Goal: Task Accomplishment & Management: Manage account settings

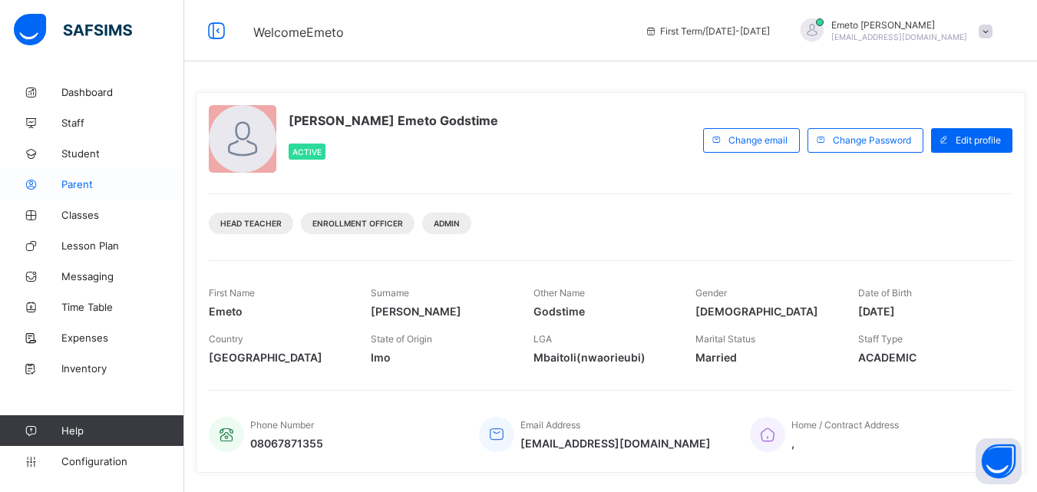
click at [72, 186] on span "Parent" at bounding box center [122, 184] width 123 height 12
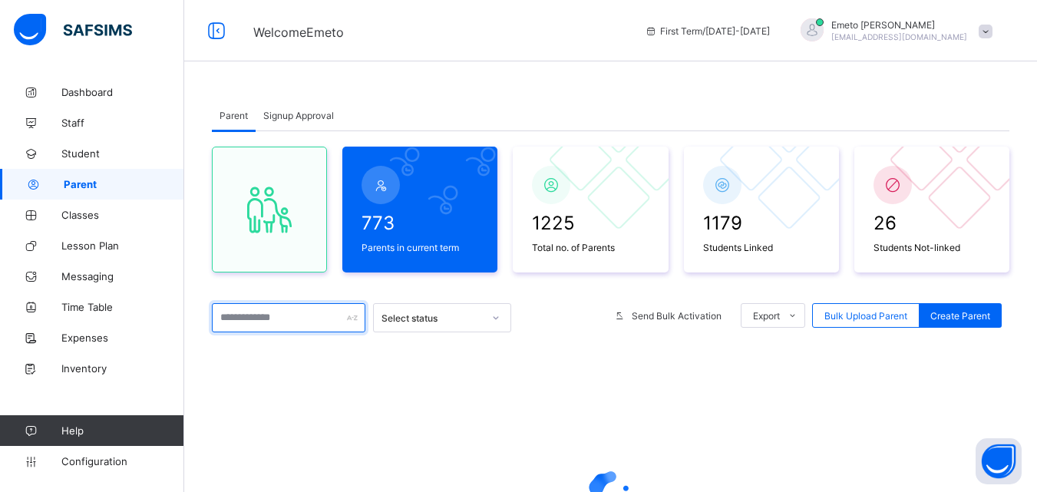
click at [270, 319] on input "text" at bounding box center [289, 317] width 154 height 29
type input "******"
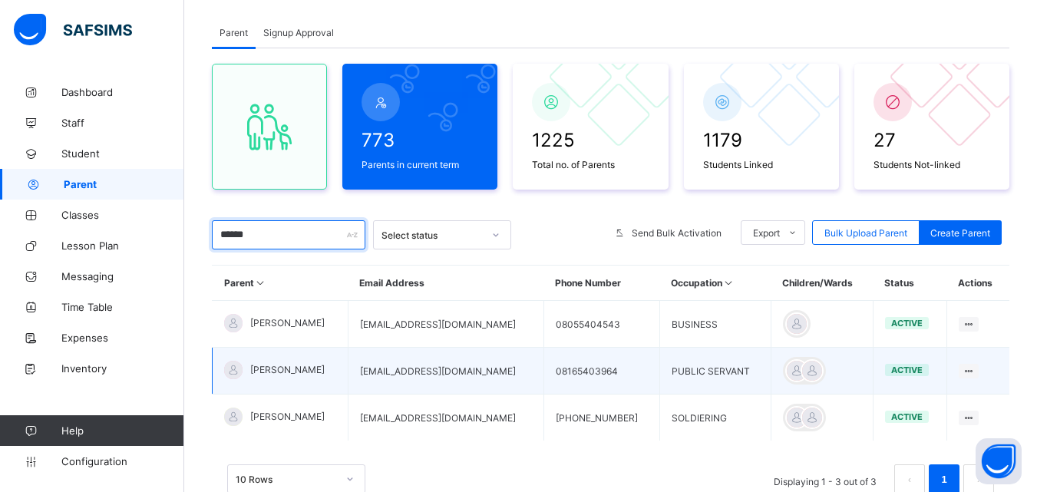
scroll to position [140, 0]
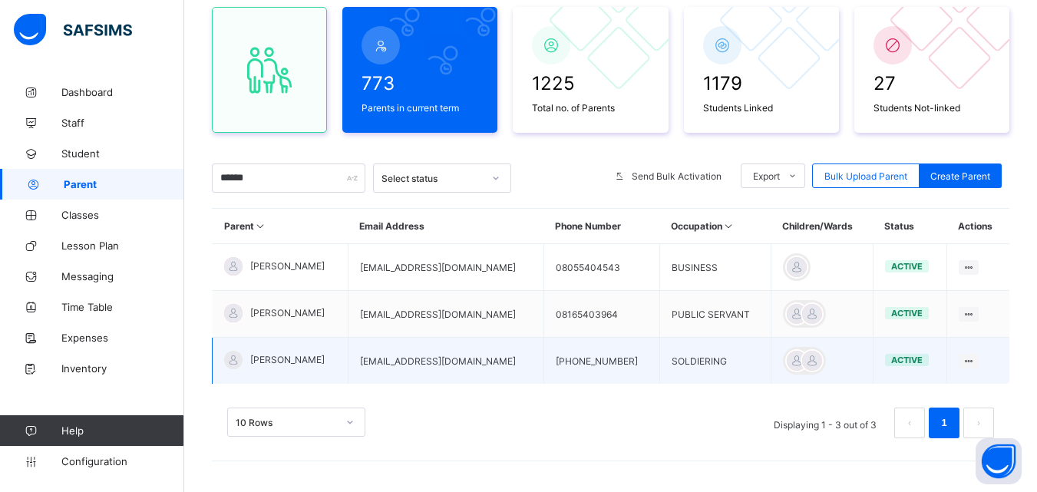
click at [300, 364] on span "WILLIE JAMES" at bounding box center [287, 360] width 74 height 12
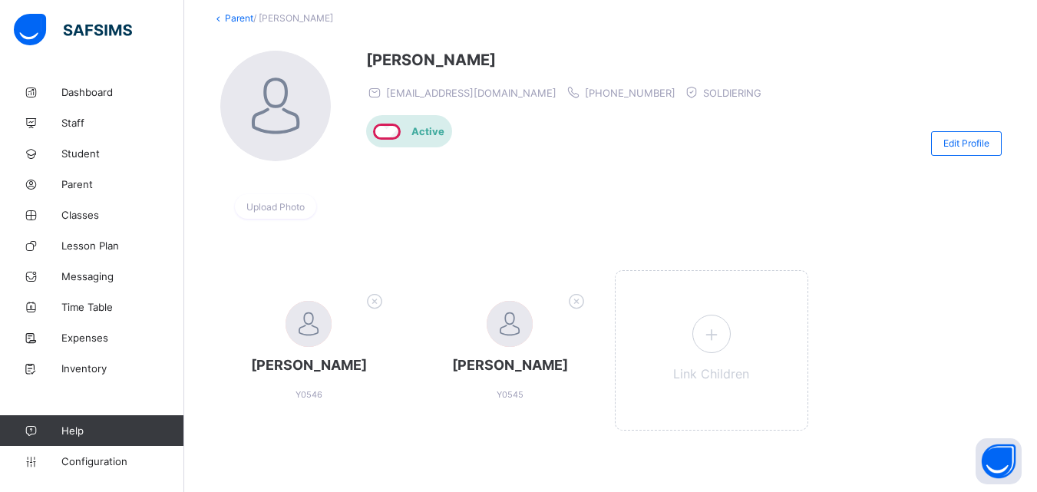
scroll to position [104, 0]
click at [722, 322] on icon at bounding box center [711, 334] width 28 height 24
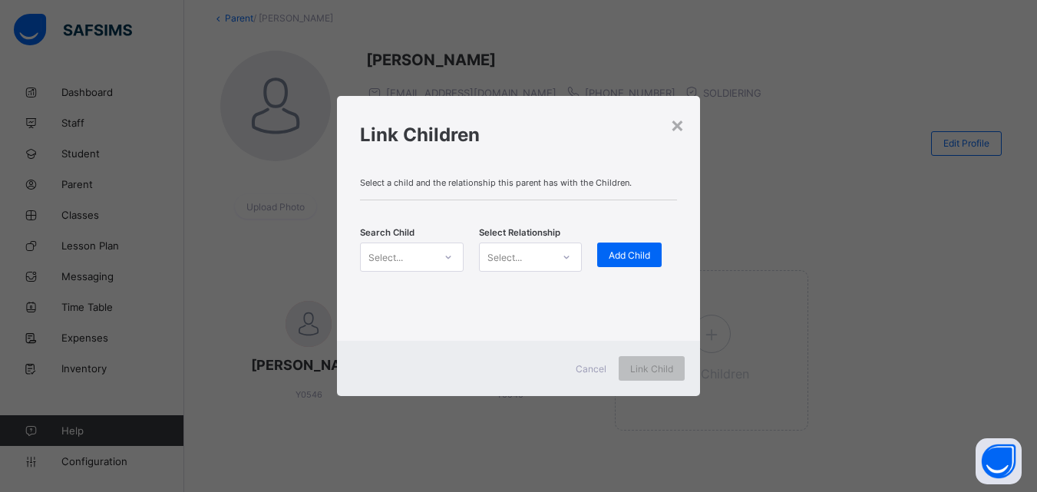
click at [445, 256] on icon at bounding box center [448, 256] width 9 height 15
click at [445, 255] on icon at bounding box center [448, 256] width 9 height 15
click at [451, 259] on icon at bounding box center [448, 256] width 9 height 15
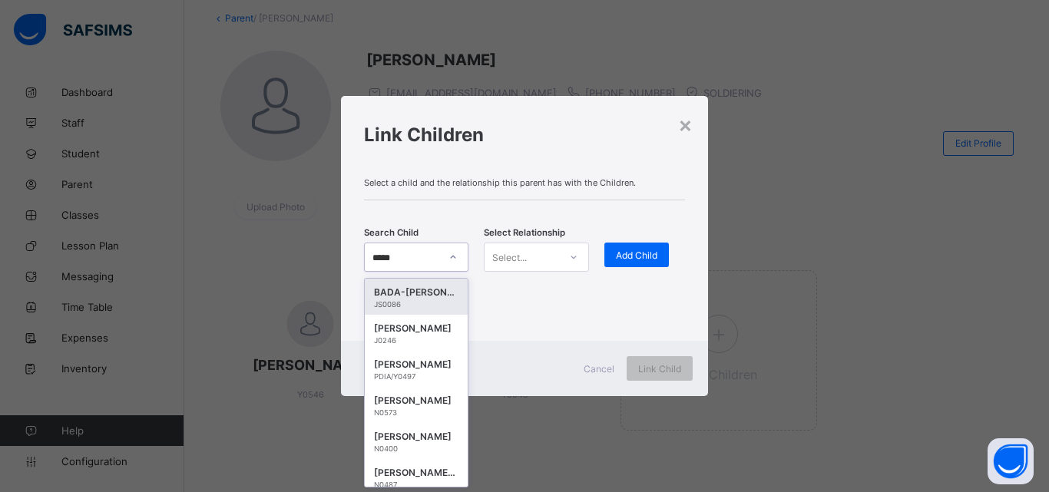
type input "*****"
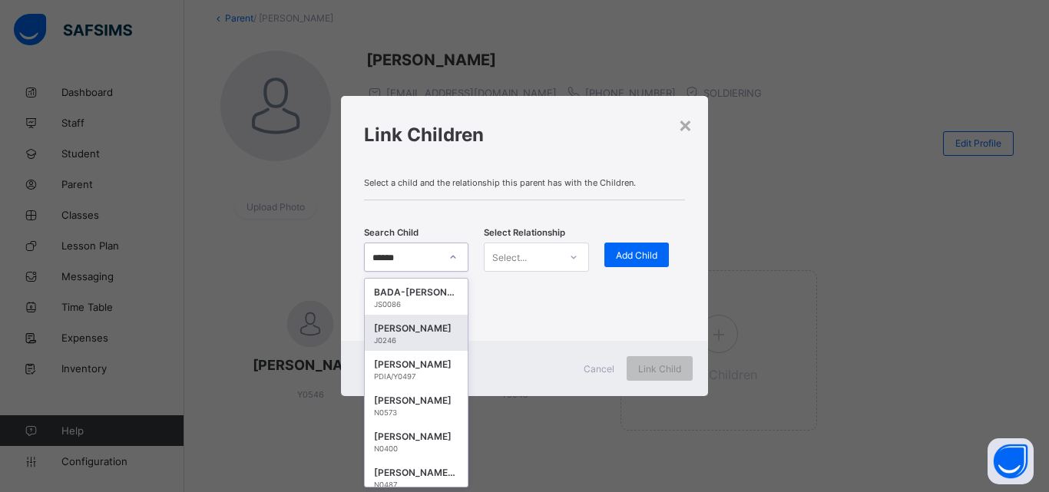
click at [404, 329] on div "JAMES JAYDEN SOALA" at bounding box center [416, 328] width 84 height 15
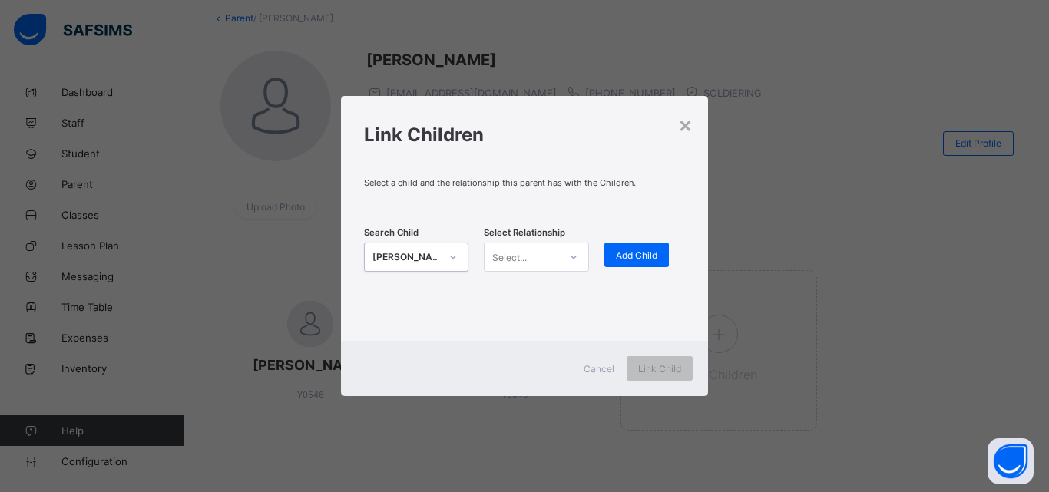
click at [574, 257] on icon at bounding box center [573, 256] width 9 height 15
click at [524, 292] on div "Father" at bounding box center [535, 291] width 103 height 24
click at [661, 271] on div "Add Child" at bounding box center [652, 257] width 96 height 29
click at [616, 258] on span "Add Child" at bounding box center [636, 255] width 41 height 12
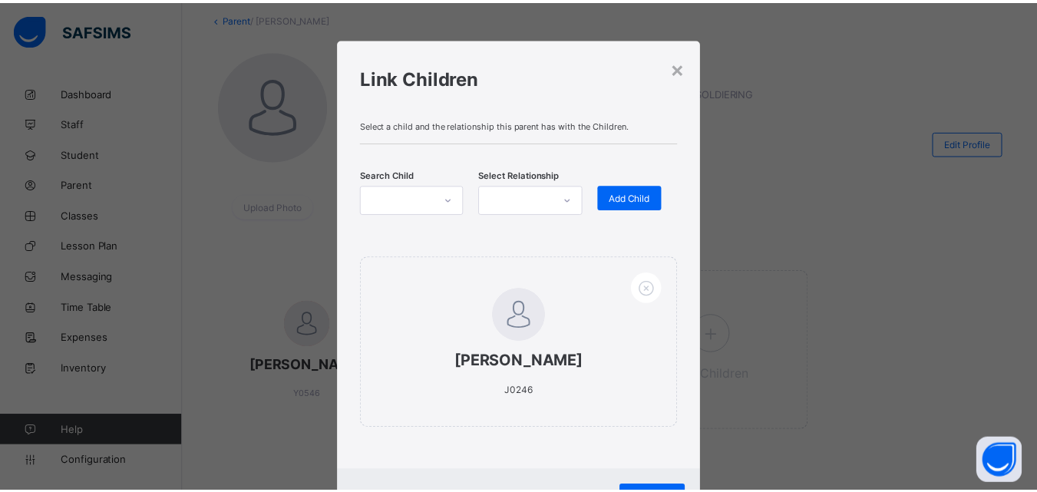
scroll to position [72, 0]
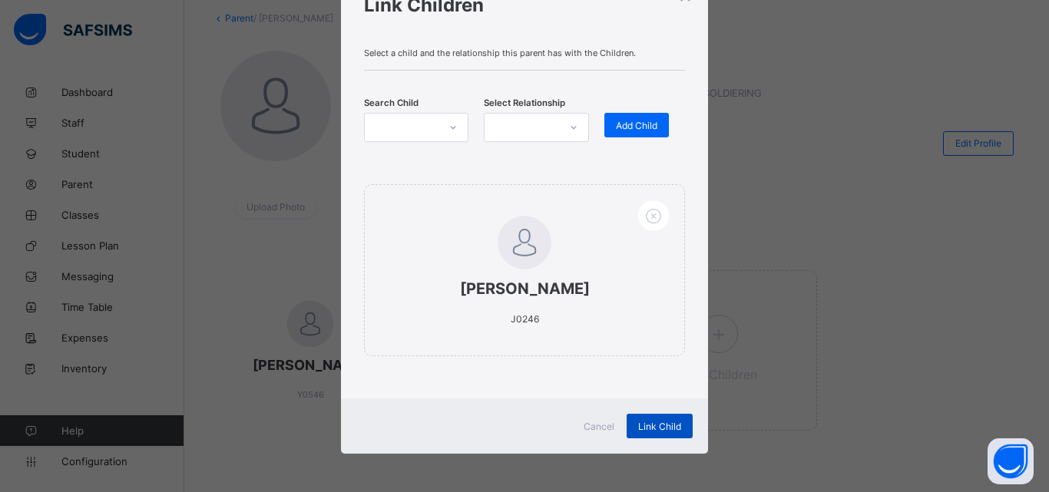
click at [652, 424] on span "Link Child" at bounding box center [659, 427] width 43 height 12
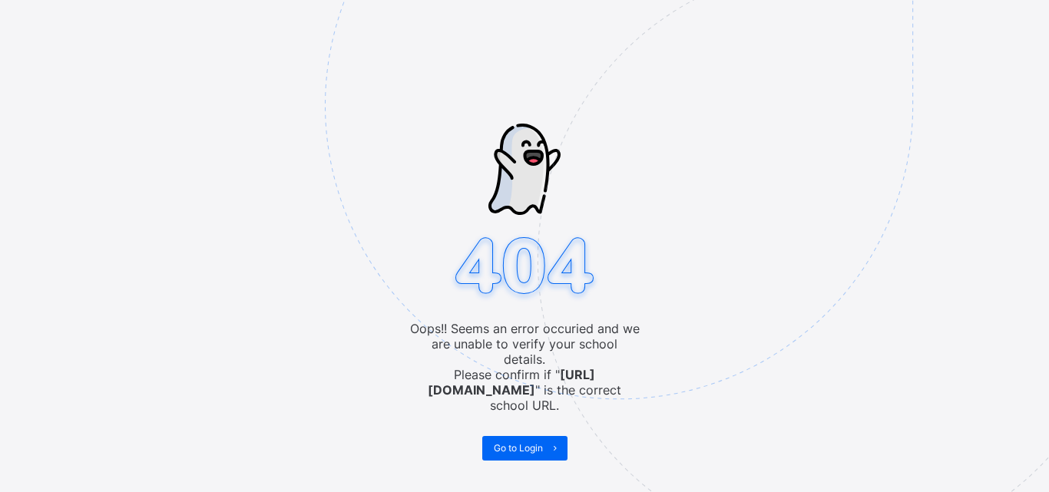
click at [522, 277] on img at bounding box center [725, 182] width 801 height 742
click at [529, 442] on span "Go to Login" at bounding box center [518, 448] width 49 height 12
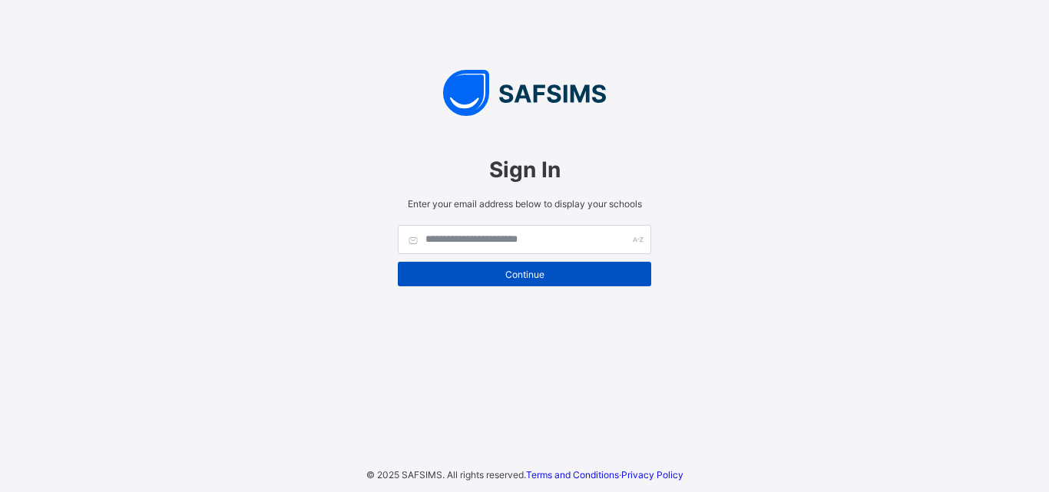
click at [544, 273] on span "Continue" at bounding box center [524, 275] width 230 height 12
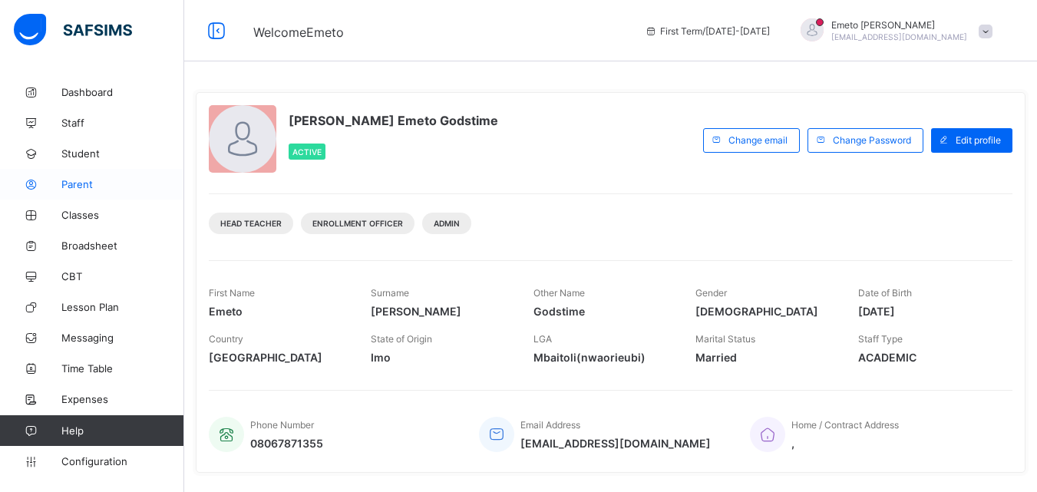
click at [80, 183] on span "Parent" at bounding box center [122, 184] width 123 height 12
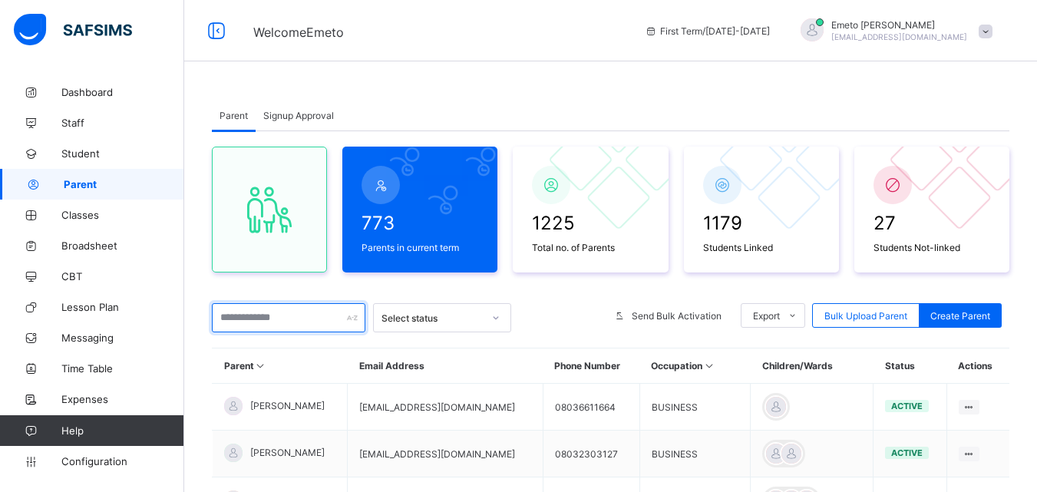
click at [257, 319] on input "text" at bounding box center [289, 317] width 154 height 29
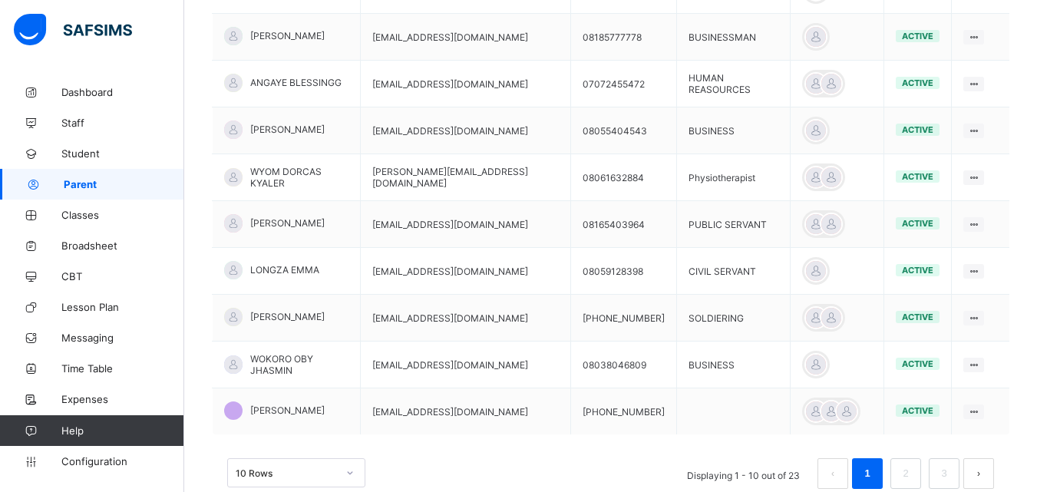
scroll to position [430, 0]
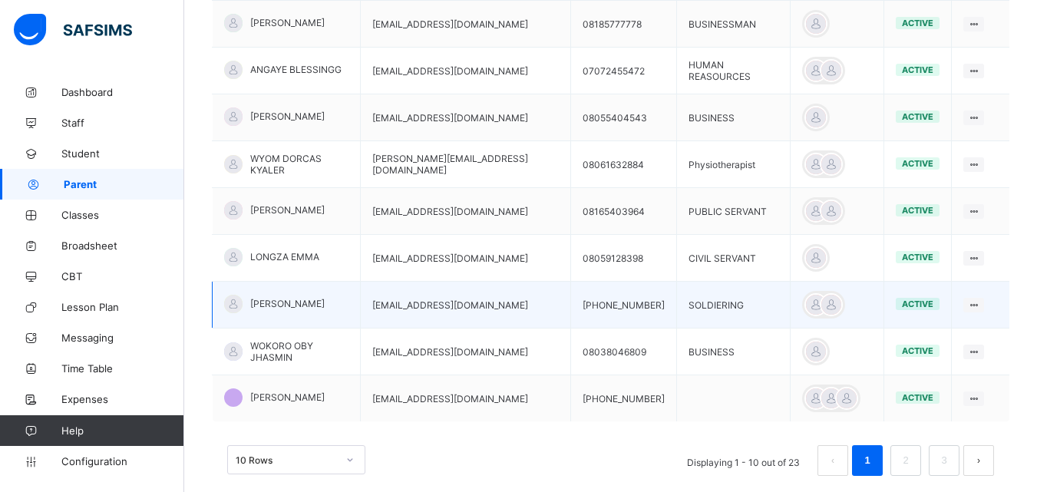
type input "******"
click at [274, 302] on span "WILLIE JAMES" at bounding box center [287, 304] width 74 height 12
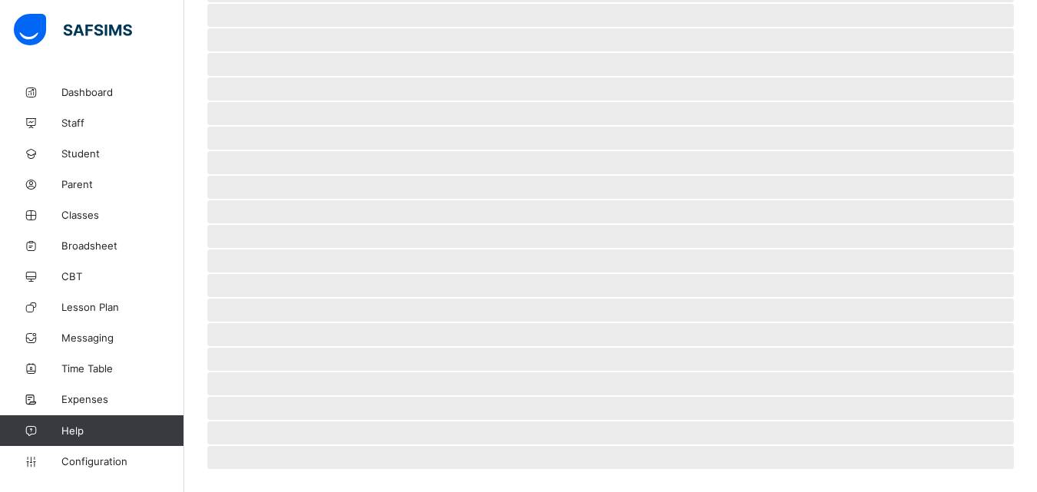
click at [274, 299] on span "‌" at bounding box center [610, 310] width 807 height 23
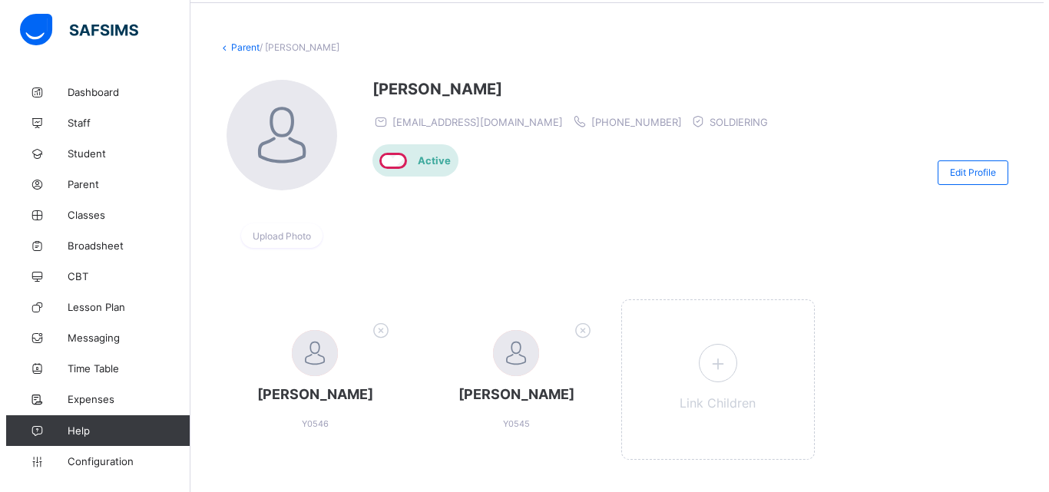
scroll to position [104, 0]
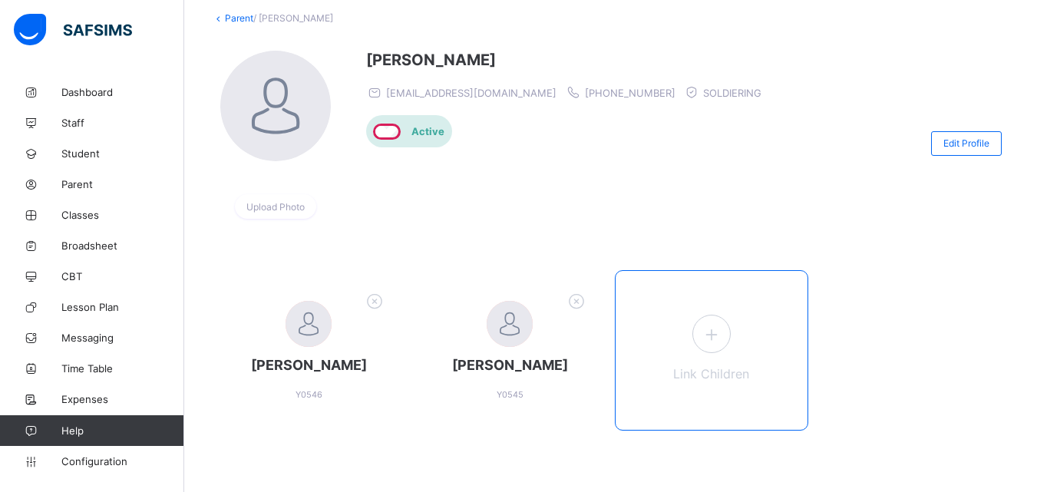
click at [718, 323] on icon at bounding box center [711, 334] width 28 height 24
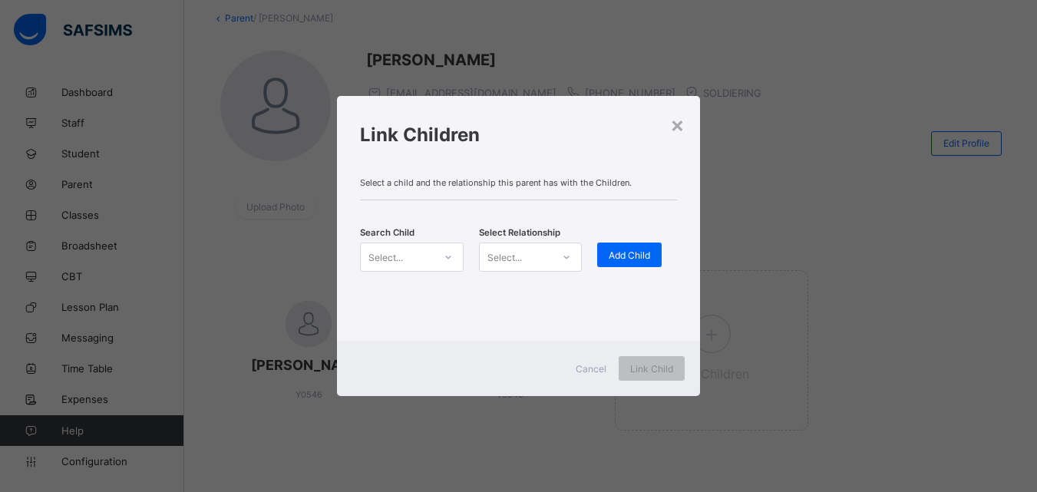
click at [448, 255] on icon at bounding box center [448, 256] width 9 height 15
click at [448, 256] on icon at bounding box center [448, 256] width 9 height 15
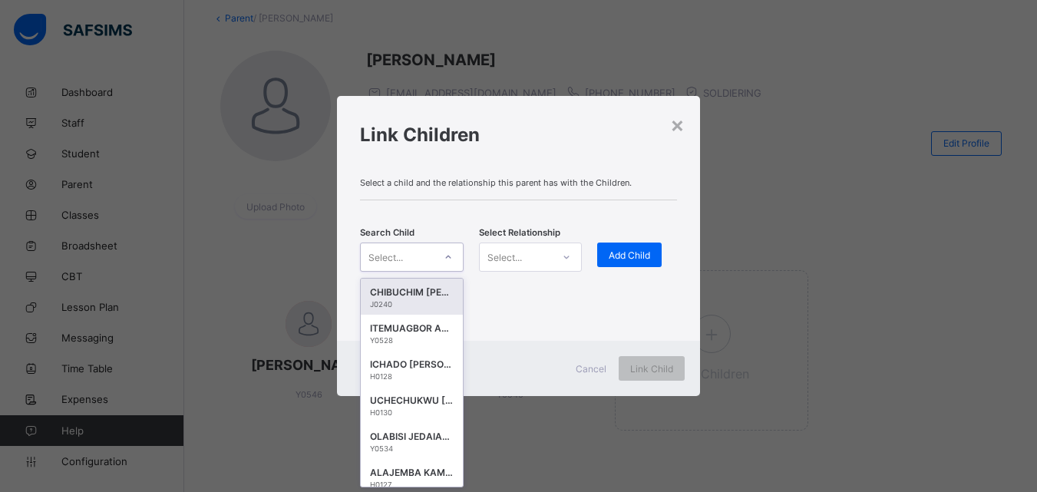
click at [391, 258] on div "Select..." at bounding box center [385, 257] width 35 height 29
click at [390, 256] on div "Select..." at bounding box center [385, 257] width 35 height 29
click at [390, 251] on div "Select..." at bounding box center [385, 257] width 35 height 29
click at [390, 256] on div "Select..." at bounding box center [385, 257] width 35 height 29
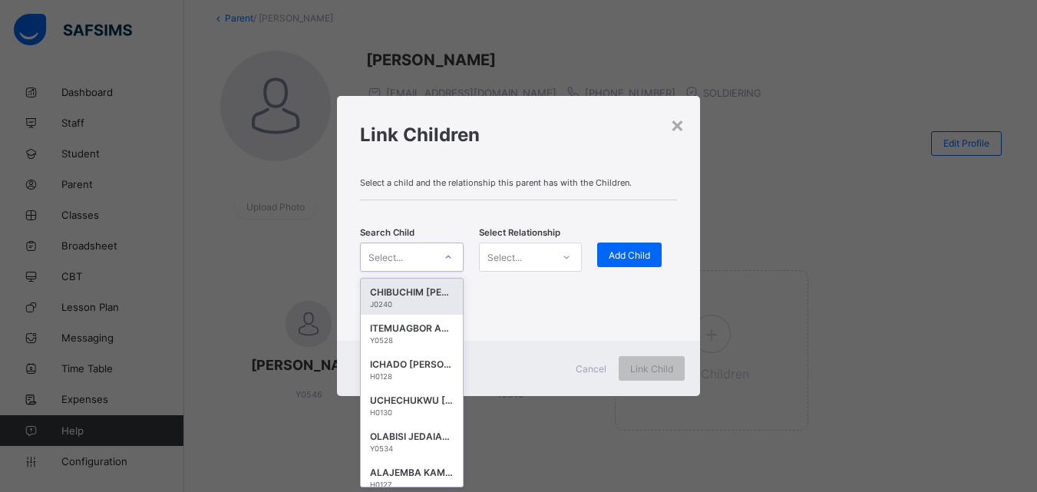
click at [390, 256] on div "Select..." at bounding box center [385, 257] width 35 height 29
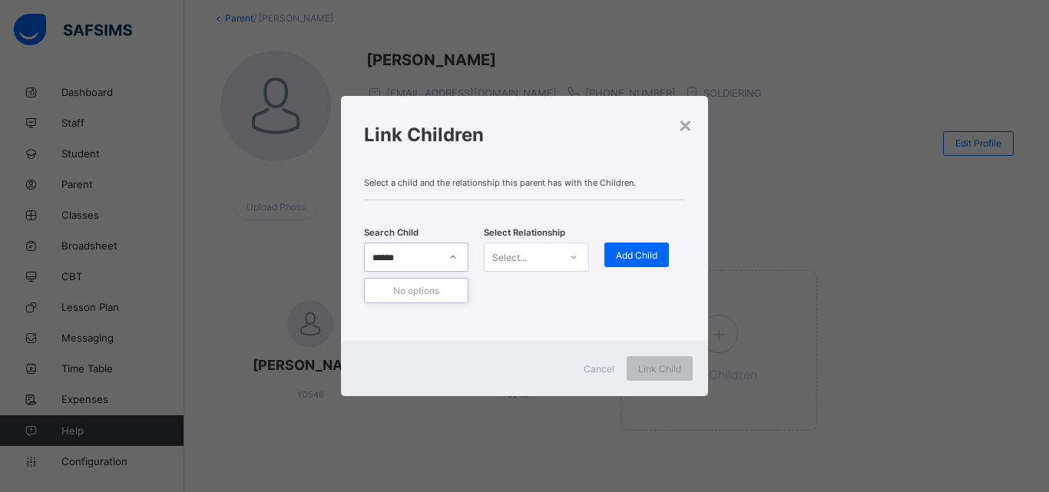
scroll to position [0, 0]
type input "*****"
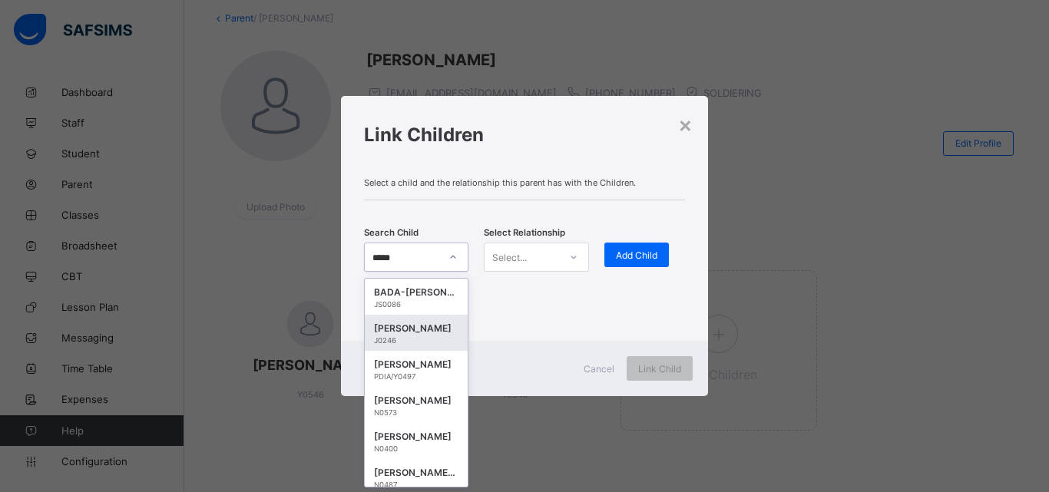
click at [402, 342] on div "J0246" at bounding box center [416, 340] width 84 height 8
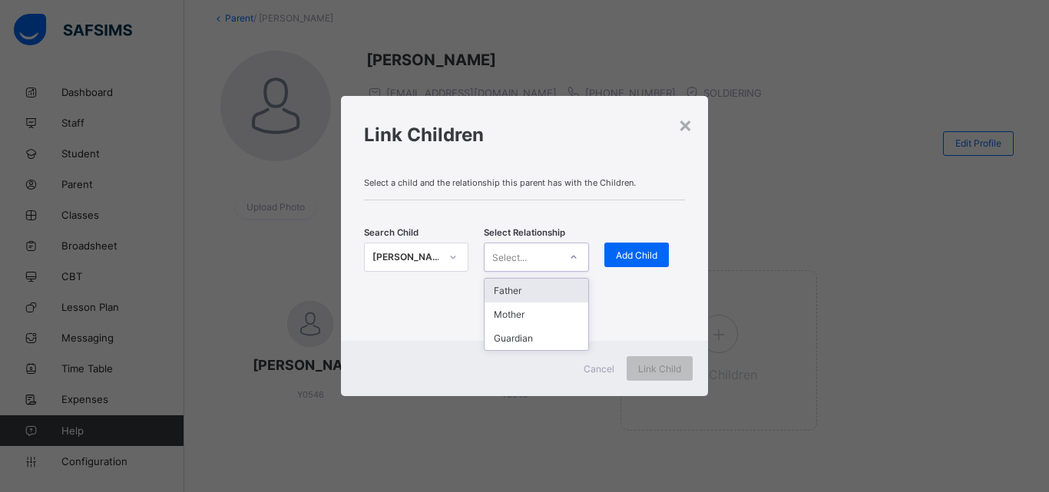
click at [573, 252] on icon at bounding box center [573, 256] width 9 height 15
click at [501, 292] on div "Father" at bounding box center [535, 291] width 103 height 24
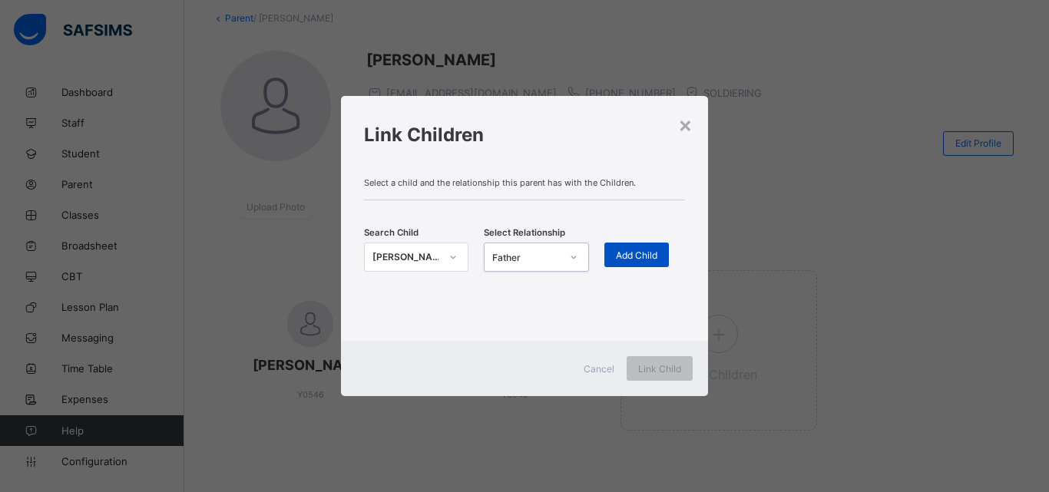
click at [636, 248] on div "Add Child" at bounding box center [636, 255] width 64 height 25
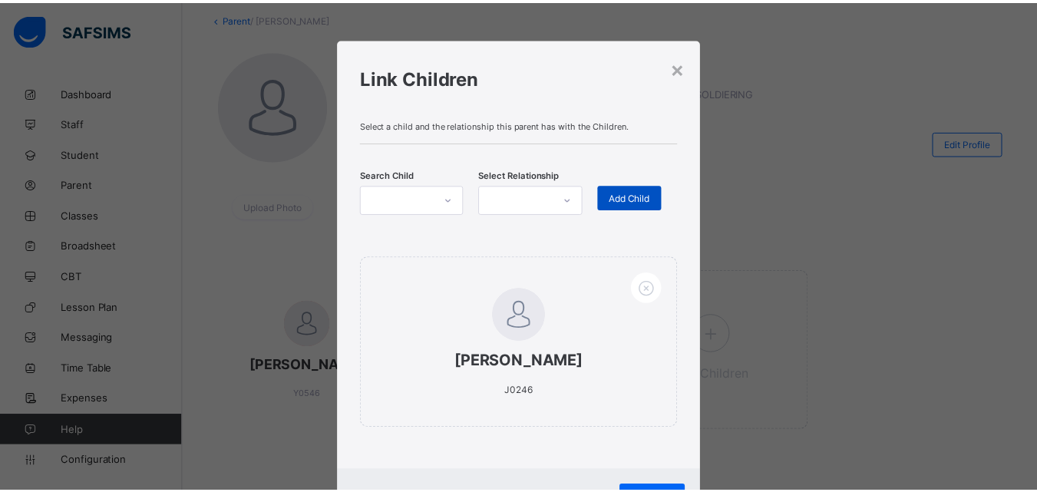
scroll to position [72, 0]
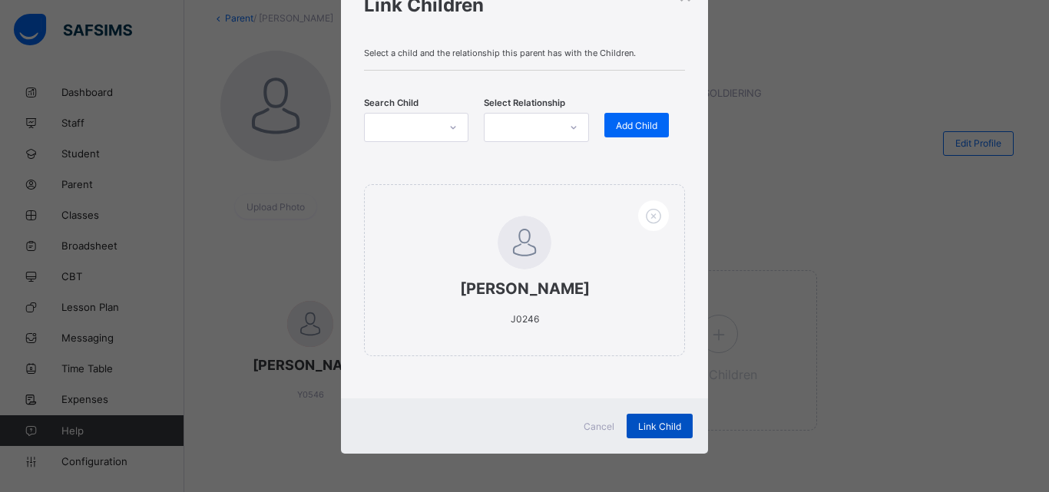
click at [652, 425] on span "Link Child" at bounding box center [659, 427] width 43 height 12
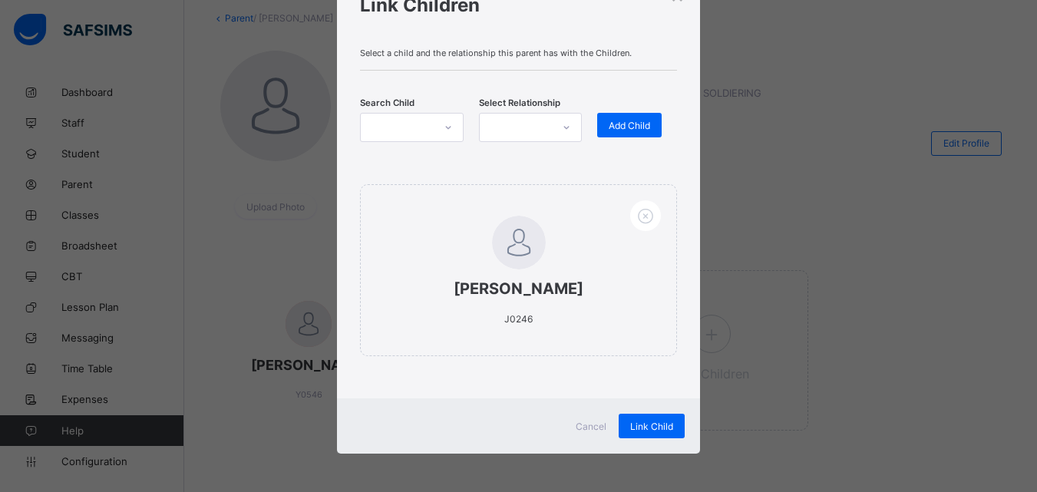
click at [821, 108] on div "× Link Children Select a child and the relationship this parent has with the Ch…" at bounding box center [518, 246] width 1037 height 492
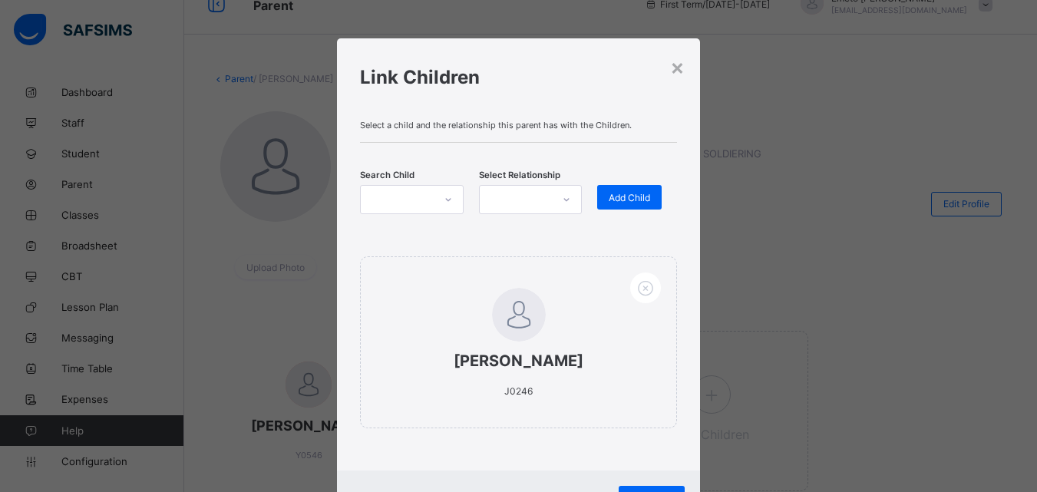
scroll to position [0, 0]
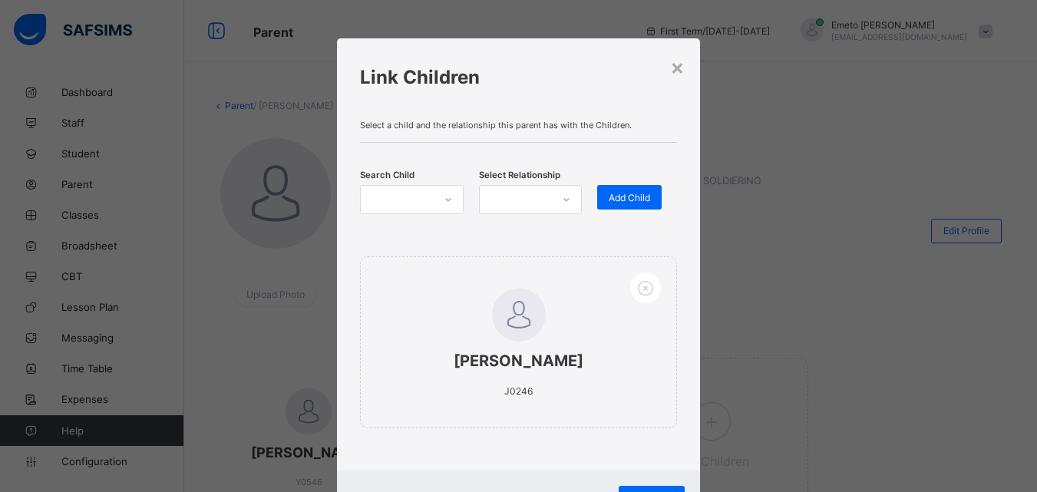
click at [444, 199] on icon at bounding box center [448, 199] width 9 height 15
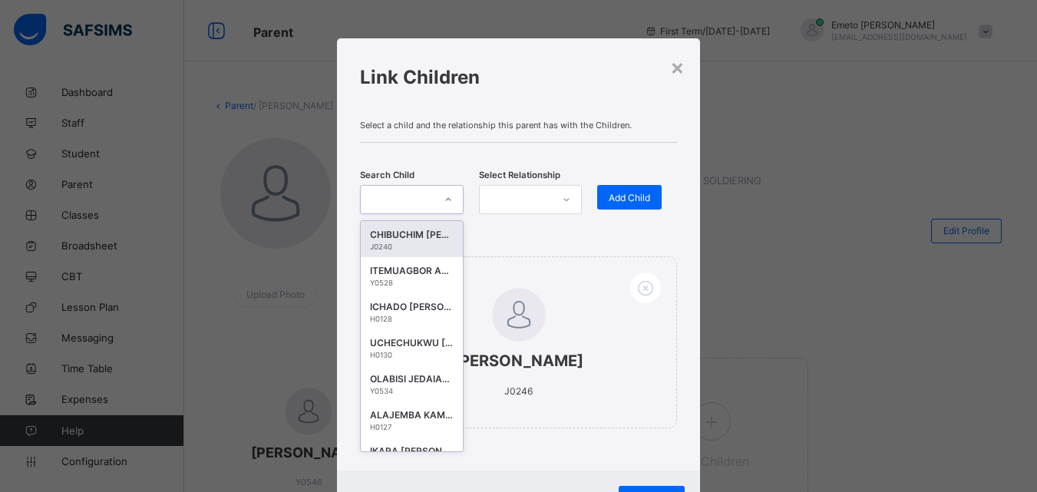
scroll to position [104, 0]
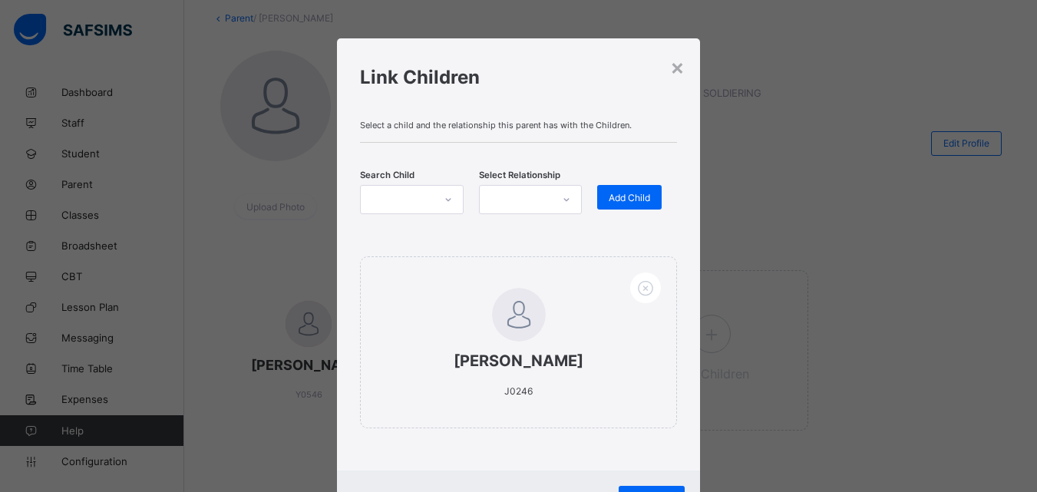
click at [699, 209] on div "× Link Children Select a child and the relationship this parent has with the Ch…" at bounding box center [518, 246] width 1037 height 492
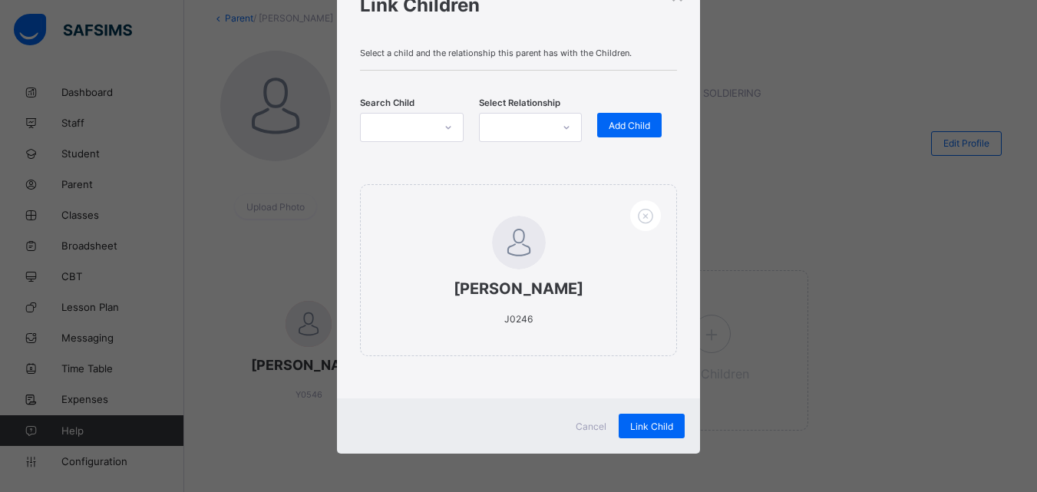
scroll to position [0, 0]
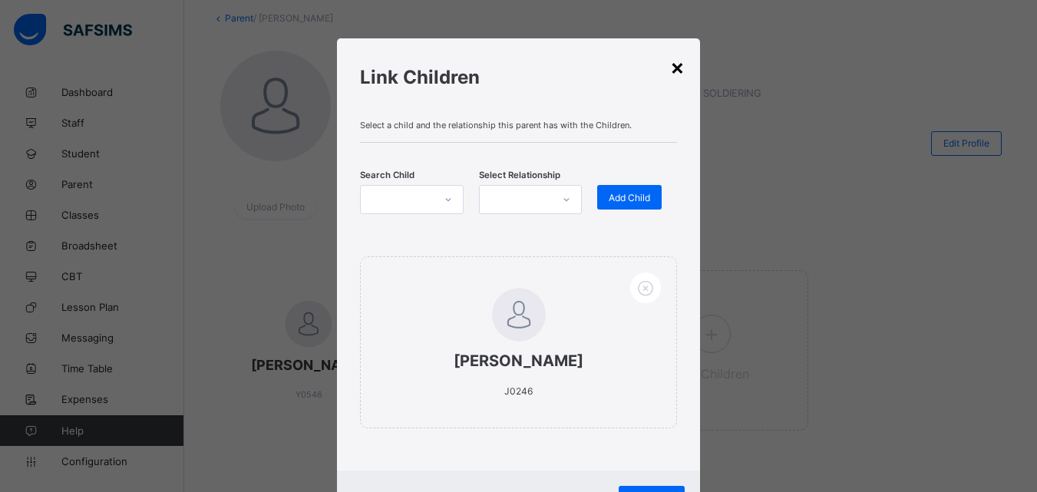
click at [674, 66] on div "×" at bounding box center [677, 67] width 15 height 26
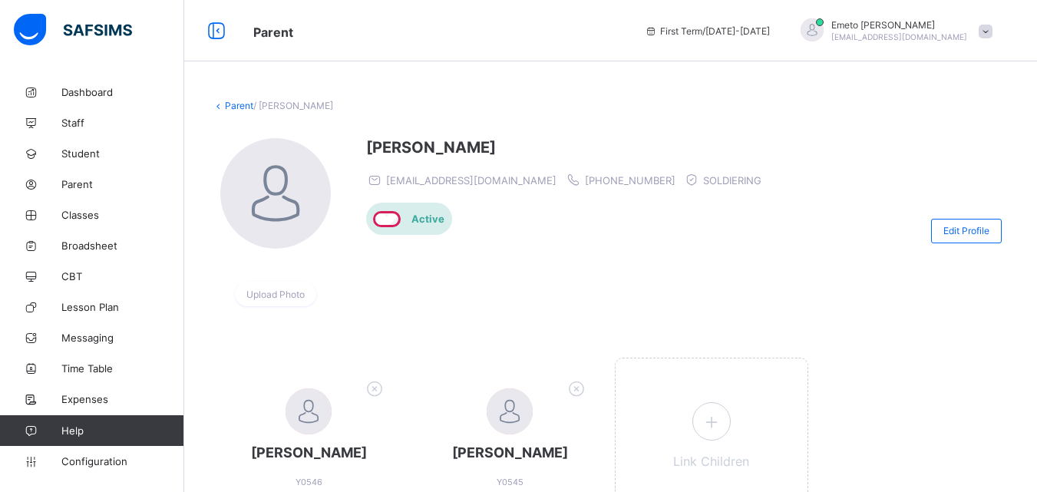
scroll to position [104, 0]
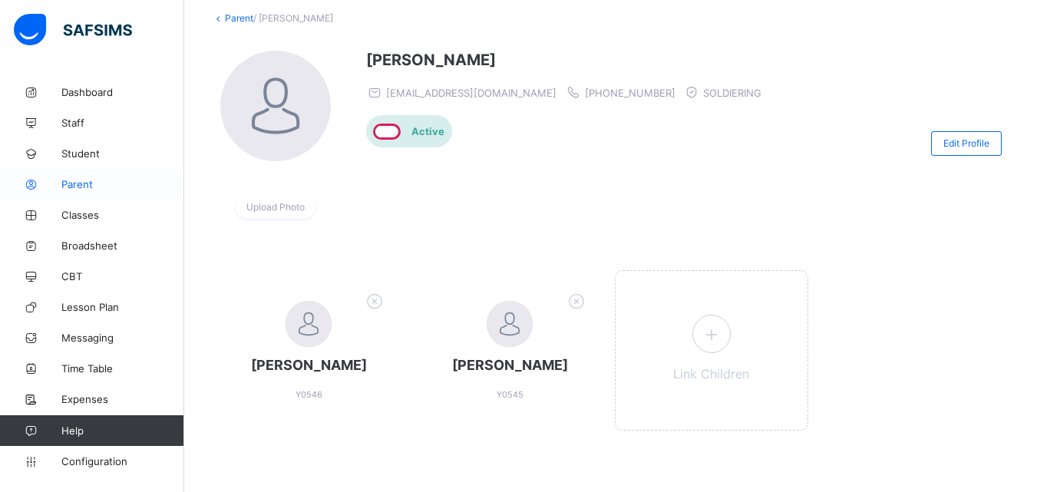
click at [73, 181] on span "Parent" at bounding box center [122, 184] width 123 height 12
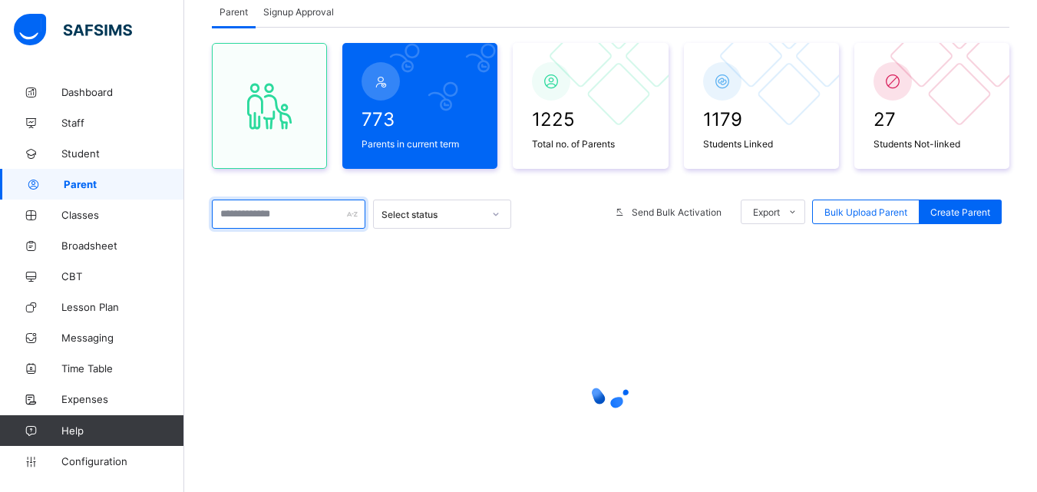
click at [272, 212] on input "text" at bounding box center [289, 214] width 154 height 29
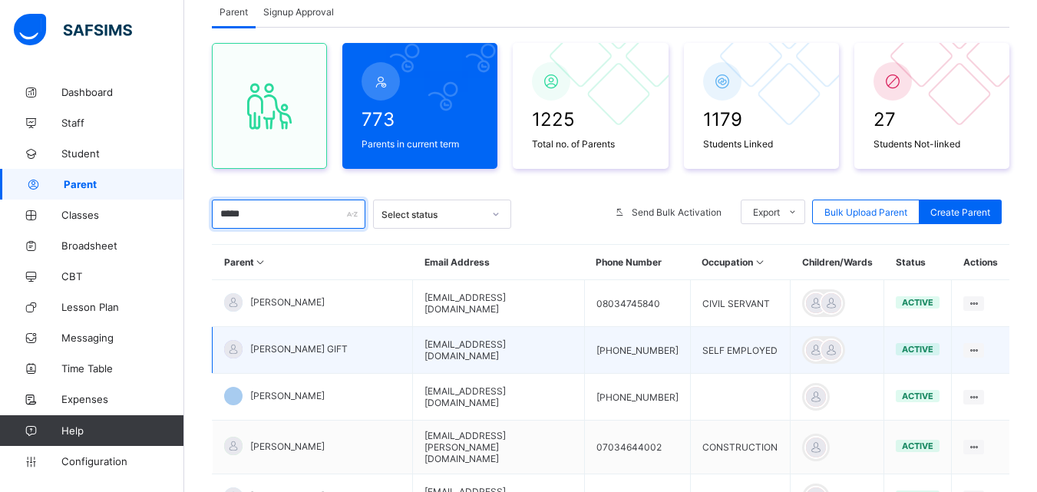
type input "*****"
click at [287, 352] on span "JAMES GIFT" at bounding box center [298, 349] width 97 height 12
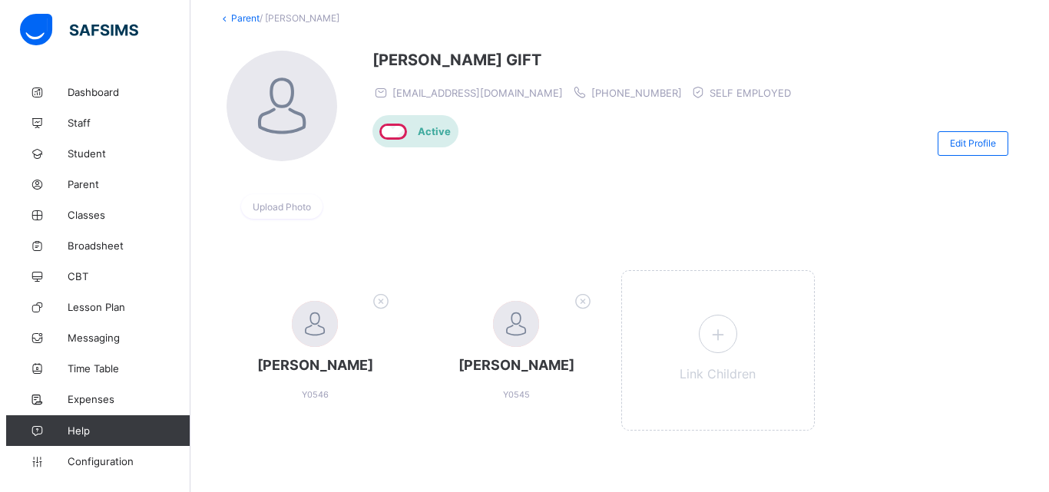
scroll to position [104, 0]
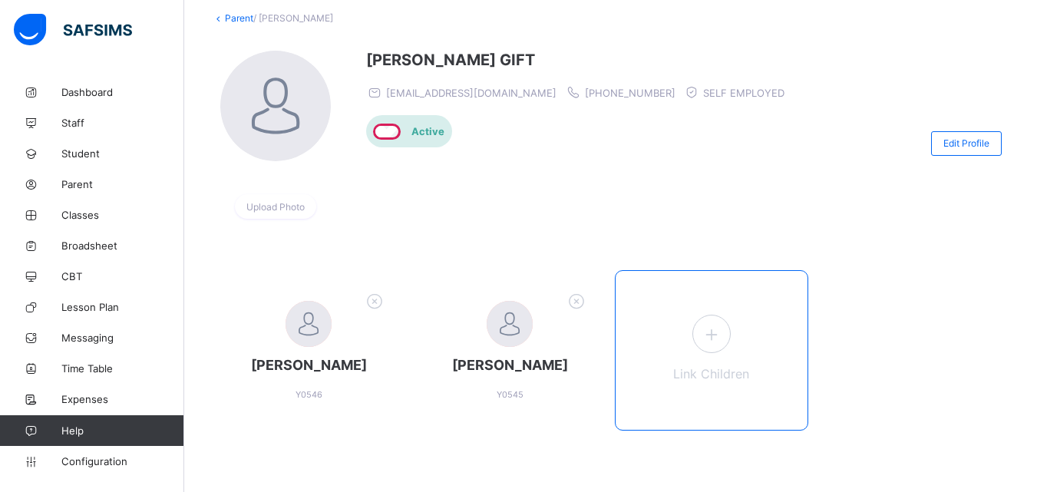
click at [721, 322] on icon at bounding box center [711, 334] width 28 height 24
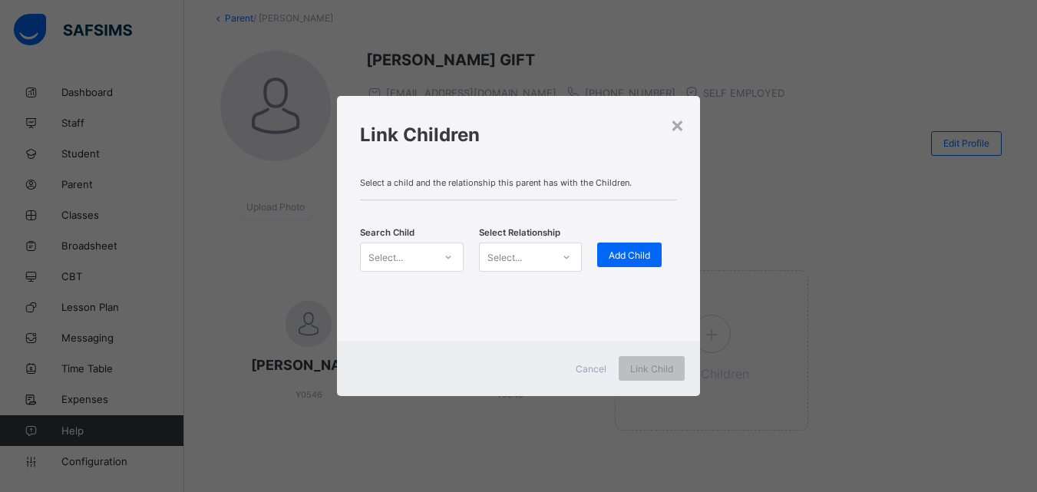
click at [447, 259] on icon at bounding box center [448, 256] width 9 height 15
click at [449, 252] on icon at bounding box center [448, 256] width 9 height 15
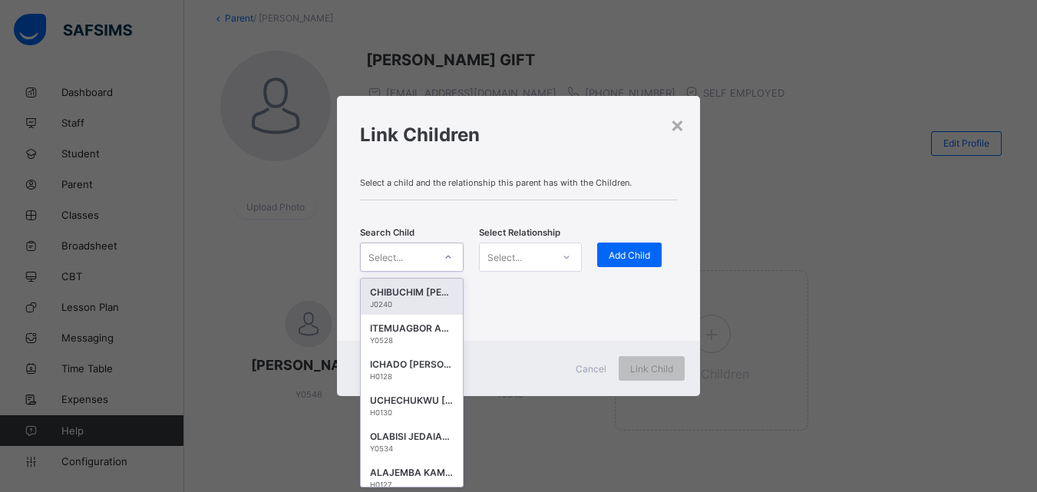
click at [448, 257] on icon at bounding box center [447, 257] width 5 height 3
click at [448, 259] on icon at bounding box center [448, 256] width 9 height 15
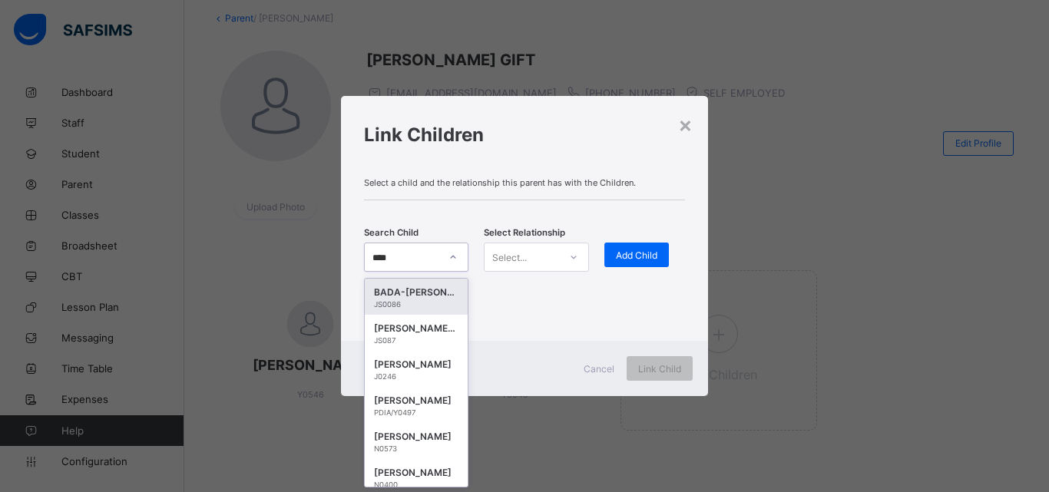
type input "*****"
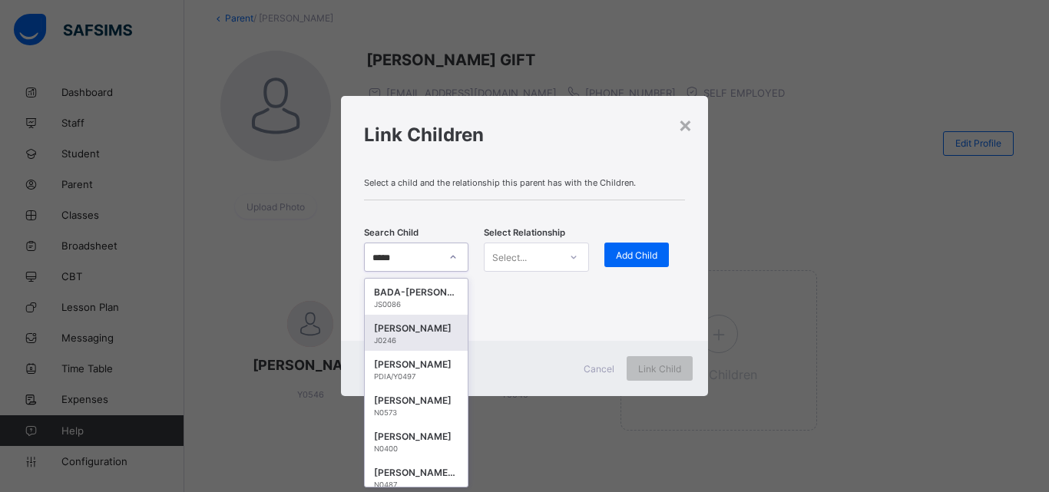
click at [398, 334] on div "JAMES JAYDEN SOALA" at bounding box center [416, 328] width 84 height 15
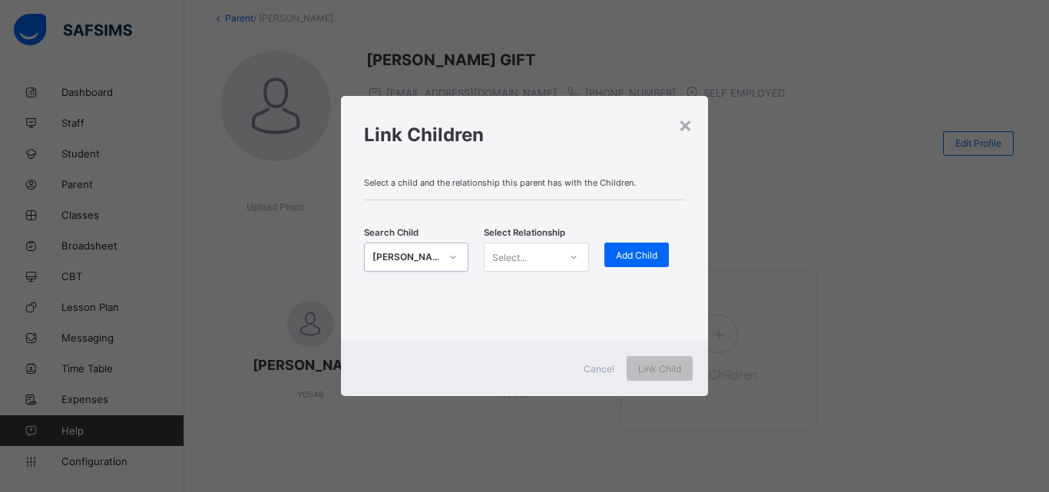
click at [574, 259] on icon at bounding box center [573, 256] width 9 height 15
click at [510, 320] on div "Mother" at bounding box center [535, 314] width 103 height 24
click at [619, 253] on span "Add Child" at bounding box center [636, 255] width 41 height 12
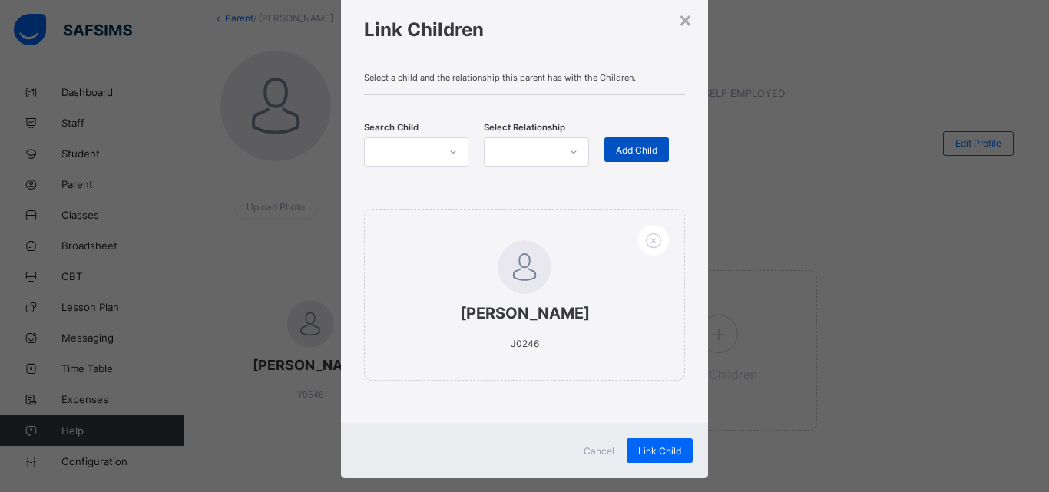
scroll to position [72, 0]
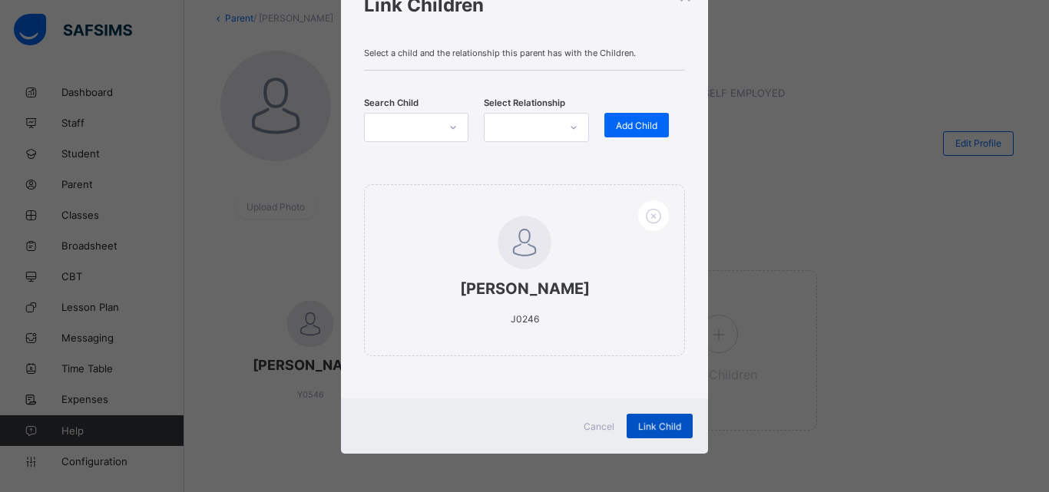
click at [650, 424] on span "Link Child" at bounding box center [659, 427] width 43 height 12
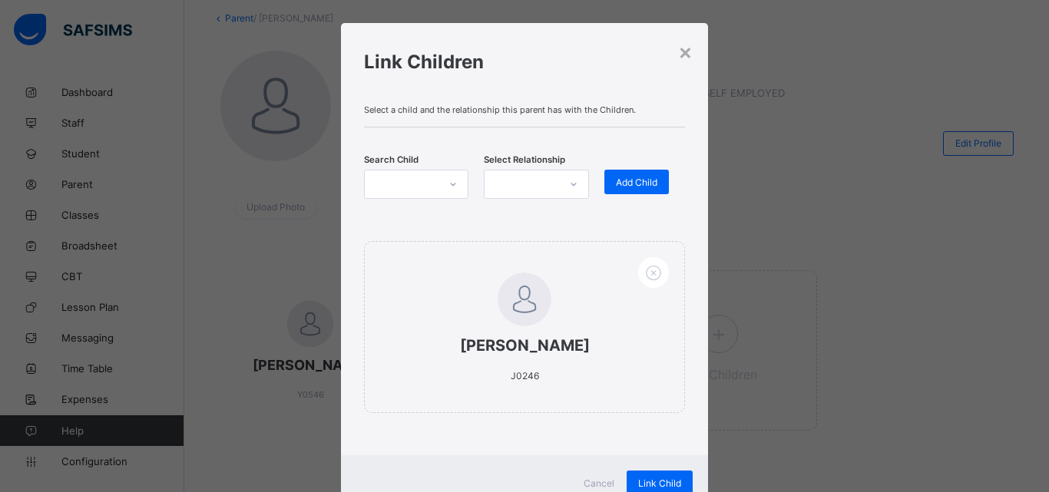
scroll to position [0, 0]
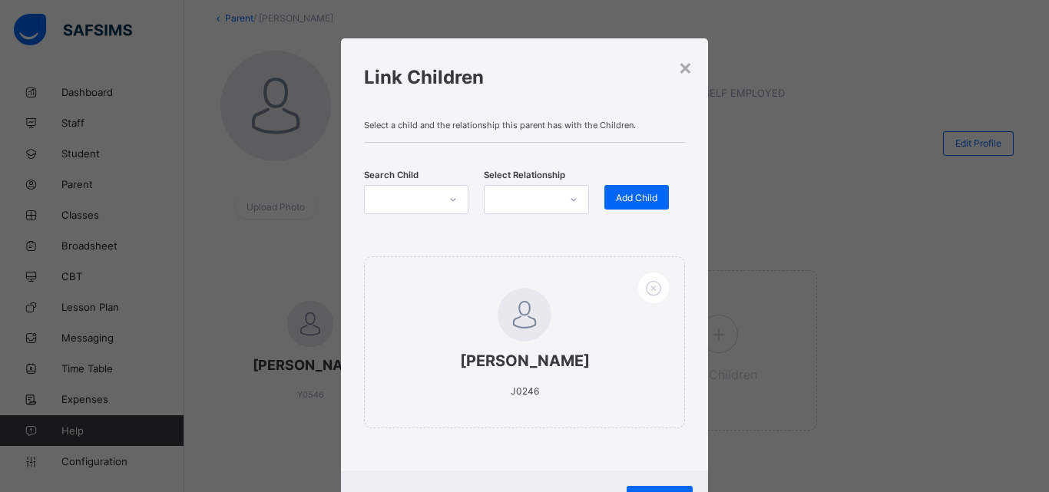
drag, startPoint x: 447, startPoint y: 203, endPoint x: 575, endPoint y: 194, distance: 128.5
click at [448, 203] on icon at bounding box center [452, 199] width 9 height 15
click at [574, 197] on div at bounding box center [573, 199] width 26 height 25
drag, startPoint x: 530, startPoint y: 259, endPoint x: 549, endPoint y: 255, distance: 19.0
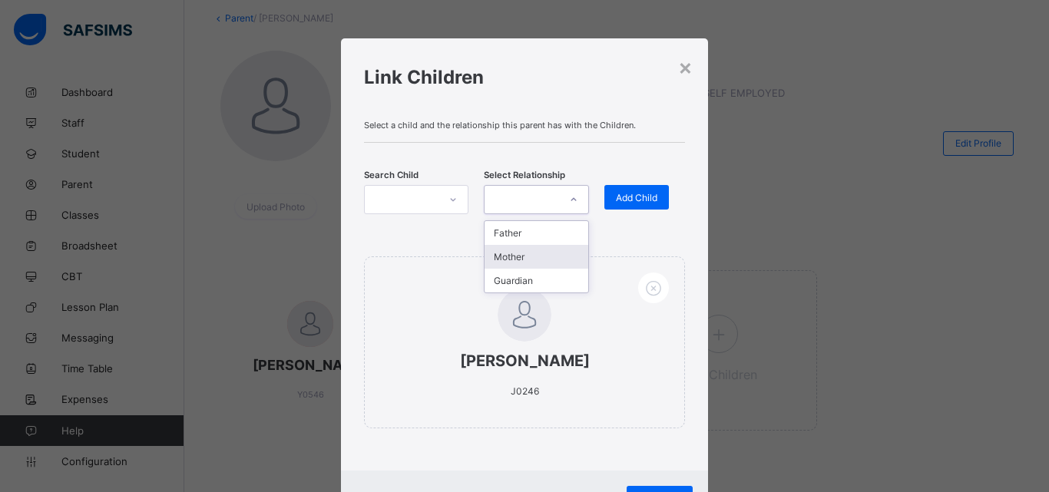
click at [549, 255] on div "Mother" at bounding box center [535, 257] width 103 height 24
click at [628, 195] on span "Add Child" at bounding box center [636, 198] width 41 height 12
click at [678, 68] on div "×" at bounding box center [685, 67] width 15 height 26
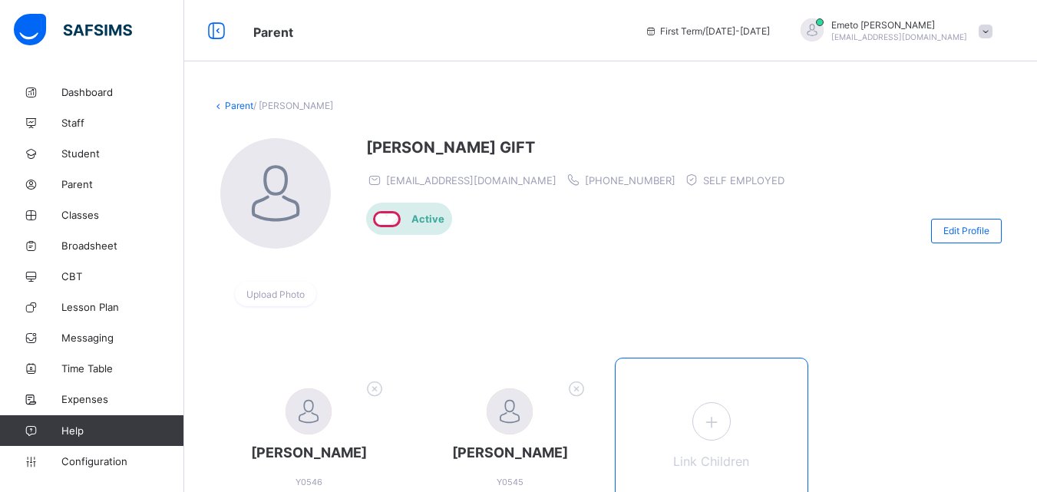
click at [722, 418] on icon at bounding box center [711, 422] width 28 height 24
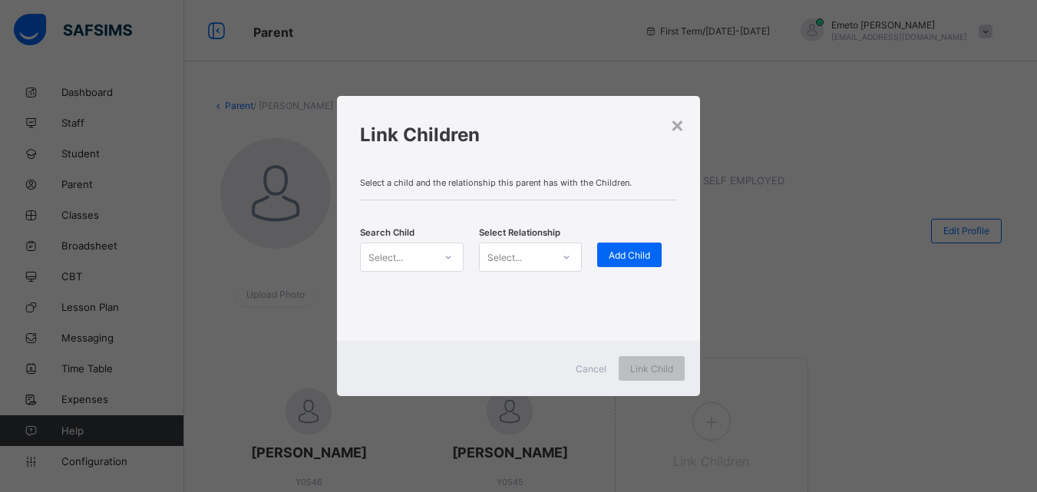
click at [451, 256] on icon at bounding box center [448, 256] width 9 height 15
click at [449, 262] on icon at bounding box center [448, 256] width 9 height 15
click at [448, 262] on icon at bounding box center [448, 256] width 9 height 15
click at [444, 255] on icon at bounding box center [448, 256] width 9 height 15
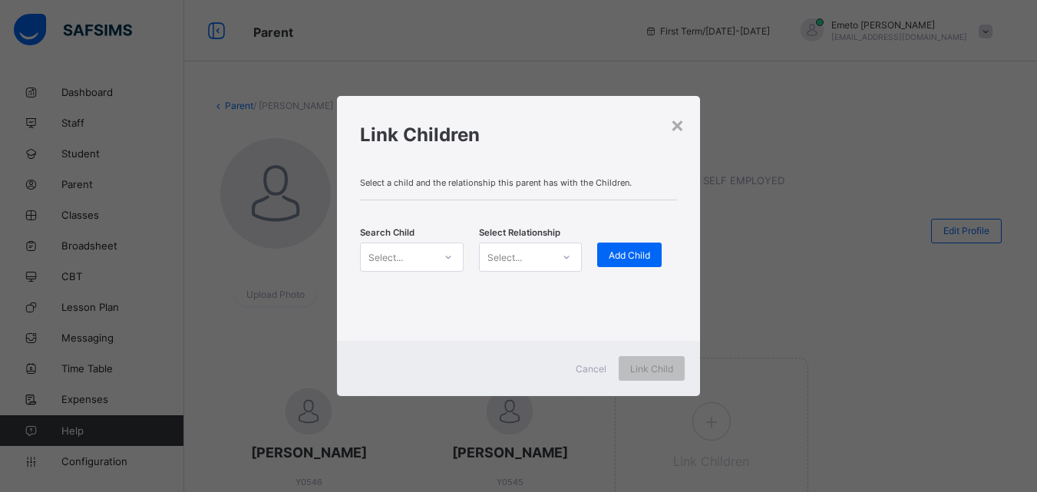
click at [444, 255] on icon at bounding box center [448, 256] width 9 height 15
click at [442, 253] on div at bounding box center [448, 257] width 26 height 25
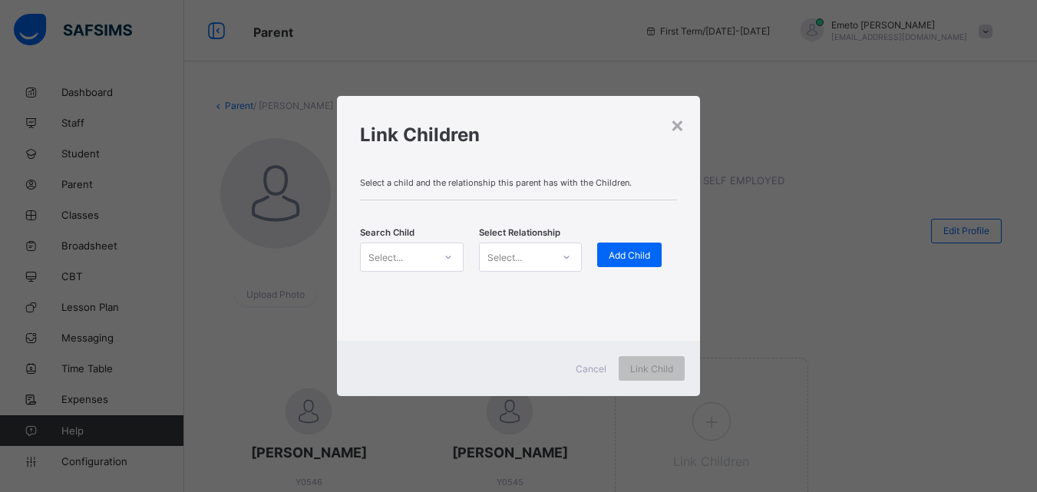
click at [442, 253] on div at bounding box center [448, 257] width 26 height 25
click at [444, 253] on div at bounding box center [448, 257] width 26 height 25
click at [444, 253] on icon at bounding box center [448, 256] width 9 height 15
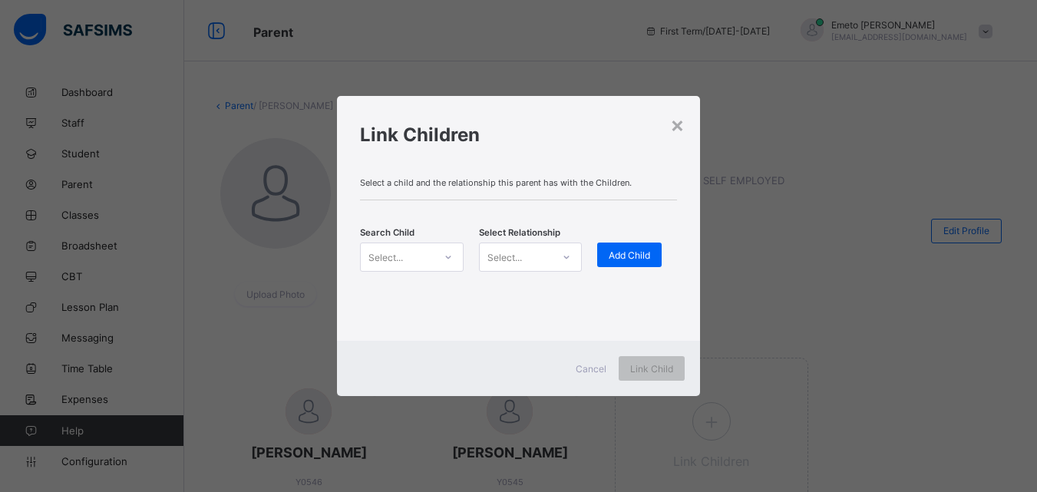
click at [444, 253] on icon at bounding box center [448, 256] width 9 height 15
type input "****"
click at [582, 321] on div at bounding box center [518, 320] width 317 height 12
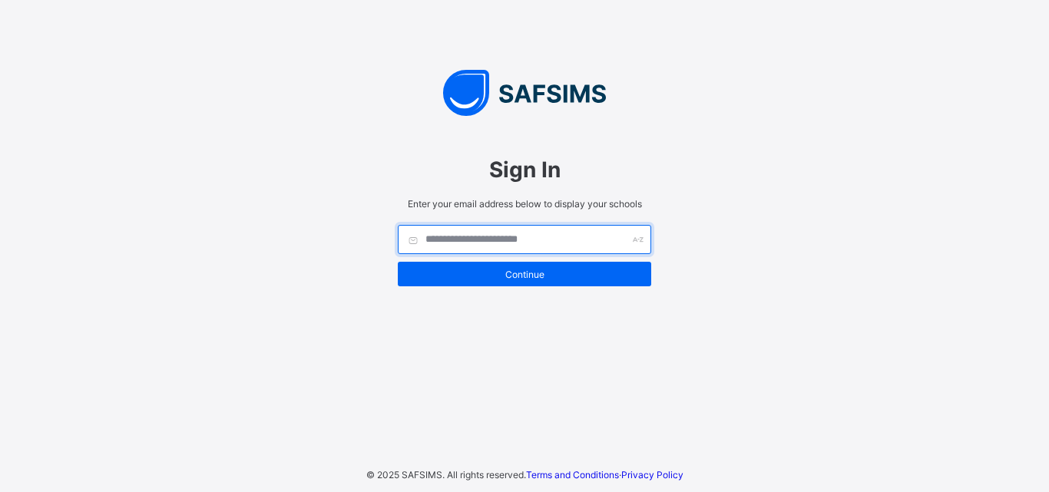
click at [474, 240] on input "text" at bounding box center [524, 239] width 253 height 29
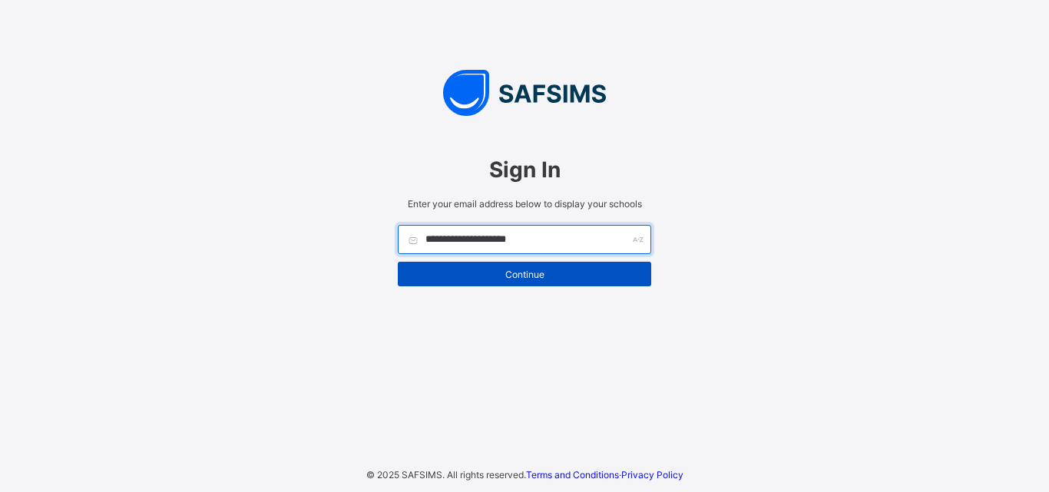
type input "**********"
click at [539, 273] on span "Continue" at bounding box center [524, 275] width 230 height 12
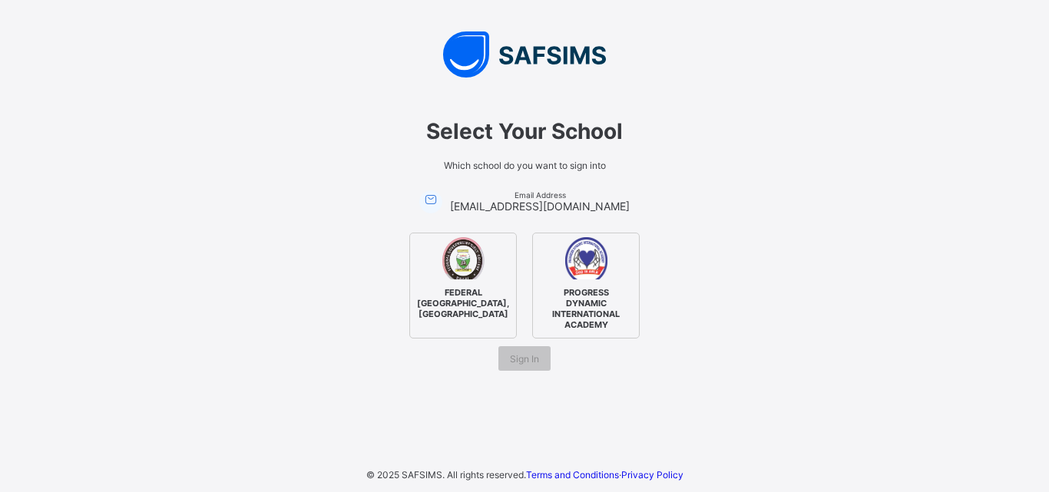
click at [574, 282] on div "PROGRESS DYNAMIC INTERNATIONAL ACADEMY" at bounding box center [585, 286] width 107 height 106
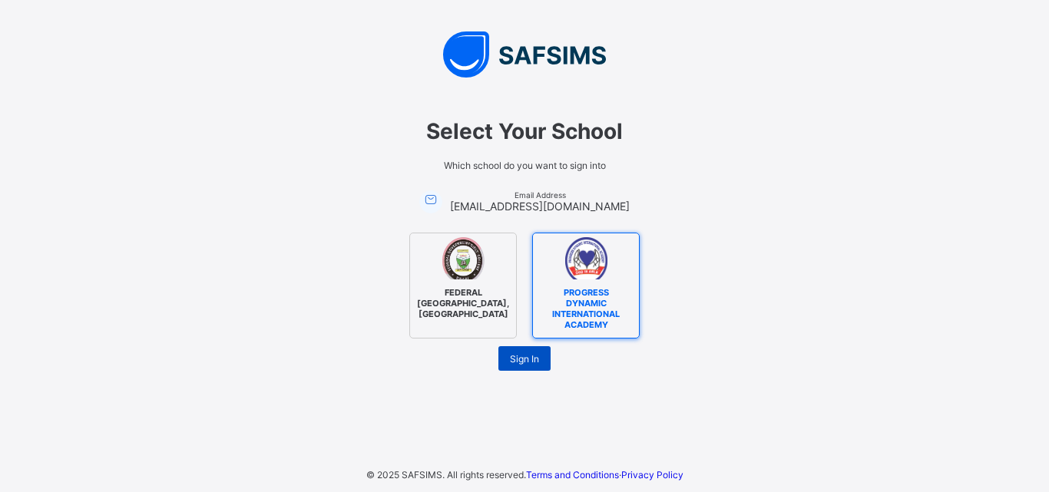
click at [527, 357] on span "Sign In" at bounding box center [524, 359] width 29 height 12
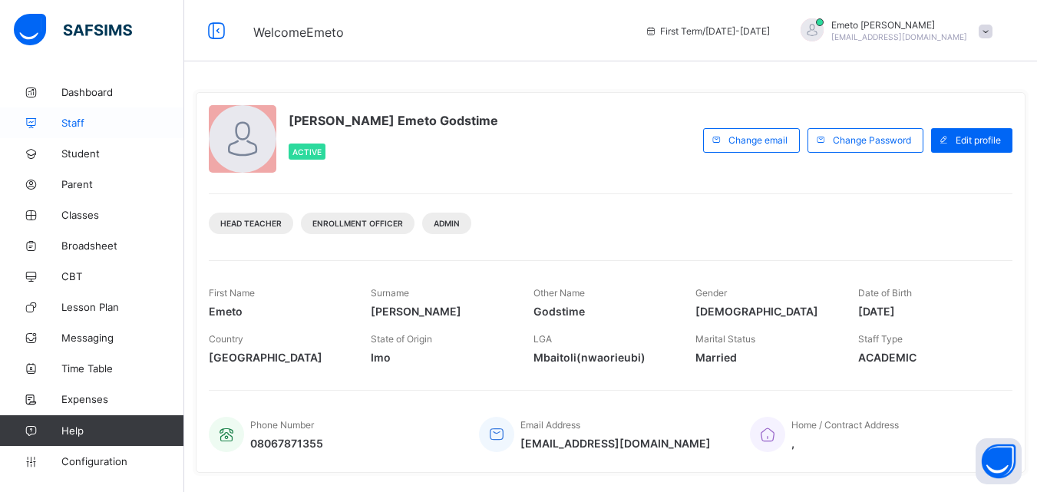
click at [77, 118] on span "Staff" at bounding box center [122, 123] width 123 height 12
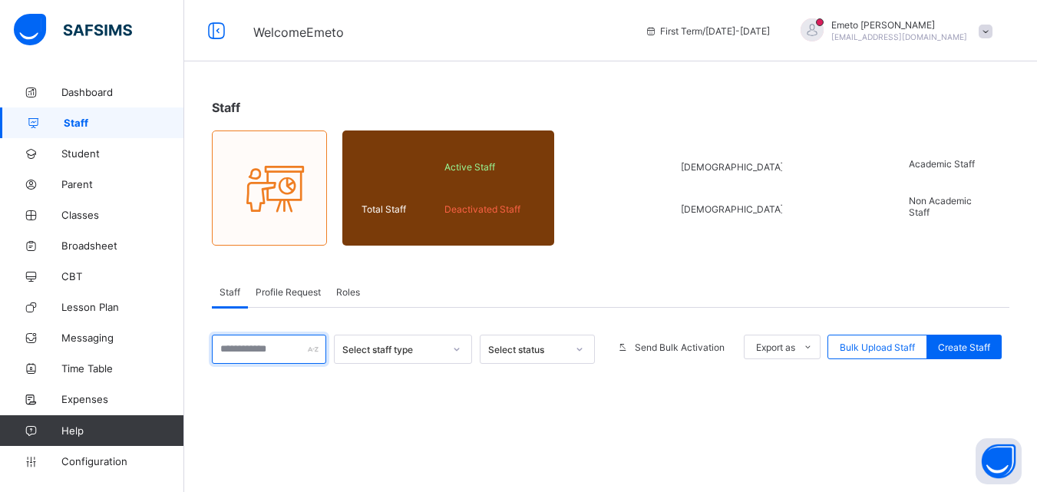
click at [269, 354] on input "text" at bounding box center [269, 349] width 114 height 29
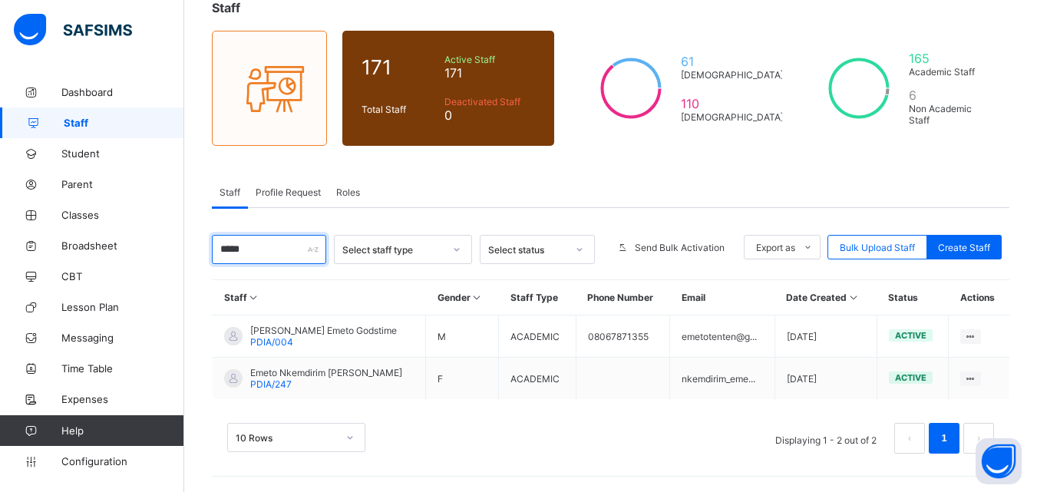
scroll to position [100, 0]
type input "*****"
click at [294, 190] on span "Profile Request" at bounding box center [288, 193] width 65 height 12
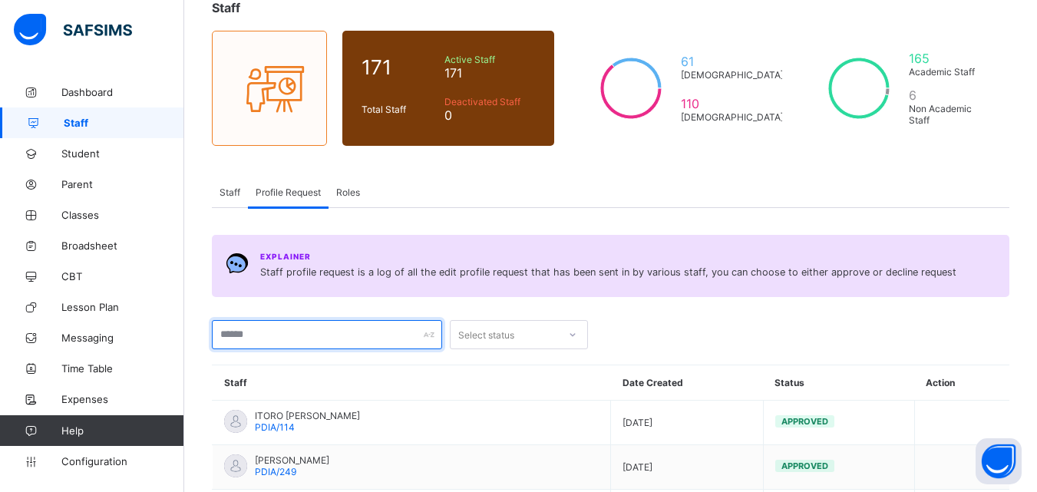
click at [289, 332] on input "text" at bounding box center [327, 334] width 230 height 29
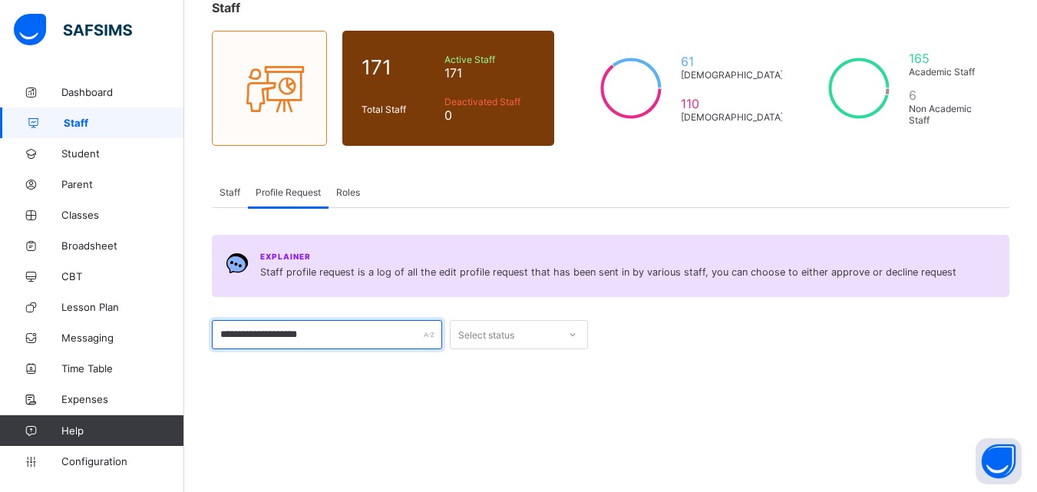
click at [296, 331] on input "**********" at bounding box center [327, 334] width 230 height 29
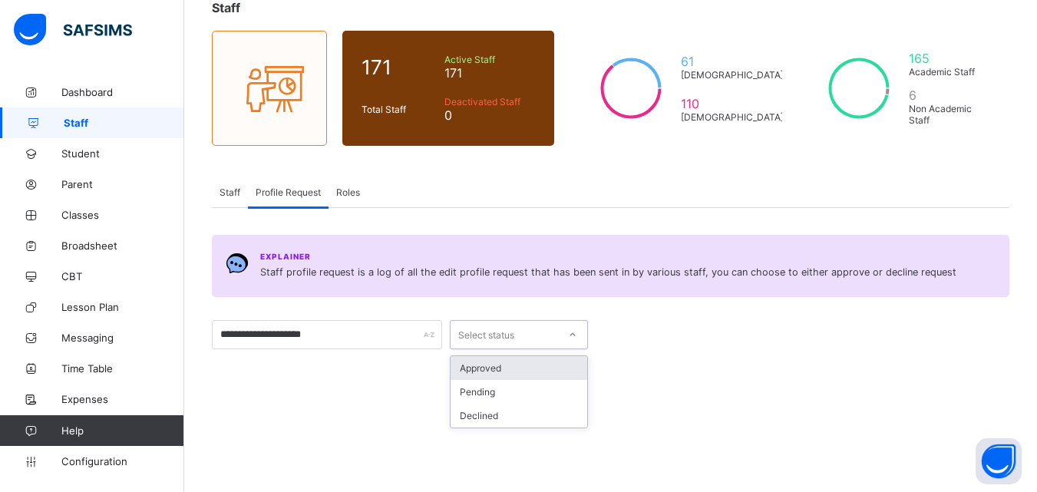
click at [571, 334] on icon at bounding box center [572, 334] width 9 height 15
click at [377, 354] on div "**********" at bounding box center [611, 460] width 798 height 451
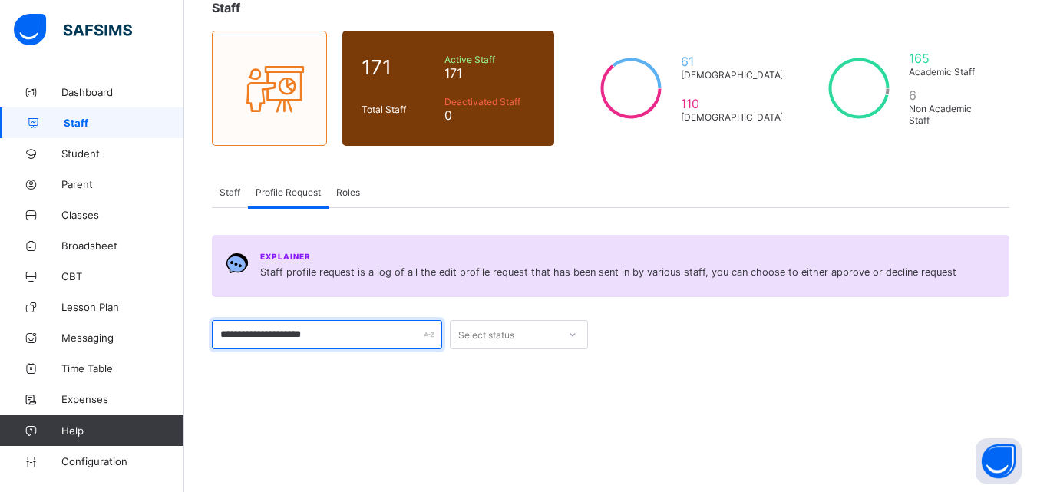
click at [335, 346] on input "**********" at bounding box center [327, 334] width 230 height 29
type input "*"
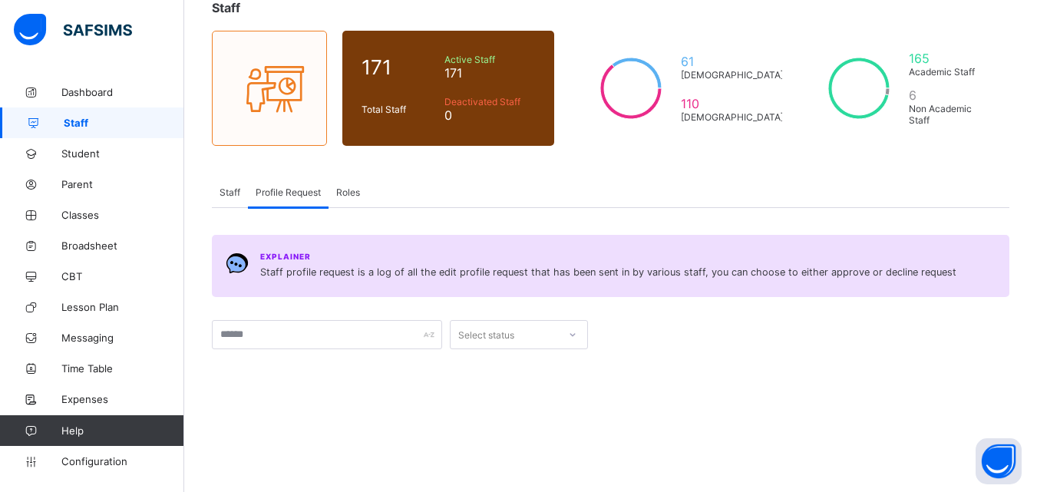
click at [345, 190] on span "Roles" at bounding box center [348, 193] width 24 height 12
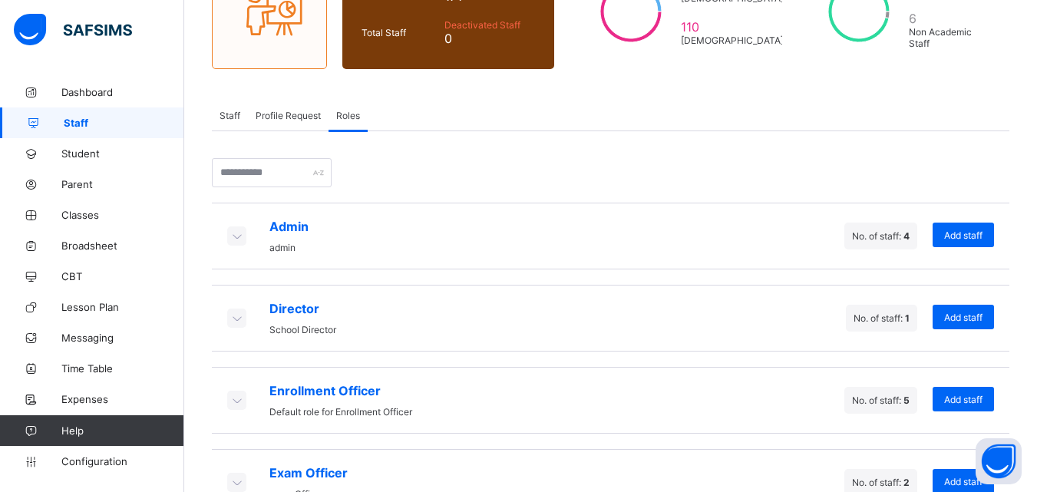
scroll to position [253, 0]
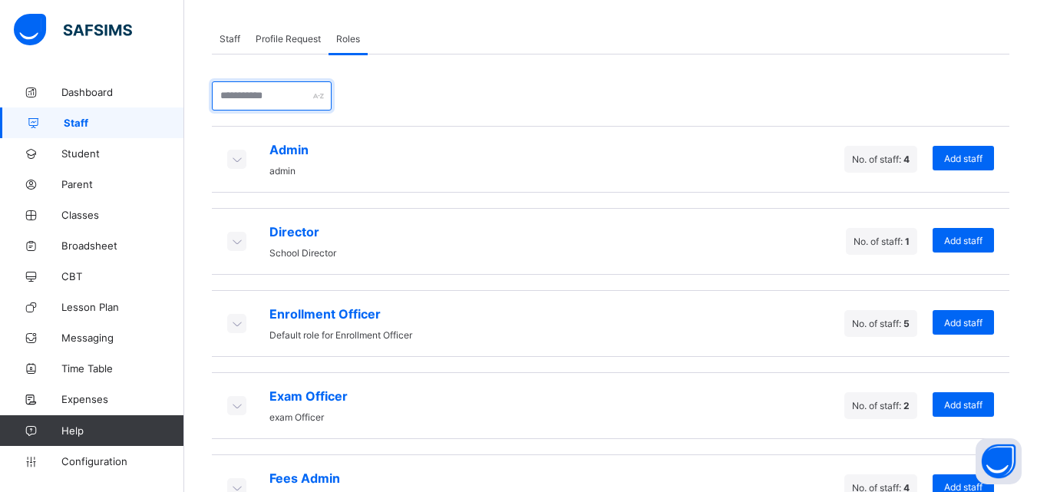
click at [242, 97] on input "text" at bounding box center [272, 95] width 120 height 29
click at [94, 154] on span "Student" at bounding box center [122, 153] width 123 height 12
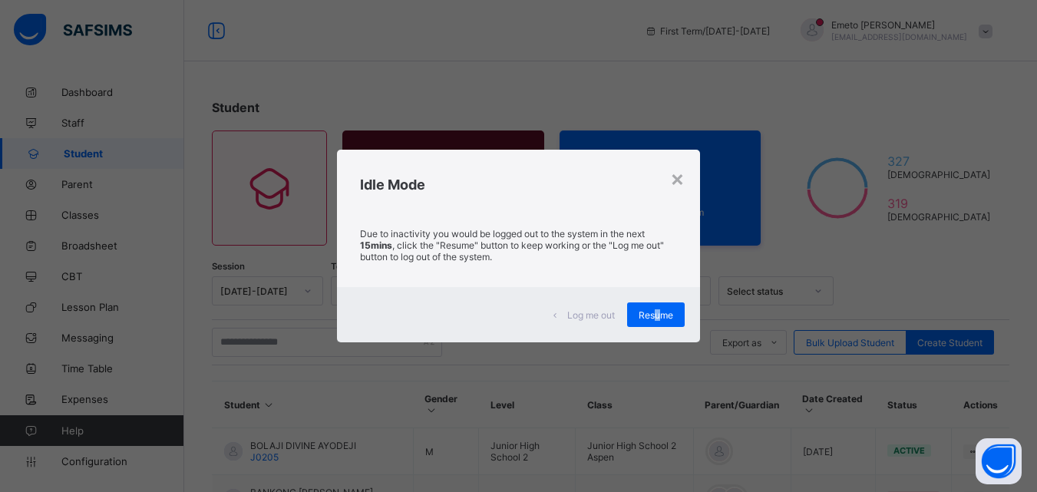
click at [659, 316] on span "Resume" at bounding box center [656, 315] width 35 height 12
click at [668, 316] on span "Resume" at bounding box center [656, 315] width 35 height 12
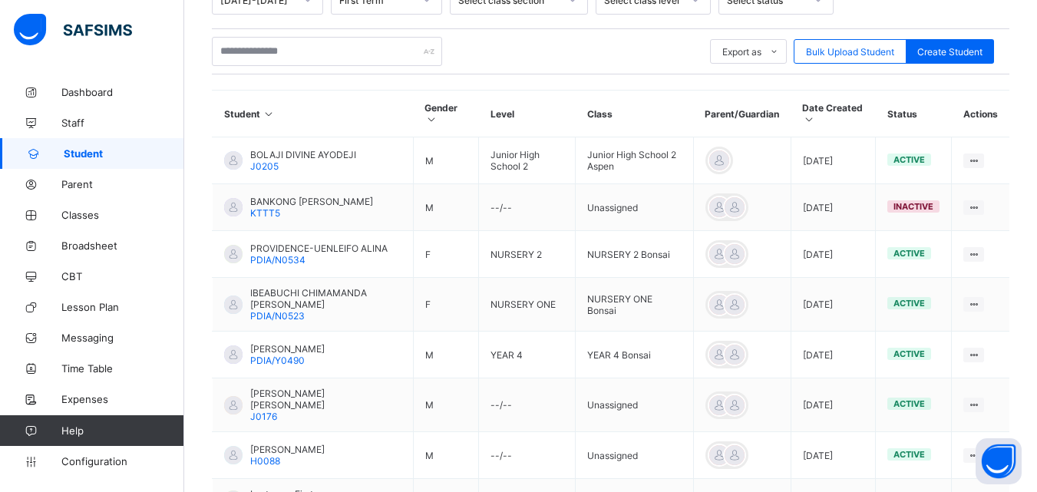
scroll to position [307, 0]
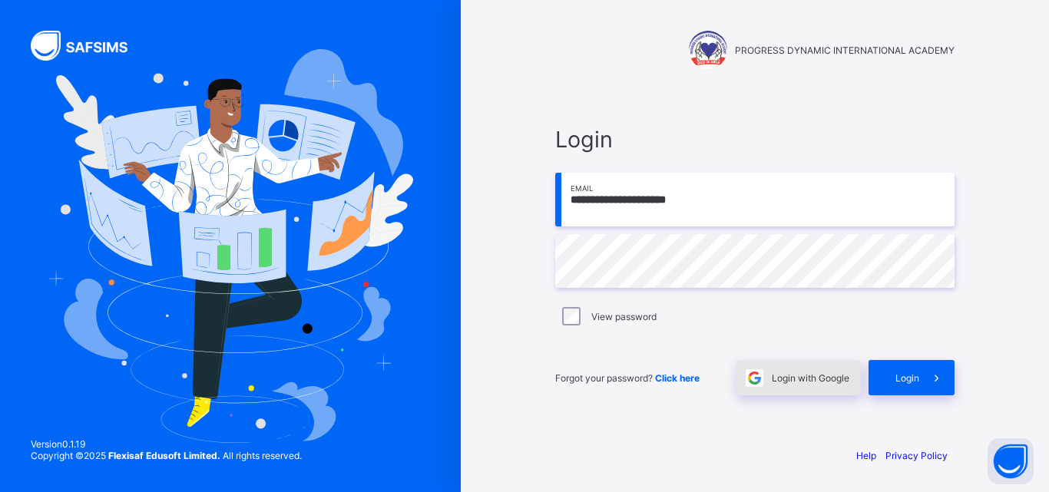
click at [804, 379] on span "Login with Google" at bounding box center [810, 378] width 78 height 12
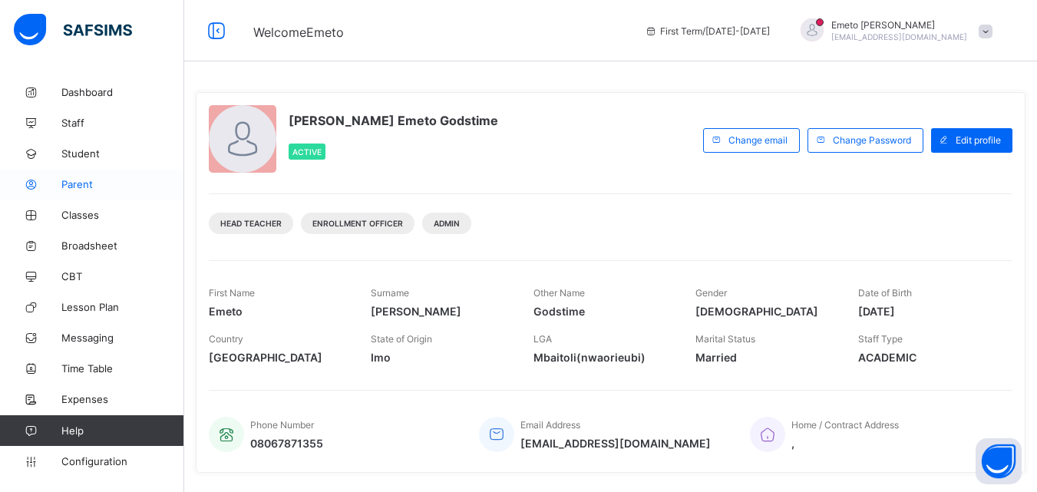
click at [82, 184] on span "Parent" at bounding box center [122, 184] width 123 height 12
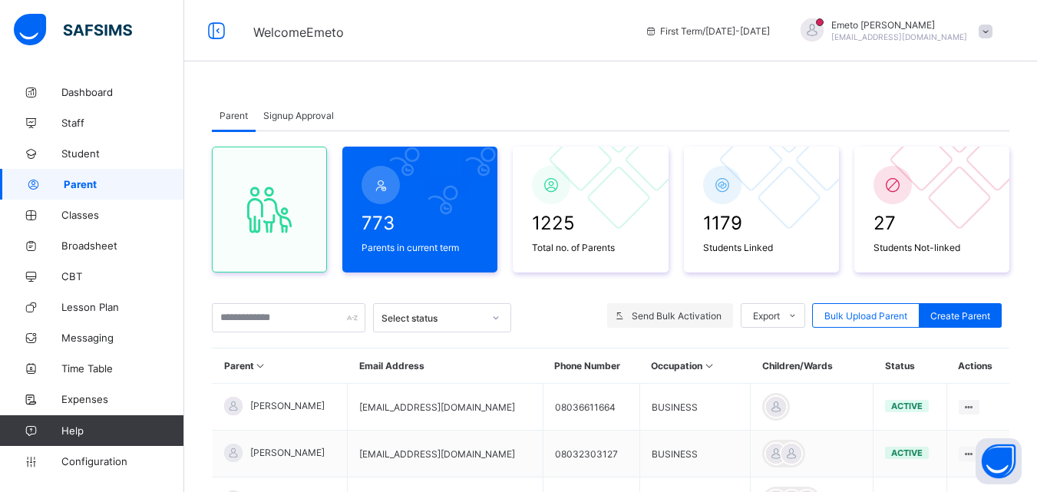
click at [708, 315] on span "Send Bulk Activation" at bounding box center [677, 316] width 90 height 12
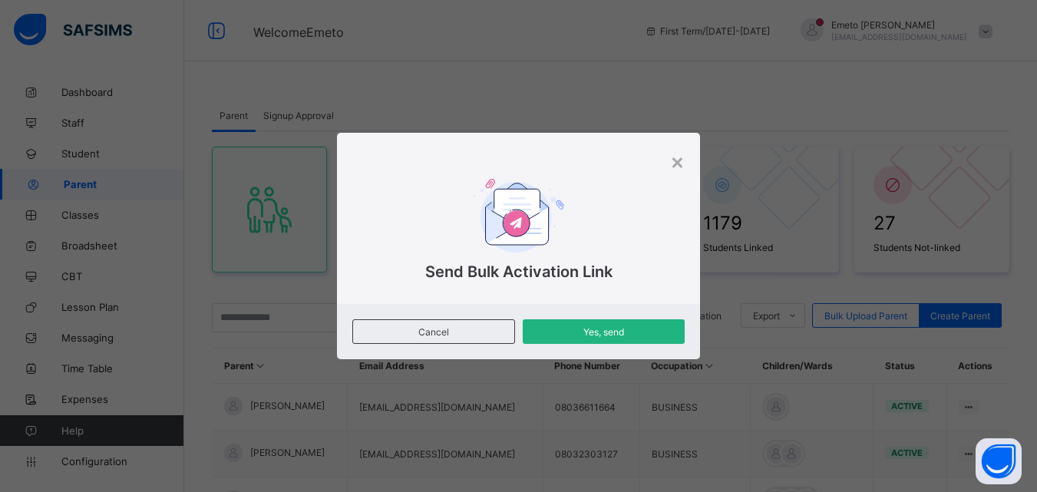
click at [611, 329] on span "Yes, send" at bounding box center [603, 332] width 139 height 12
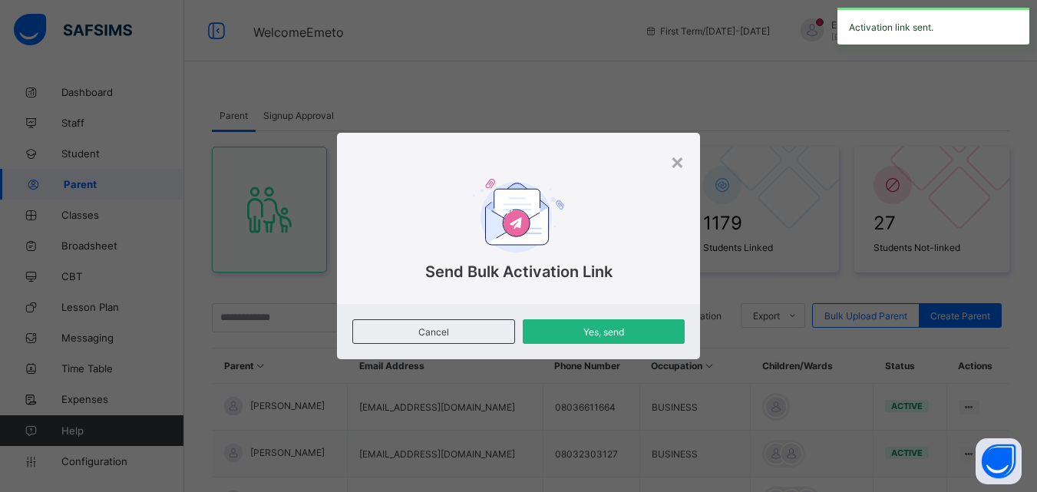
click at [610, 334] on span "Yes, send" at bounding box center [603, 332] width 139 height 12
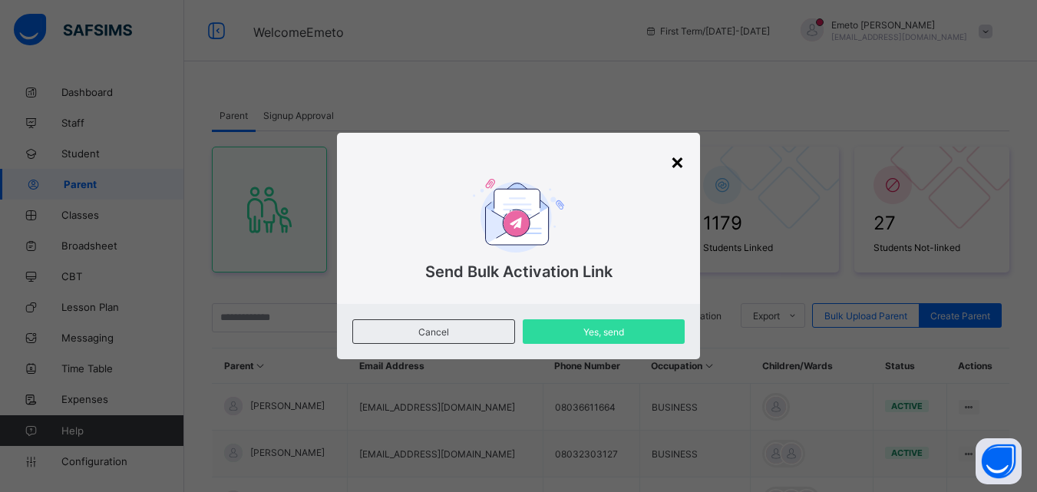
click at [681, 160] on div "×" at bounding box center [677, 161] width 15 height 26
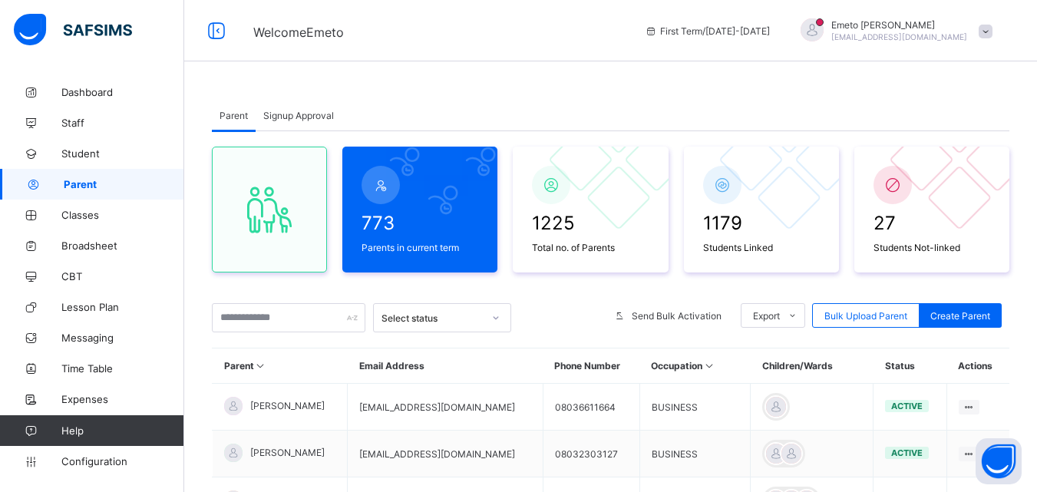
click at [287, 113] on span "Signup Approval" at bounding box center [298, 116] width 71 height 12
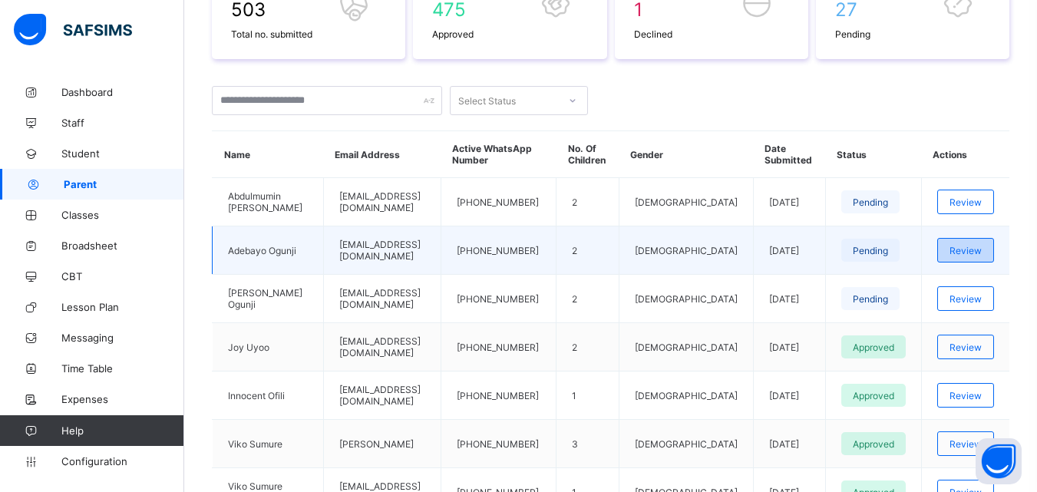
scroll to position [307, 0]
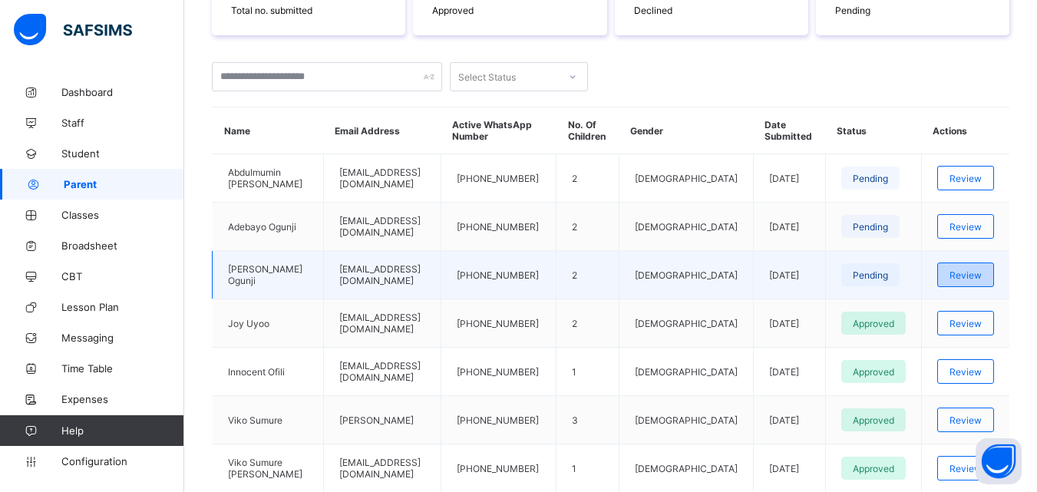
click at [976, 280] on span "Review" at bounding box center [966, 275] width 32 height 12
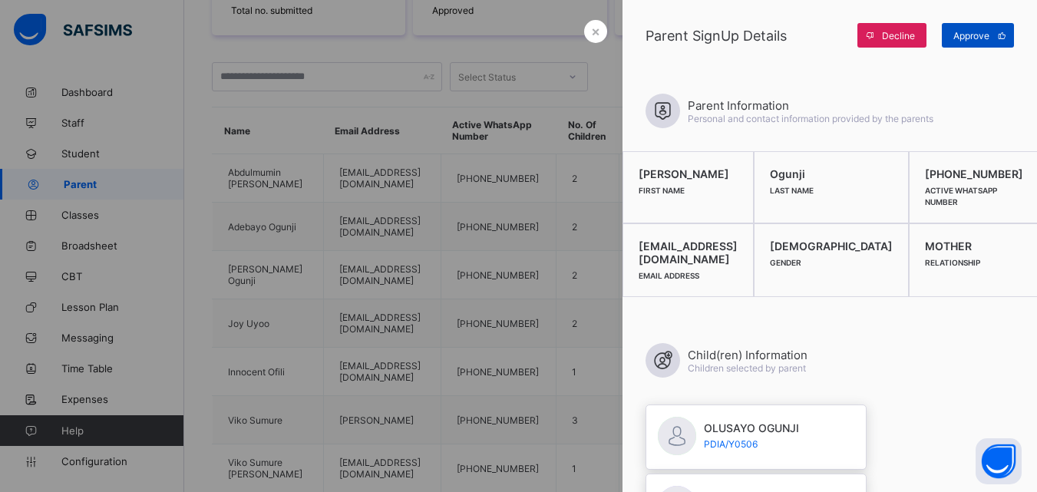
click at [966, 35] on span "Approve" at bounding box center [971, 36] width 36 height 12
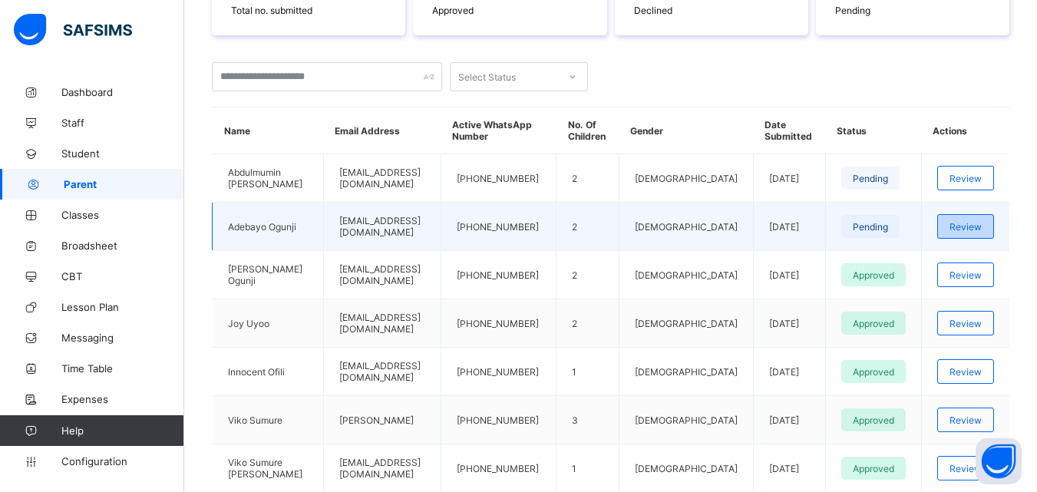
click at [982, 233] on span "Review" at bounding box center [966, 227] width 32 height 12
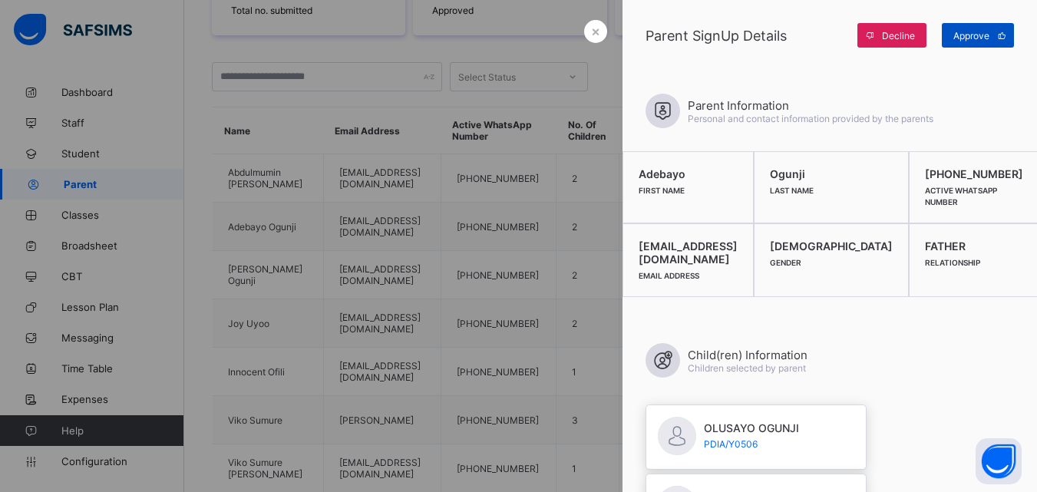
click at [979, 35] on span "Approve" at bounding box center [971, 36] width 36 height 12
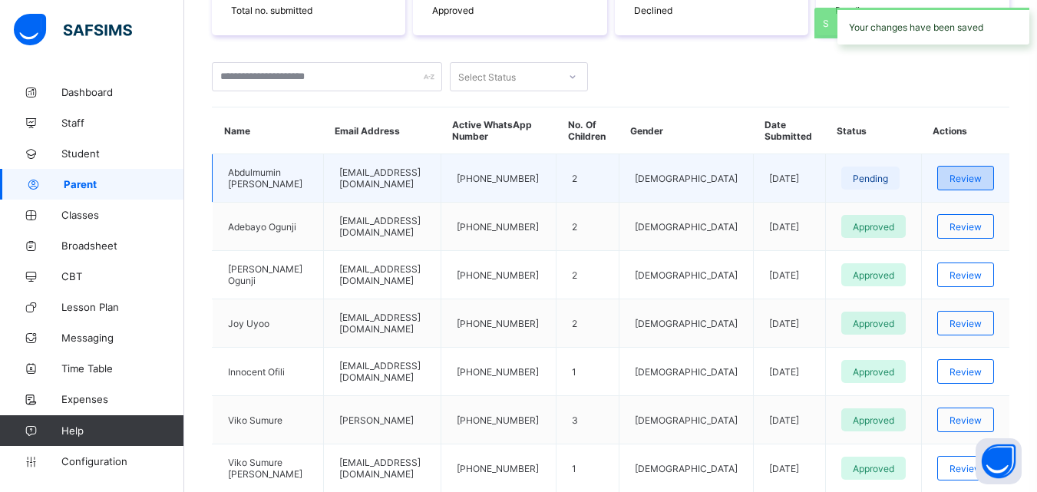
click at [973, 184] on span "Review" at bounding box center [966, 179] width 32 height 12
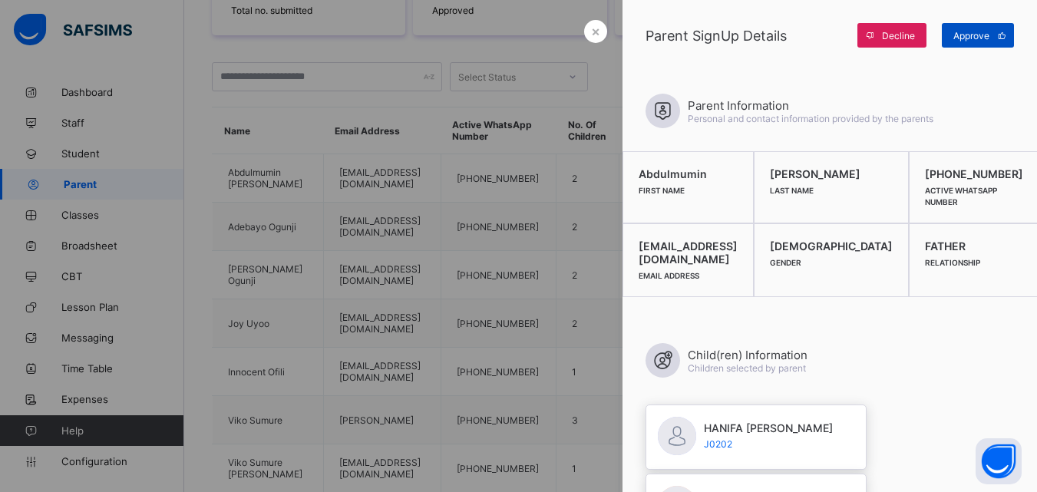
click at [969, 38] on span "Approve" at bounding box center [971, 36] width 36 height 12
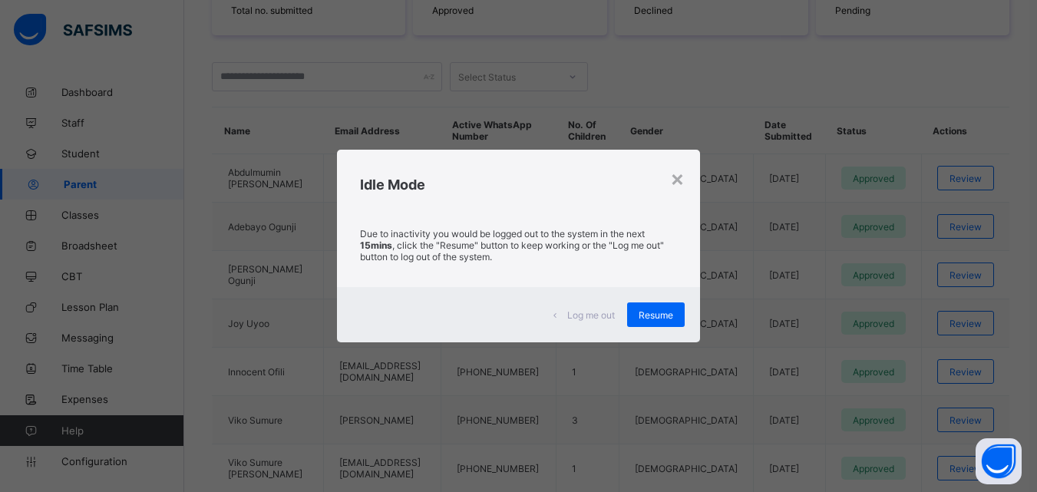
scroll to position [563, 0]
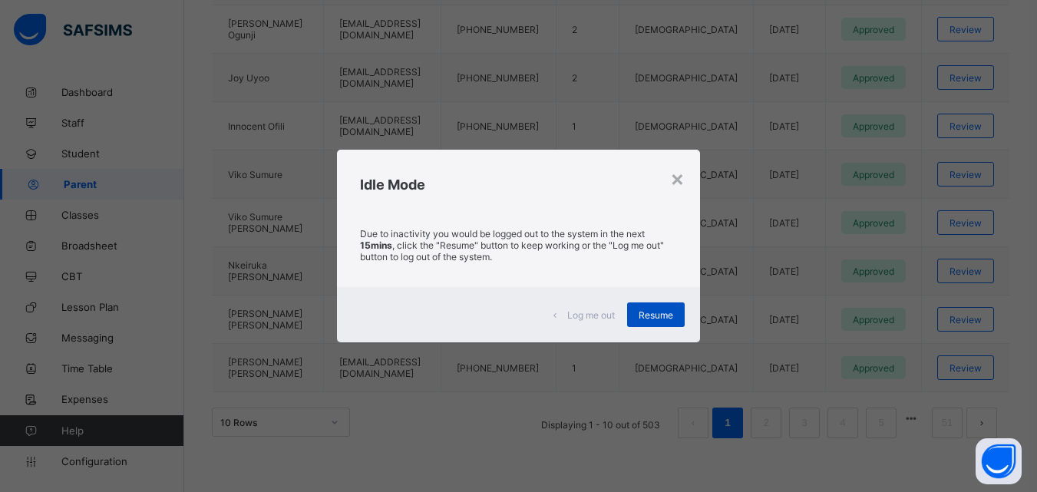
click at [659, 312] on span "Resume" at bounding box center [656, 315] width 35 height 12
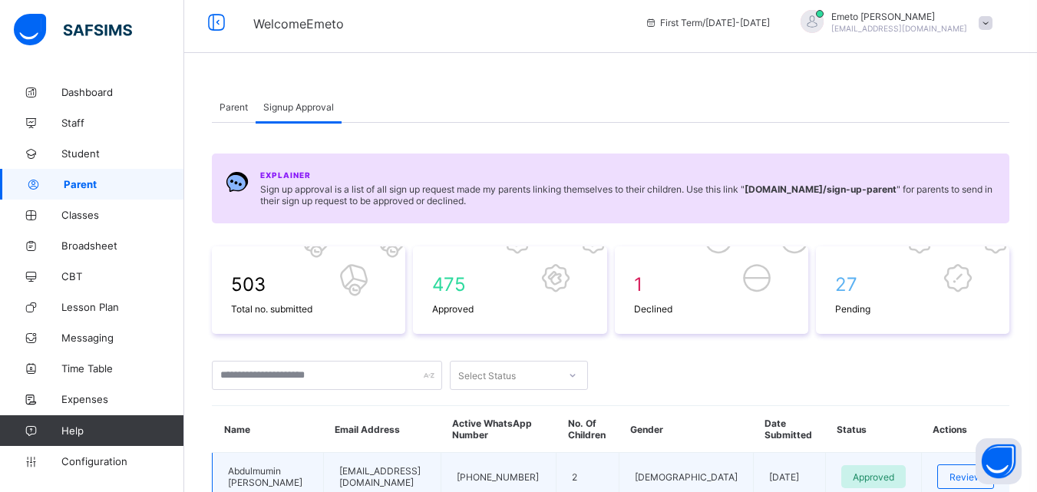
scroll to position [0, 0]
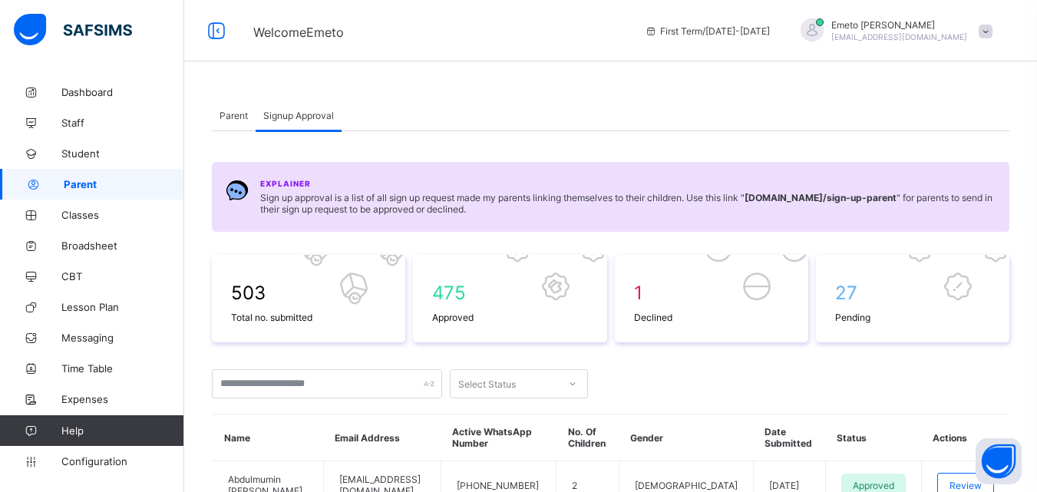
click at [226, 116] on span "Parent" at bounding box center [234, 116] width 28 height 12
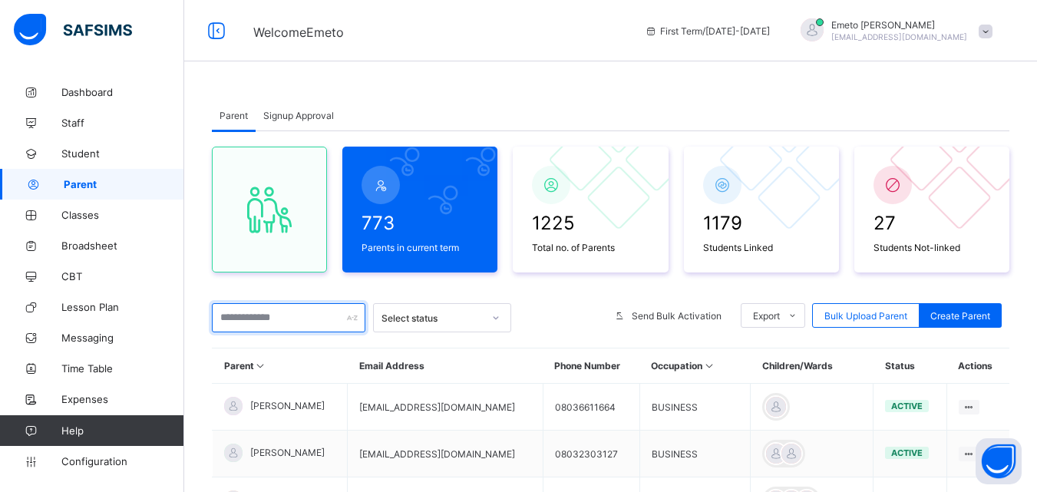
click at [276, 316] on input "text" at bounding box center [289, 317] width 154 height 29
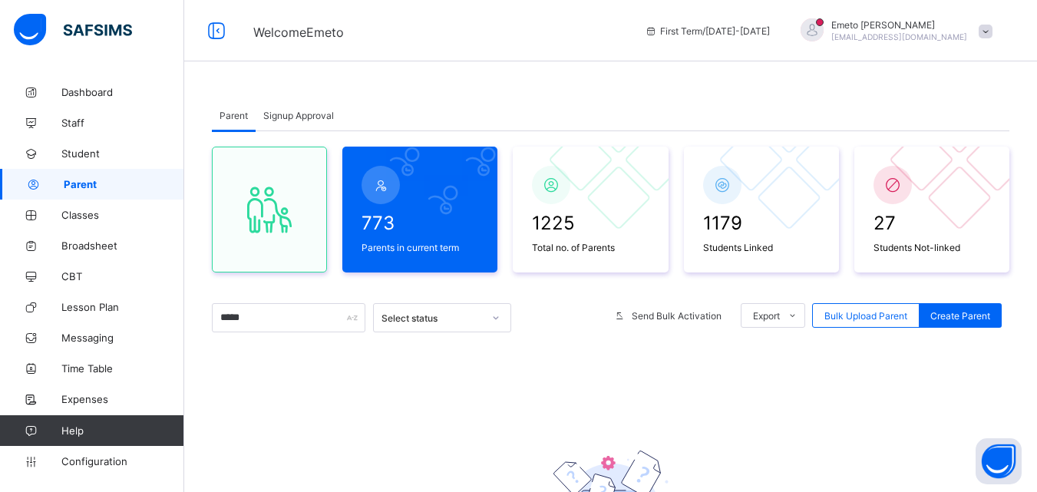
click at [289, 111] on span "Signup Approval" at bounding box center [298, 116] width 71 height 12
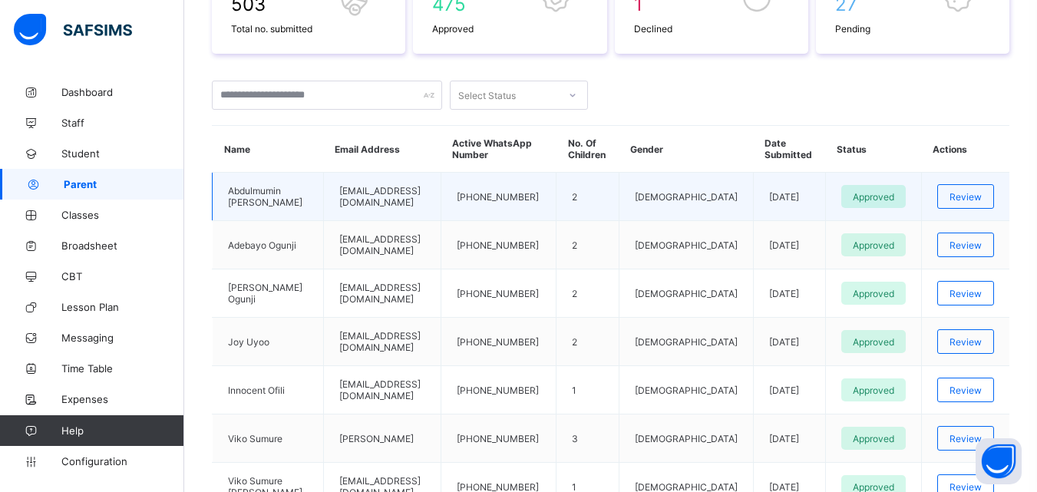
scroll to position [307, 0]
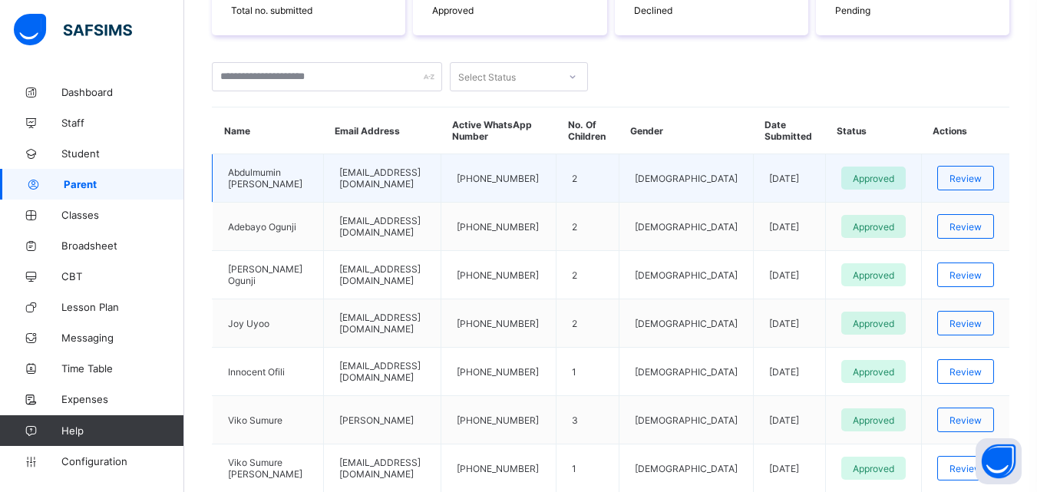
click at [428, 181] on td "[EMAIL_ADDRESS][DOMAIN_NAME]" at bounding box center [381, 178] width 117 height 48
drag, startPoint x: 430, startPoint y: 178, endPoint x: 322, endPoint y: 191, distance: 108.3
click at [323, 191] on td "[EMAIL_ADDRESS][DOMAIN_NAME]" at bounding box center [381, 178] width 117 height 48
copy td "[EMAIL_ADDRESS][DOMAIN_NAME]"
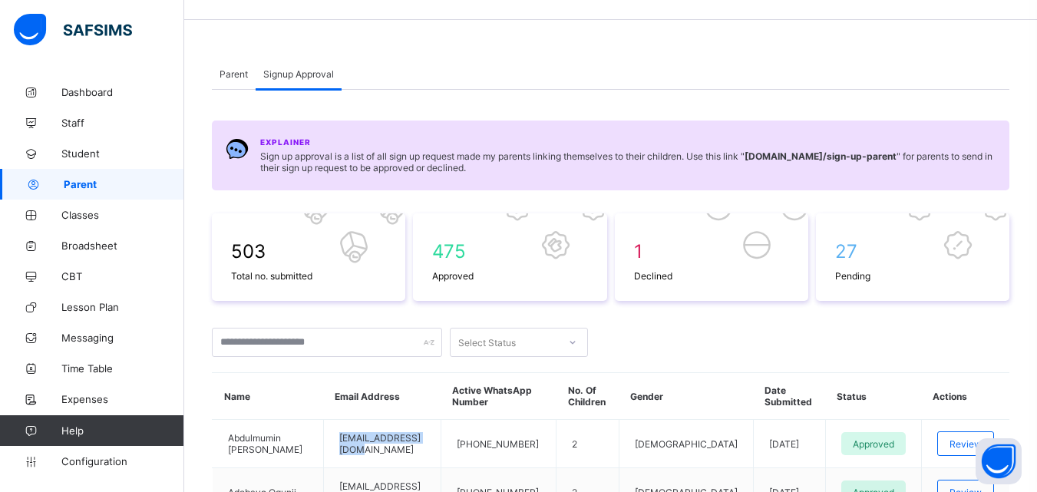
scroll to position [0, 0]
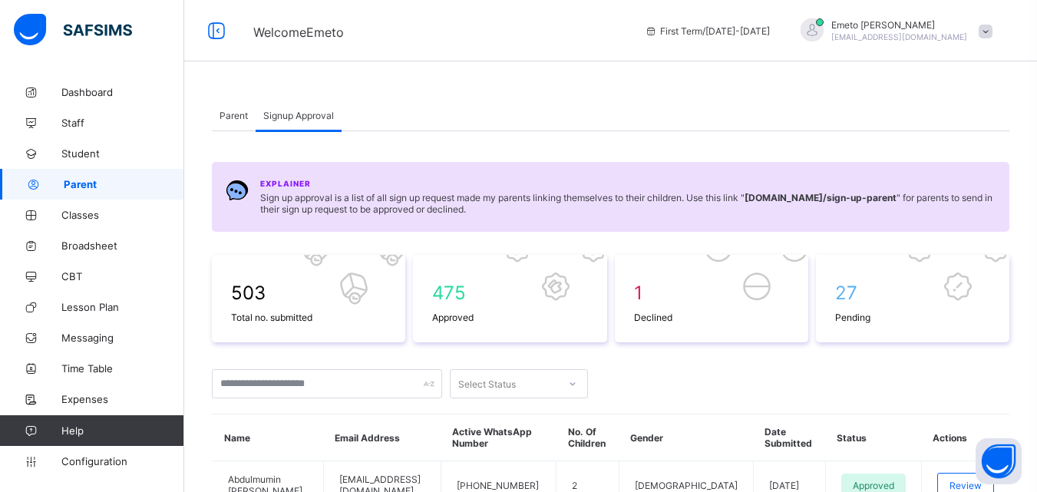
click at [229, 120] on span "Parent" at bounding box center [234, 116] width 28 height 12
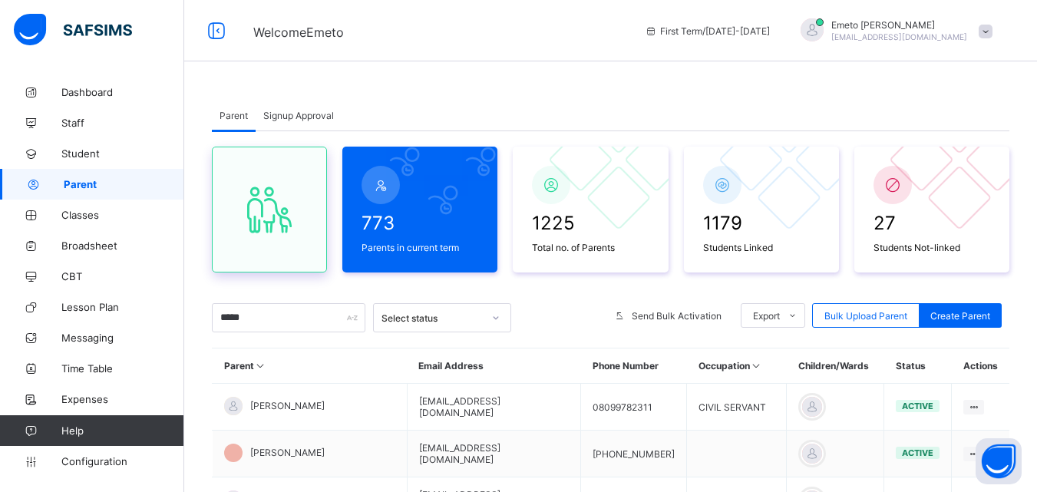
scroll to position [242, 0]
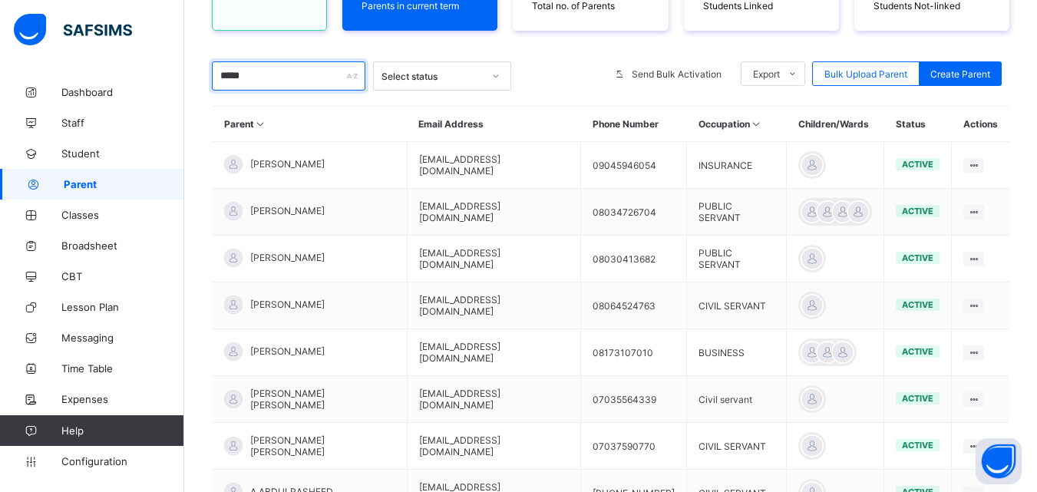
click at [283, 80] on input "*****" at bounding box center [289, 75] width 154 height 29
type input "*"
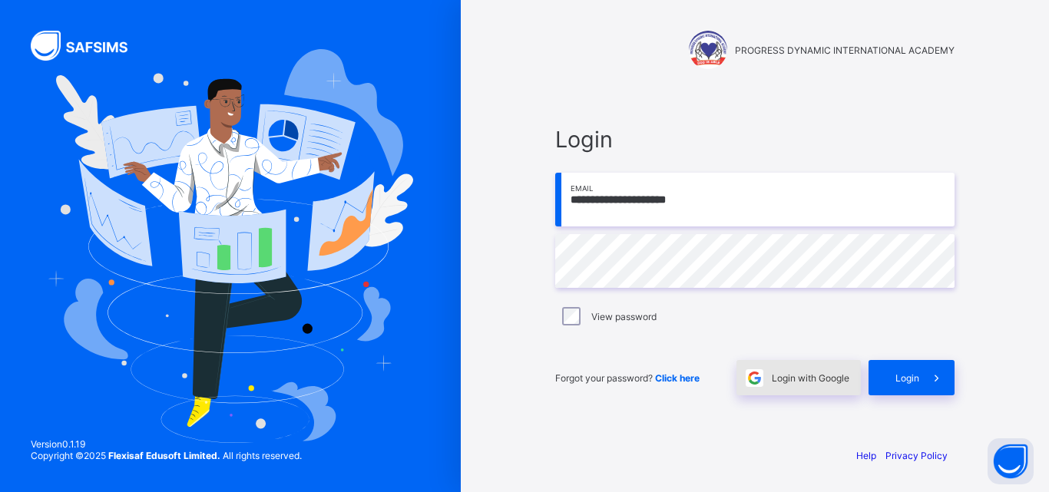
drag, startPoint x: 272, startPoint y: 77, endPoint x: 822, endPoint y: 382, distance: 629.5
click at [822, 382] on span "Login with Google" at bounding box center [810, 378] width 78 height 12
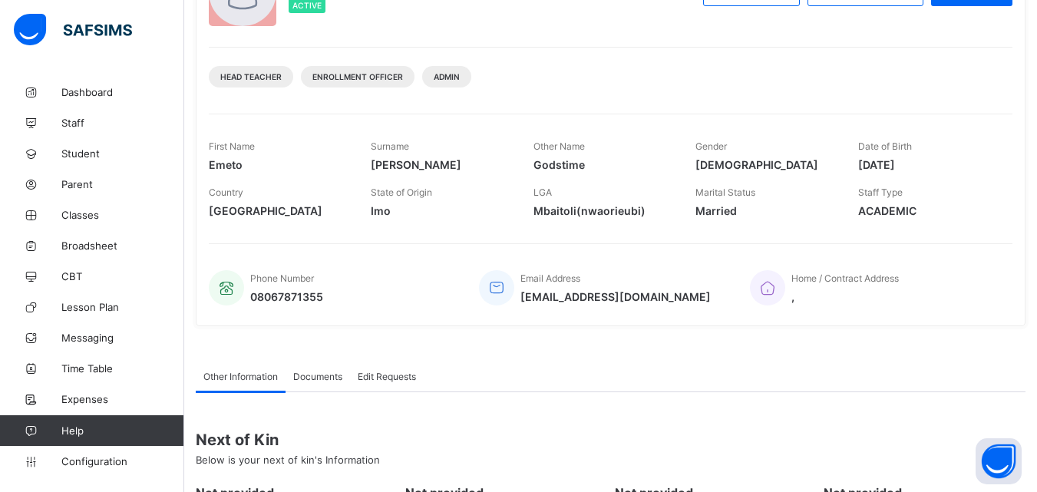
scroll to position [154, 0]
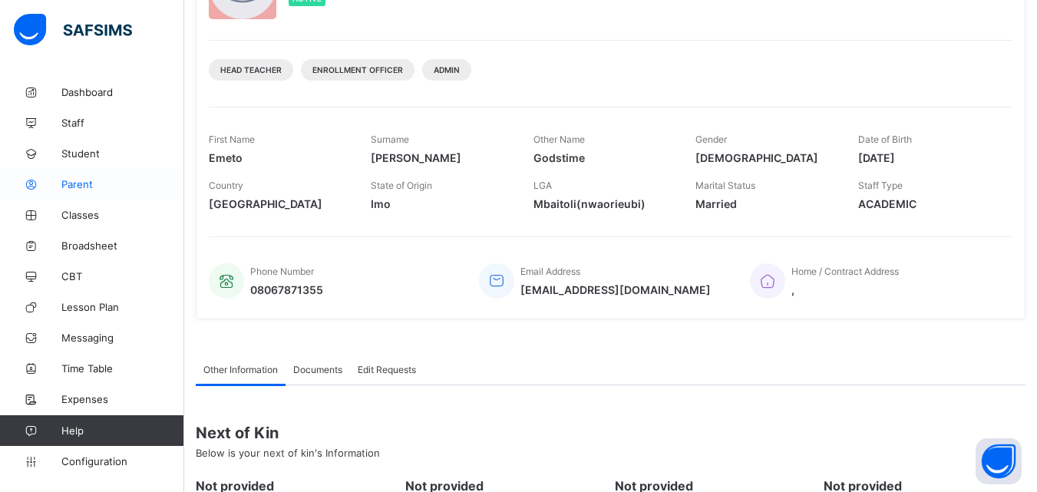
click at [81, 181] on span "Parent" at bounding box center [122, 184] width 123 height 12
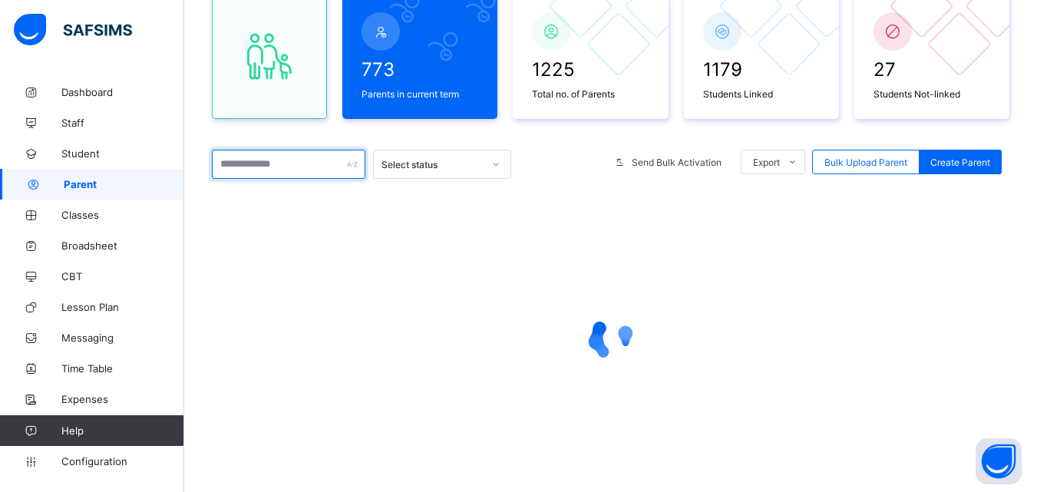
click at [284, 165] on input "text" at bounding box center [289, 164] width 154 height 29
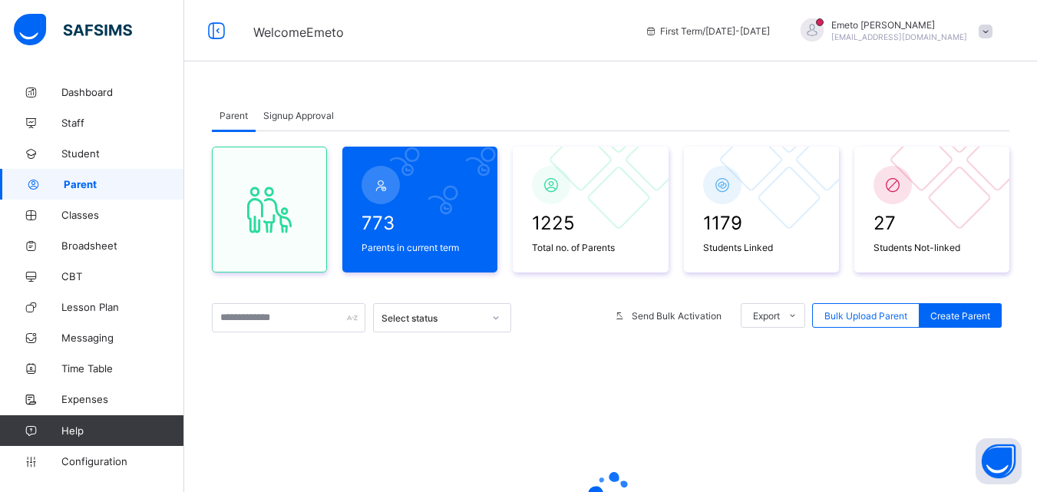
click at [286, 117] on span "Signup Approval" at bounding box center [298, 116] width 71 height 12
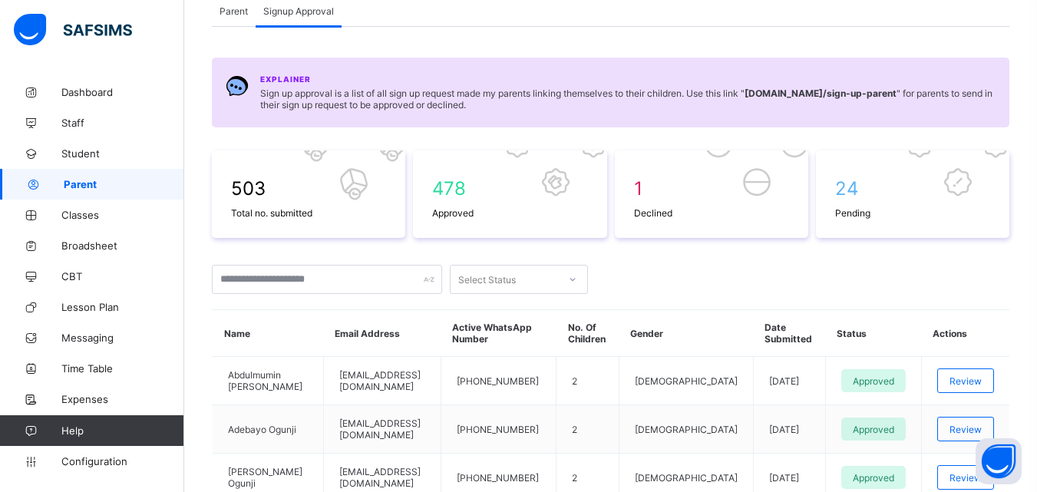
scroll to position [154, 0]
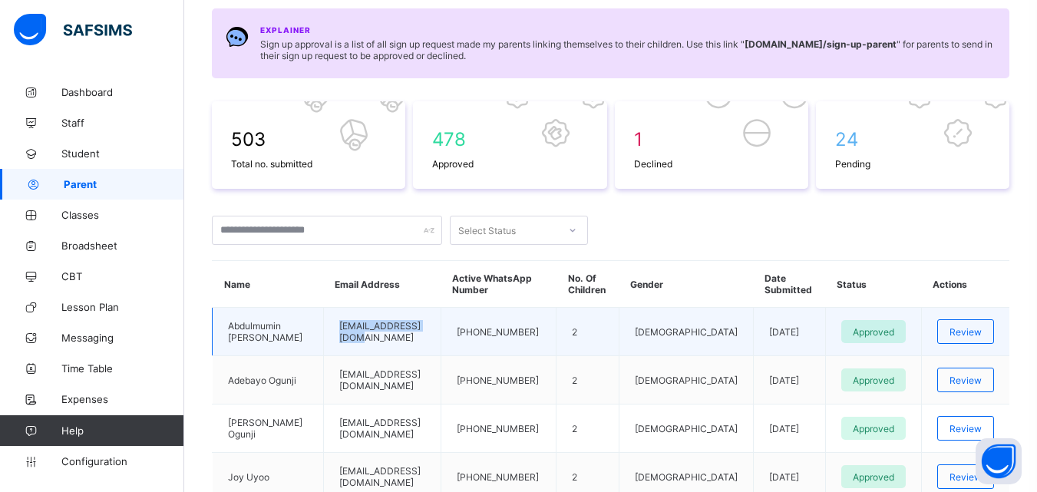
drag, startPoint x: 431, startPoint y: 335, endPoint x: 335, endPoint y: 342, distance: 96.9
click at [334, 345] on td "[EMAIL_ADDRESS][DOMAIN_NAME]" at bounding box center [381, 332] width 117 height 48
copy td "[EMAIL_ADDRESS][DOMAIN_NAME]"
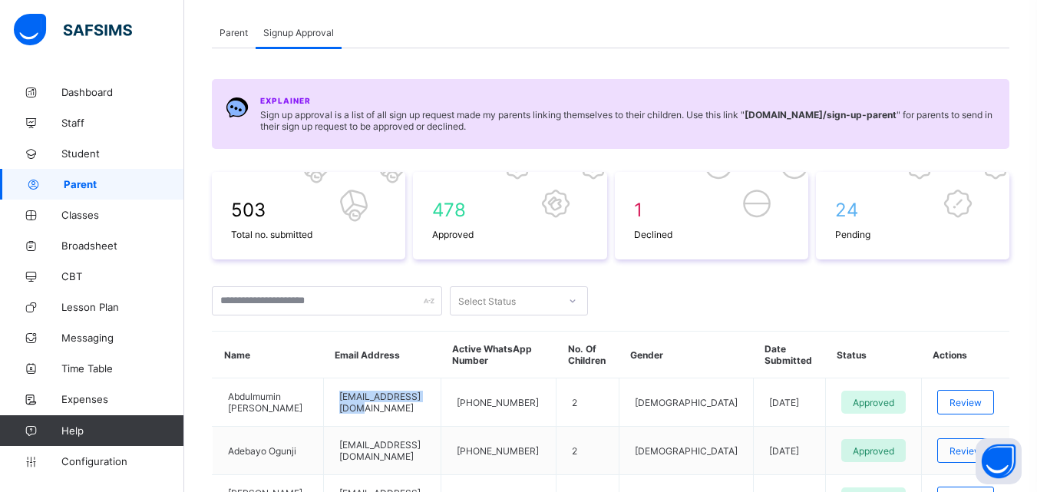
scroll to position [0, 0]
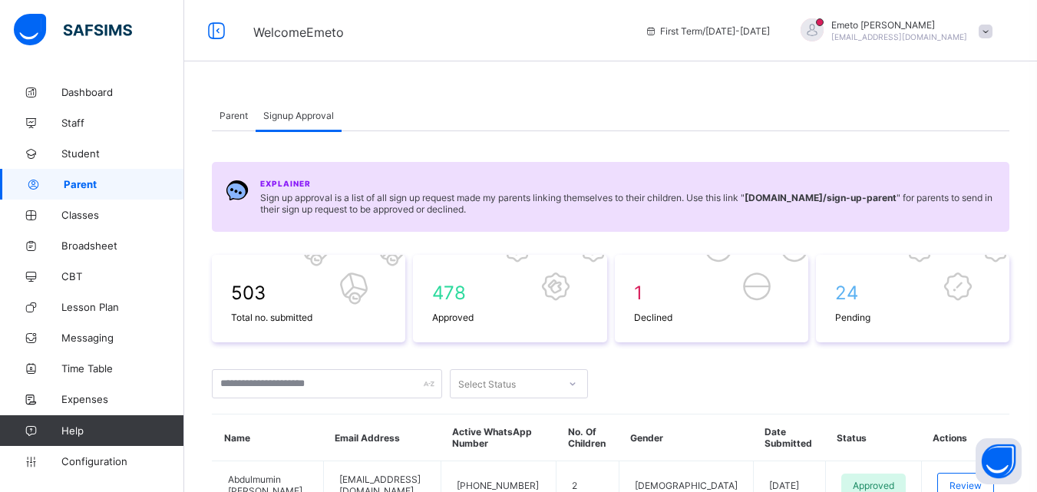
click at [230, 112] on span "Parent" at bounding box center [234, 116] width 28 height 12
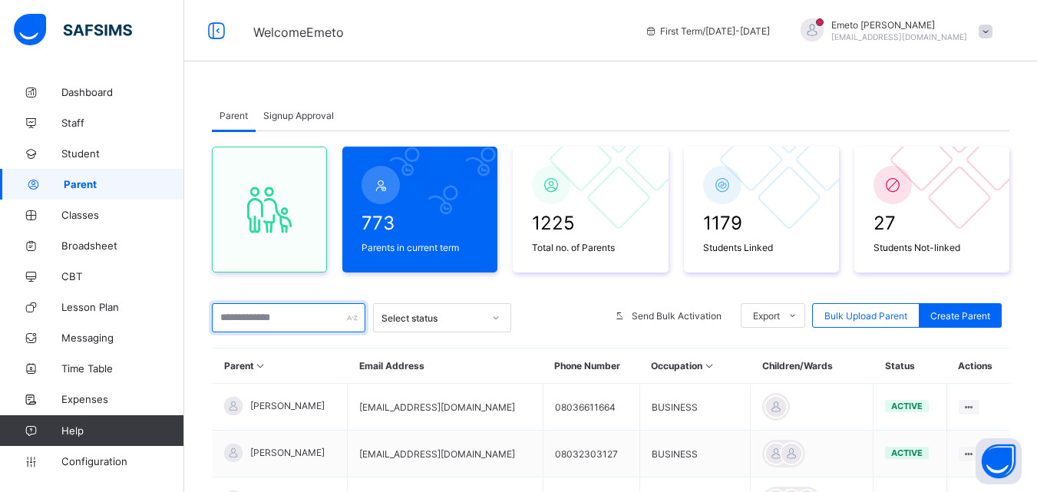
click at [281, 317] on input "text" at bounding box center [289, 317] width 154 height 29
paste input "**********"
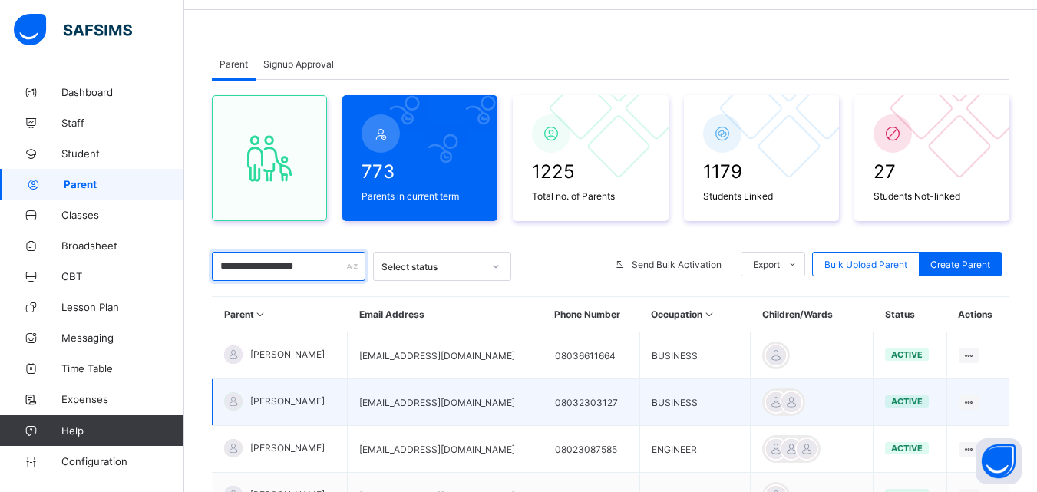
scroll to position [154, 0]
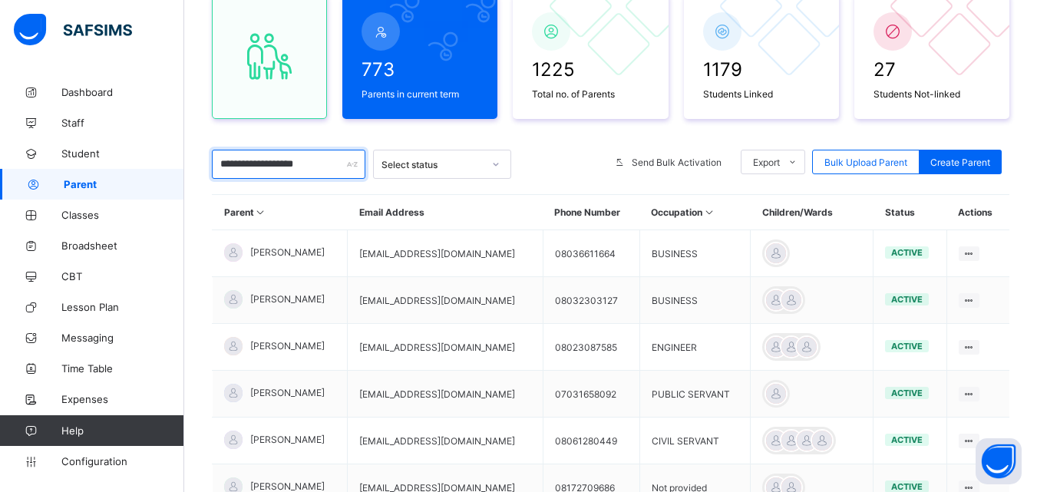
click at [294, 166] on input "**********" at bounding box center [289, 164] width 154 height 29
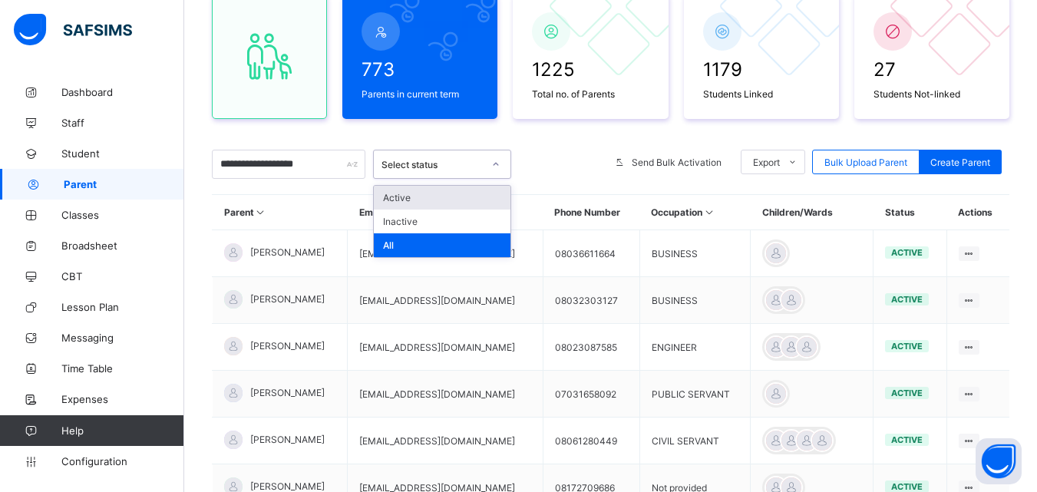
click at [496, 164] on icon at bounding box center [495, 164] width 9 height 15
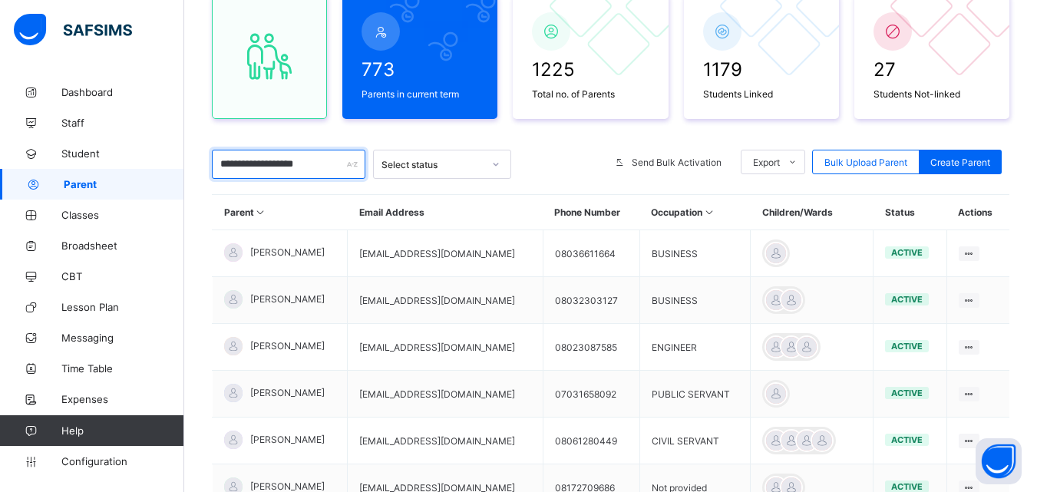
click at [319, 167] on input "**********" at bounding box center [289, 164] width 154 height 29
click at [327, 160] on input "**********" at bounding box center [289, 164] width 154 height 29
click at [341, 164] on input "**********" at bounding box center [289, 164] width 154 height 29
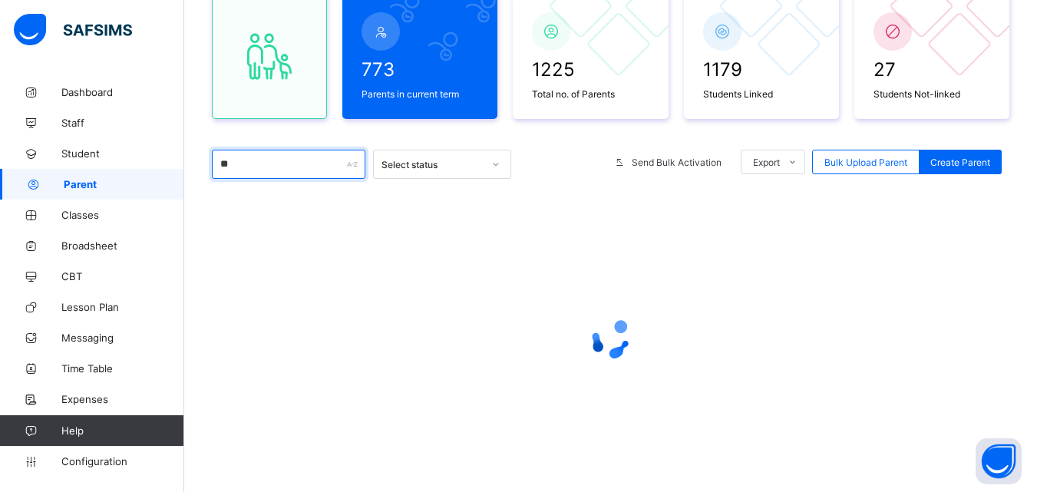
type input "*"
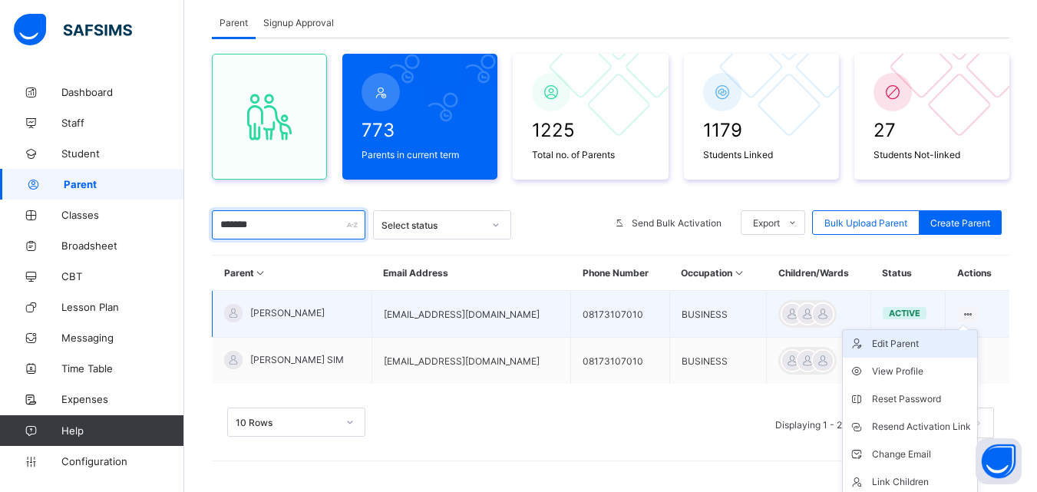
scroll to position [125, 0]
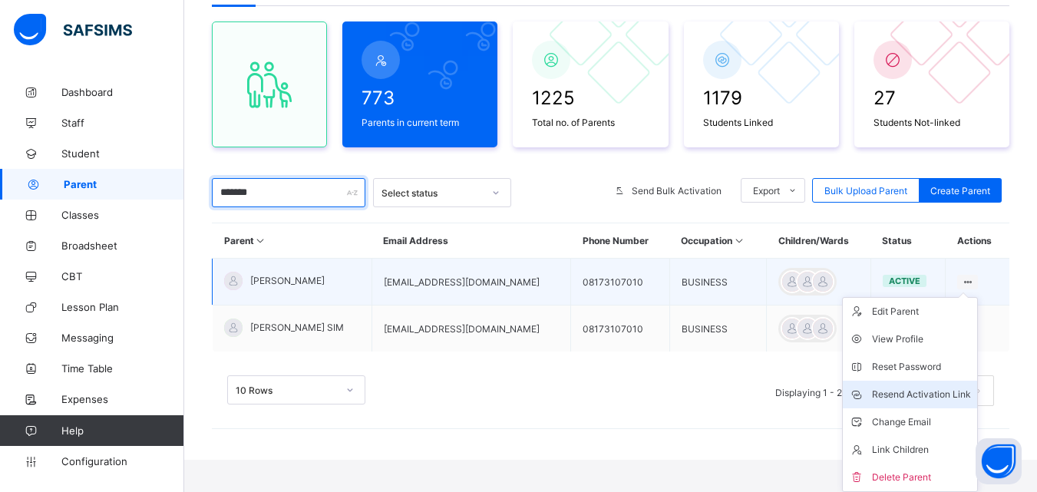
type input "*******"
click at [927, 395] on div "Resend Activation Link" at bounding box center [921, 394] width 99 height 15
click at [927, 391] on div "Resend Activation Link" at bounding box center [921, 394] width 99 height 15
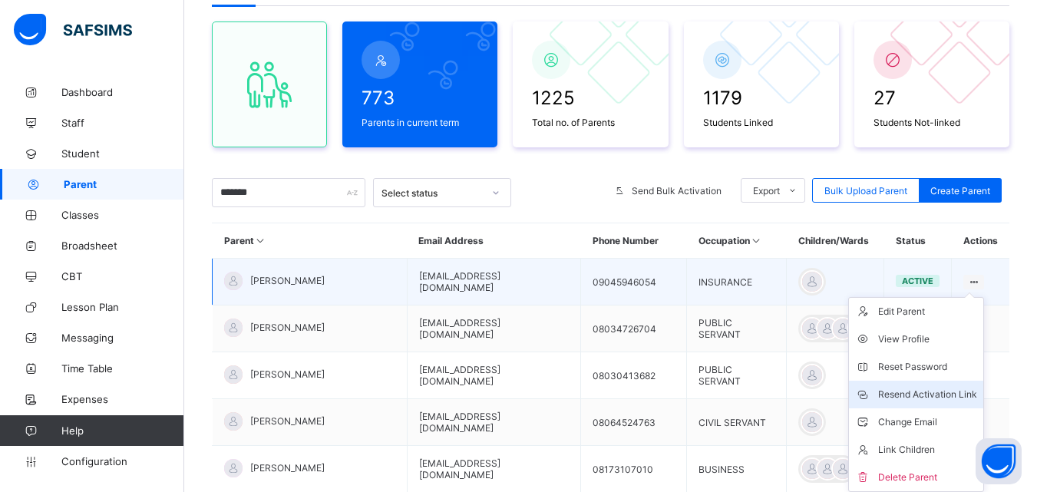
click at [924, 395] on div "Resend Activation Link" at bounding box center [927, 394] width 99 height 15
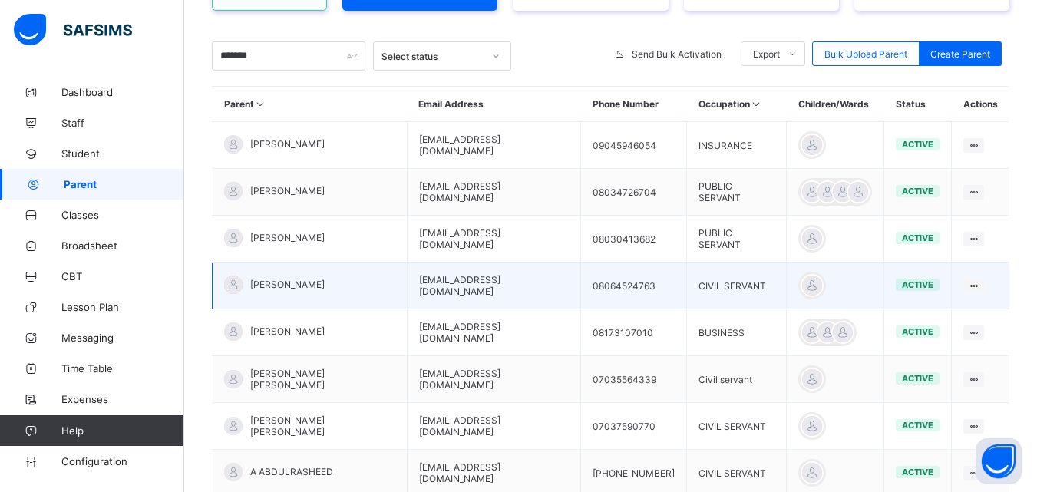
scroll to position [279, 0]
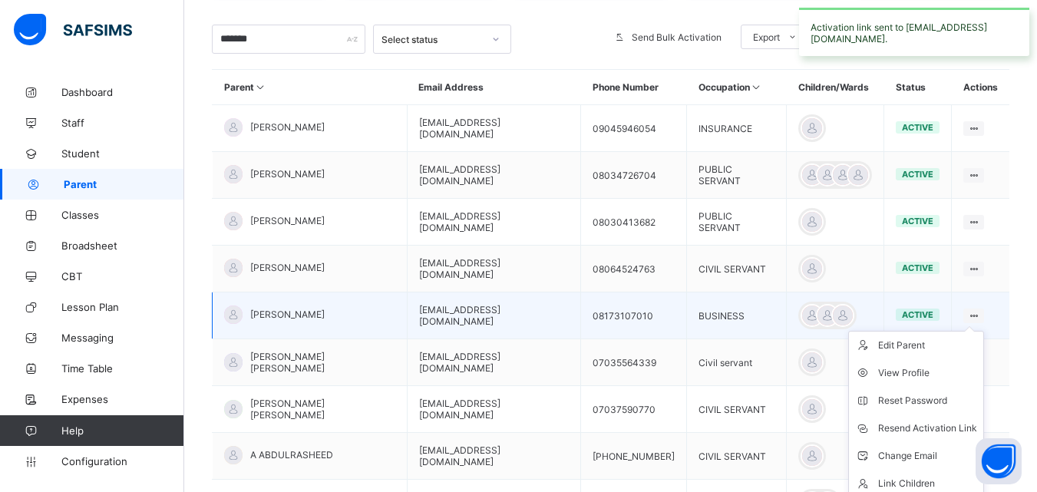
click at [980, 314] on icon at bounding box center [973, 316] width 13 height 12
click at [938, 424] on div "Resend Activation Link" at bounding box center [927, 428] width 99 height 15
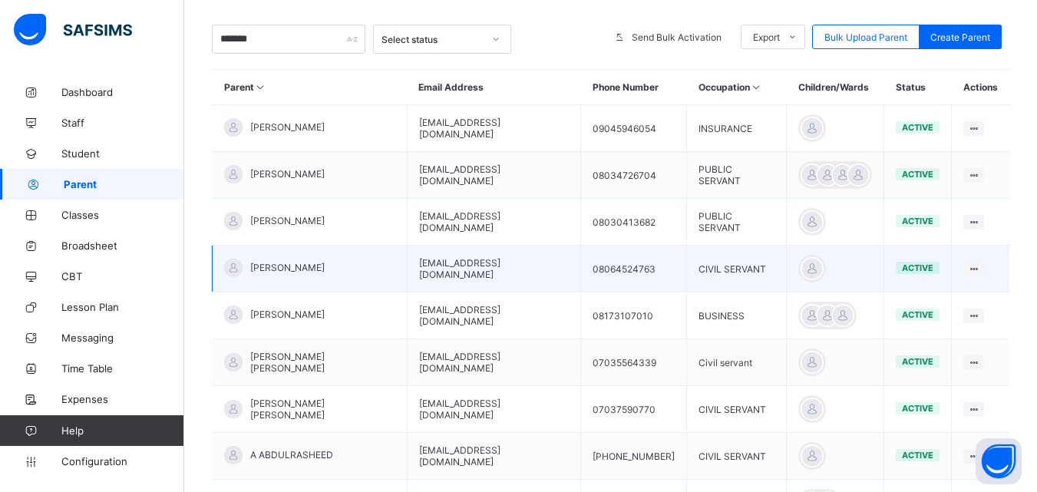
scroll to position [0, 0]
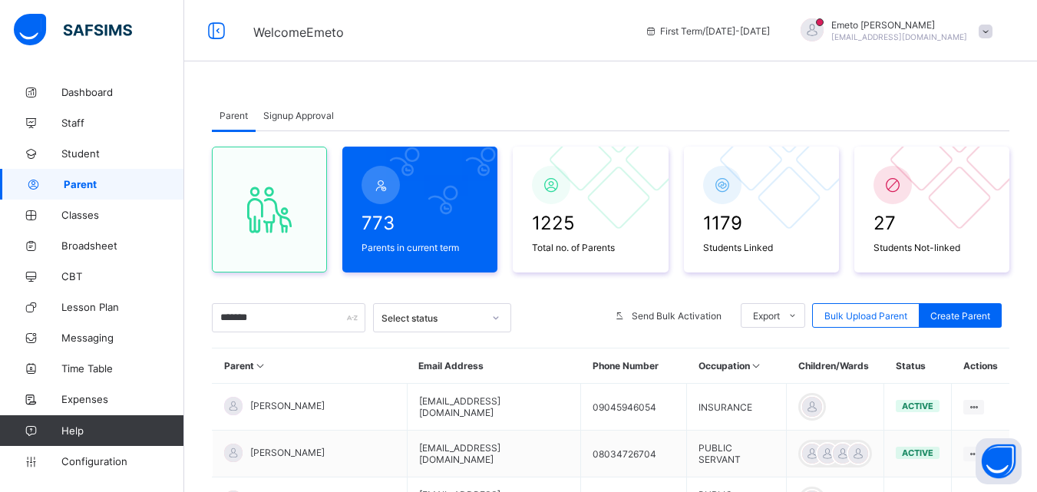
click at [279, 116] on span "Signup Approval" at bounding box center [298, 116] width 71 height 12
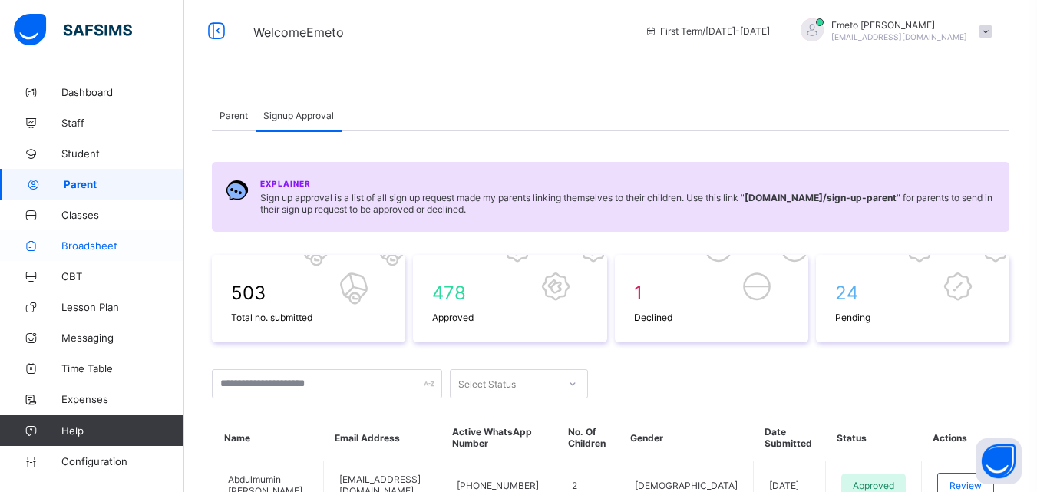
click at [85, 245] on span "Broadsheet" at bounding box center [122, 245] width 123 height 12
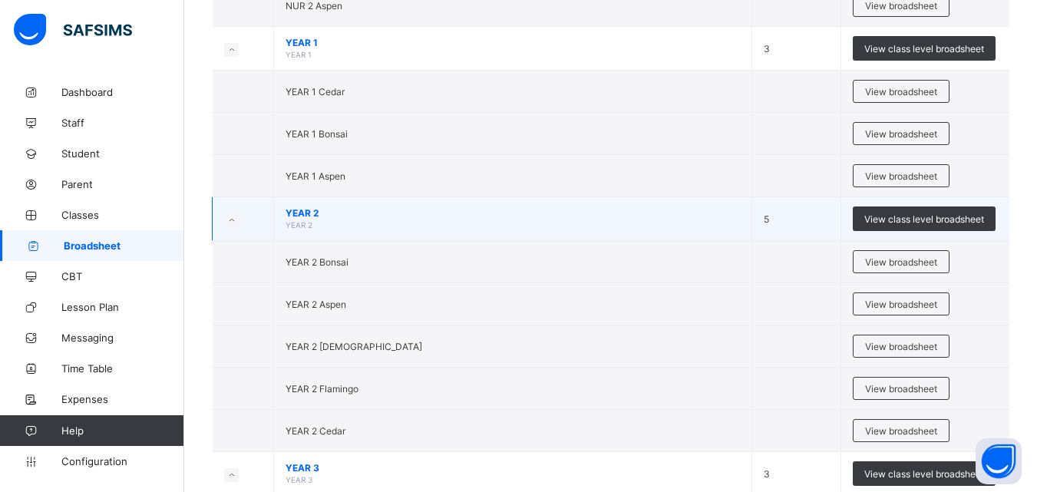
scroll to position [844, 0]
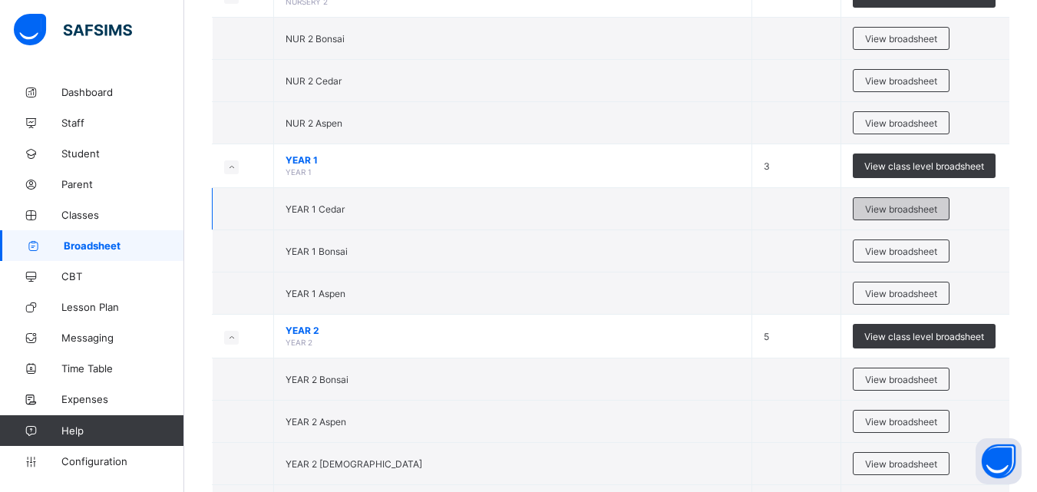
click at [915, 207] on span "View broadsheet" at bounding box center [901, 209] width 72 height 12
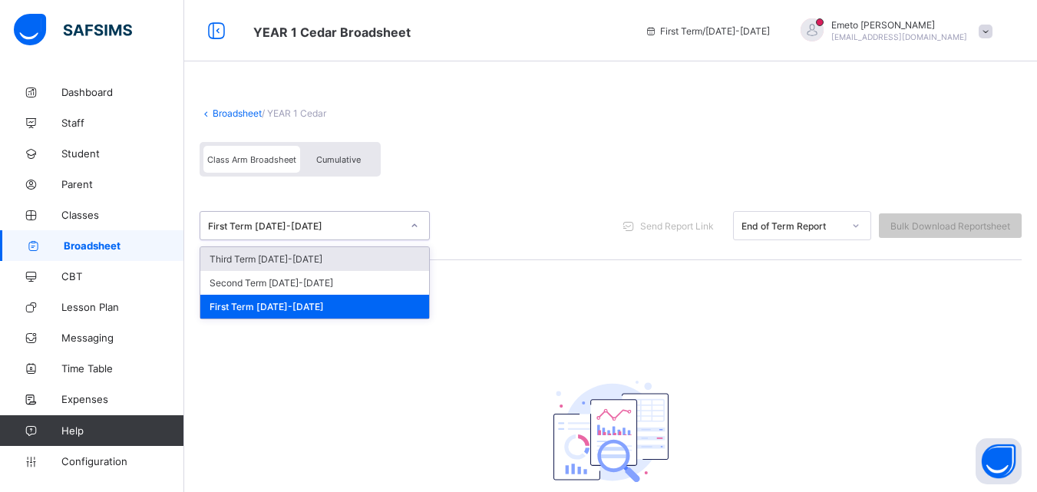
click at [418, 223] on icon at bounding box center [414, 225] width 9 height 15
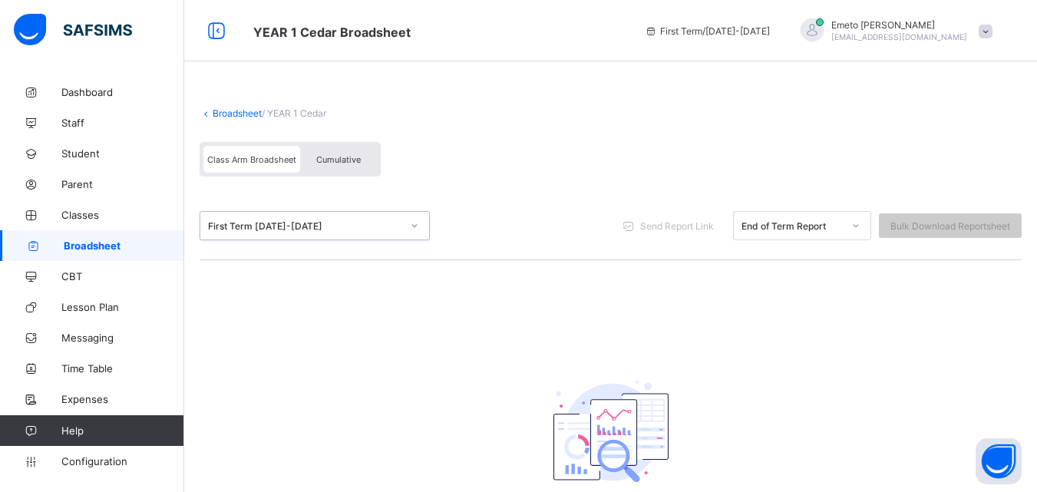
click at [413, 222] on icon at bounding box center [414, 225] width 9 height 15
click at [412, 225] on icon at bounding box center [414, 225] width 9 height 15
click at [225, 111] on link "Broadsheet" at bounding box center [237, 113] width 49 height 12
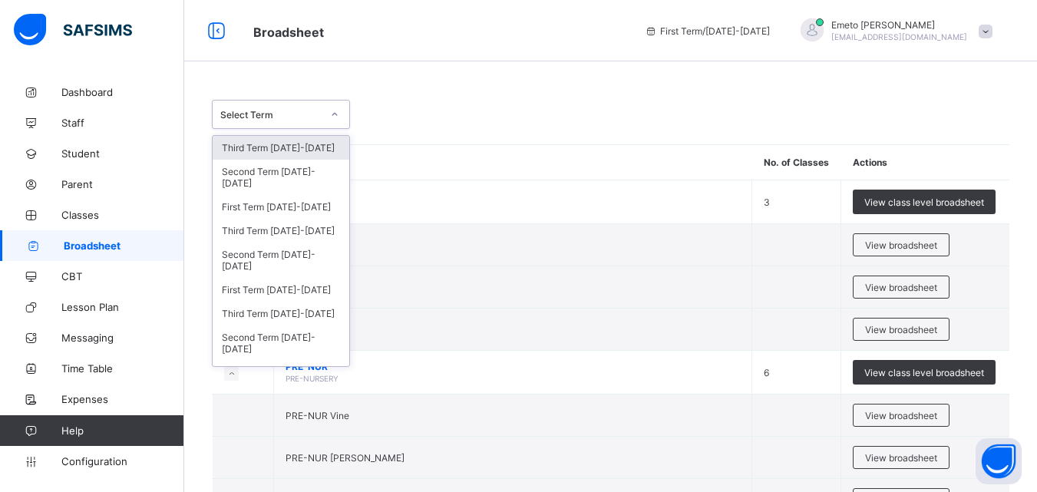
click at [335, 111] on icon at bounding box center [334, 114] width 9 height 15
click at [287, 231] on div "Third Term [DATE]-[DATE]" at bounding box center [281, 231] width 137 height 24
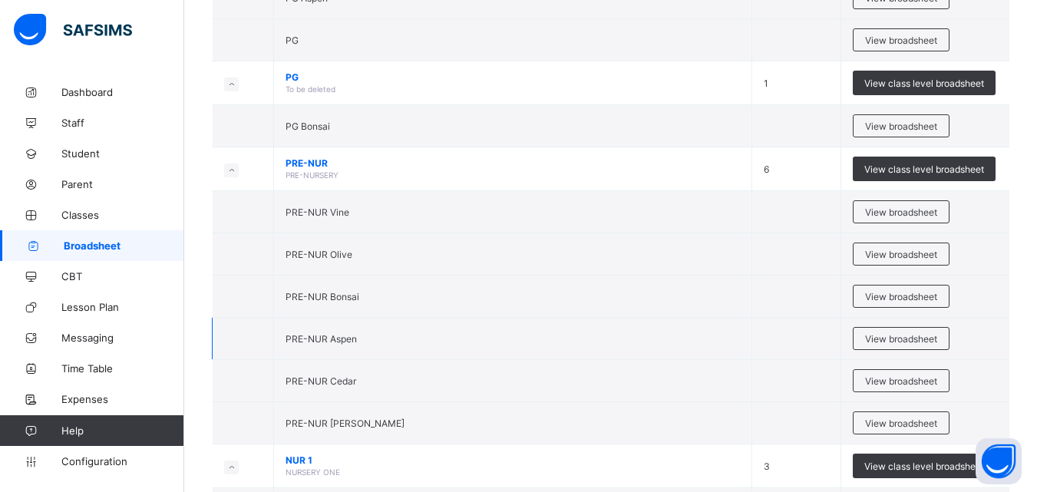
scroll to position [307, 0]
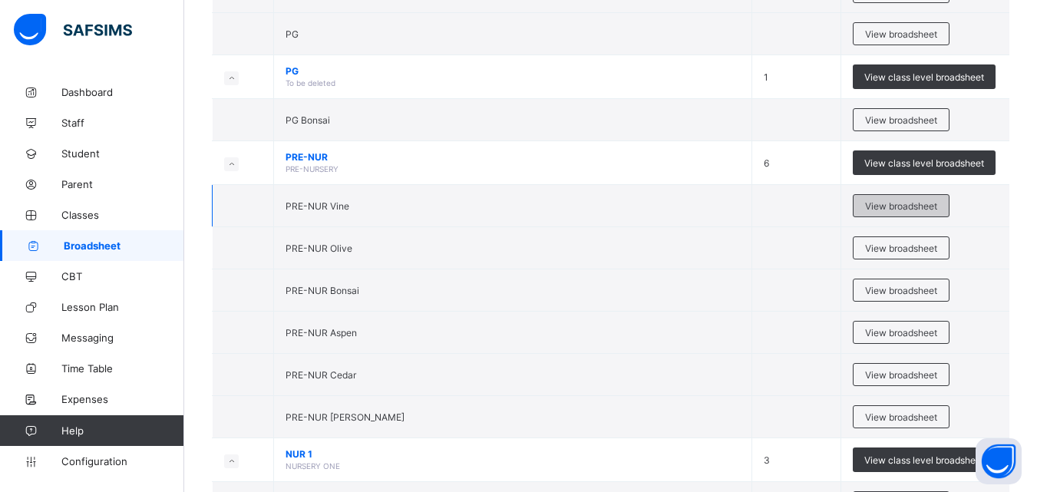
click at [930, 204] on span "View broadsheet" at bounding box center [901, 206] width 72 height 12
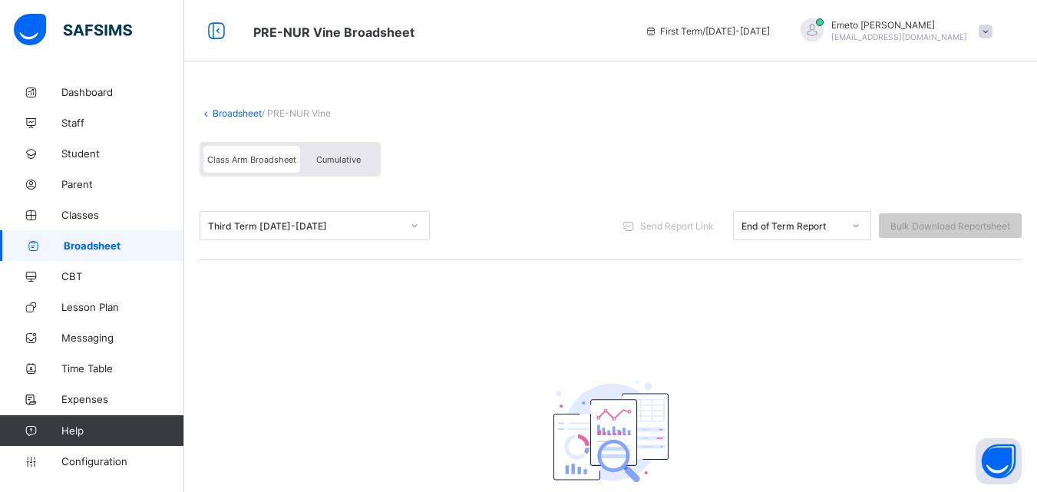
click at [256, 160] on span "Class Arm Broadsheet" at bounding box center [251, 159] width 89 height 11
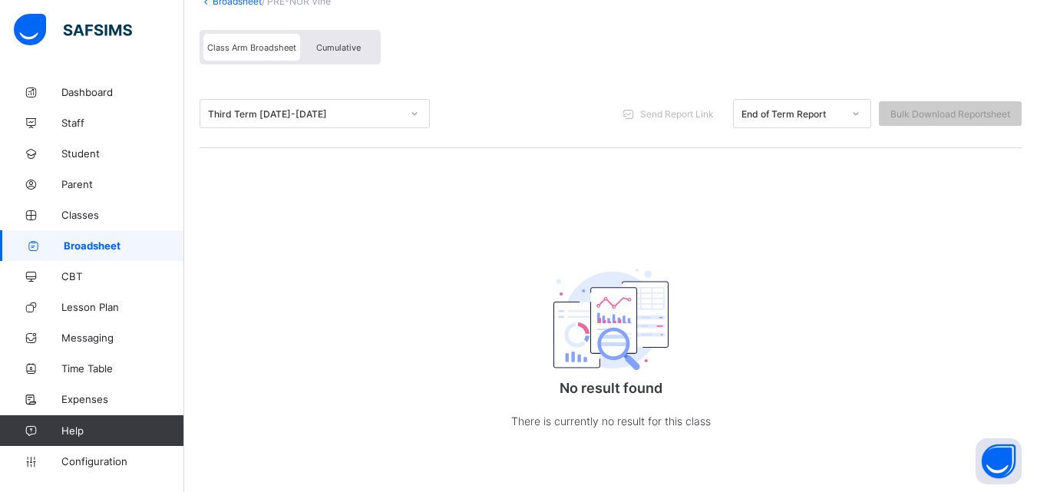
scroll to position [36, 0]
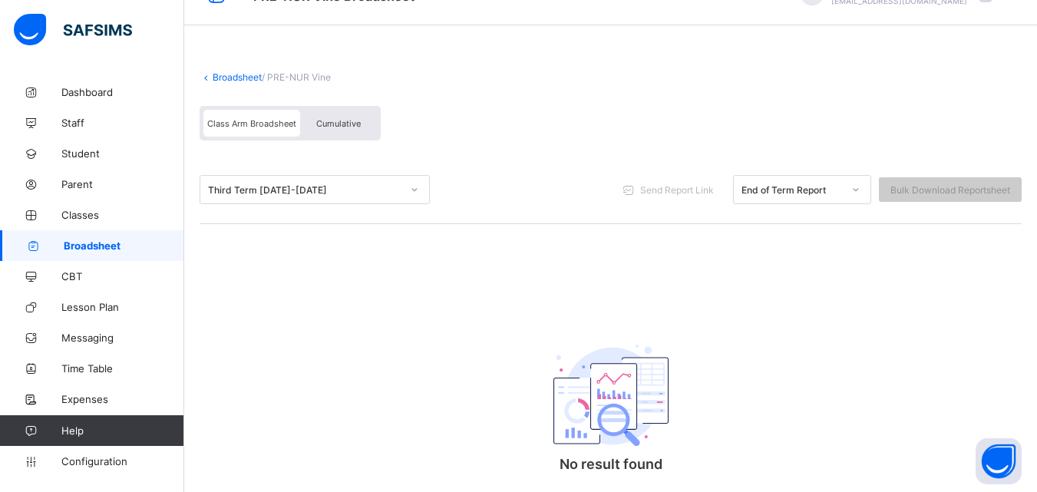
click at [234, 76] on link "Broadsheet" at bounding box center [237, 77] width 49 height 12
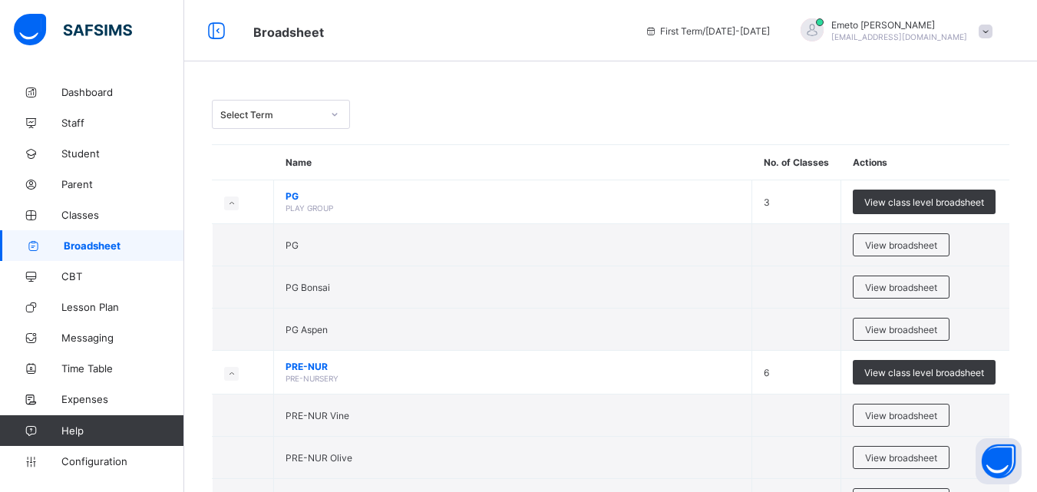
click at [337, 114] on icon at bounding box center [334, 114] width 9 height 15
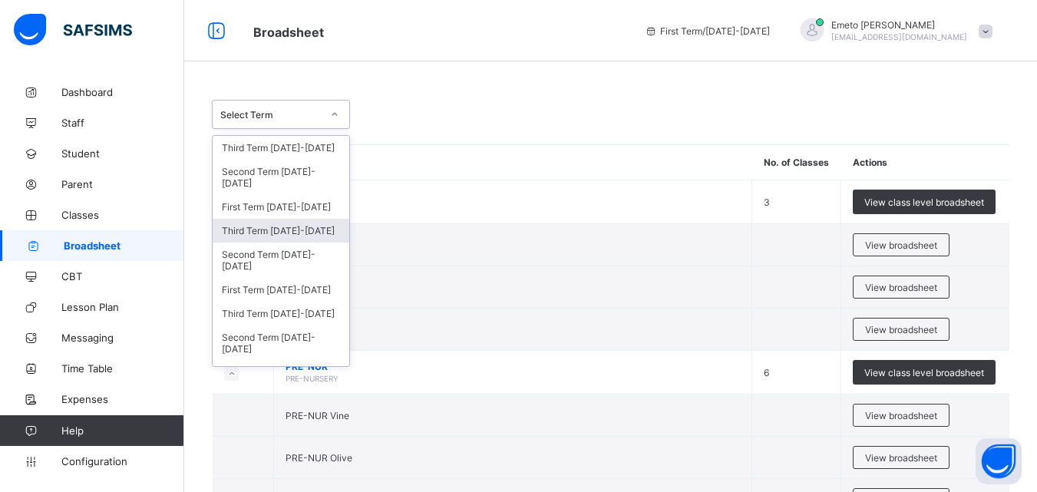
click at [270, 234] on div "Third Term [DATE]-[DATE]" at bounding box center [281, 231] width 137 height 24
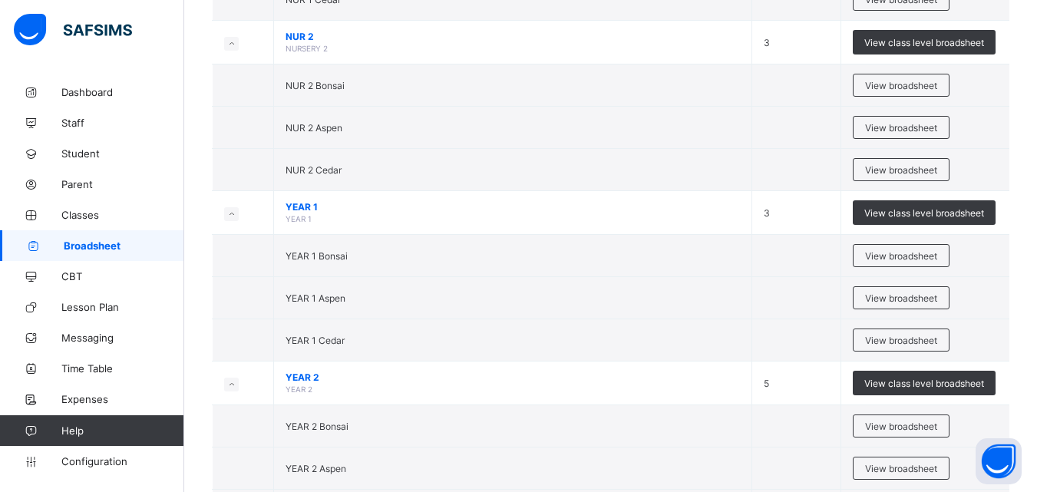
scroll to position [921, 0]
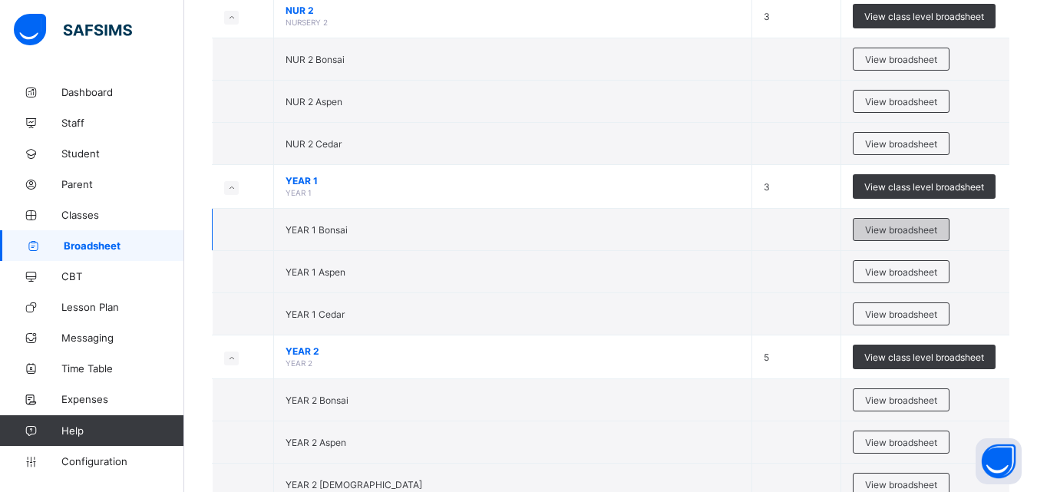
click at [922, 229] on span "View broadsheet" at bounding box center [901, 230] width 72 height 12
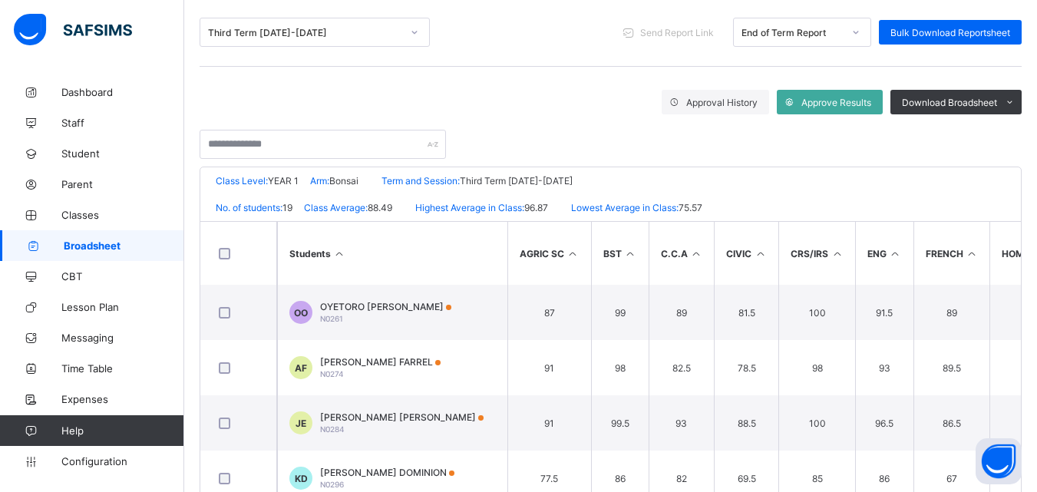
scroll to position [31, 0]
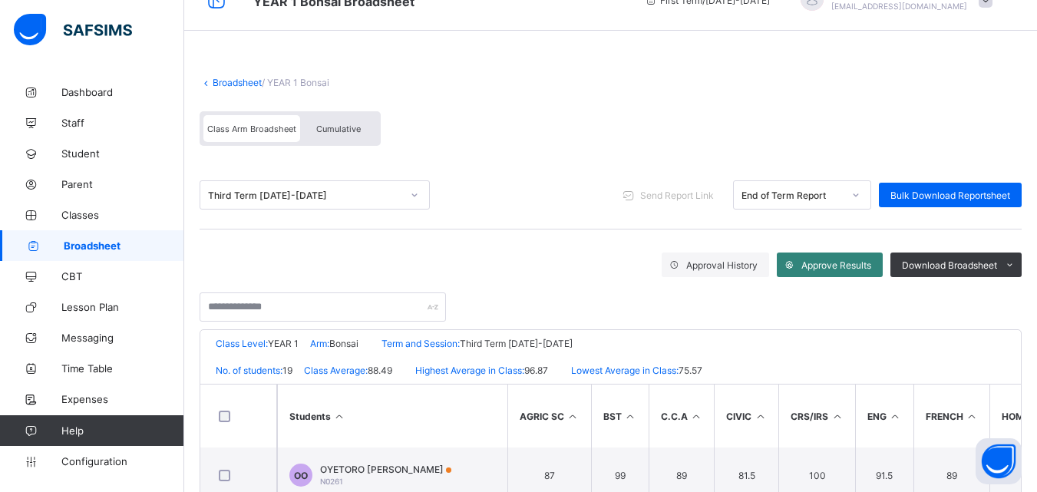
click at [841, 265] on span "Approve Results" at bounding box center [836, 265] width 70 height 12
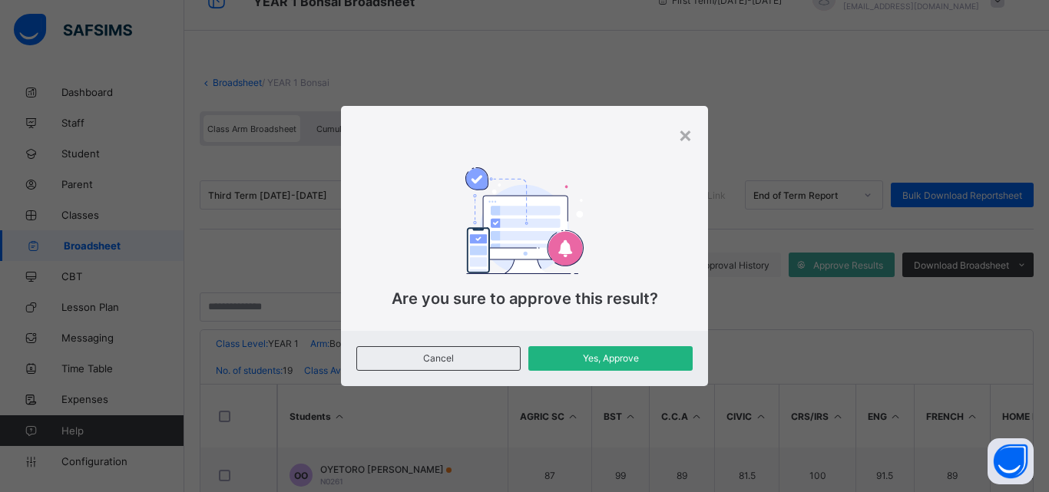
click at [628, 359] on span "Yes, Approve" at bounding box center [610, 358] width 141 height 12
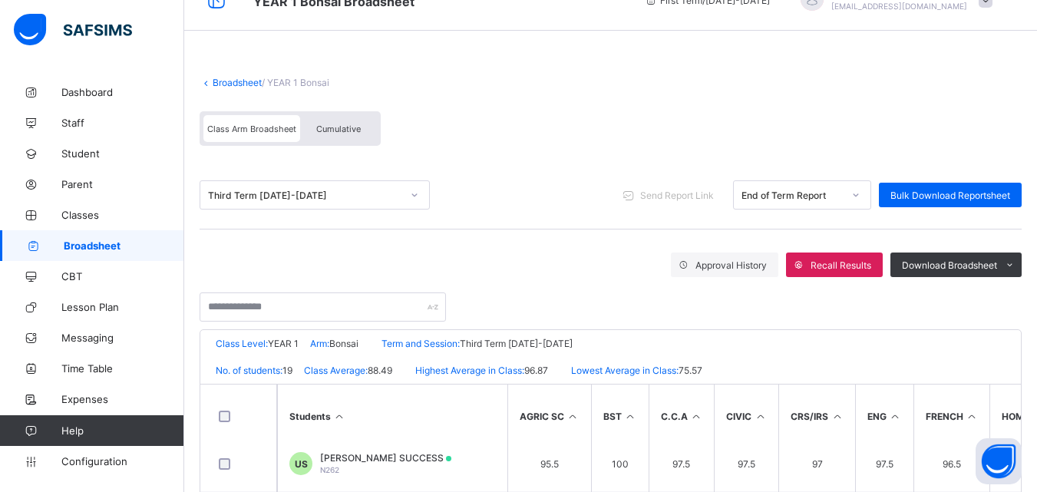
click at [265, 127] on span "Class Arm Broadsheet" at bounding box center [251, 129] width 89 height 11
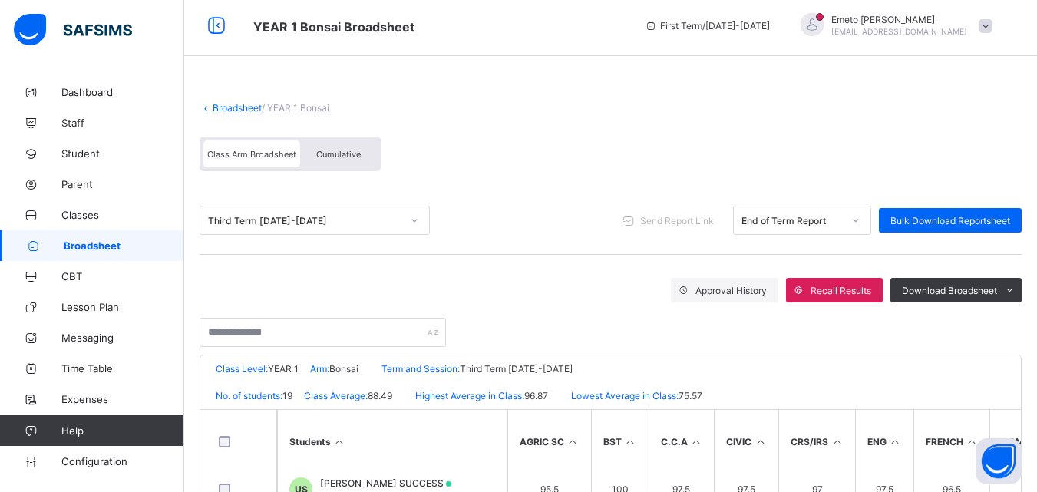
scroll to position [0, 0]
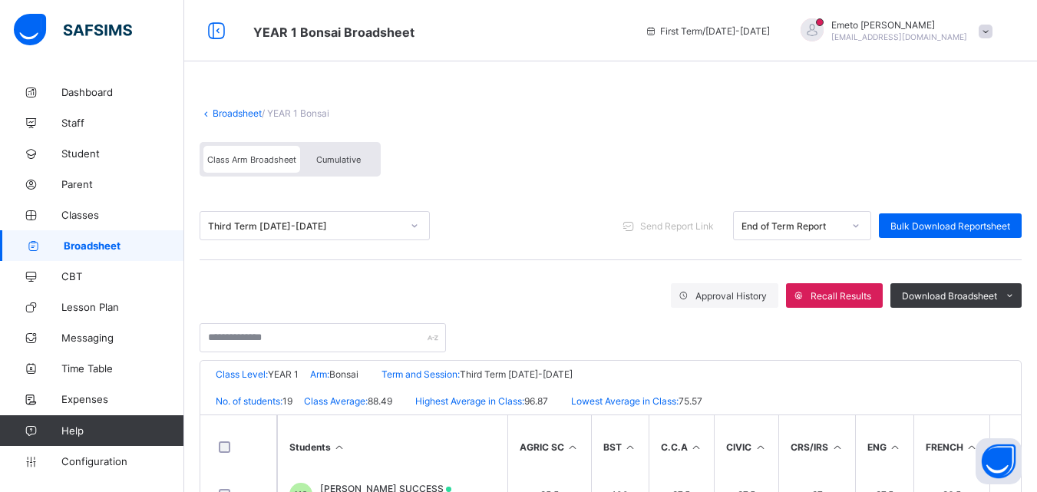
click at [238, 114] on link "Broadsheet" at bounding box center [237, 113] width 49 height 12
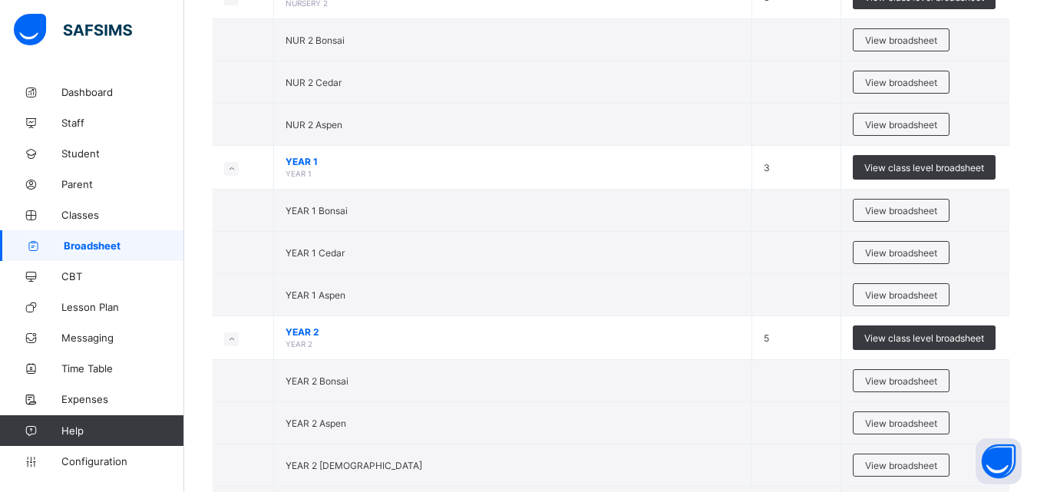
scroll to position [844, 0]
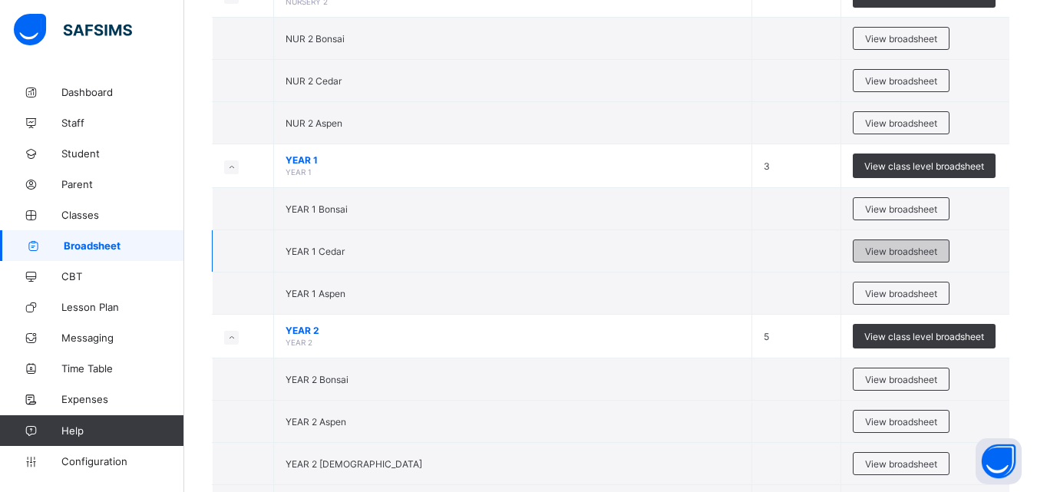
click at [905, 249] on span "View broadsheet" at bounding box center [901, 252] width 72 height 12
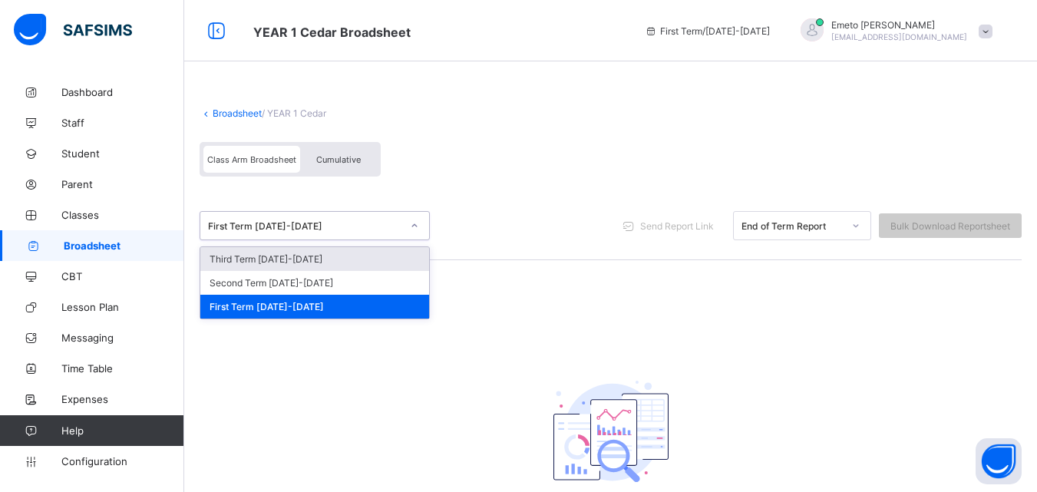
click at [413, 225] on icon at bounding box center [414, 225] width 9 height 15
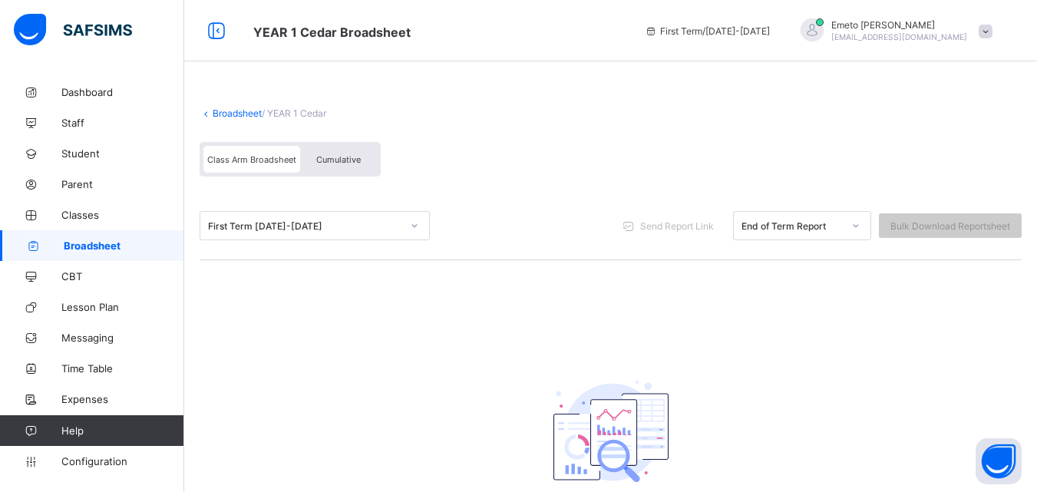
click at [229, 107] on span at bounding box center [611, 99] width 822 height 15
click at [230, 112] on link "Broadsheet" at bounding box center [237, 113] width 49 height 12
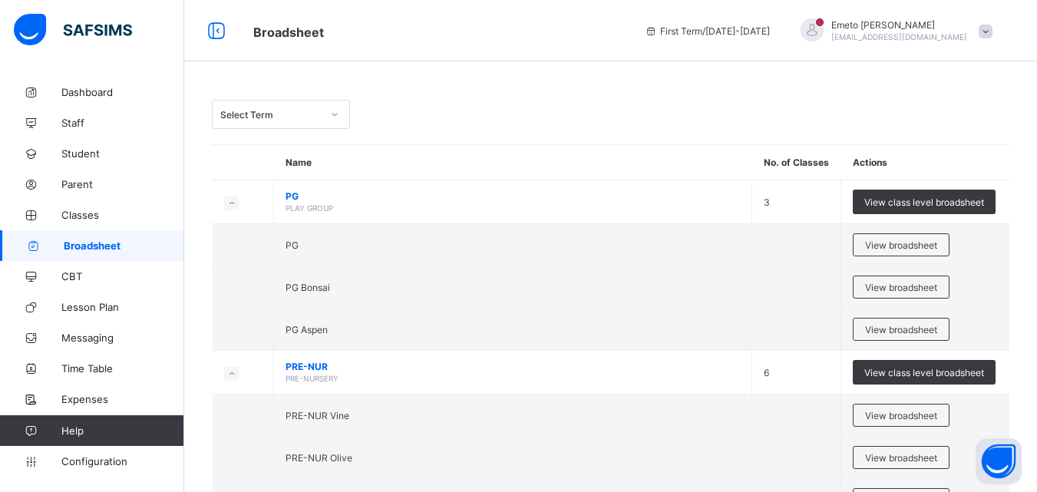
click at [333, 114] on icon at bounding box center [334, 114] width 9 height 15
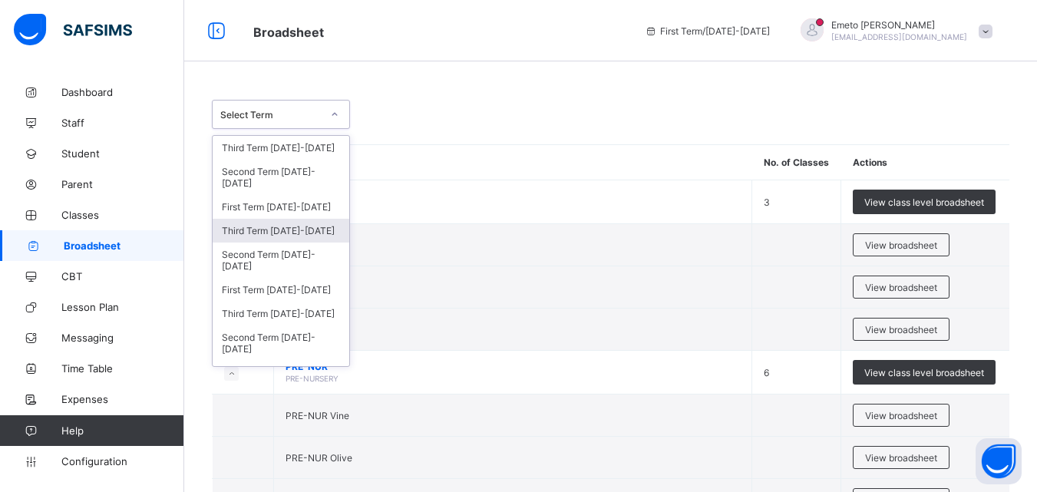
click at [277, 228] on div "Third Term [DATE]-[DATE]" at bounding box center [281, 231] width 137 height 24
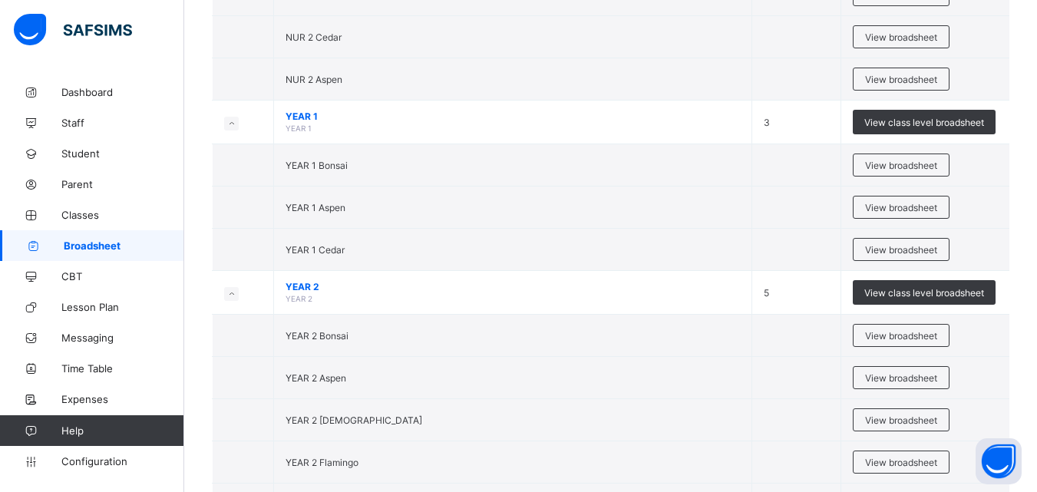
scroll to position [998, 0]
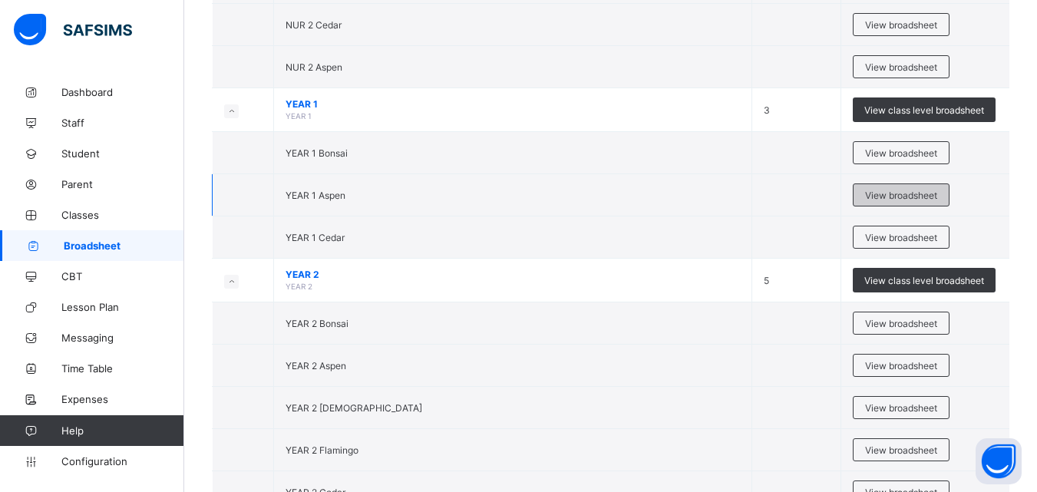
click at [904, 195] on span "View broadsheet" at bounding box center [901, 196] width 72 height 12
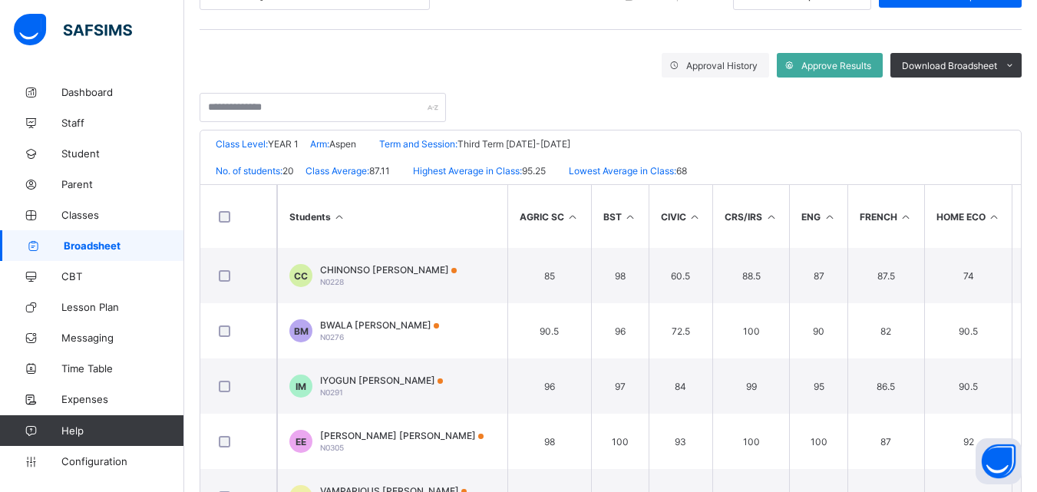
scroll to position [154, 0]
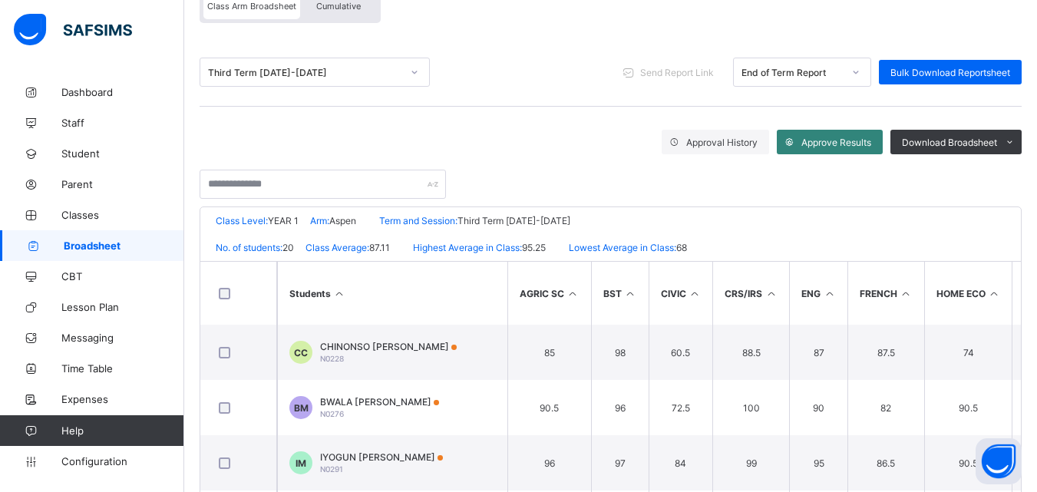
click at [827, 141] on span "Approve Results" at bounding box center [836, 143] width 70 height 12
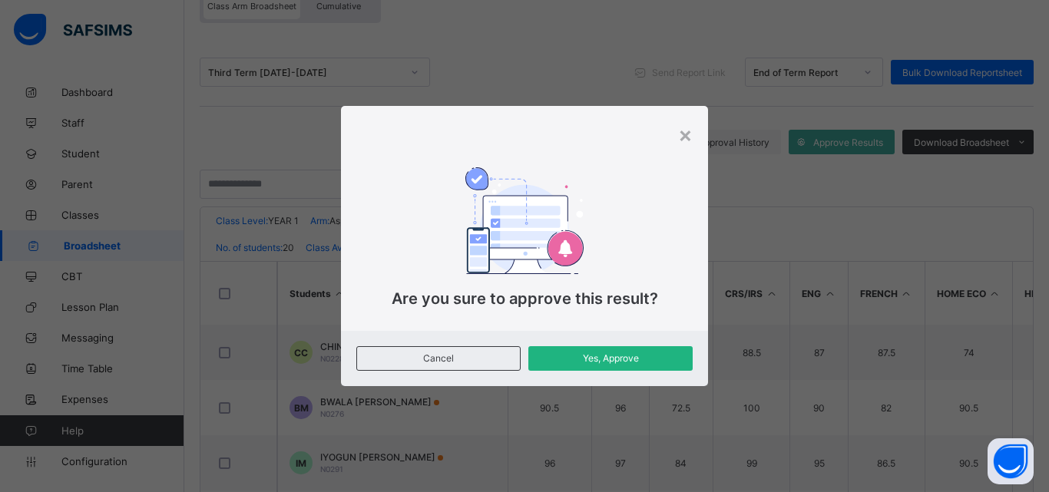
click at [608, 356] on span "Yes, Approve" at bounding box center [610, 358] width 141 height 12
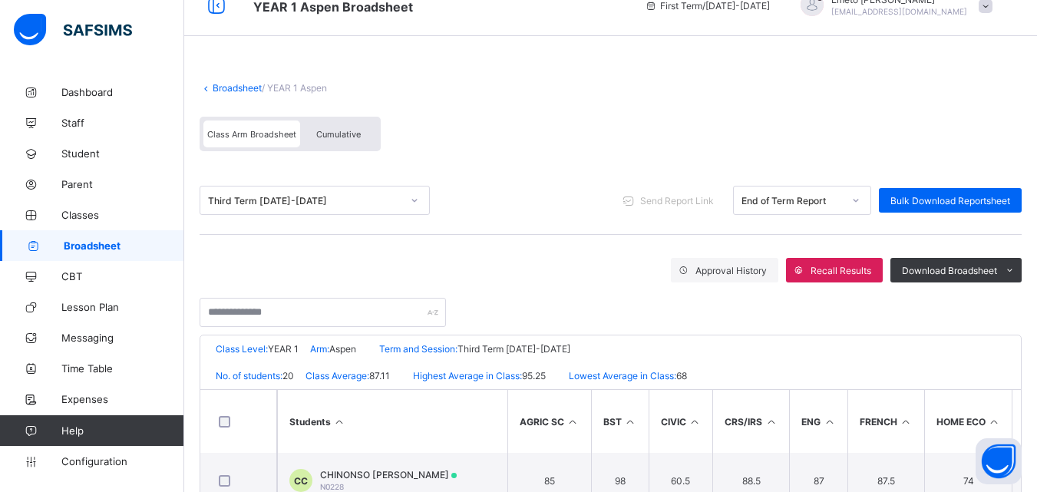
scroll to position [0, 0]
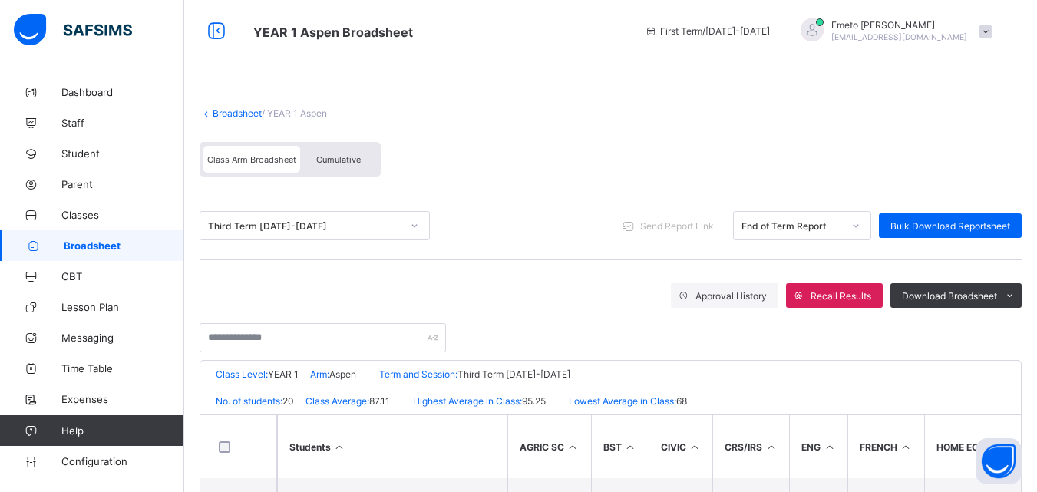
click at [239, 111] on link "Broadsheet" at bounding box center [237, 113] width 49 height 12
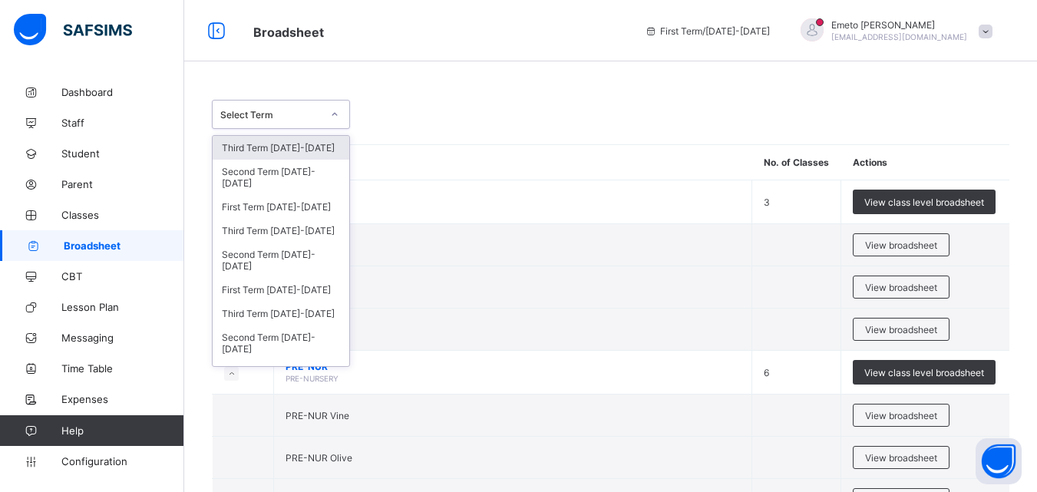
click at [336, 111] on icon at bounding box center [334, 114] width 9 height 15
click at [252, 233] on div "Third Term [DATE]-[DATE]" at bounding box center [281, 231] width 137 height 24
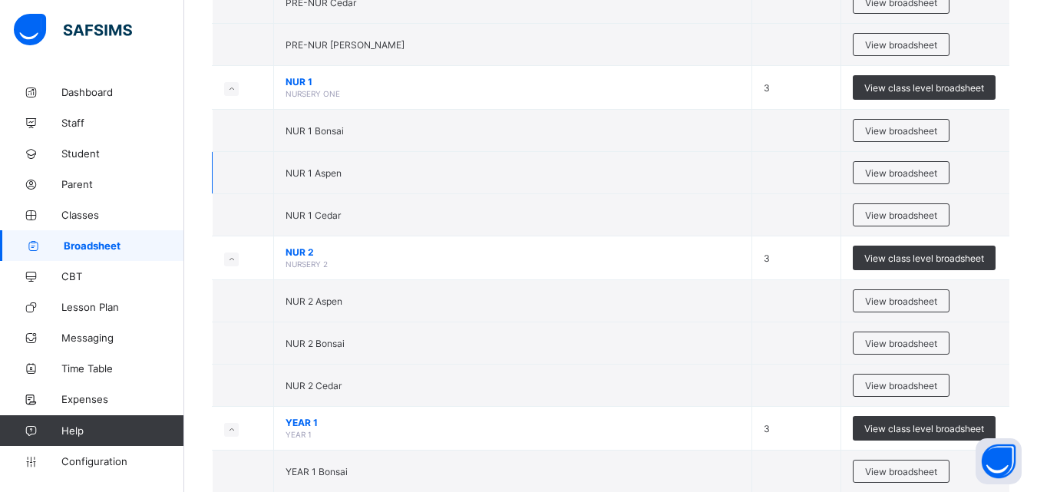
scroll to position [998, 0]
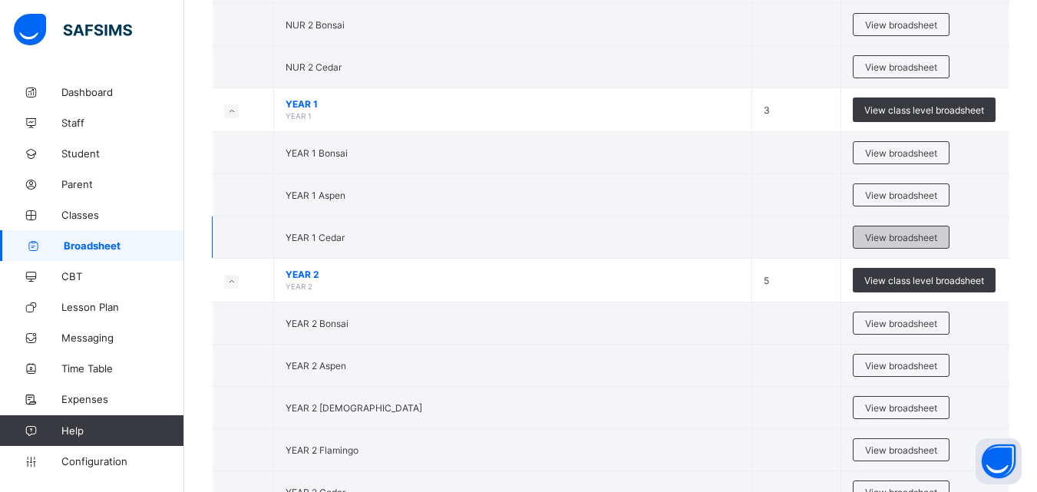
click at [902, 234] on span "View broadsheet" at bounding box center [901, 238] width 72 height 12
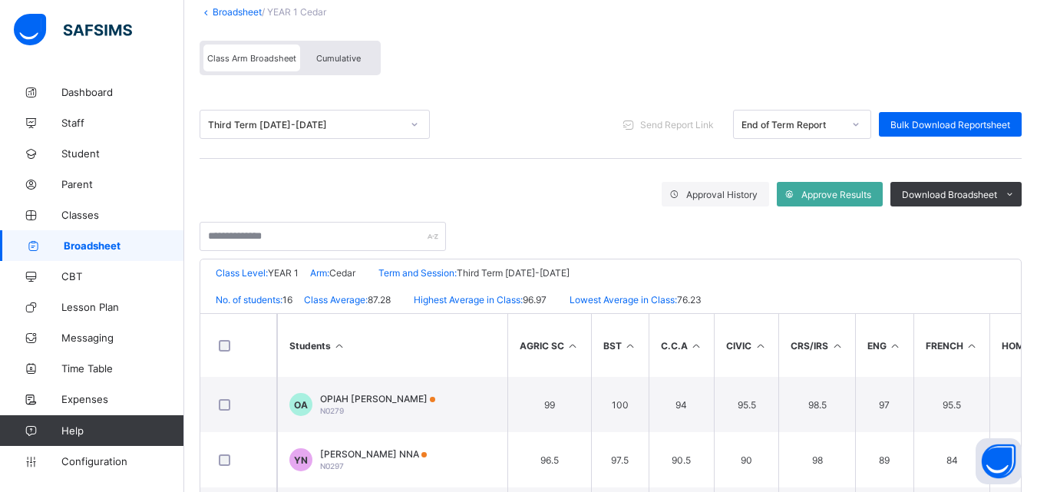
scroll to position [154, 0]
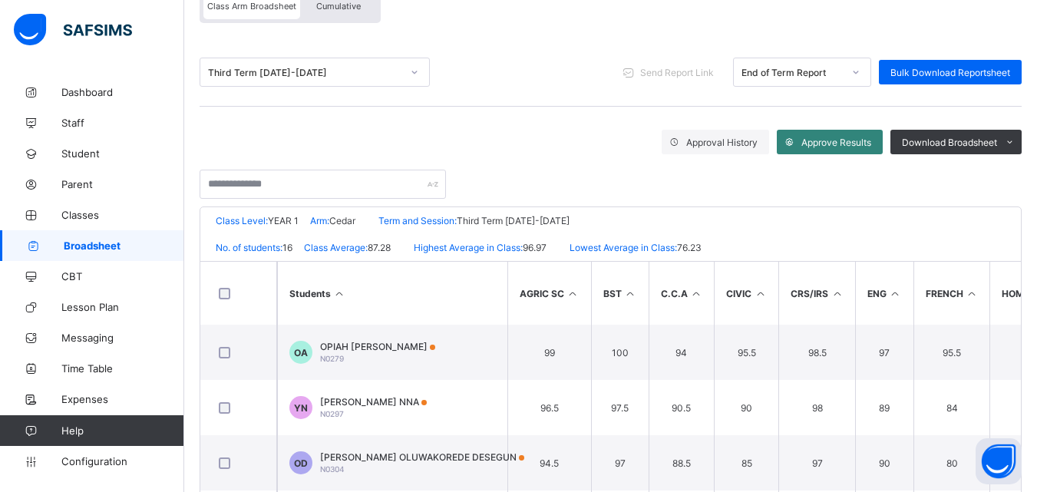
click at [832, 140] on span "Approve Results" at bounding box center [836, 143] width 70 height 12
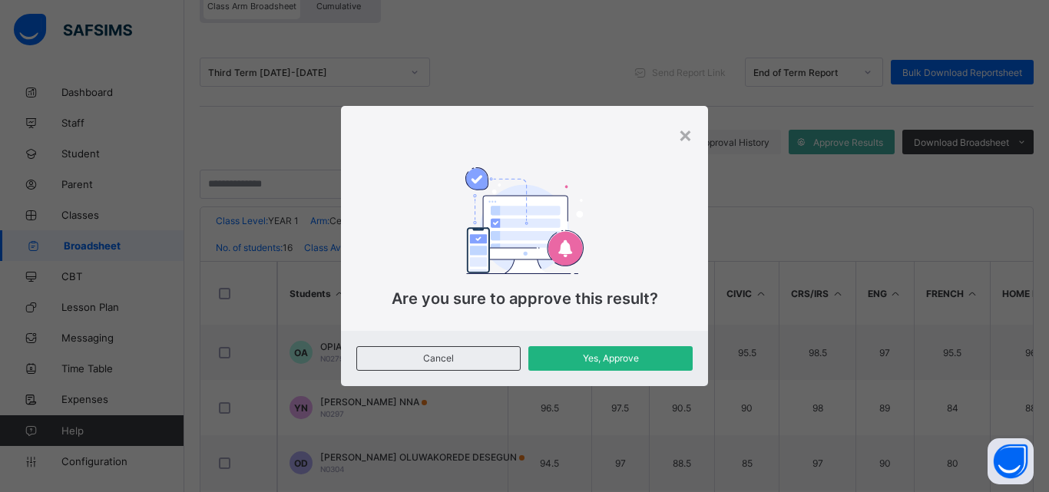
click at [606, 360] on span "Yes, Approve" at bounding box center [610, 358] width 141 height 12
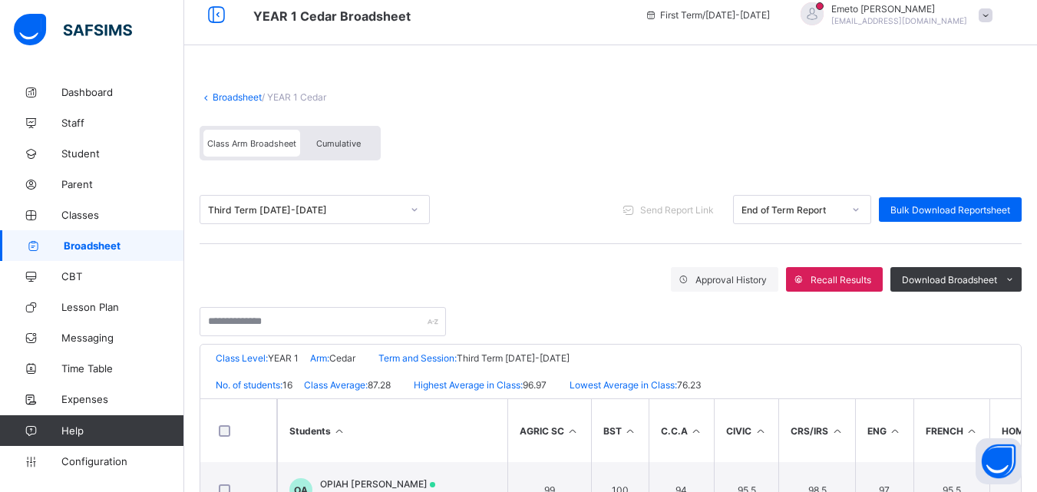
scroll to position [0, 0]
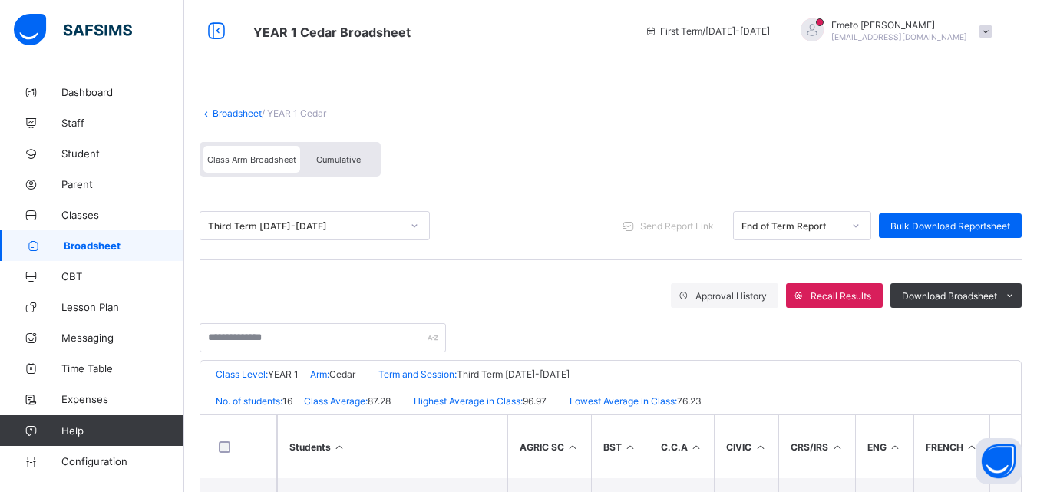
click at [248, 111] on link "Broadsheet" at bounding box center [237, 113] width 49 height 12
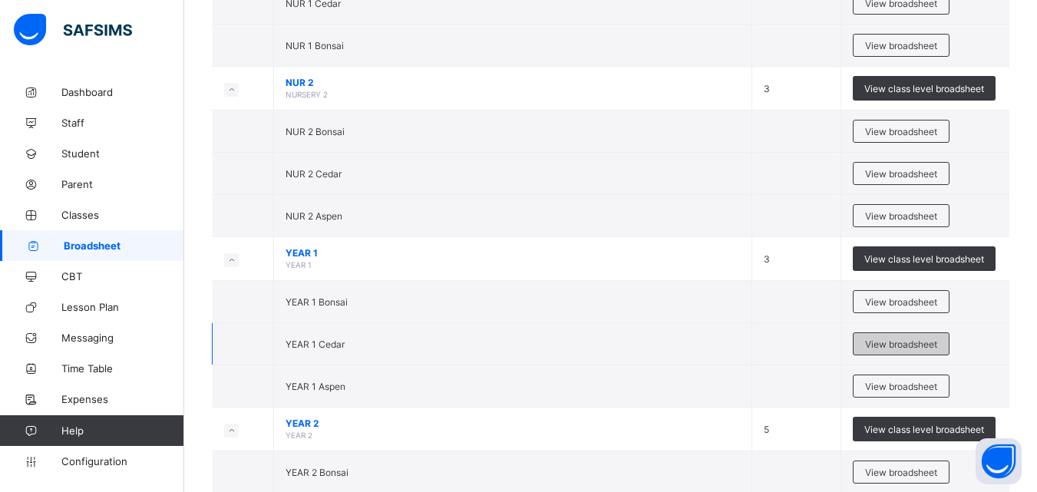
scroll to position [1075, 0]
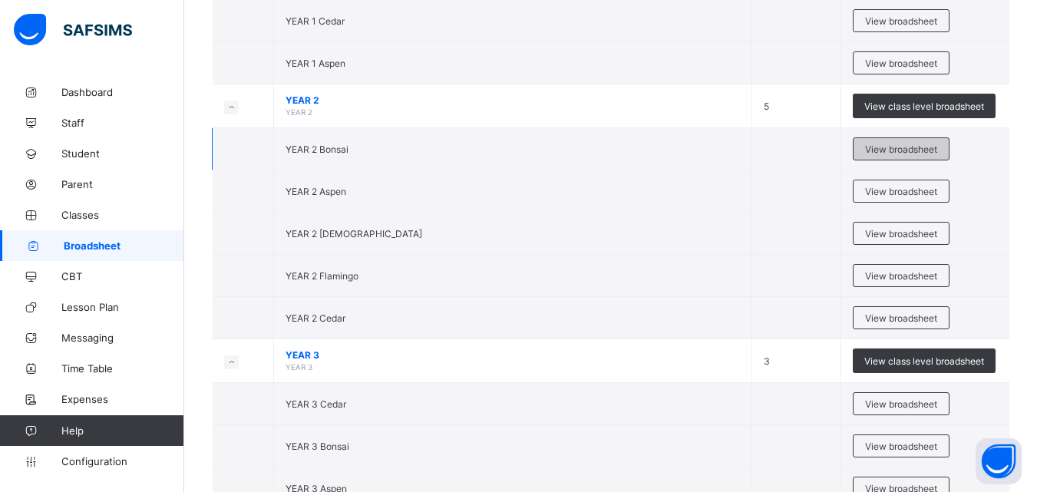
click at [894, 146] on span "View broadsheet" at bounding box center [901, 150] width 72 height 12
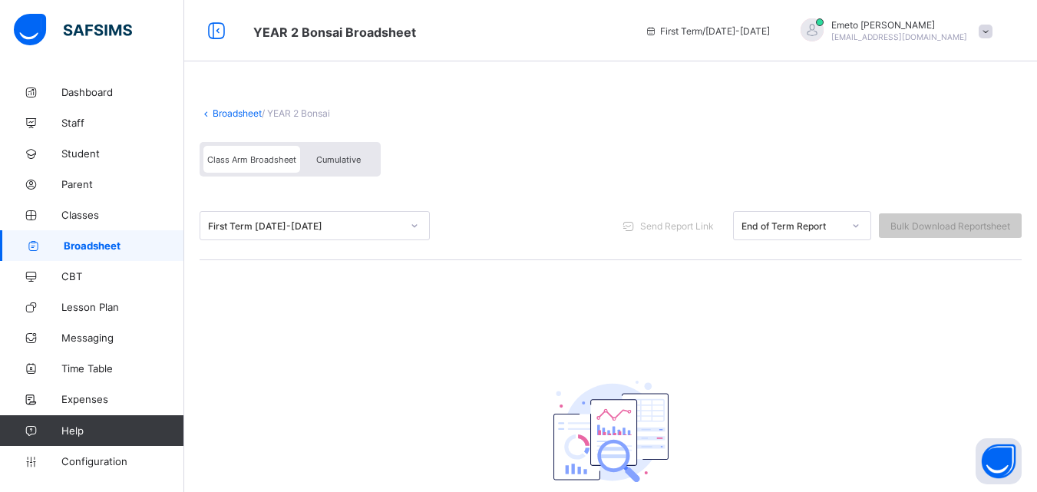
click at [227, 111] on link "Broadsheet" at bounding box center [237, 113] width 49 height 12
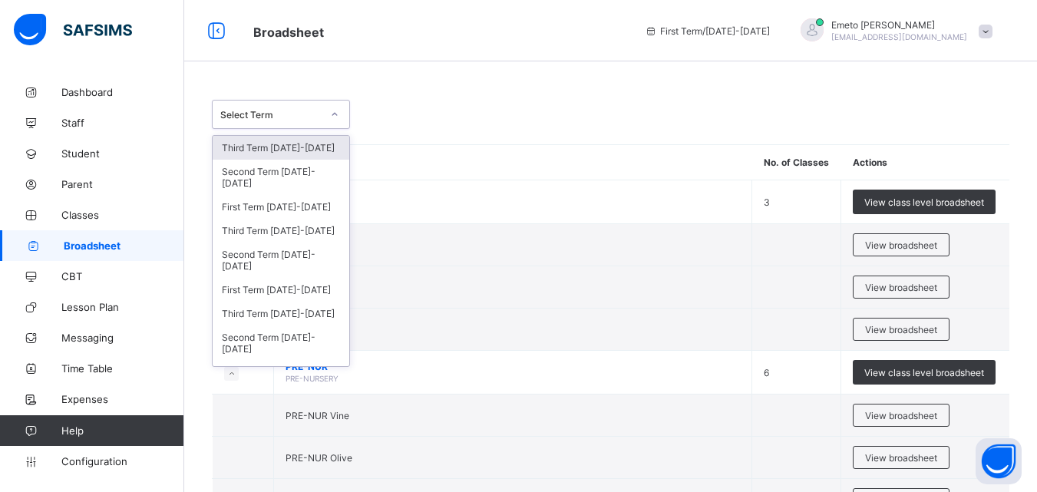
click at [338, 111] on icon at bounding box center [334, 114] width 9 height 15
click at [262, 229] on div "Third Term [DATE]-[DATE]" at bounding box center [281, 231] width 137 height 24
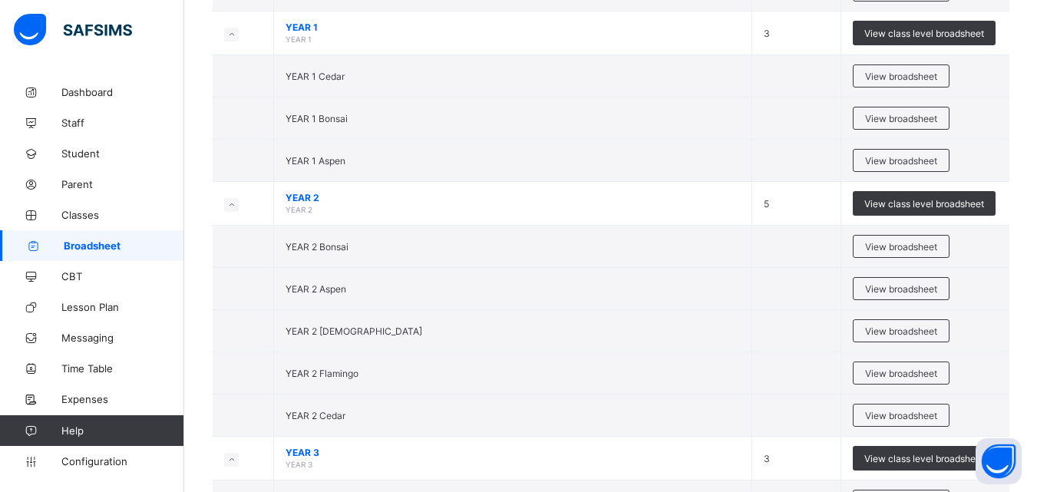
scroll to position [1151, 0]
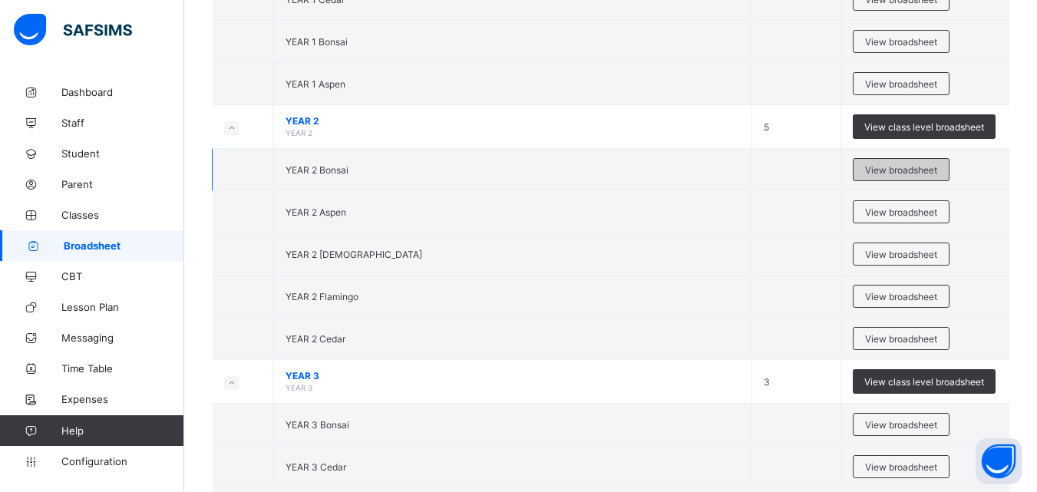
click at [906, 167] on span "View broadsheet" at bounding box center [901, 170] width 72 height 12
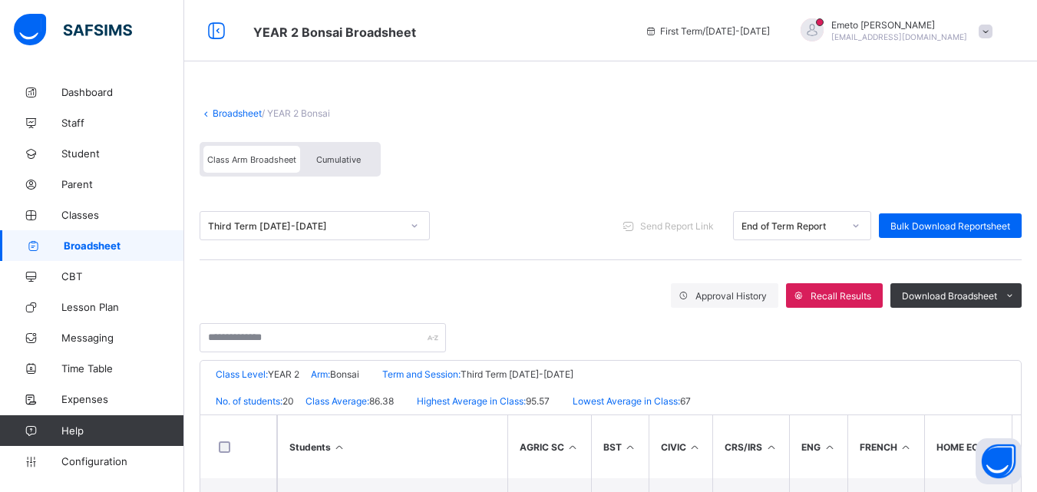
scroll to position [230, 0]
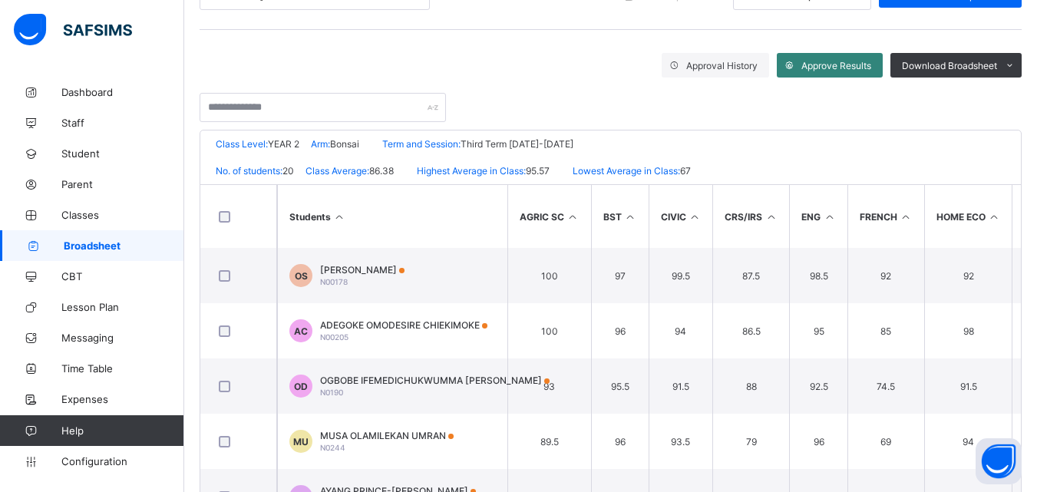
click at [829, 65] on span "Approve Results" at bounding box center [836, 66] width 70 height 12
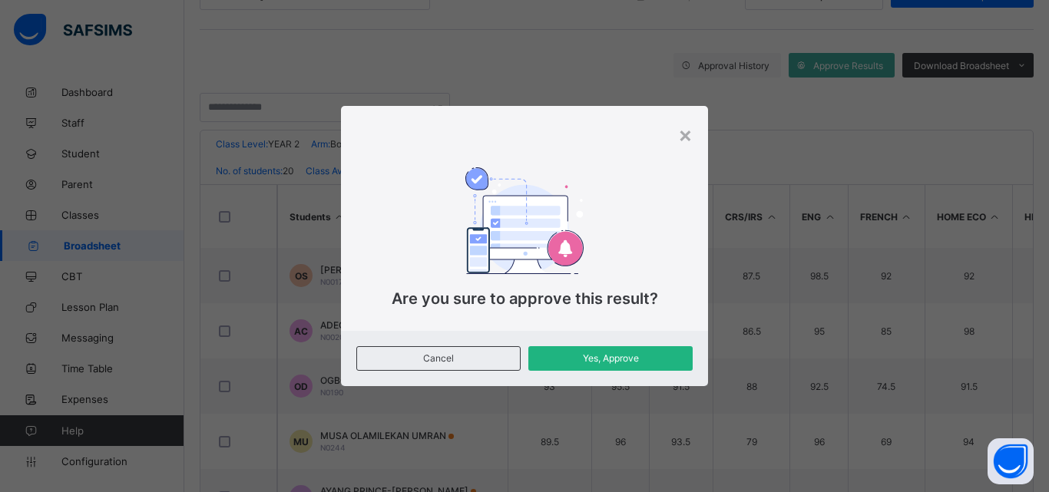
click at [619, 357] on span "Yes, Approve" at bounding box center [610, 358] width 141 height 12
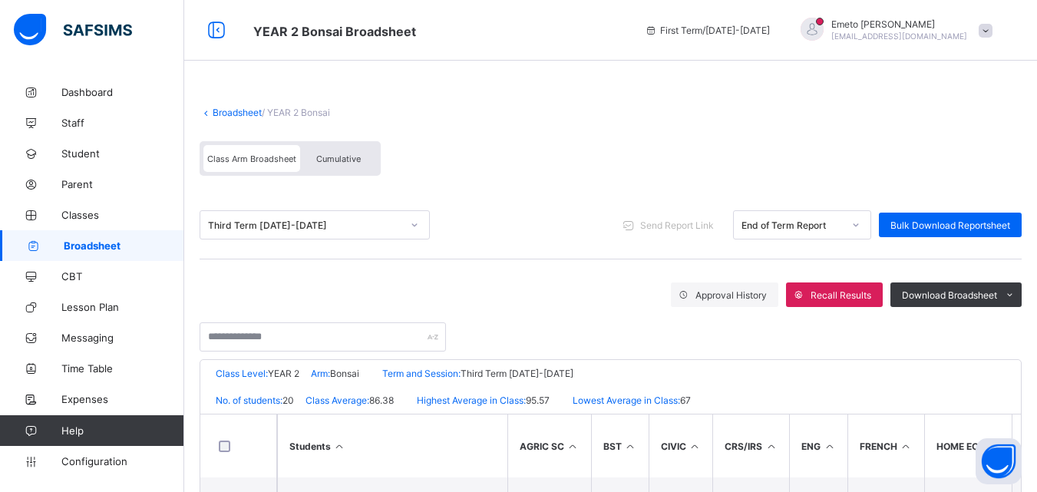
scroll to position [0, 0]
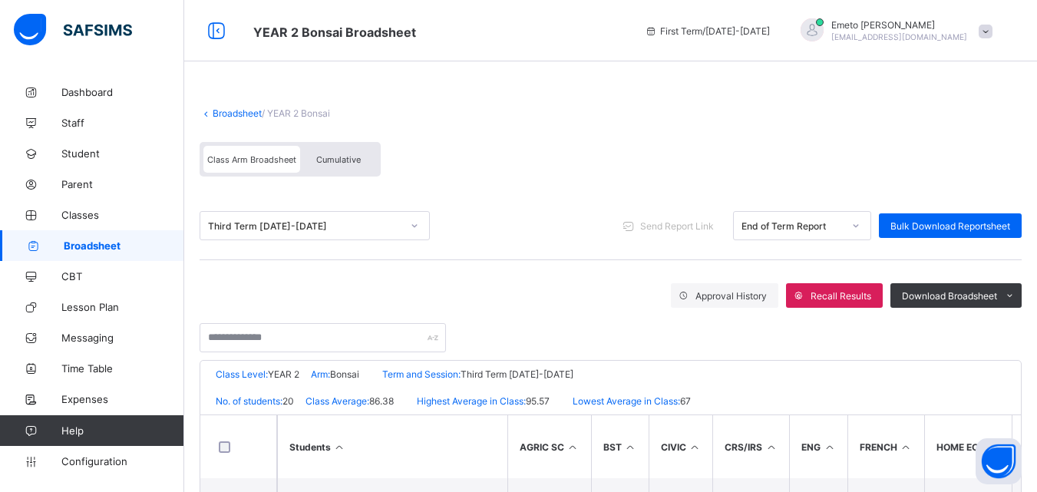
click at [239, 112] on link "Broadsheet" at bounding box center [237, 113] width 49 height 12
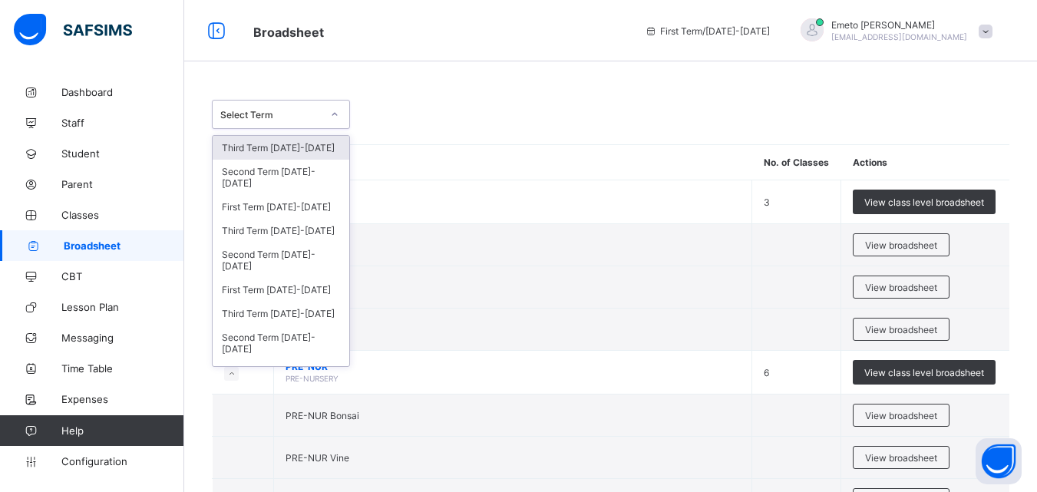
click at [331, 113] on icon at bounding box center [334, 114] width 9 height 15
click at [276, 230] on div "Third Term [DATE]-[DATE]" at bounding box center [281, 231] width 137 height 24
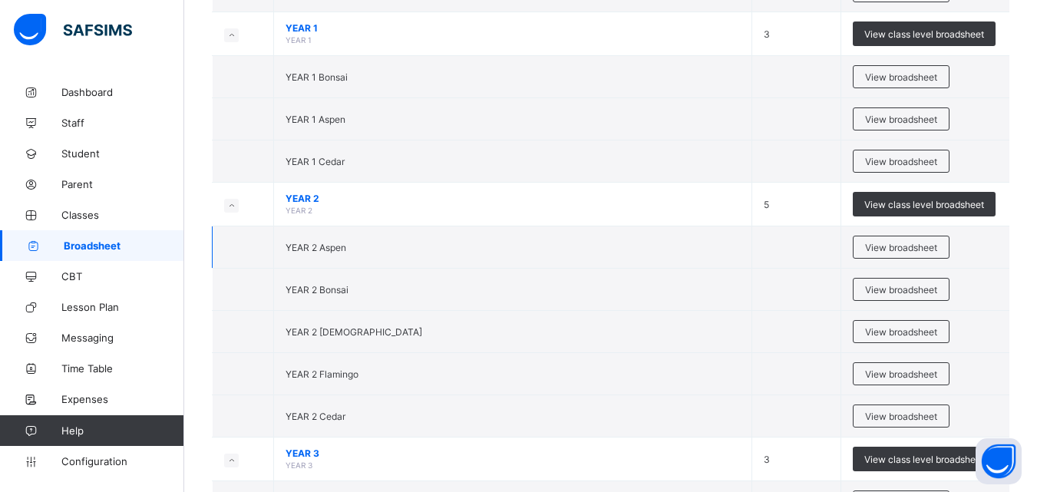
scroll to position [1075, 0]
click at [908, 246] on span "View broadsheet" at bounding box center [901, 247] width 72 height 12
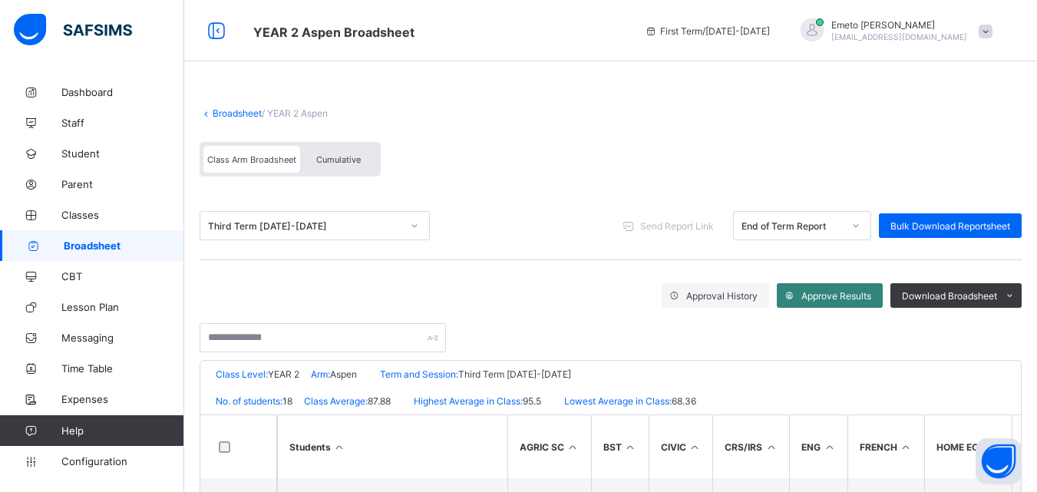
click at [841, 297] on span "Approve Results" at bounding box center [836, 296] width 70 height 12
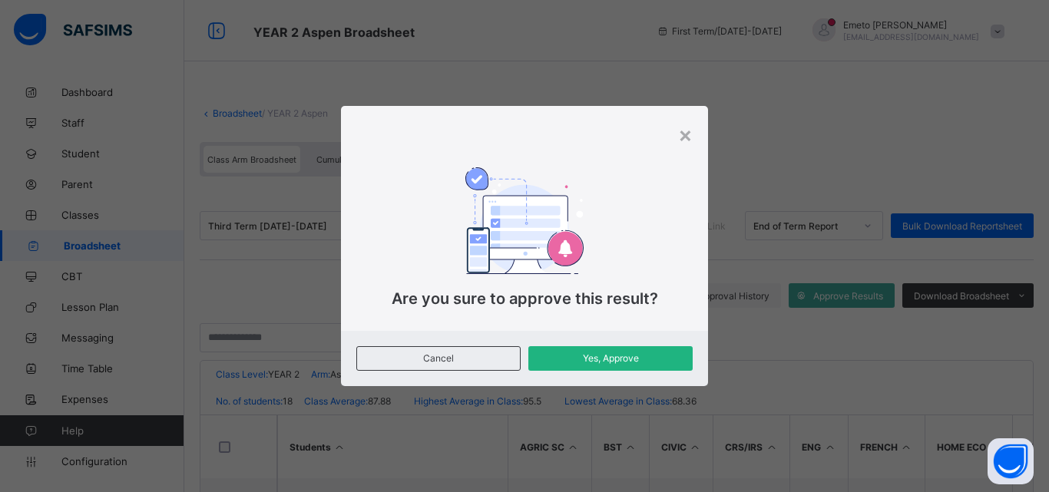
click at [601, 358] on span "Yes, Approve" at bounding box center [610, 358] width 141 height 12
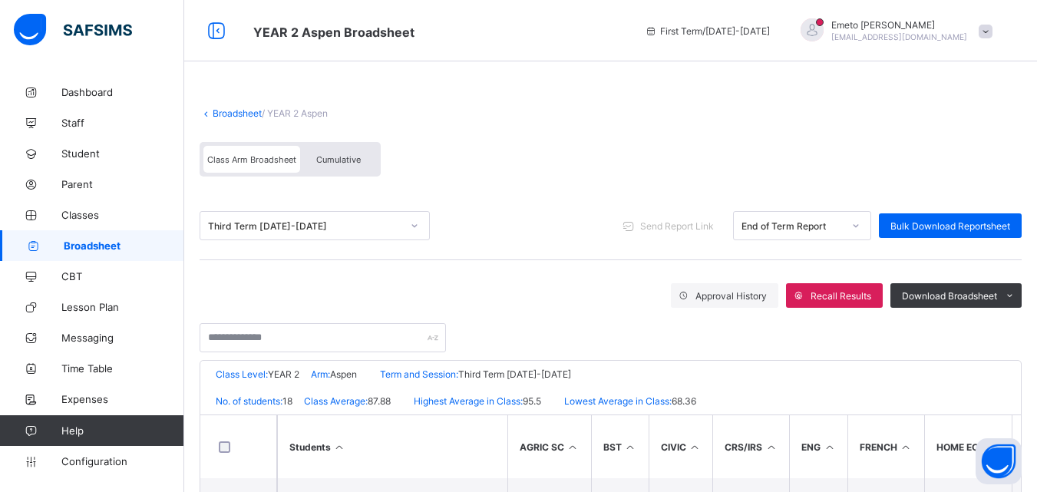
click at [239, 110] on link "Broadsheet" at bounding box center [237, 113] width 49 height 12
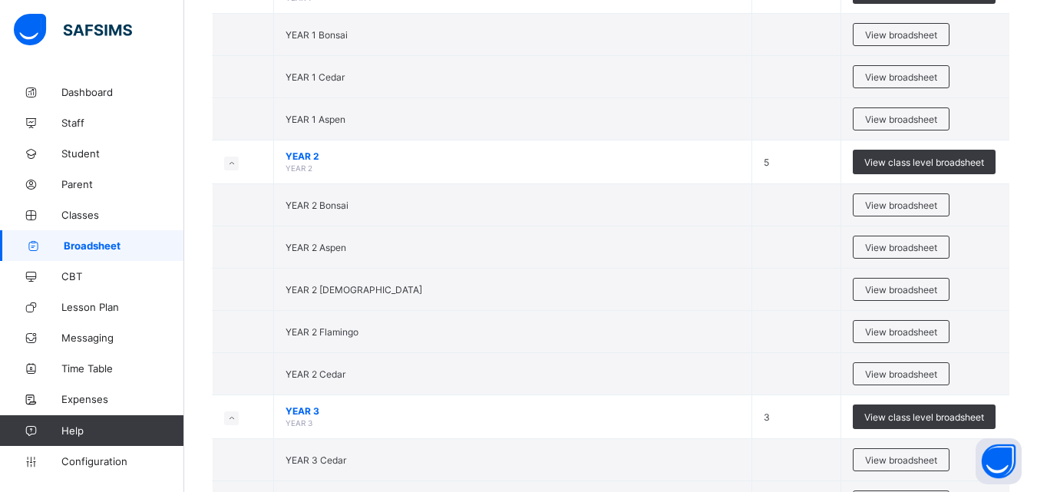
scroll to position [1075, 0]
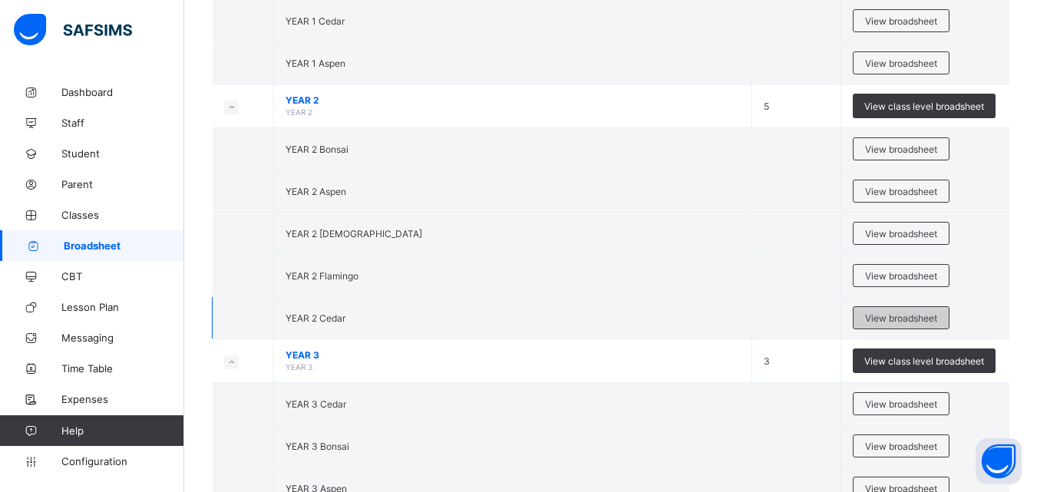
click at [907, 317] on span "View broadsheet" at bounding box center [901, 318] width 72 height 12
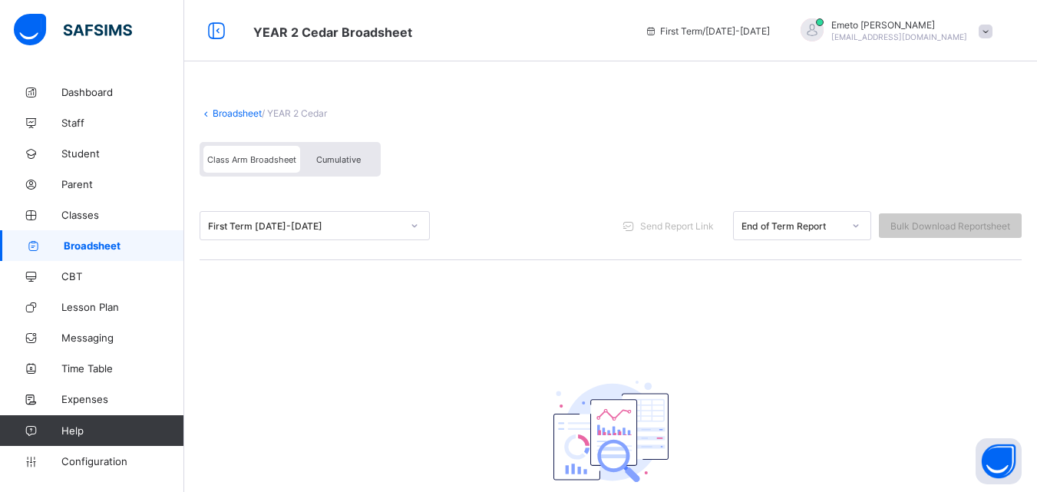
click at [244, 113] on link "Broadsheet" at bounding box center [237, 113] width 49 height 12
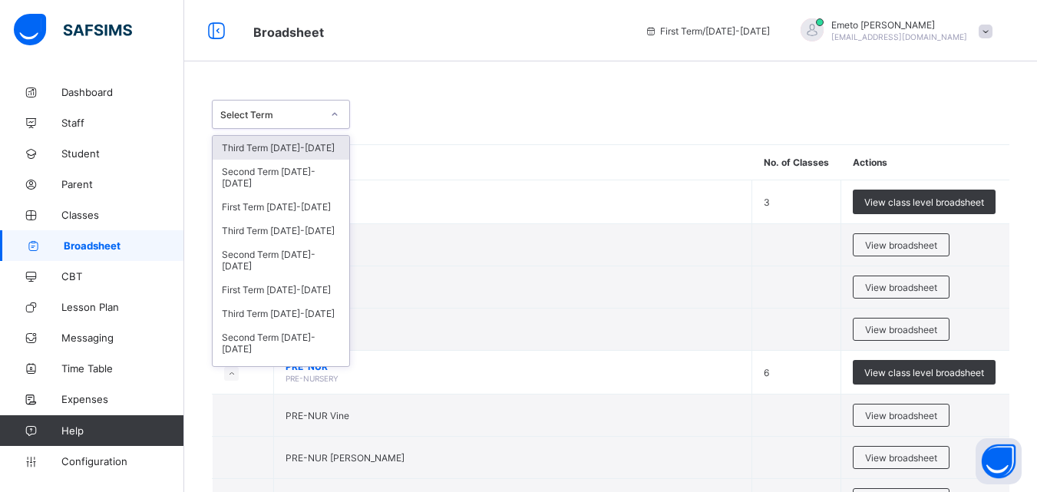
click at [333, 113] on icon at bounding box center [334, 114] width 9 height 15
click at [263, 233] on div "Third Term [DATE]-[DATE]" at bounding box center [281, 231] width 137 height 24
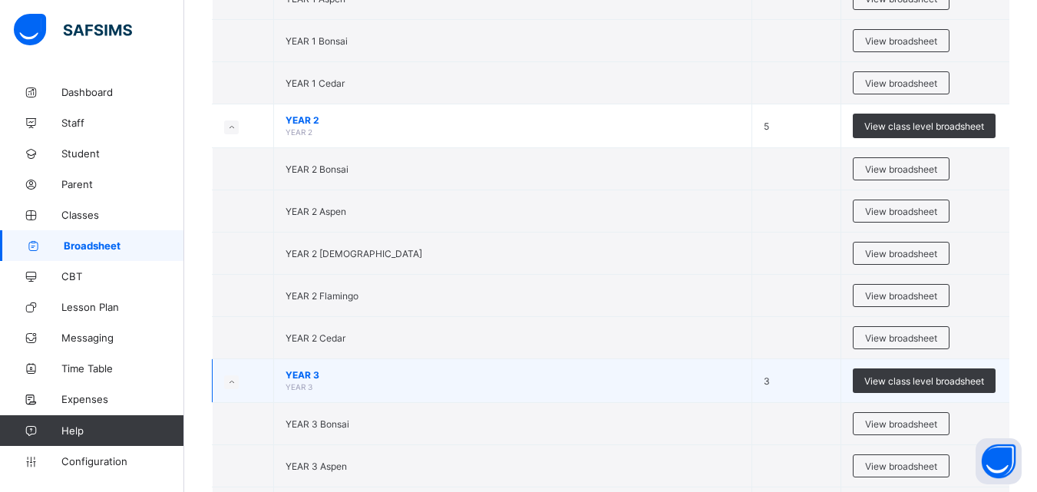
scroll to position [1151, 0]
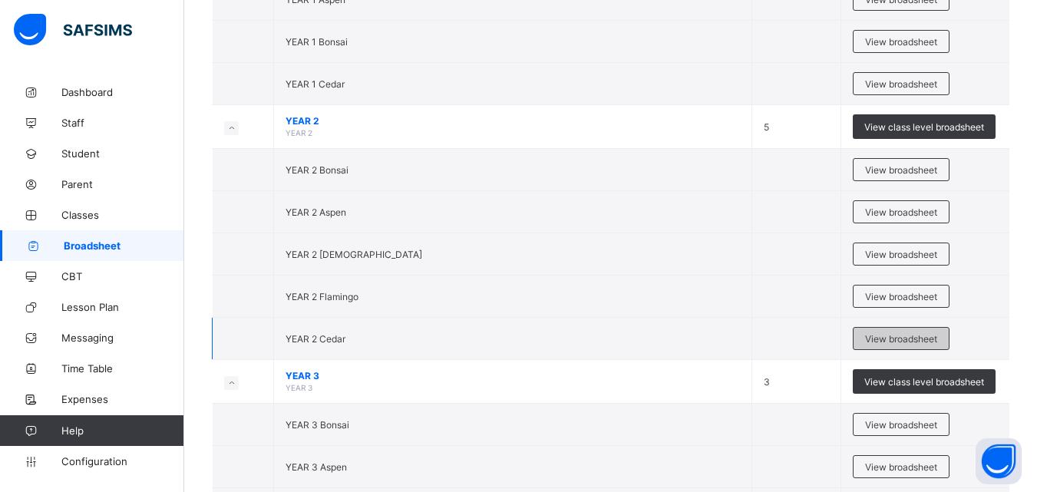
click at [927, 334] on span "View broadsheet" at bounding box center [901, 339] width 72 height 12
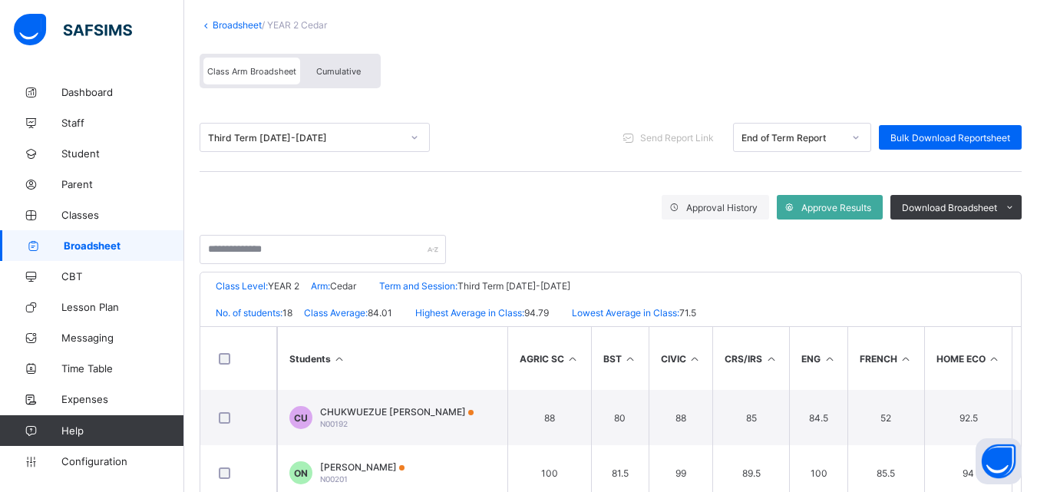
scroll to position [77, 0]
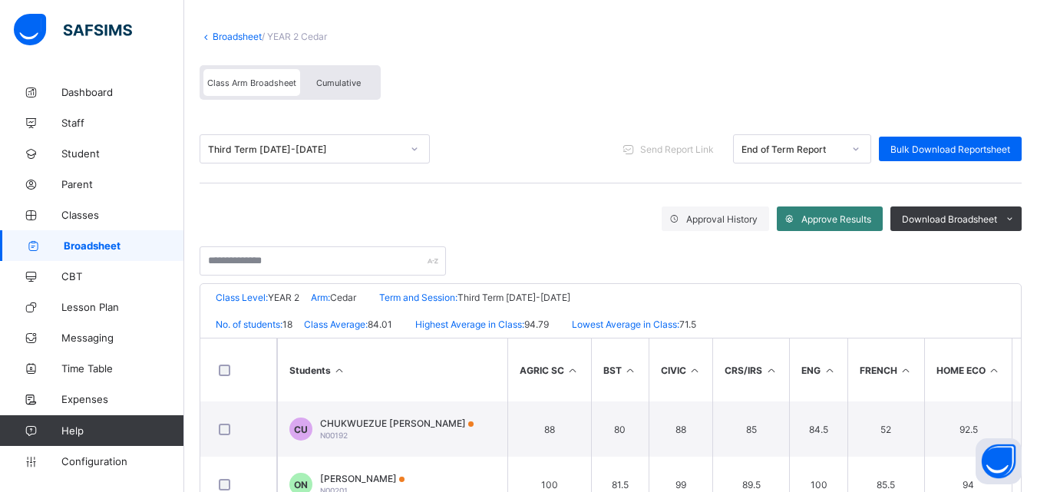
click at [839, 215] on span "Approve Results" at bounding box center [836, 219] width 70 height 12
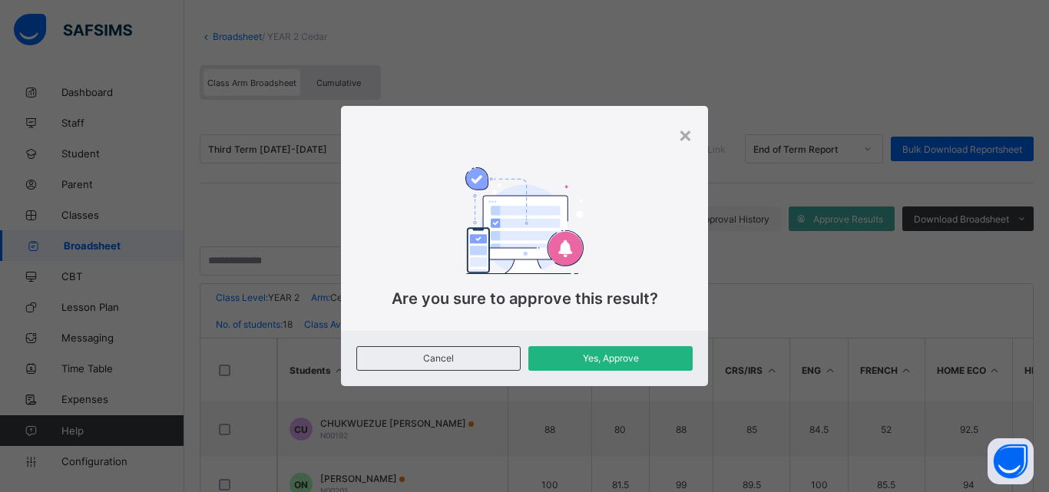
click at [609, 356] on span "Yes, Approve" at bounding box center [610, 358] width 141 height 12
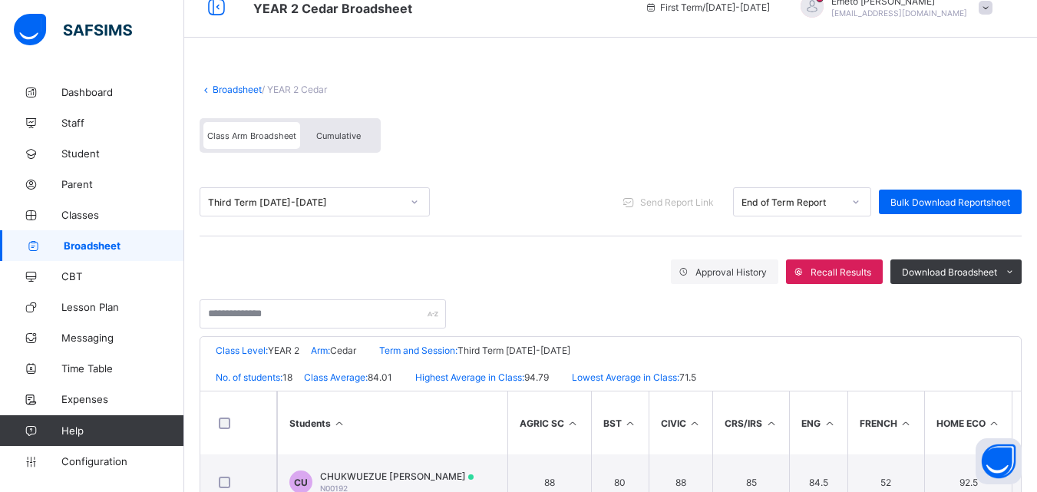
scroll to position [0, 0]
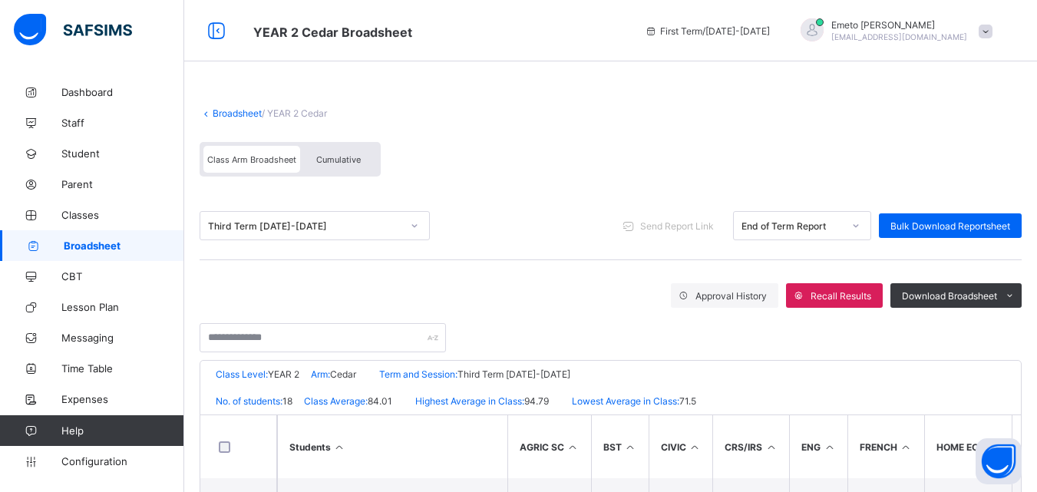
click at [233, 111] on link "Broadsheet" at bounding box center [237, 113] width 49 height 12
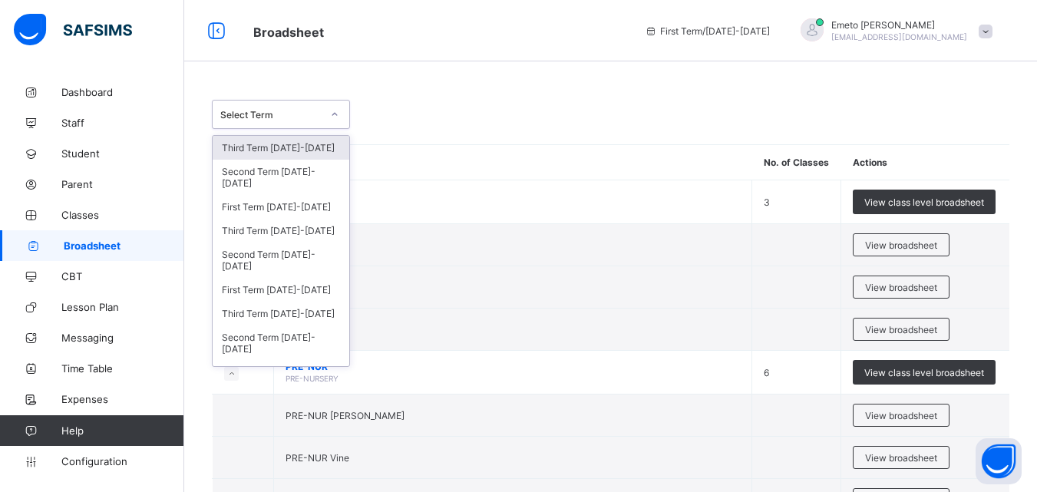
click at [336, 110] on icon at bounding box center [334, 114] width 9 height 15
click at [289, 231] on div "Third Term [DATE]-[DATE]" at bounding box center [281, 231] width 137 height 24
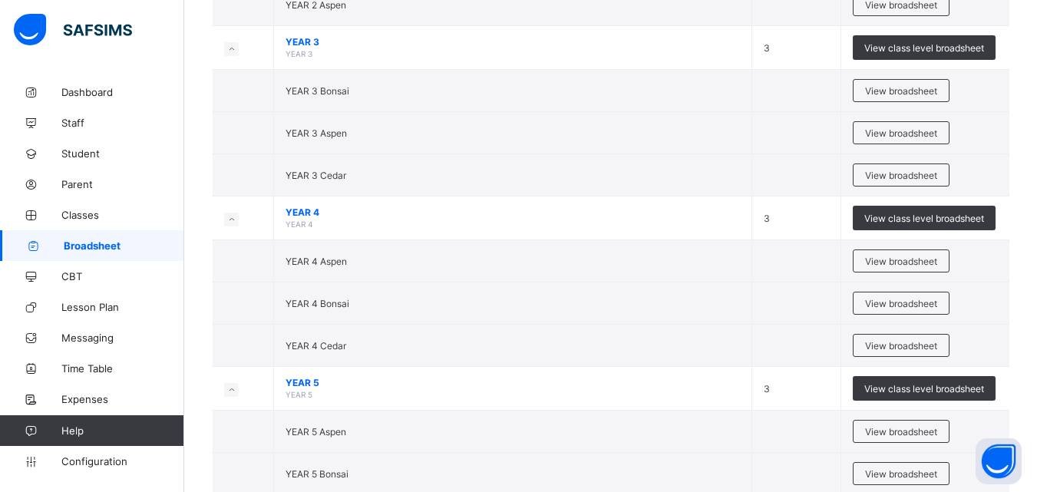
scroll to position [1382, 0]
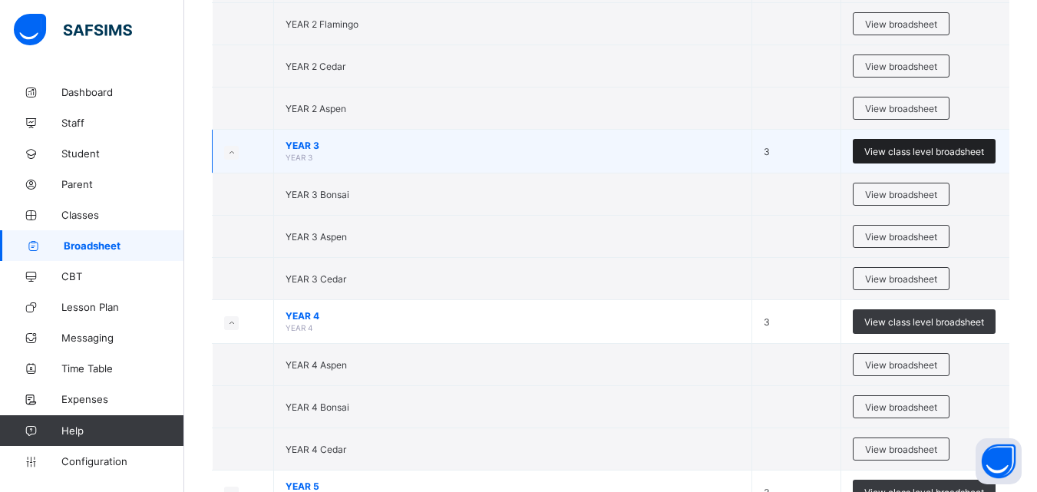
click at [935, 148] on span "View class level broadsheet" at bounding box center [924, 152] width 120 height 12
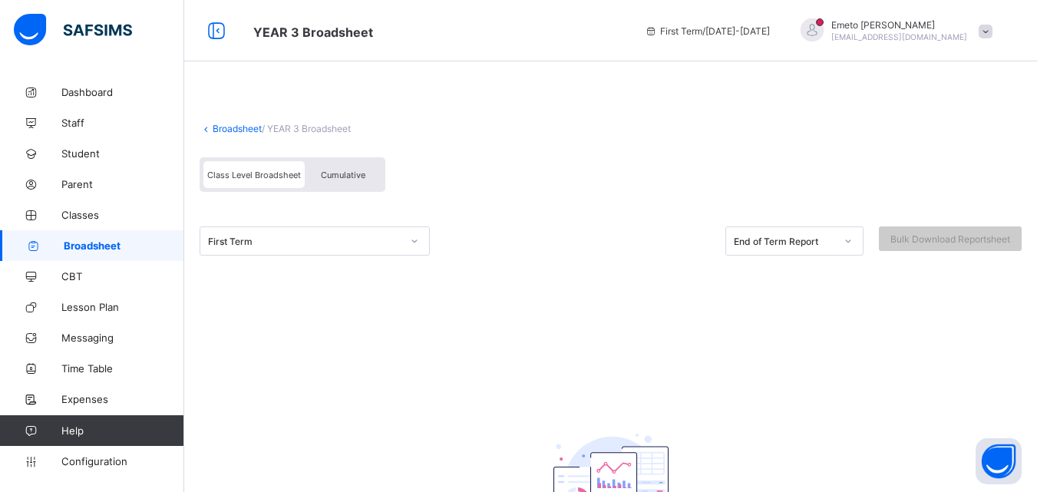
click at [228, 129] on link "Broadsheet" at bounding box center [237, 129] width 49 height 12
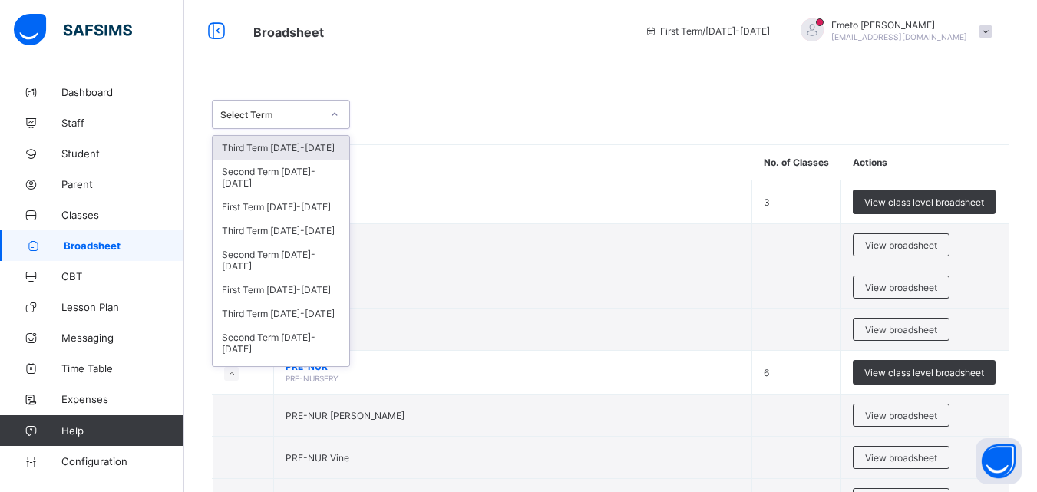
click at [341, 111] on div at bounding box center [335, 114] width 26 height 25
click at [273, 231] on div "Third Term [DATE]-[DATE]" at bounding box center [281, 231] width 137 height 24
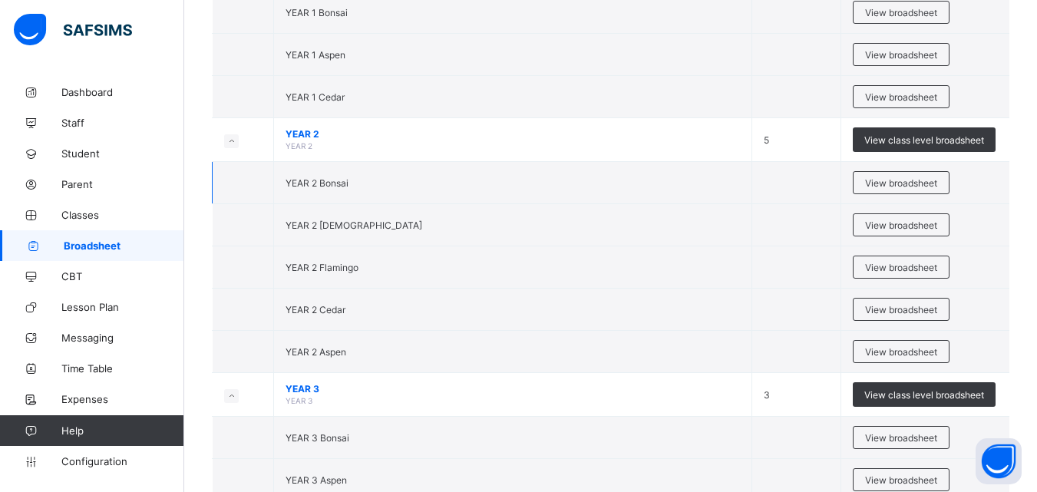
scroll to position [1305, 0]
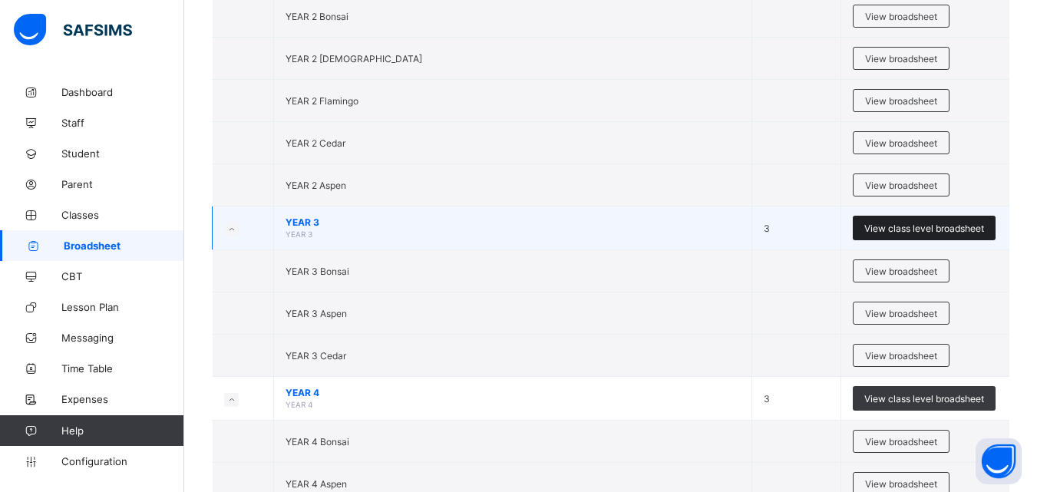
click at [915, 228] on span "View class level broadsheet" at bounding box center [924, 229] width 120 height 12
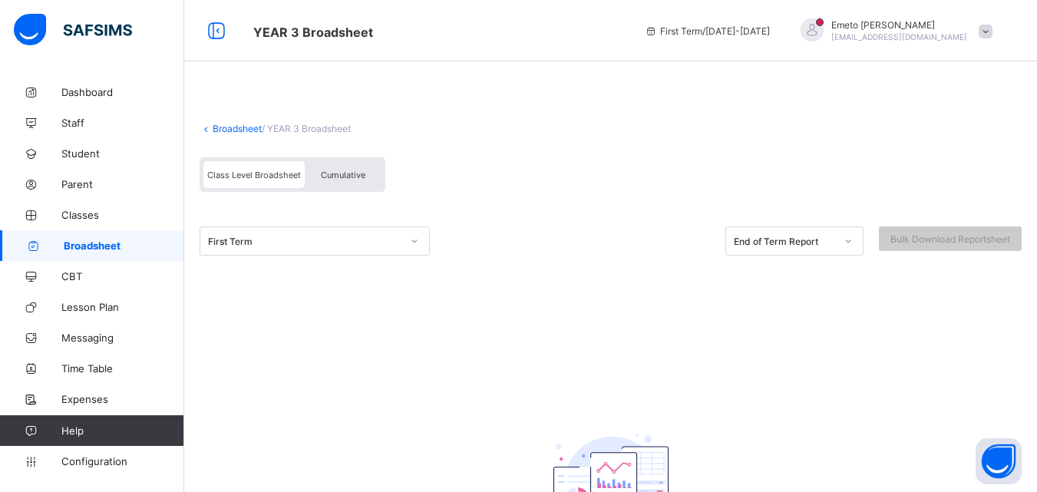
click at [240, 128] on link "Broadsheet" at bounding box center [237, 129] width 49 height 12
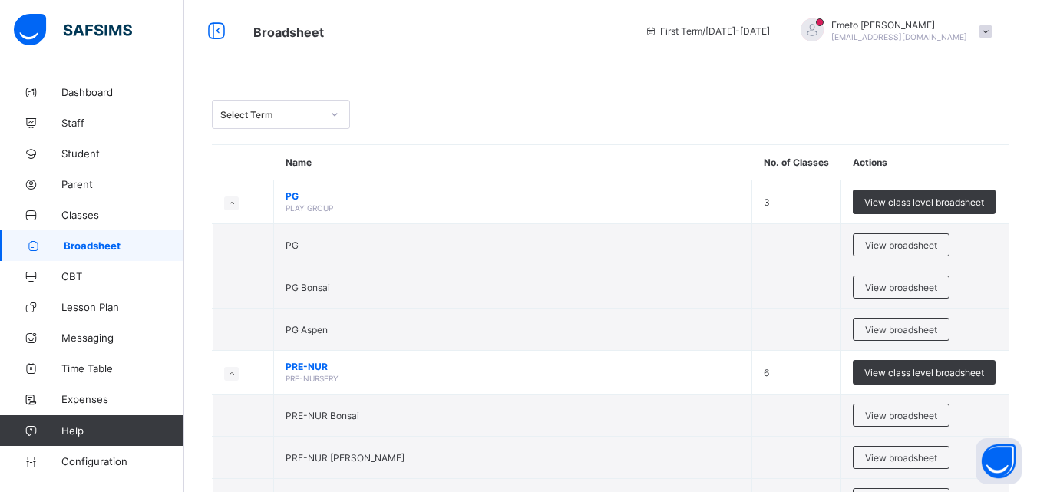
click at [334, 111] on icon at bounding box center [334, 114] width 9 height 15
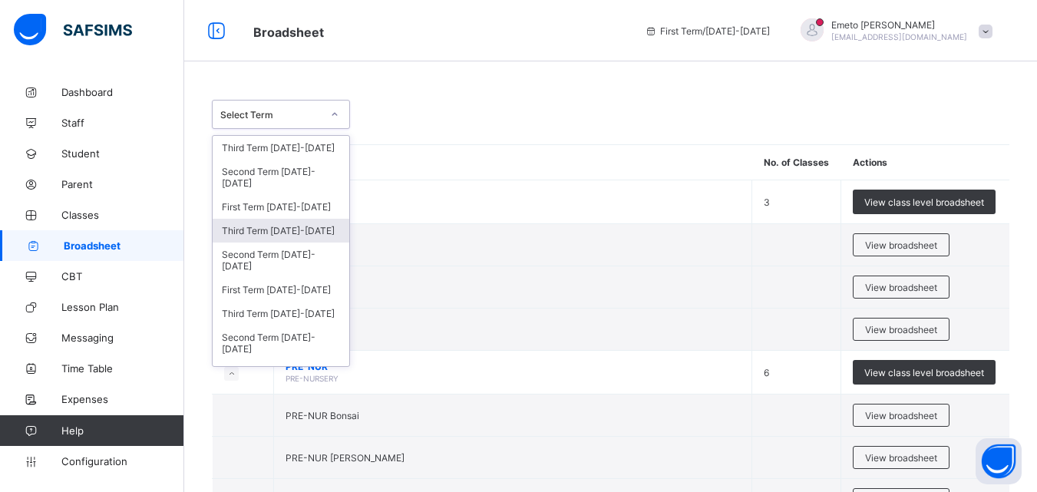
click at [279, 228] on div "Third Term [DATE]-[DATE]" at bounding box center [281, 231] width 137 height 24
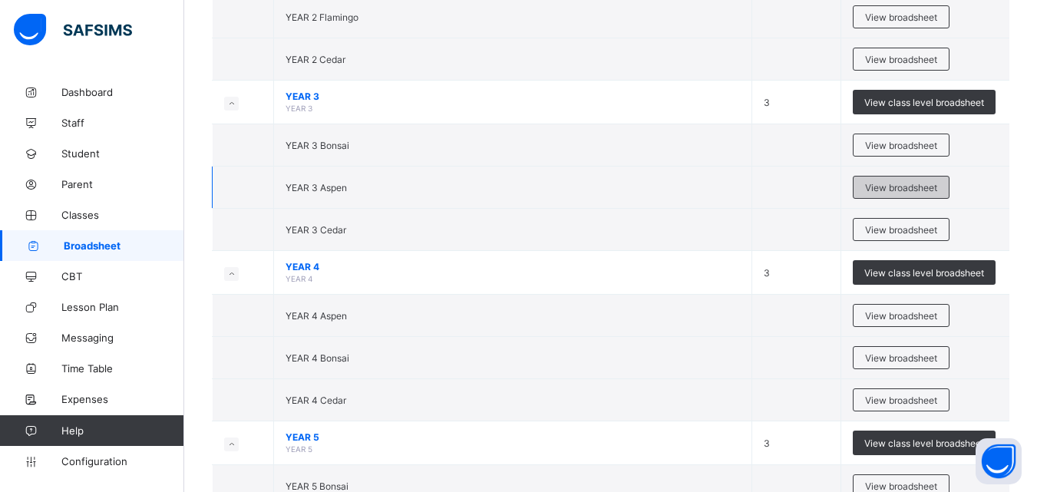
scroll to position [1458, 0]
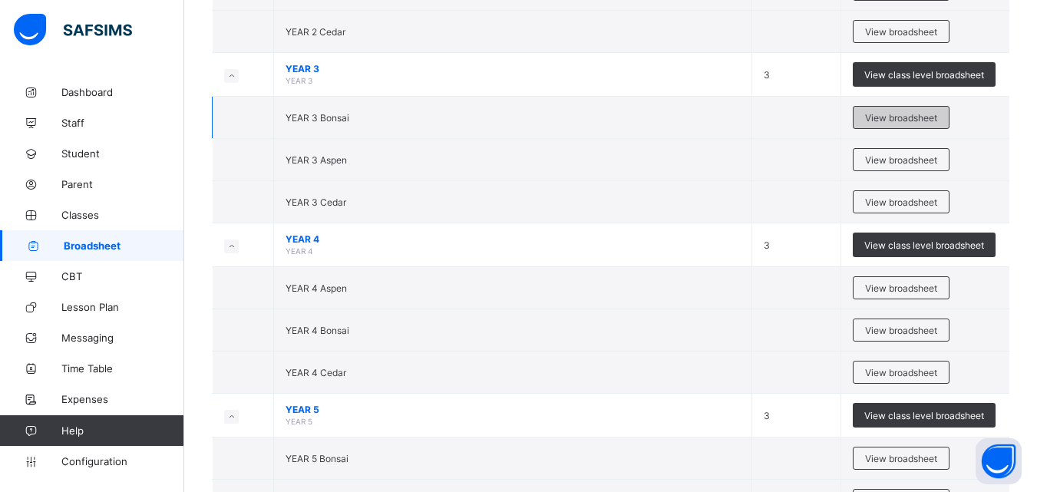
click at [894, 115] on span "View broadsheet" at bounding box center [901, 118] width 72 height 12
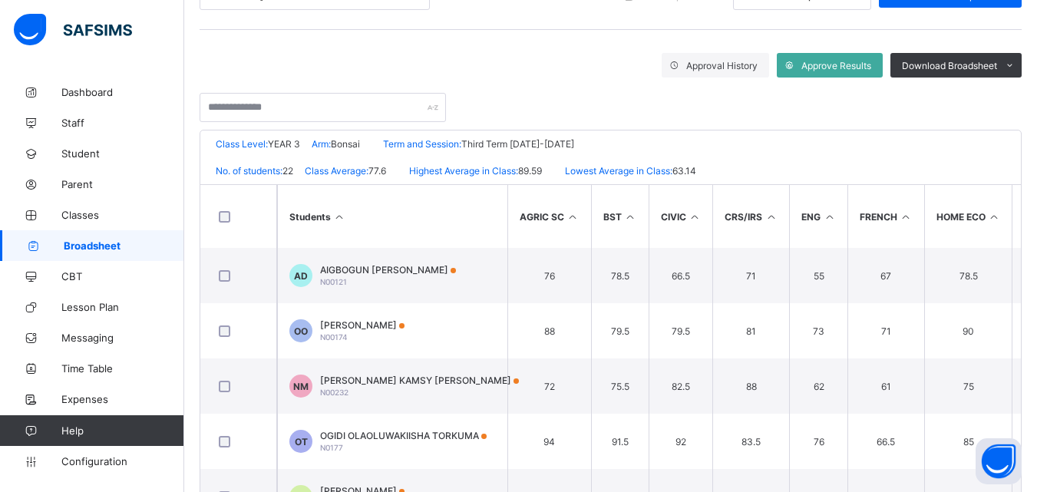
scroll to position [154, 0]
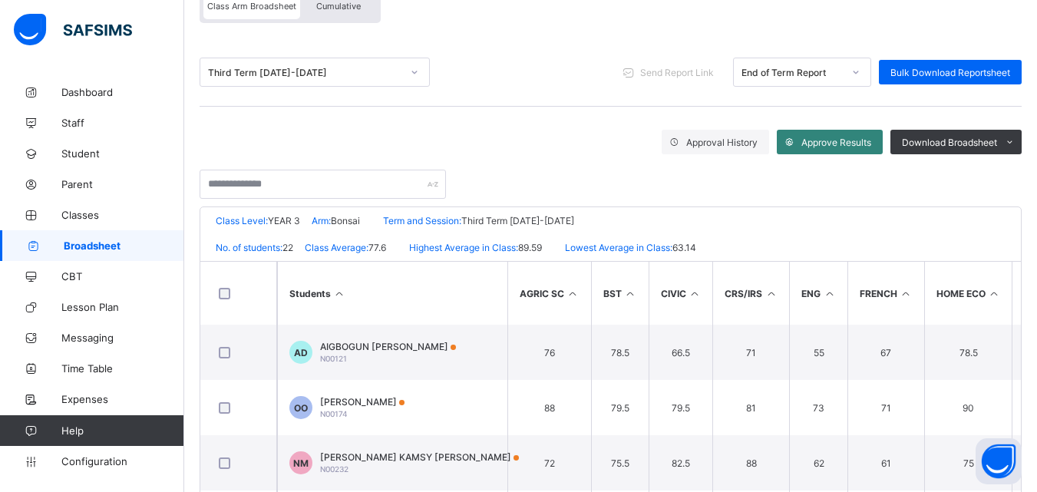
click at [843, 138] on span "Approve Results" at bounding box center [836, 143] width 70 height 12
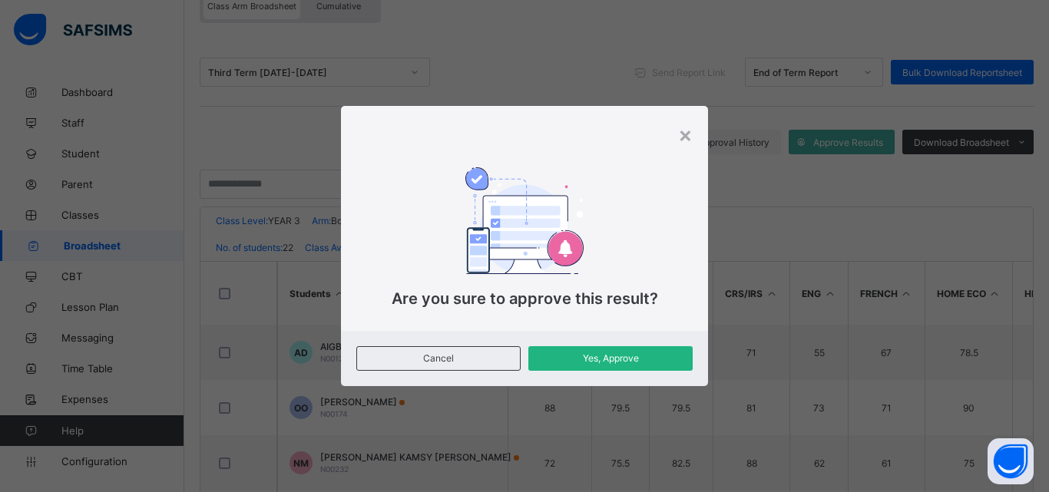
click at [614, 359] on span "Yes, Approve" at bounding box center [610, 358] width 141 height 12
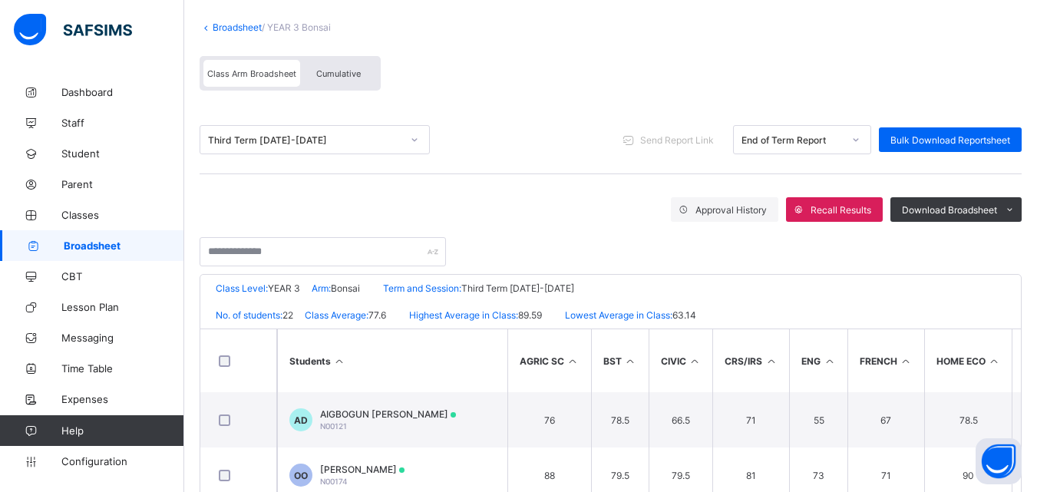
scroll to position [0, 0]
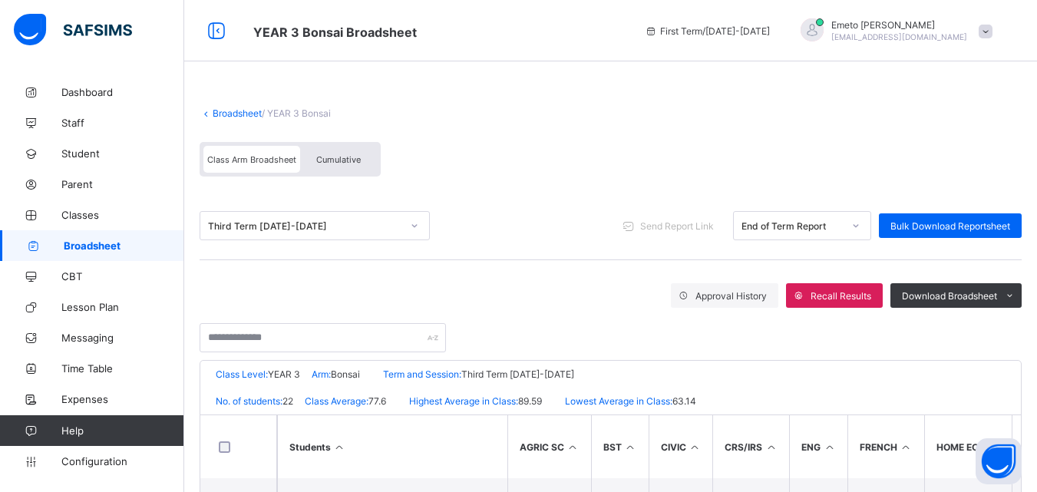
click at [242, 109] on link "Broadsheet" at bounding box center [237, 113] width 49 height 12
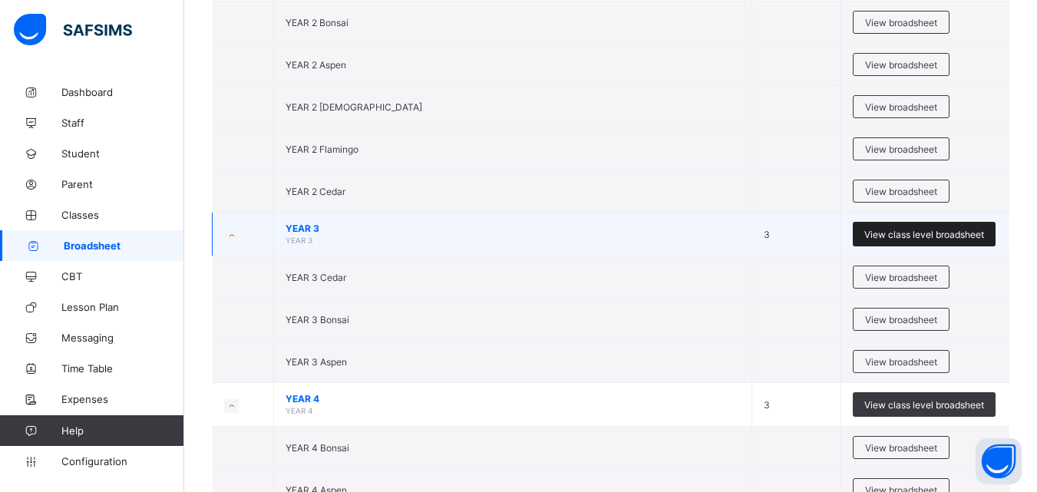
scroll to position [1305, 0]
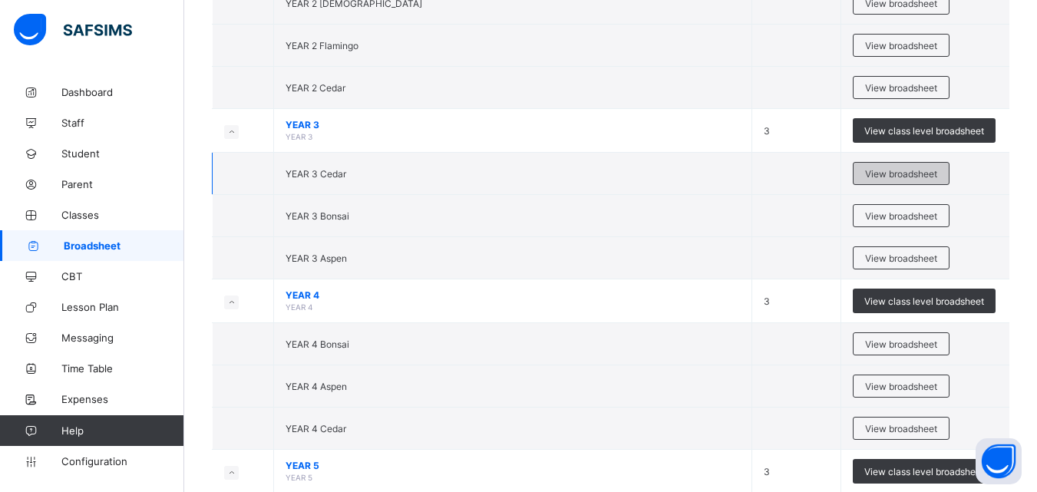
click at [907, 170] on span "View broadsheet" at bounding box center [901, 174] width 72 height 12
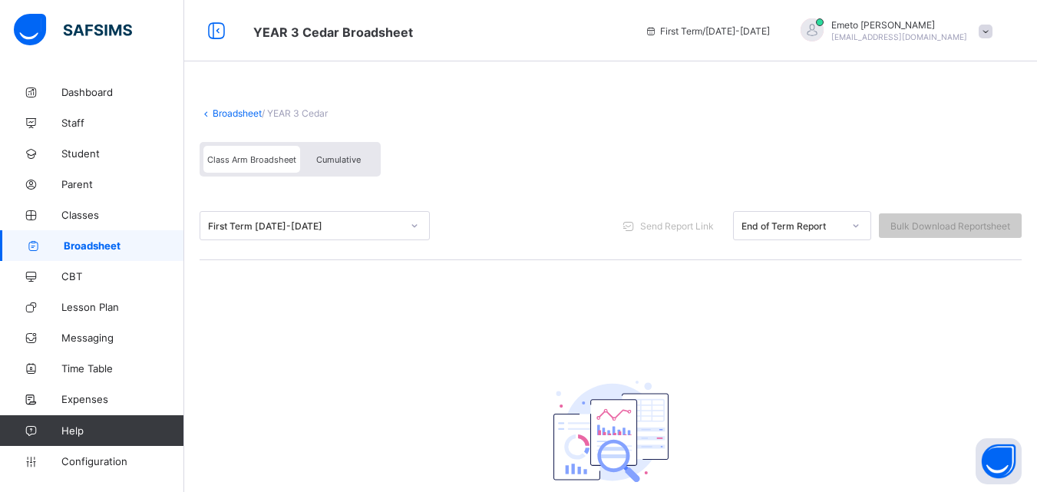
click at [235, 111] on link "Broadsheet" at bounding box center [237, 113] width 49 height 12
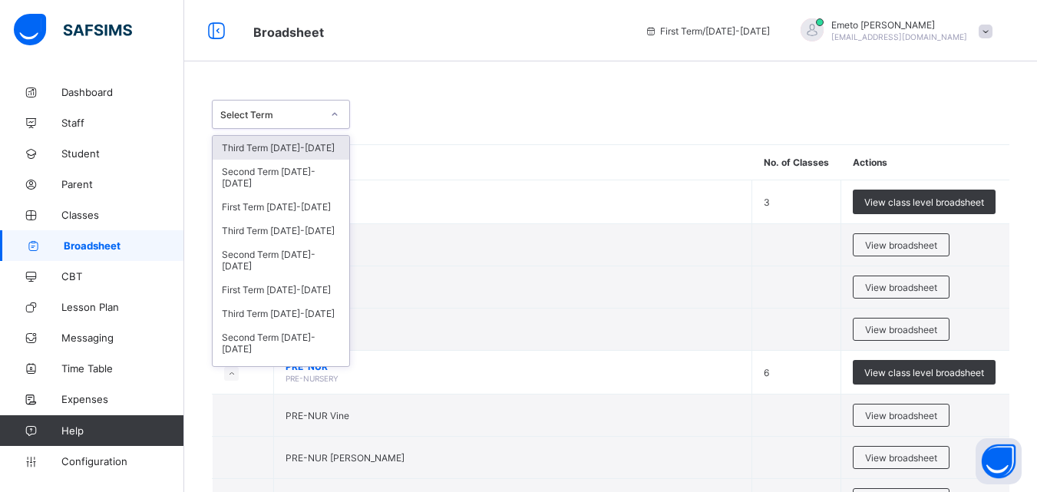
click at [334, 115] on icon at bounding box center [334, 114] width 5 height 3
click at [264, 233] on div "Third Term [DATE]-[DATE]" at bounding box center [281, 231] width 137 height 24
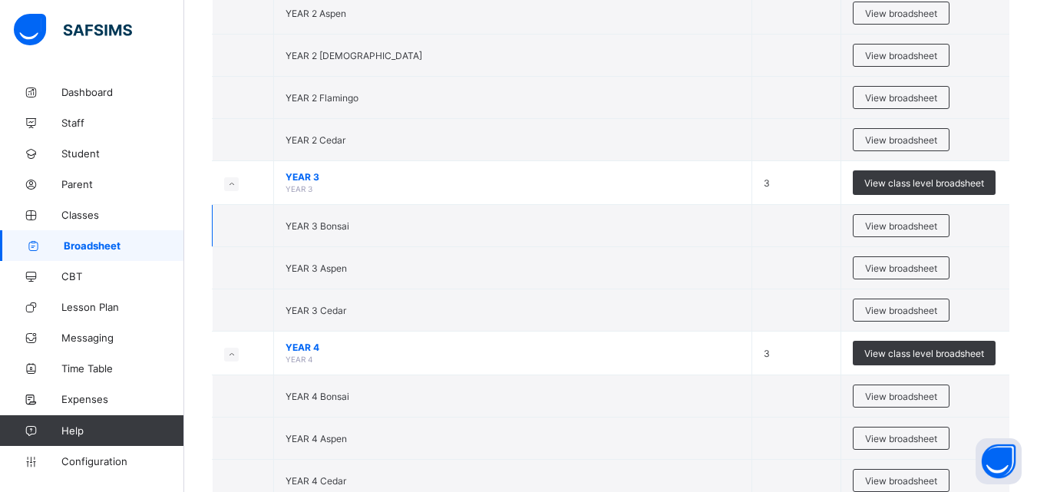
scroll to position [1382, 0]
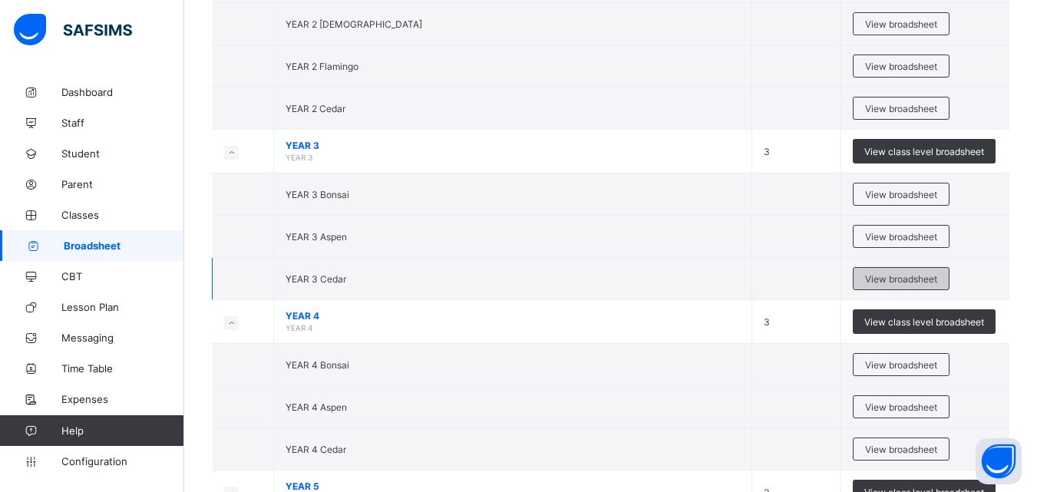
click at [907, 276] on span "View broadsheet" at bounding box center [901, 279] width 72 height 12
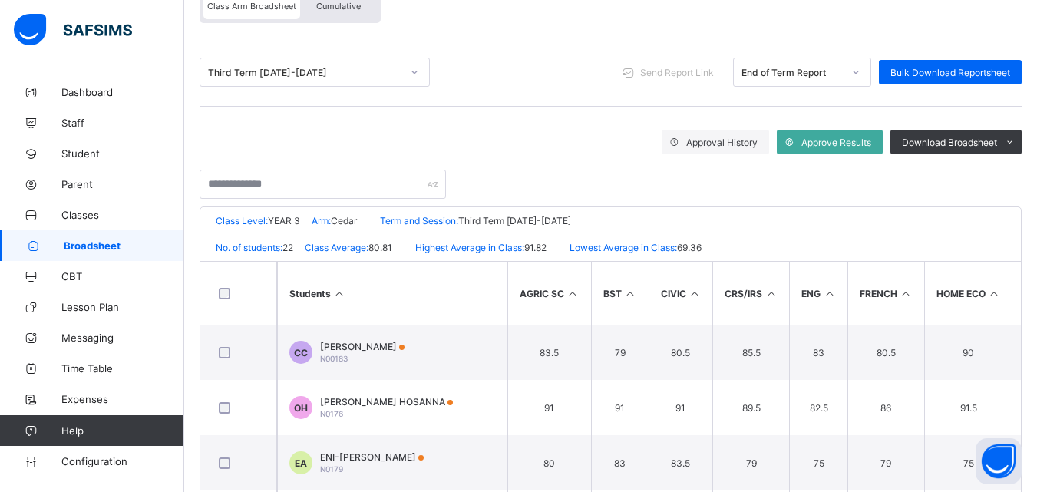
scroll to position [77, 0]
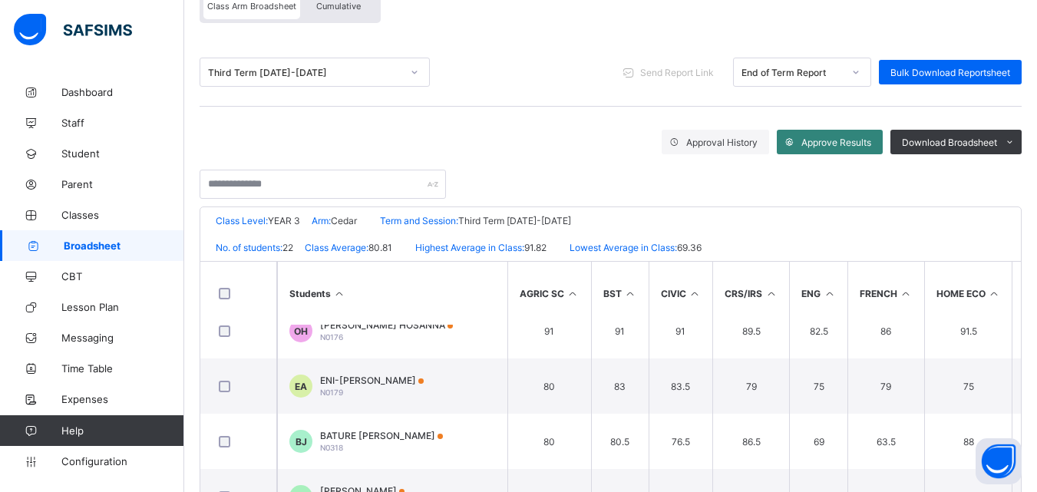
click at [837, 144] on span "Approve Results" at bounding box center [836, 143] width 70 height 12
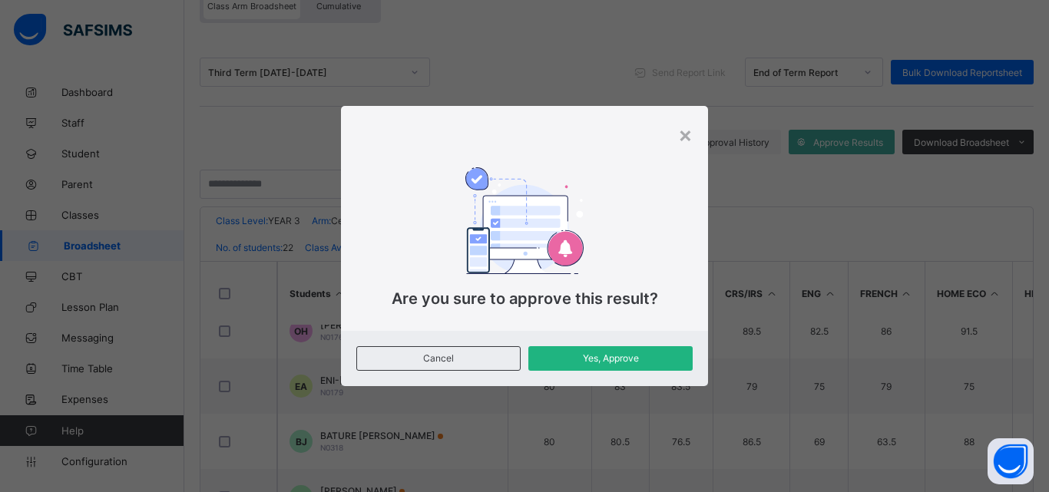
click at [608, 359] on span "Yes, Approve" at bounding box center [610, 358] width 141 height 12
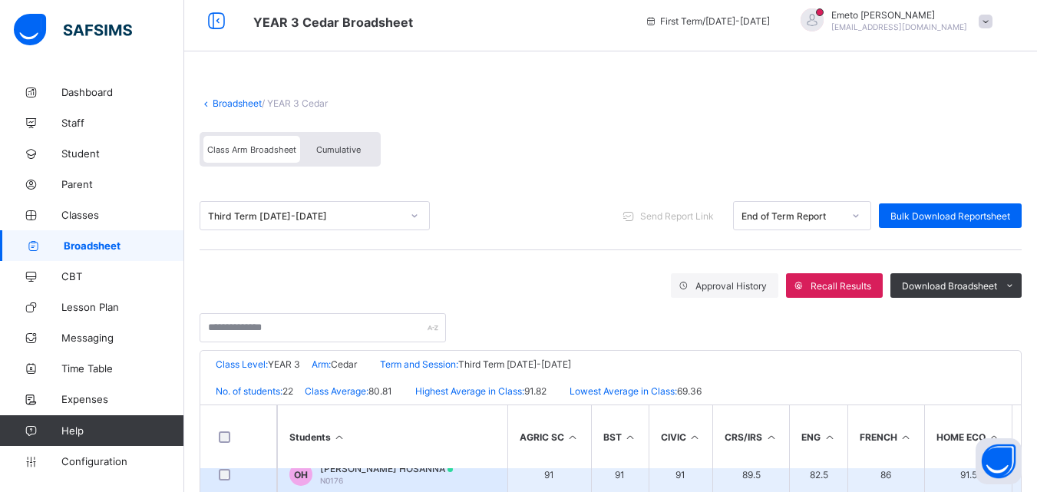
scroll to position [0, 0]
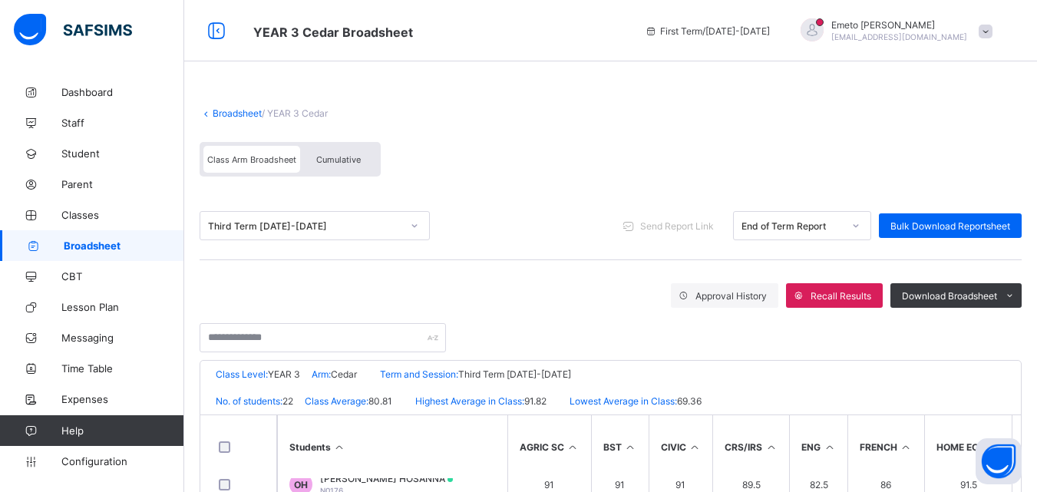
click at [231, 111] on link "Broadsheet" at bounding box center [237, 113] width 49 height 12
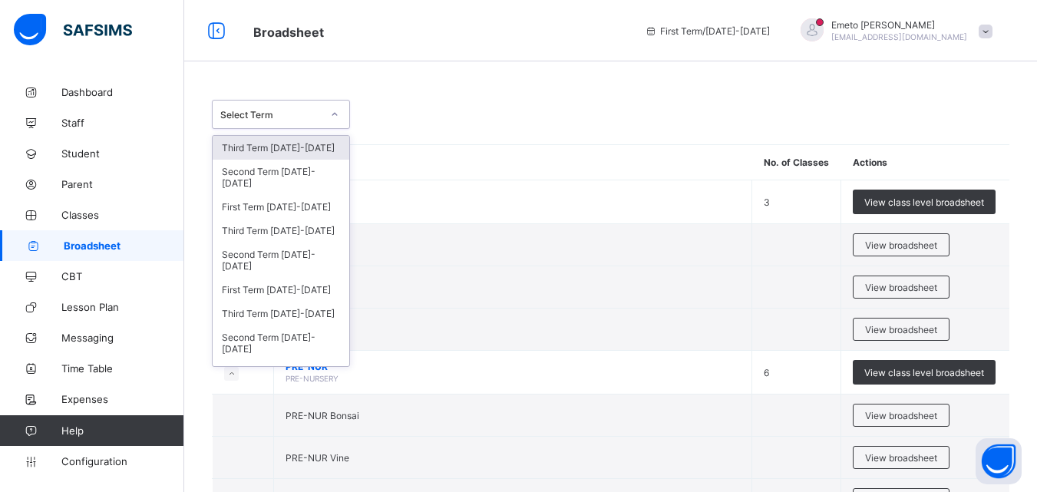
click at [334, 114] on icon at bounding box center [334, 114] width 9 height 15
click at [284, 231] on div "Third Term [DATE]-[DATE]" at bounding box center [281, 231] width 137 height 24
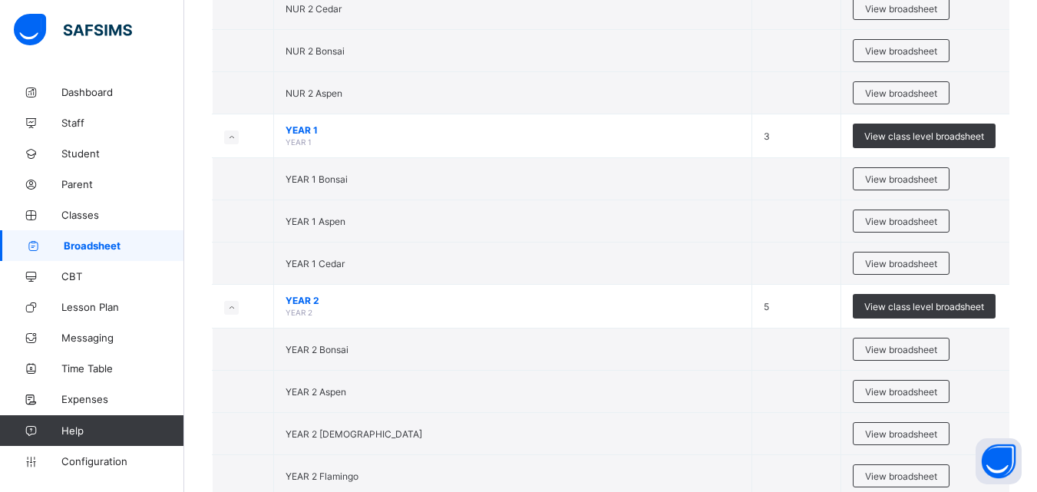
scroll to position [998, 0]
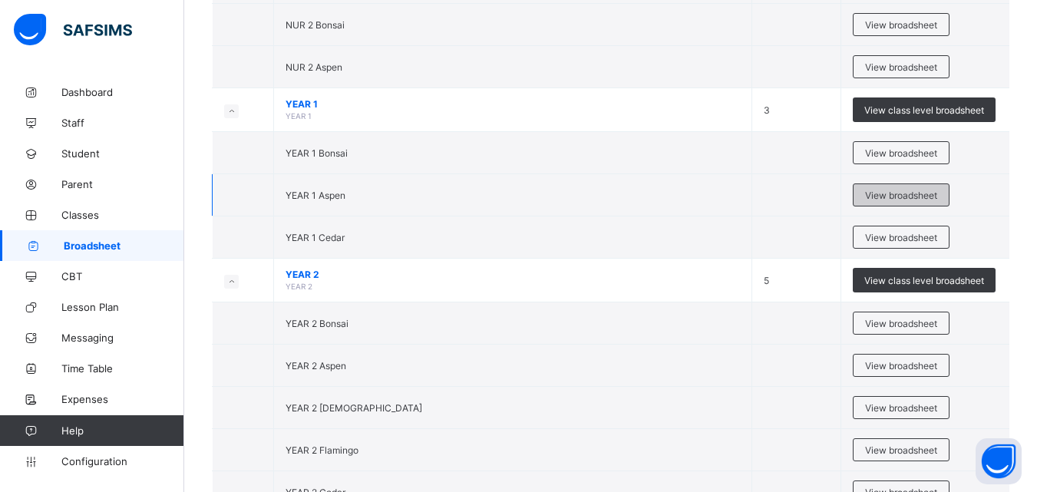
click at [905, 193] on span "View broadsheet" at bounding box center [901, 196] width 72 height 12
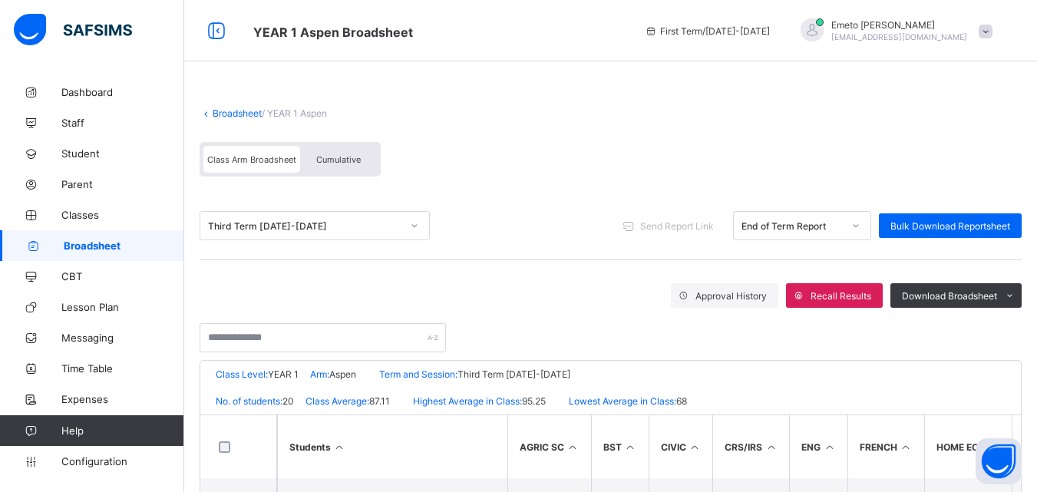
click at [225, 113] on link "Broadsheet" at bounding box center [237, 113] width 49 height 12
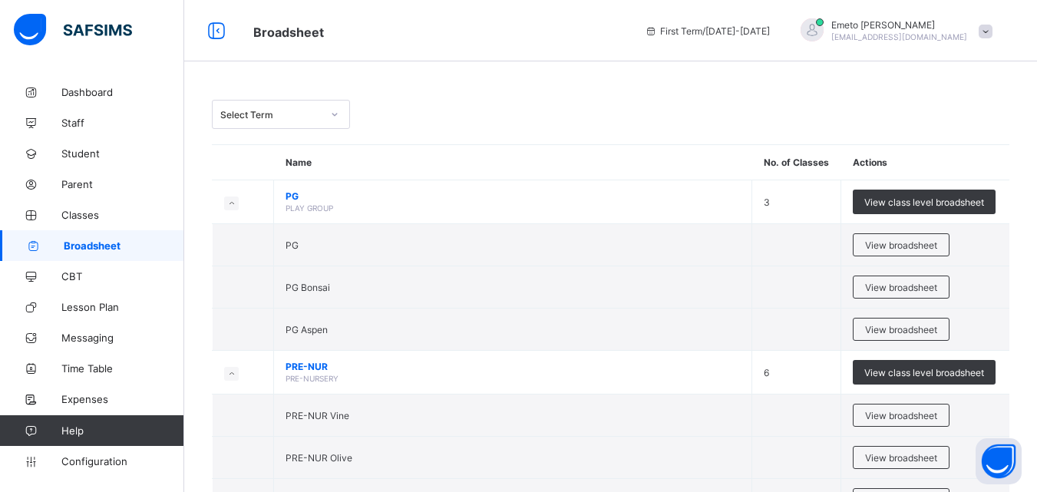
click at [331, 112] on icon at bounding box center [334, 114] width 9 height 15
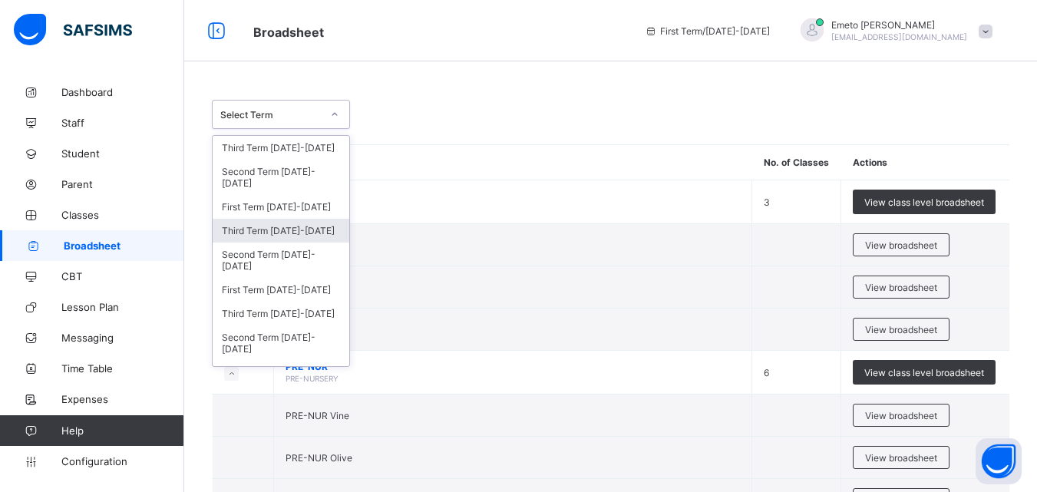
click at [276, 231] on div "Third Term [DATE]-[DATE]" at bounding box center [281, 231] width 137 height 24
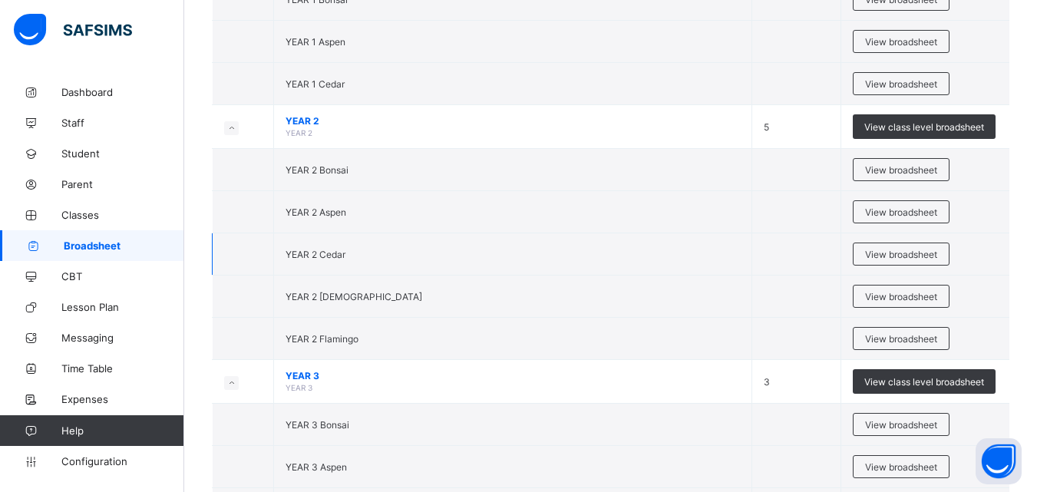
scroll to position [1458, 0]
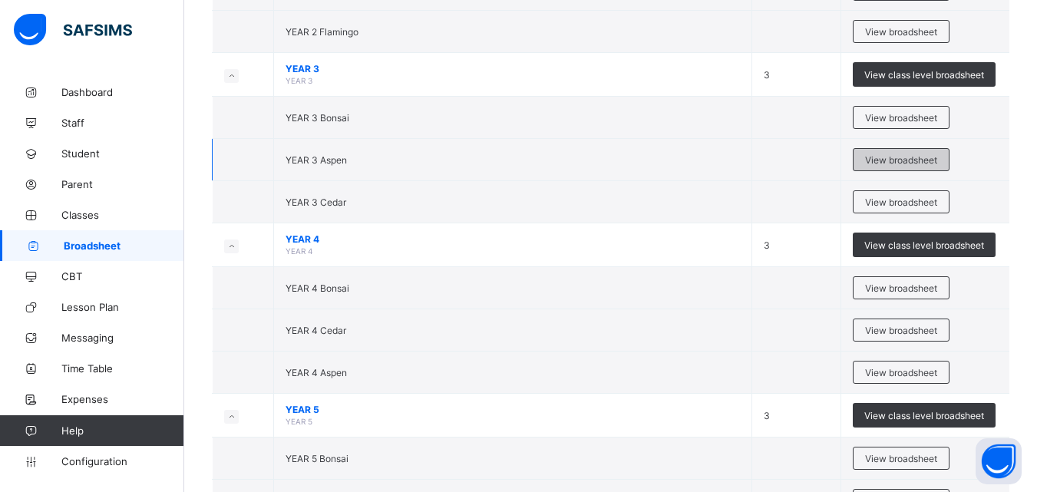
click at [890, 158] on span "View broadsheet" at bounding box center [901, 160] width 72 height 12
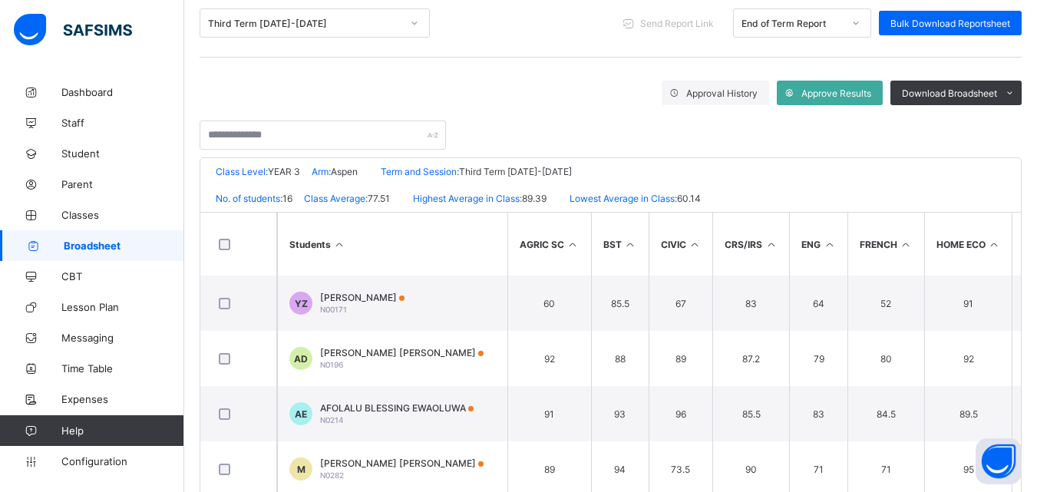
scroll to position [230, 0]
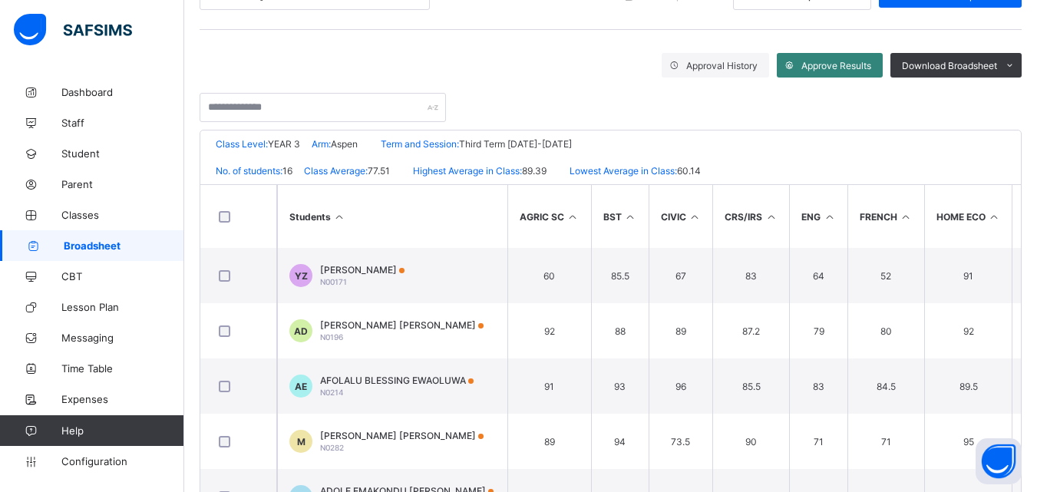
click at [820, 65] on span "Approve Results" at bounding box center [836, 66] width 70 height 12
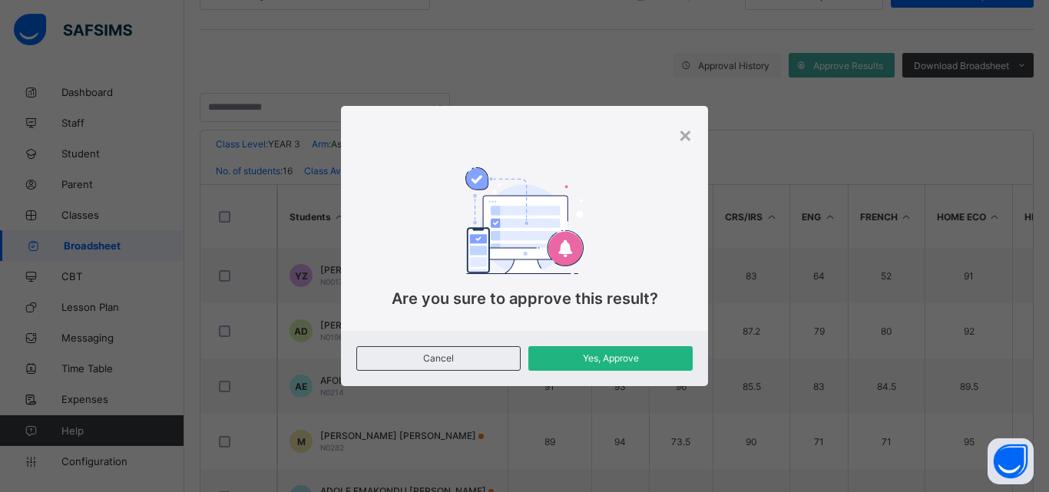
click at [613, 359] on span "Yes, Approve" at bounding box center [610, 358] width 141 height 12
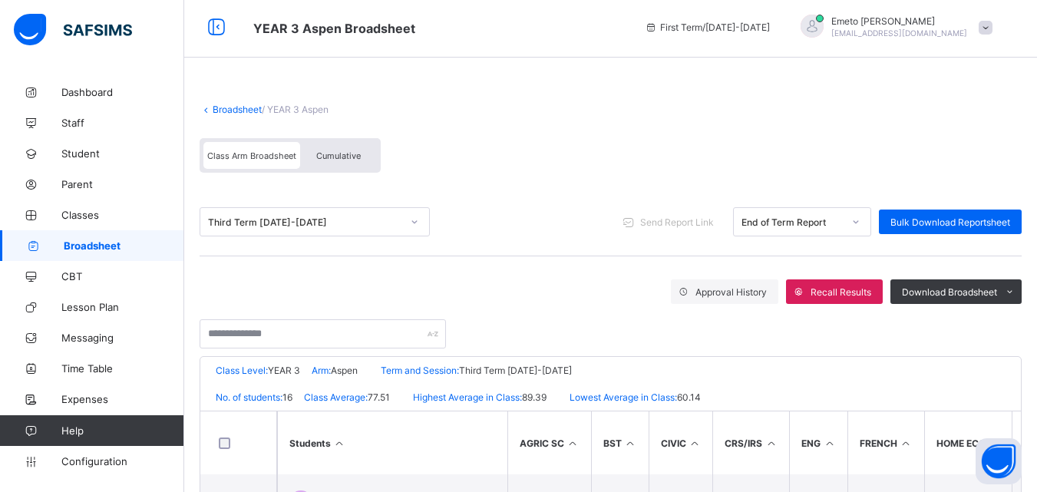
scroll to position [0, 0]
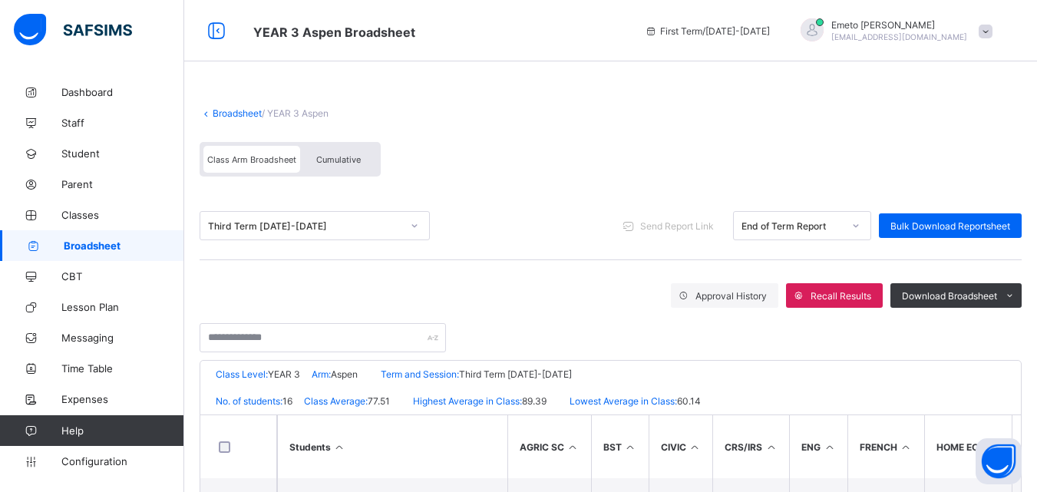
click at [243, 114] on link "Broadsheet" at bounding box center [237, 113] width 49 height 12
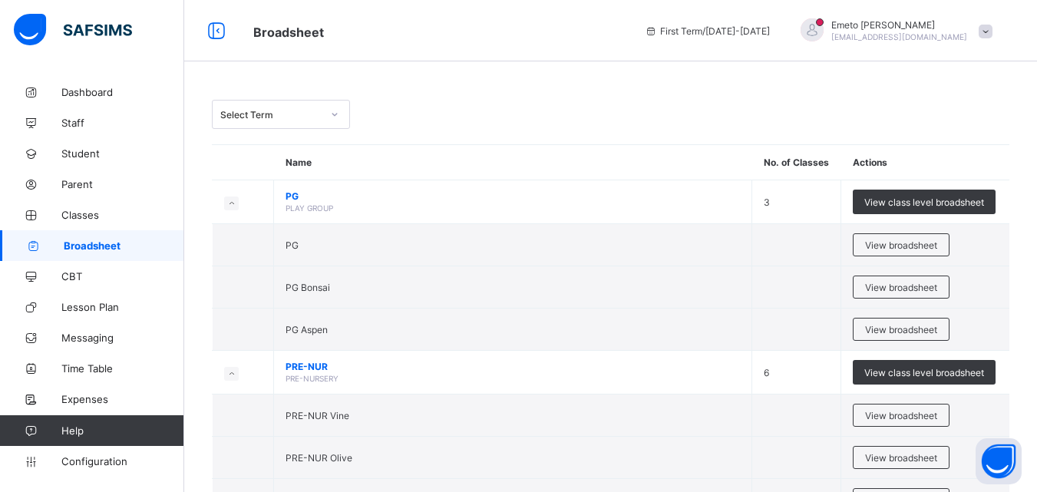
click at [331, 111] on icon at bounding box center [334, 114] width 9 height 15
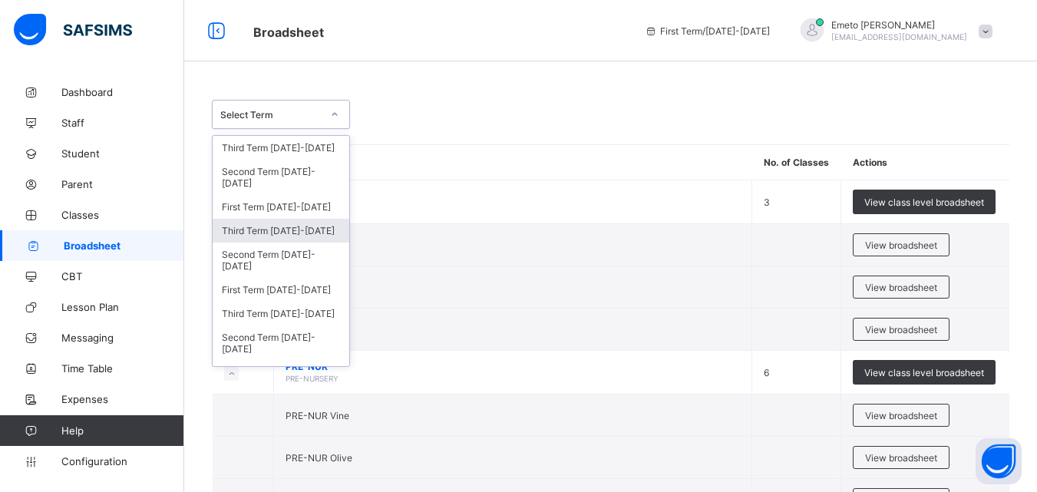
click at [284, 236] on div "Third Term [DATE]-[DATE]" at bounding box center [281, 231] width 137 height 24
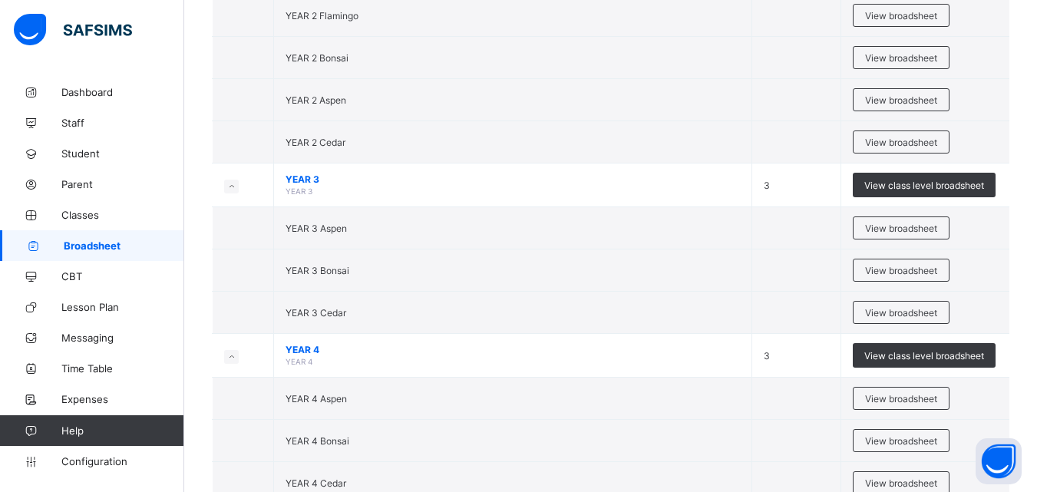
scroll to position [1382, 0]
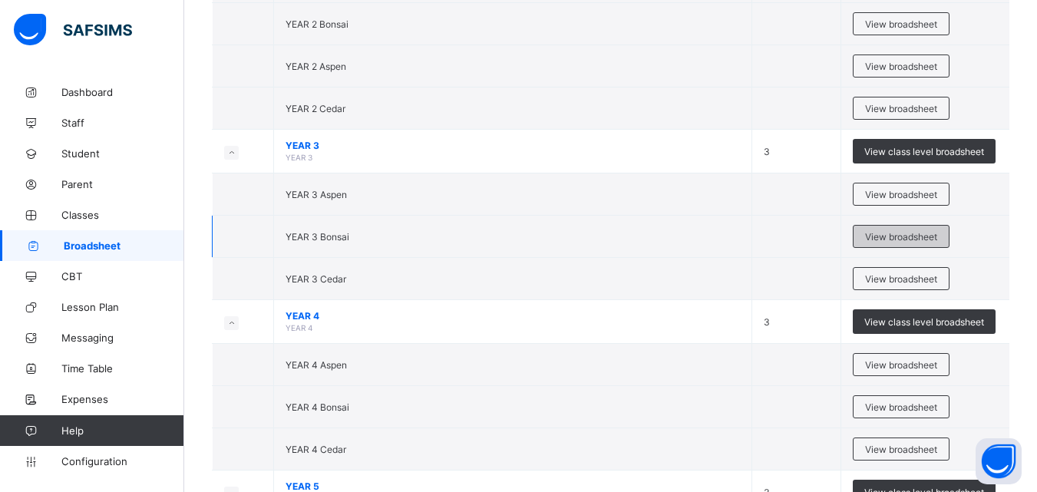
click at [889, 233] on span "View broadsheet" at bounding box center [901, 237] width 72 height 12
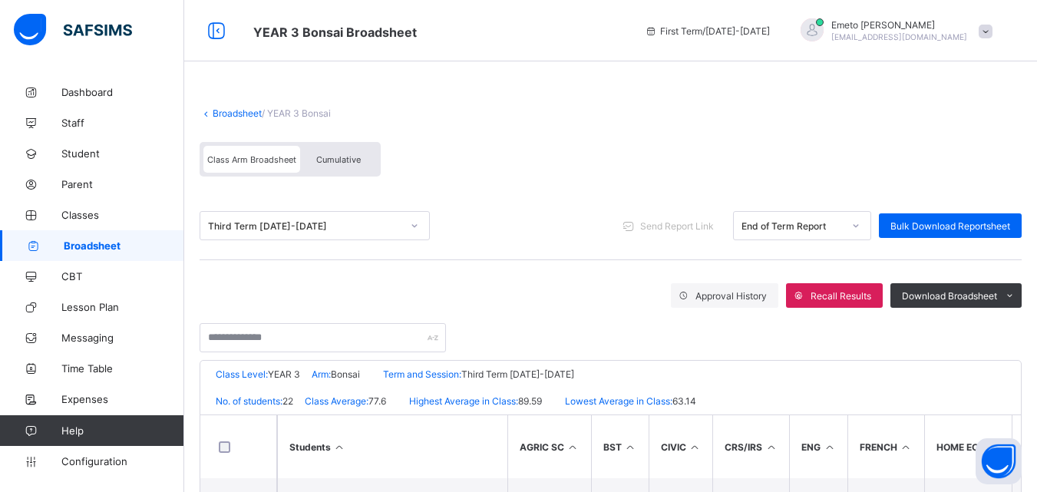
click at [236, 112] on link "Broadsheet" at bounding box center [237, 113] width 49 height 12
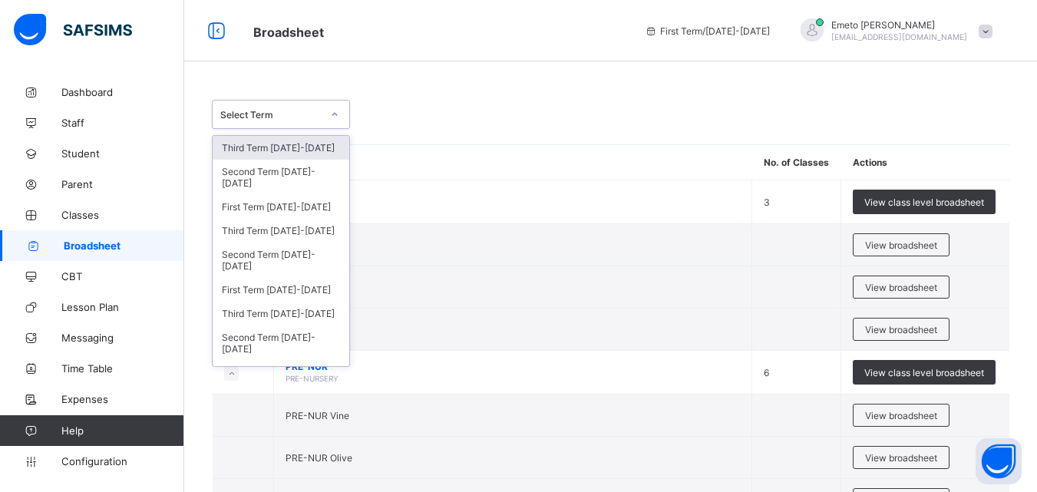
click at [335, 110] on icon at bounding box center [334, 114] width 9 height 15
click at [258, 228] on div "Third Term [DATE]-[DATE]" at bounding box center [281, 231] width 137 height 24
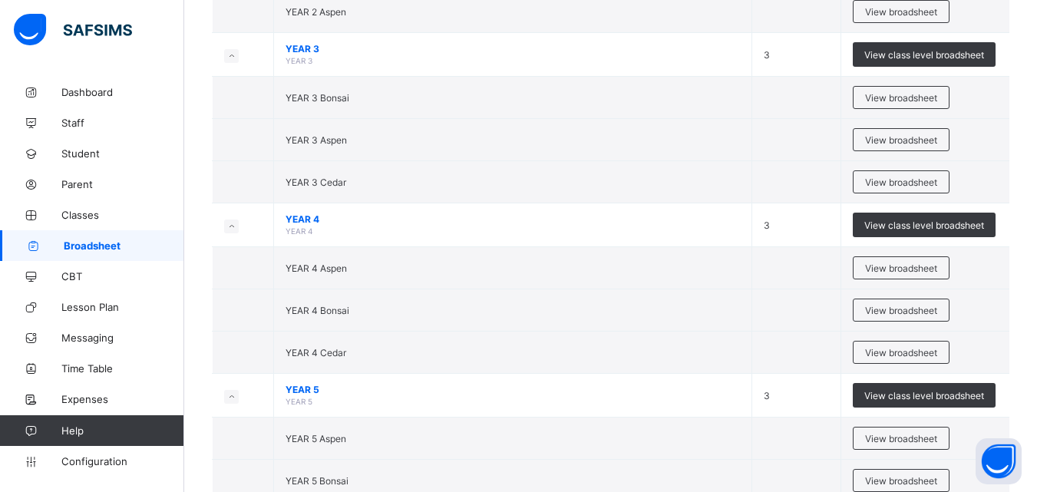
scroll to position [1402, 0]
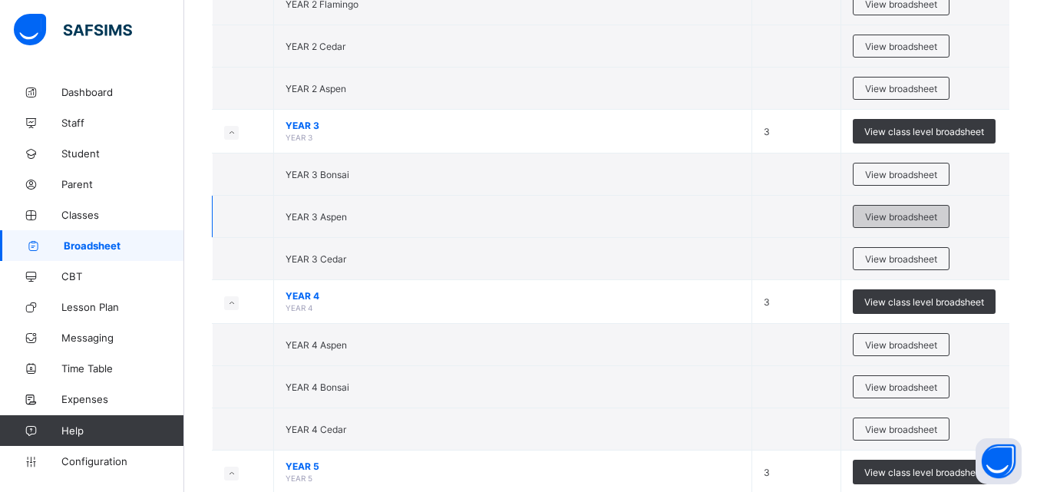
click at [910, 220] on span "View broadsheet" at bounding box center [901, 217] width 72 height 12
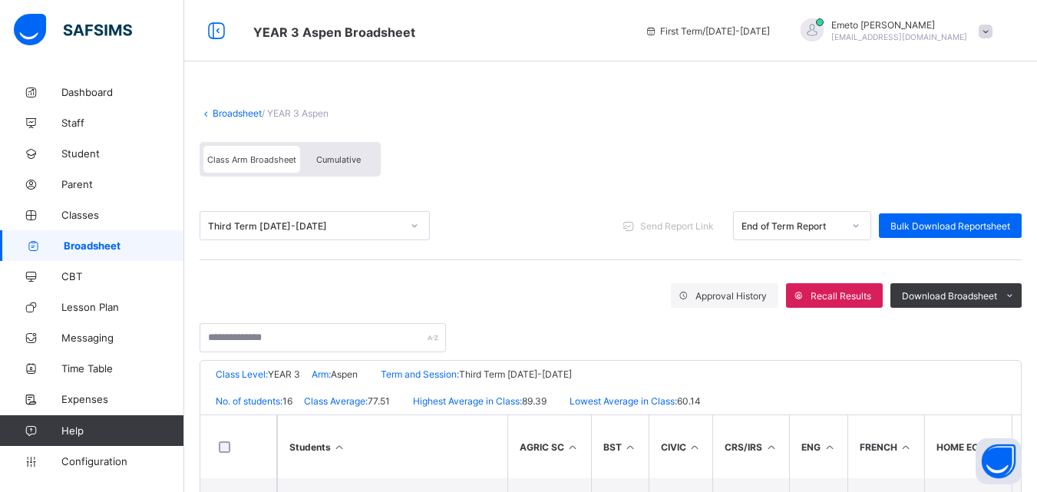
click at [237, 113] on link "Broadsheet" at bounding box center [237, 113] width 49 height 12
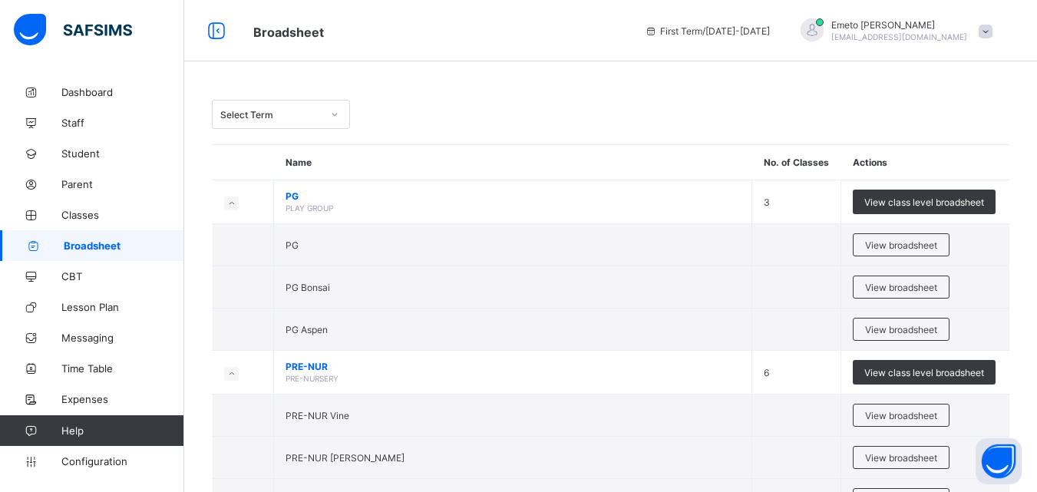
click at [334, 110] on icon at bounding box center [334, 114] width 9 height 15
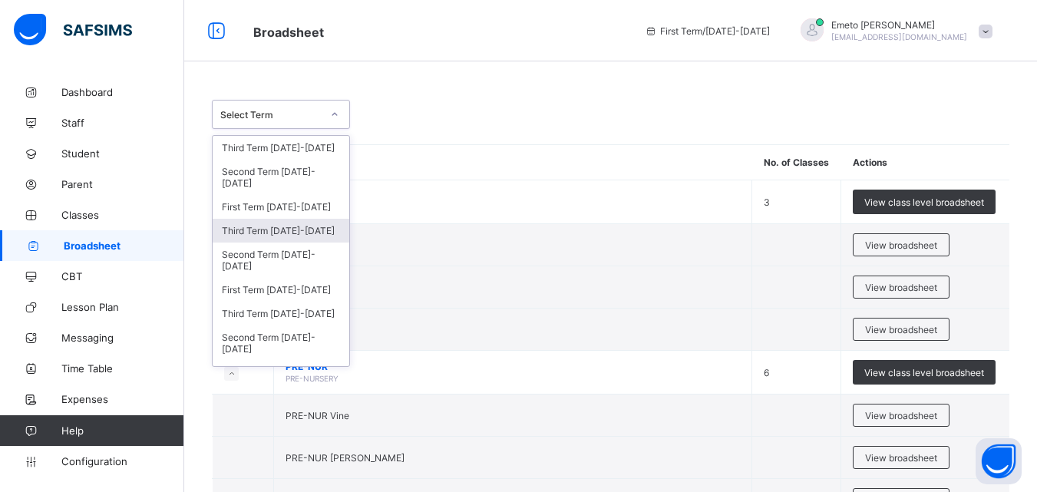
click at [292, 232] on div "Third Term [DATE]-[DATE]" at bounding box center [281, 231] width 137 height 24
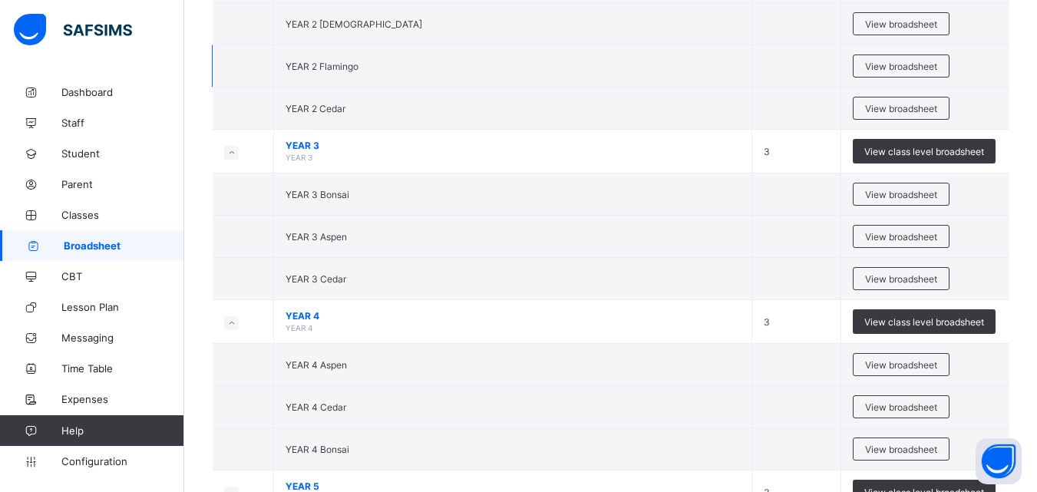
scroll to position [1458, 0]
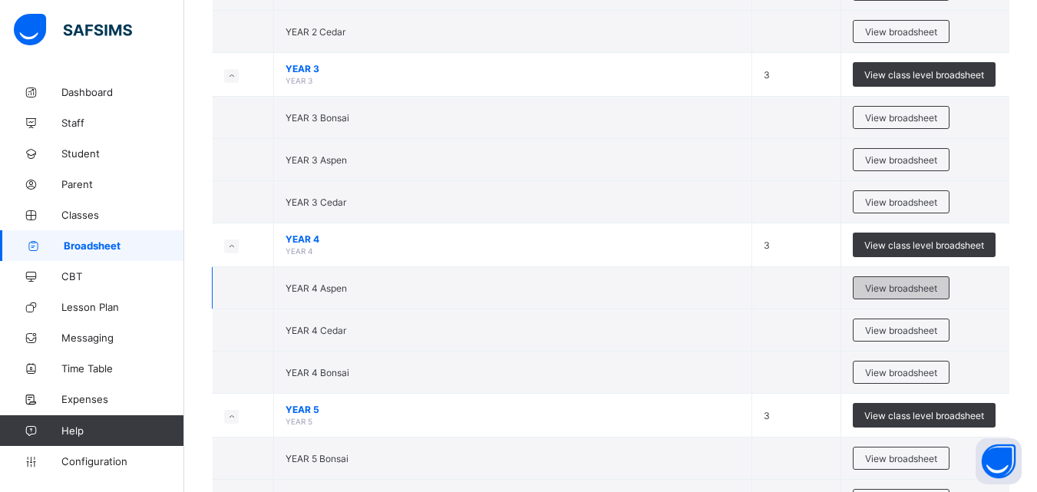
click at [890, 289] on span "View broadsheet" at bounding box center [901, 288] width 72 height 12
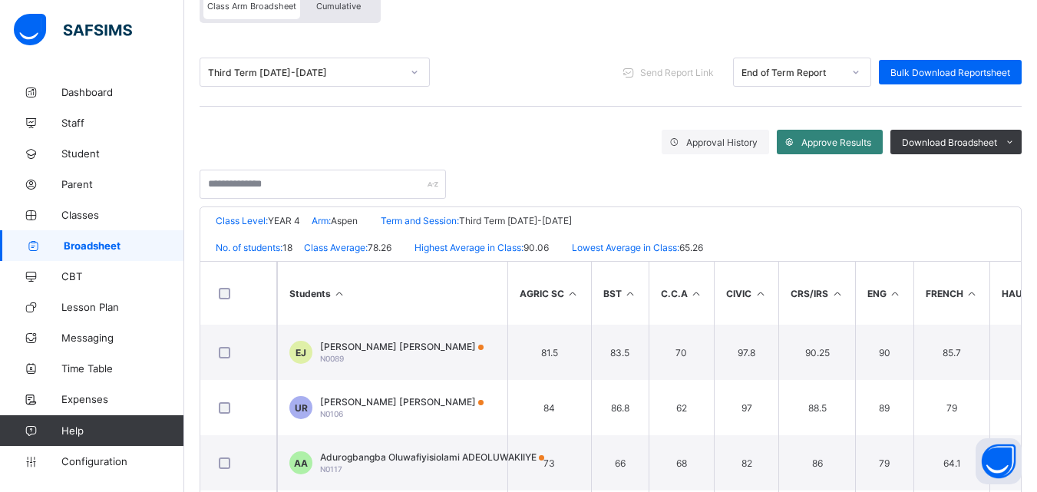
click at [842, 139] on span "Approve Results" at bounding box center [836, 143] width 70 height 12
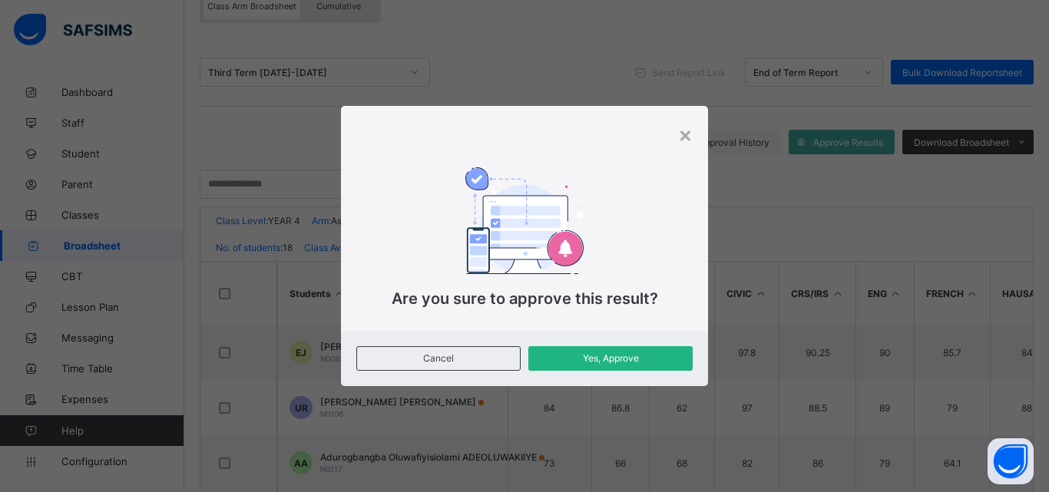
click at [612, 357] on span "Yes, Approve" at bounding box center [610, 358] width 141 height 12
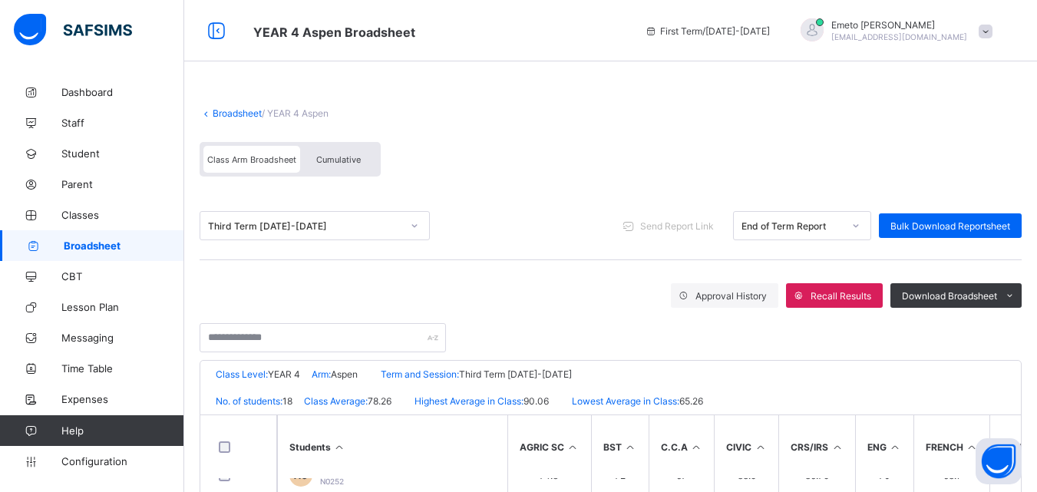
click at [239, 111] on link "Broadsheet" at bounding box center [237, 113] width 49 height 12
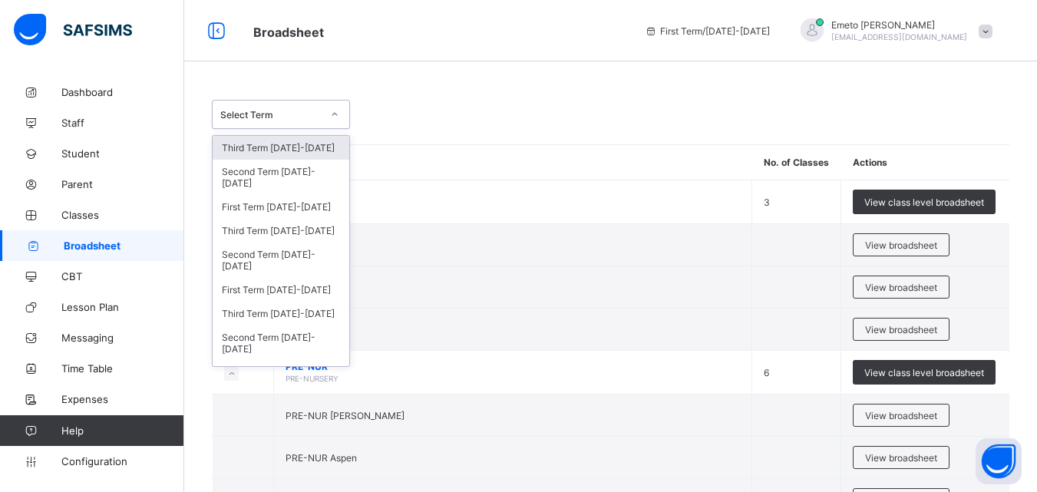
click at [334, 114] on icon at bounding box center [334, 114] width 5 height 3
click at [272, 232] on div "Third Term [DATE]-[DATE]" at bounding box center [281, 231] width 137 height 24
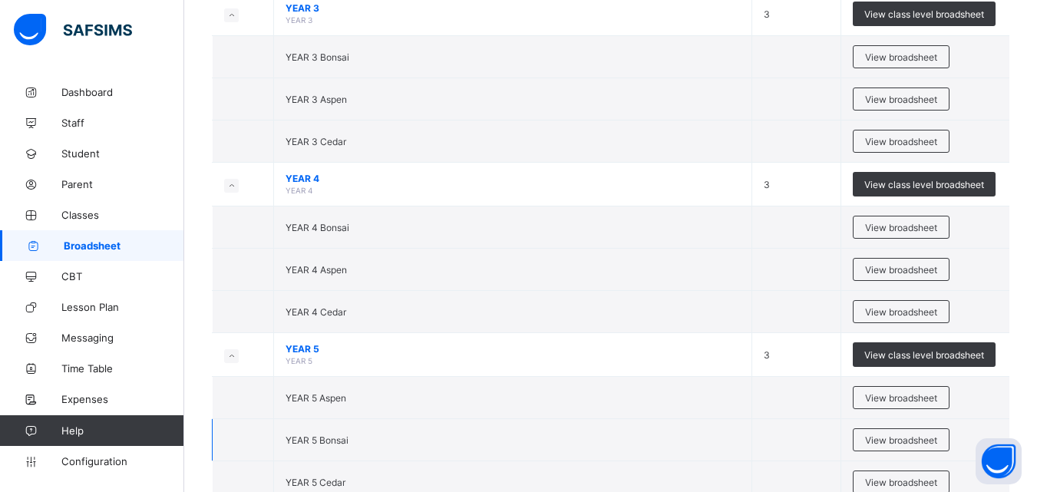
scroll to position [1535, 0]
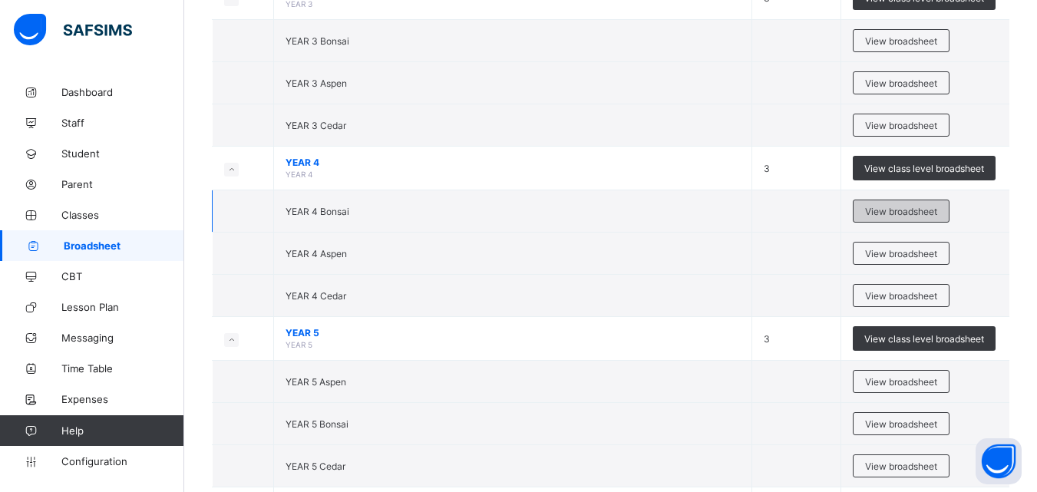
click at [905, 207] on span "View broadsheet" at bounding box center [901, 212] width 72 height 12
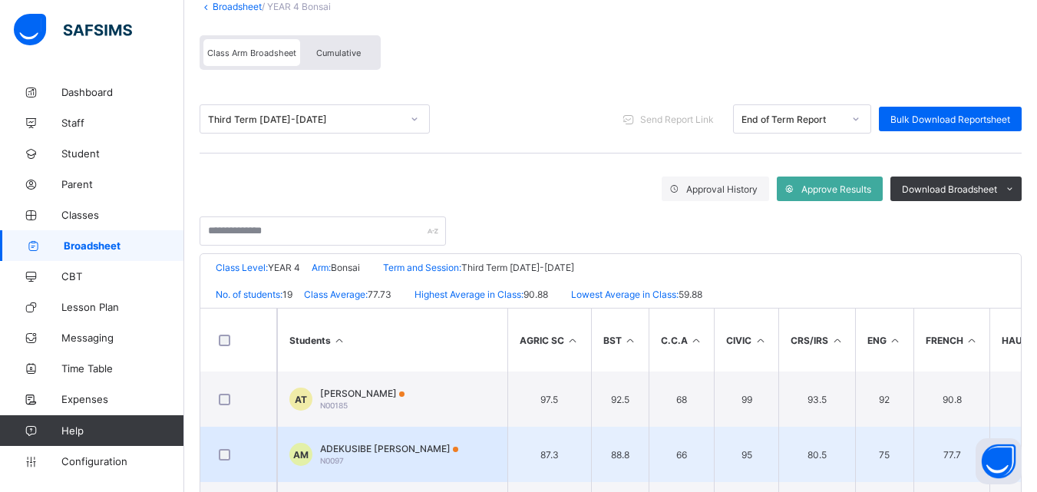
scroll to position [31, 0]
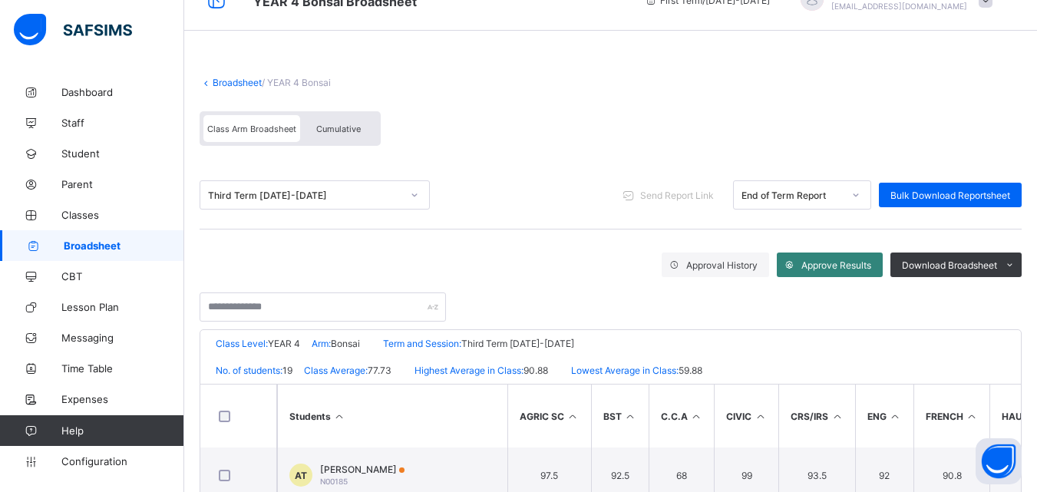
click at [834, 262] on span "Approve Results" at bounding box center [836, 265] width 70 height 12
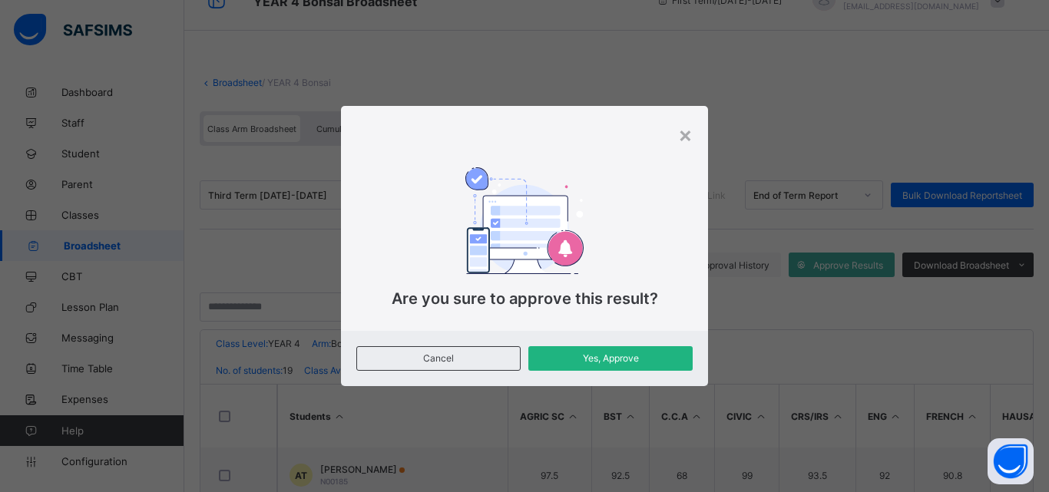
click at [622, 361] on span "Yes, Approve" at bounding box center [610, 358] width 141 height 12
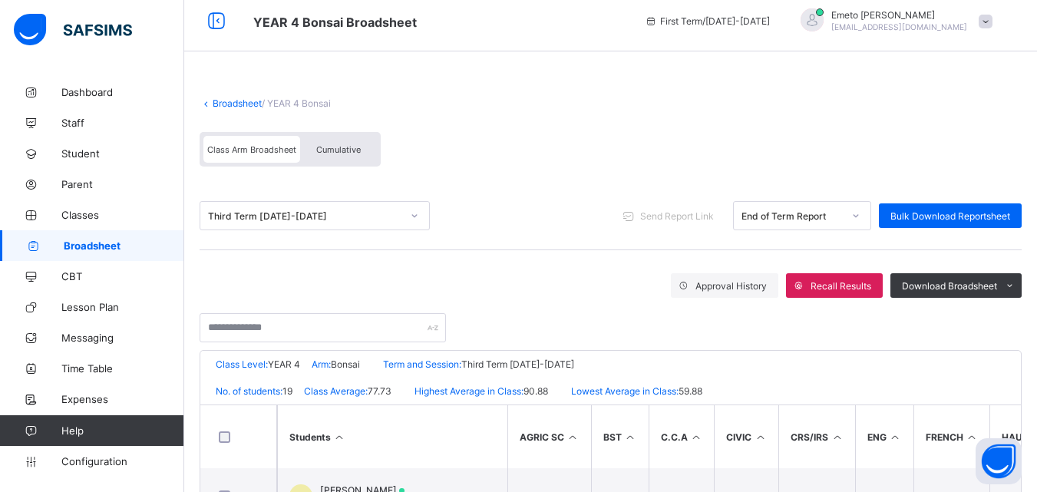
scroll to position [0, 0]
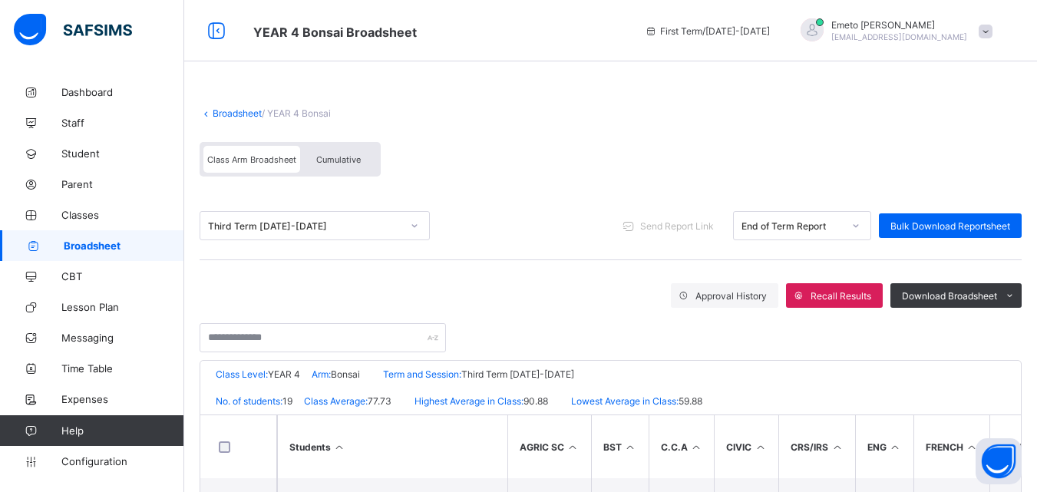
click at [220, 111] on link "Broadsheet" at bounding box center [237, 113] width 49 height 12
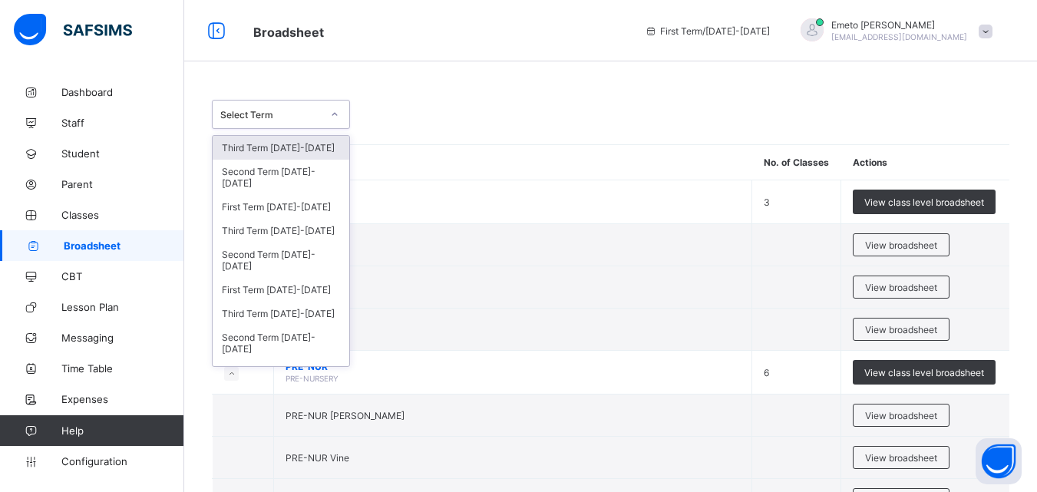
click at [334, 116] on icon at bounding box center [334, 114] width 9 height 15
click at [263, 230] on div "Third Term [DATE]-[DATE]" at bounding box center [281, 231] width 137 height 24
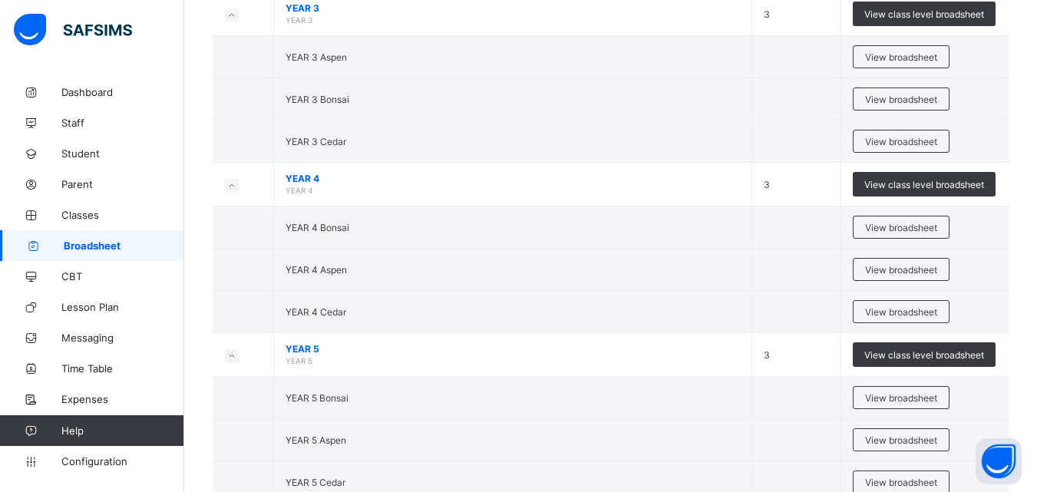
scroll to position [1535, 0]
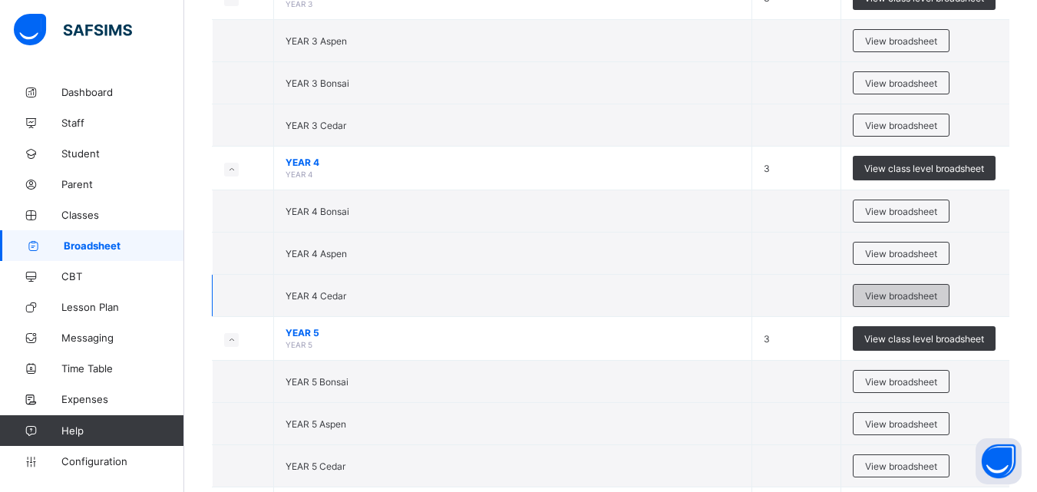
click at [904, 296] on span "View broadsheet" at bounding box center [901, 296] width 72 height 12
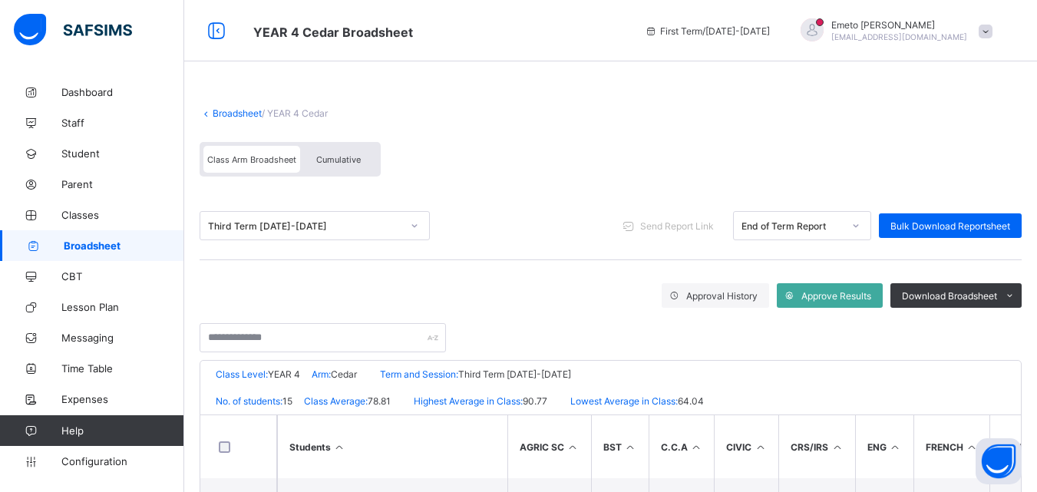
click at [833, 299] on span "Approve Results" at bounding box center [836, 296] width 70 height 12
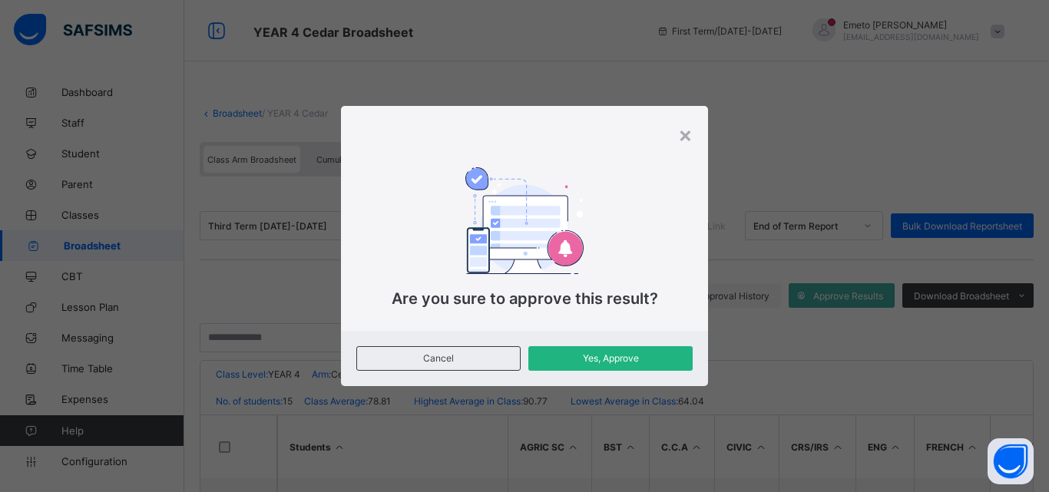
click at [604, 360] on span "Yes, Approve" at bounding box center [610, 358] width 141 height 12
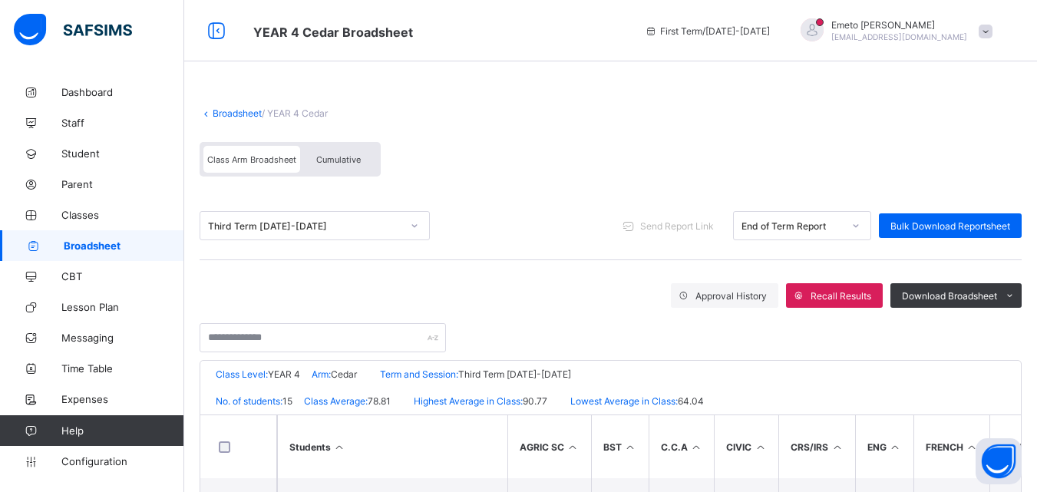
click at [236, 114] on link "Broadsheet" at bounding box center [237, 113] width 49 height 12
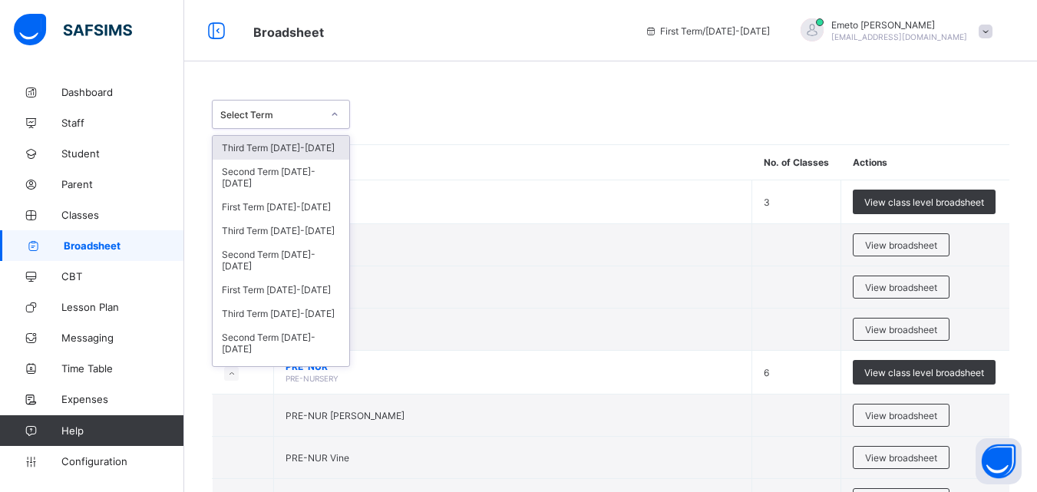
click at [332, 109] on div at bounding box center [335, 114] width 26 height 25
click at [259, 230] on div "Third Term [DATE]-[DATE]" at bounding box center [281, 231] width 137 height 24
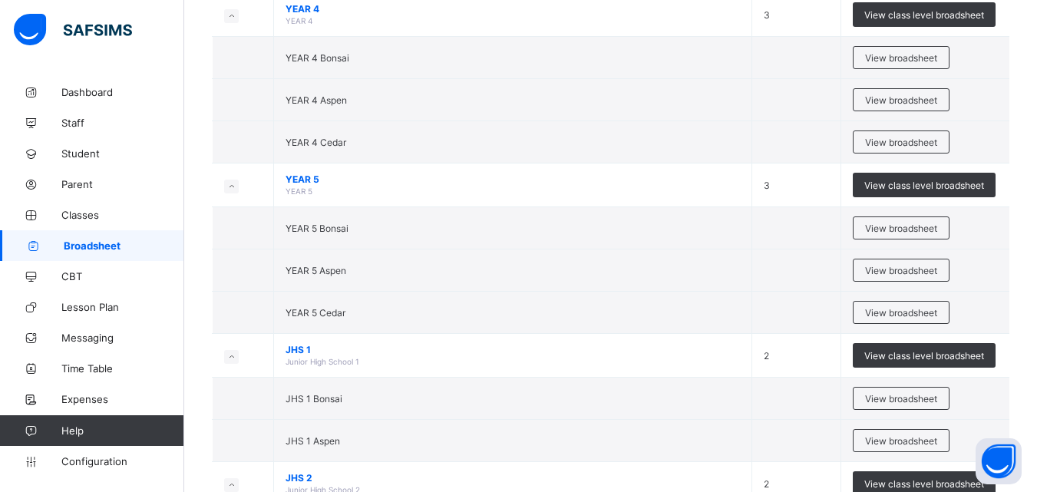
scroll to position [1612, 0]
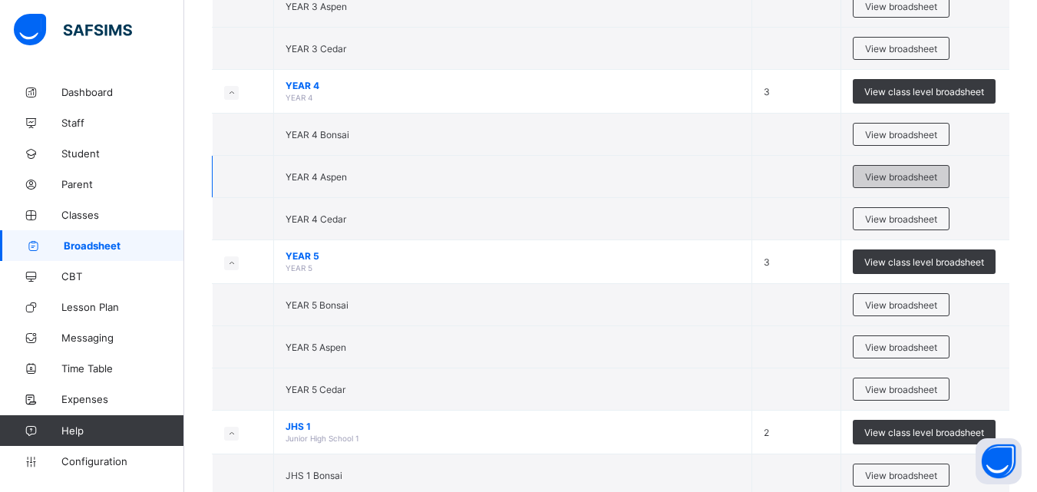
click at [917, 173] on span "View broadsheet" at bounding box center [901, 177] width 72 height 12
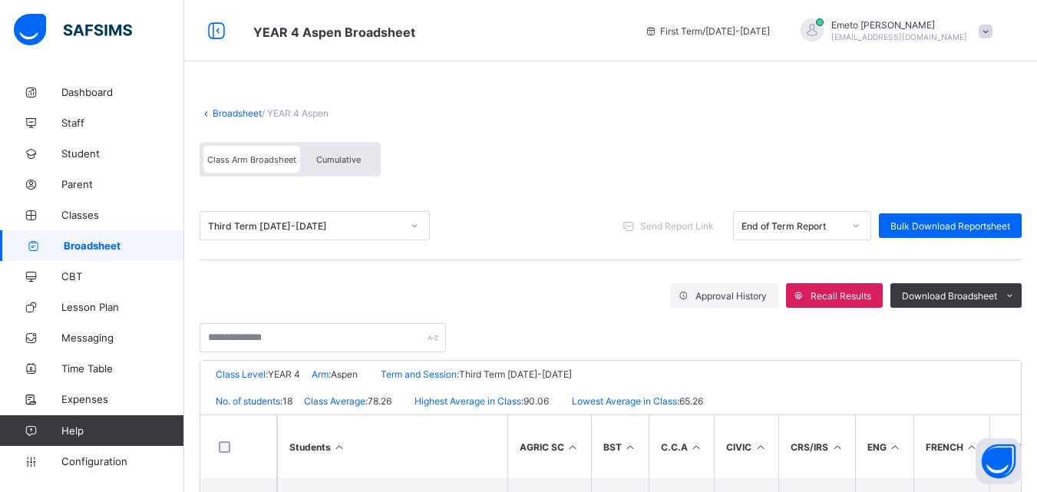
click at [240, 113] on link "Broadsheet" at bounding box center [237, 113] width 49 height 12
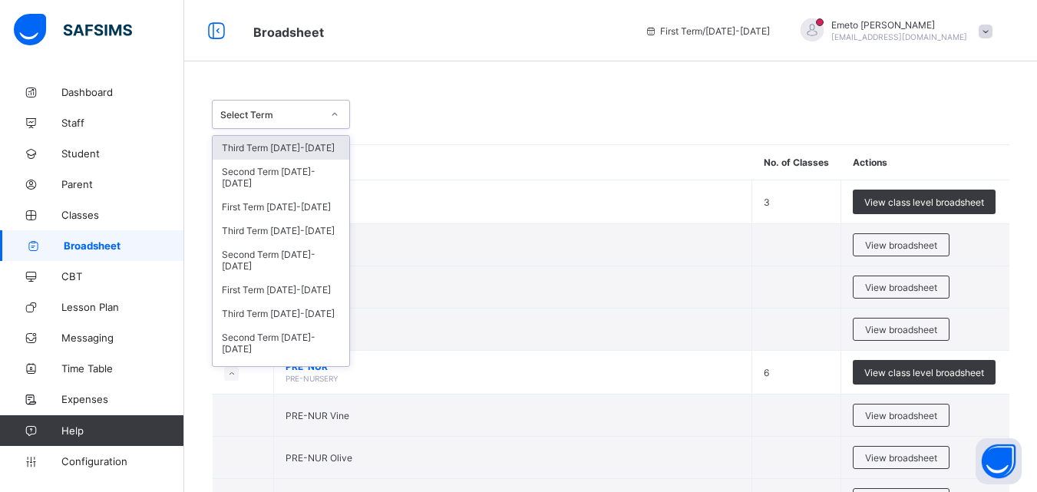
click at [335, 111] on icon at bounding box center [334, 114] width 9 height 15
click at [294, 234] on div "Third Term [DATE]-[DATE]" at bounding box center [281, 231] width 137 height 24
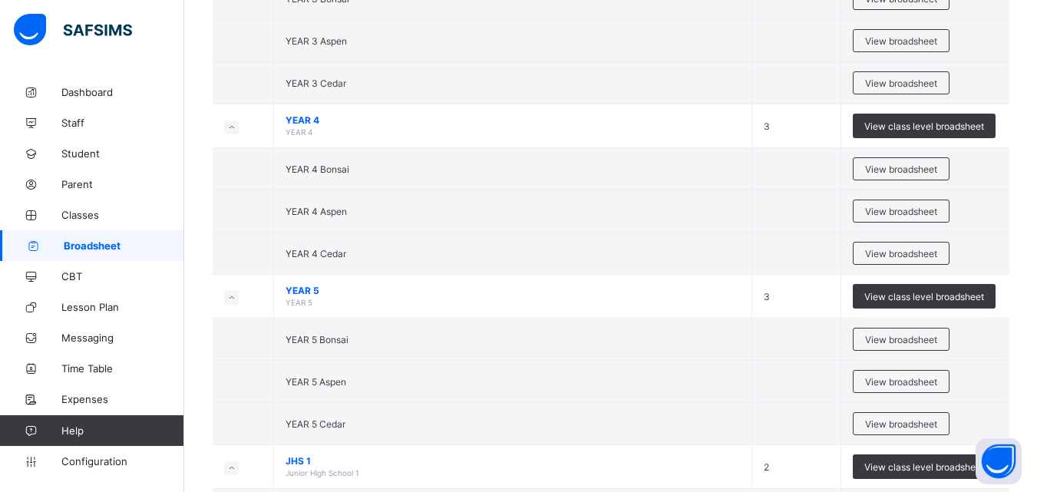
scroll to position [1555, 0]
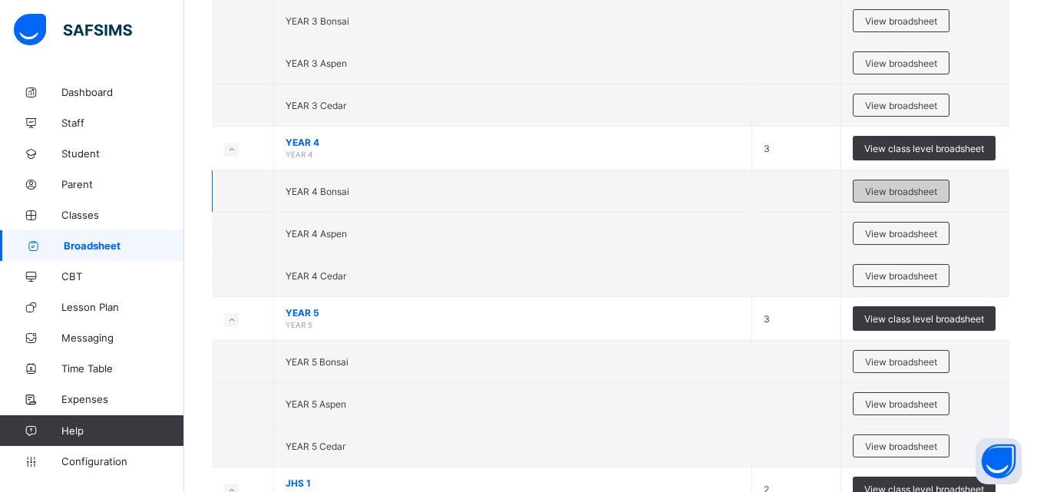
click at [891, 191] on span "View broadsheet" at bounding box center [901, 192] width 72 height 12
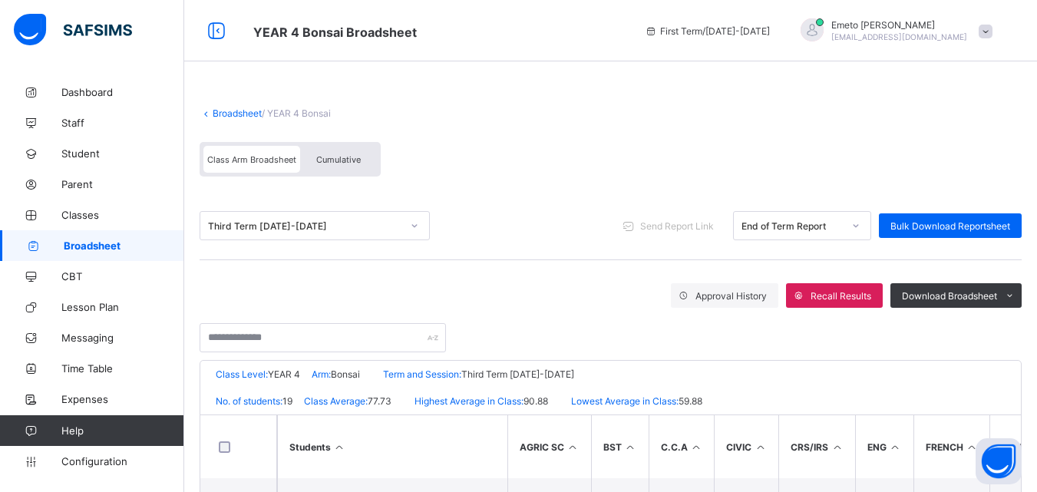
click at [230, 114] on link "Broadsheet" at bounding box center [237, 113] width 49 height 12
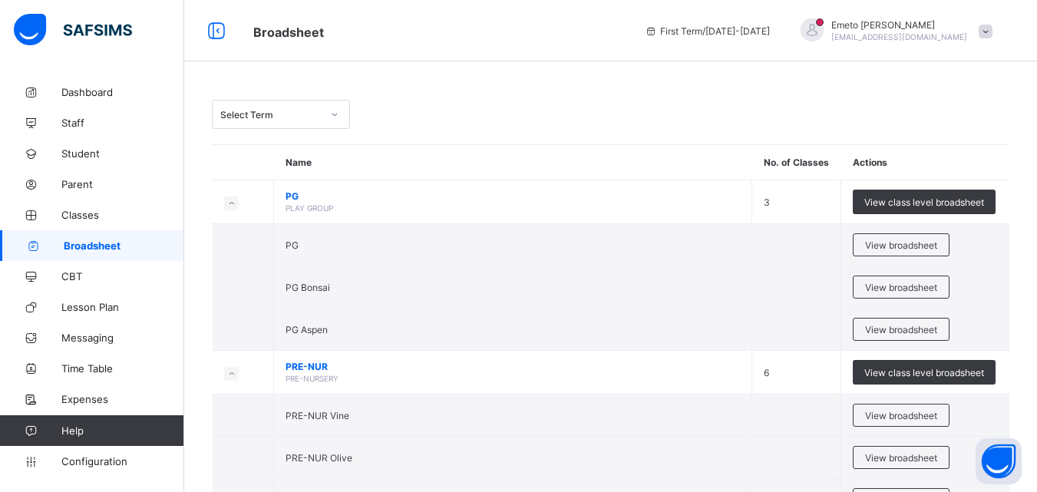
click at [337, 114] on icon at bounding box center [334, 114] width 9 height 15
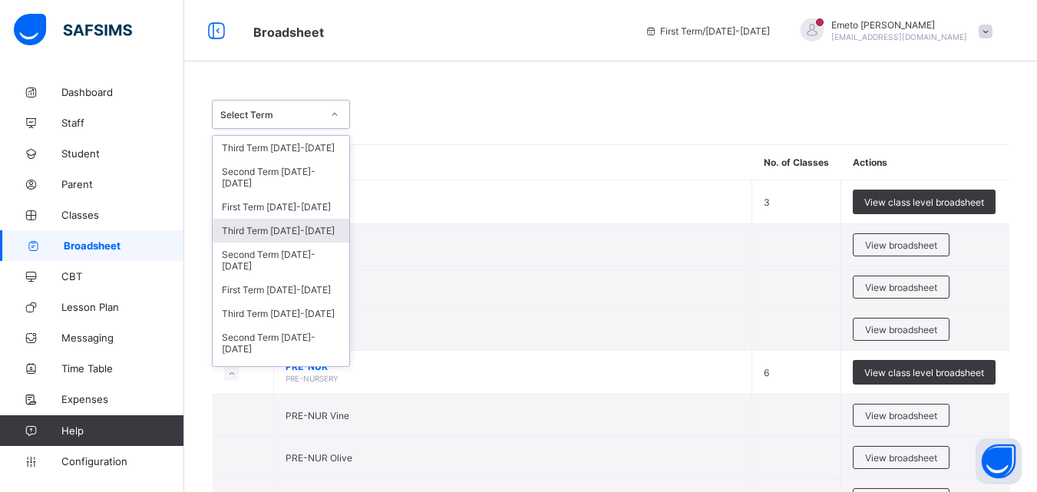
click at [279, 233] on div "Third Term [DATE]-[DATE]" at bounding box center [281, 231] width 137 height 24
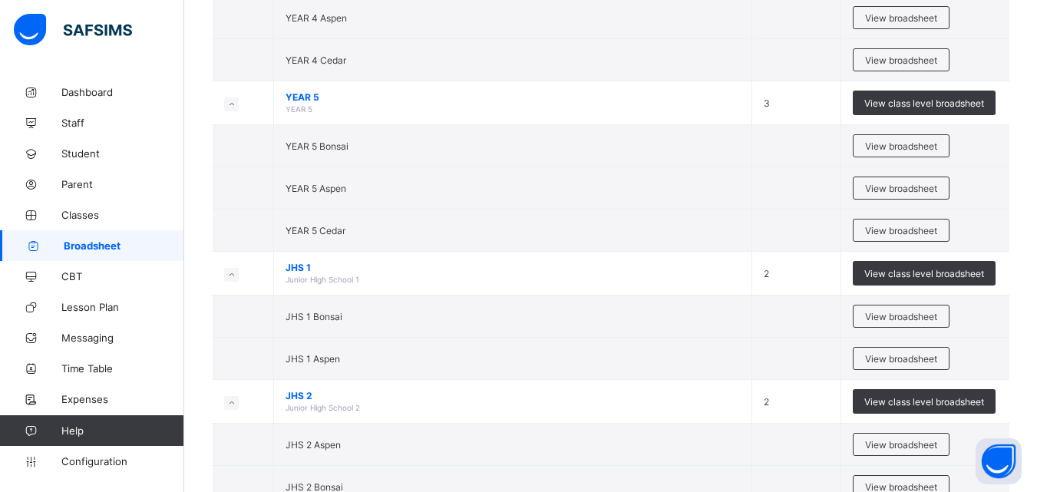
scroll to position [1766, 0]
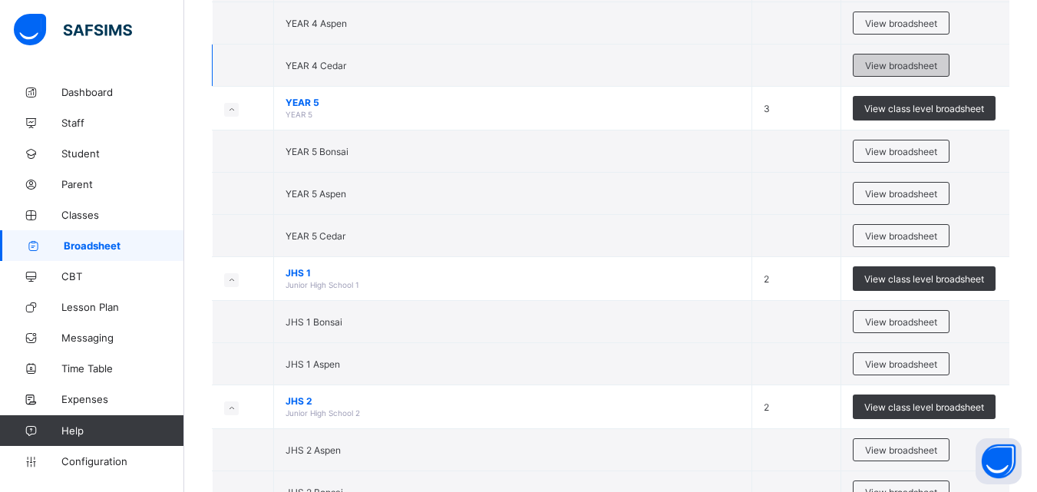
click at [890, 64] on span "View broadsheet" at bounding box center [901, 66] width 72 height 12
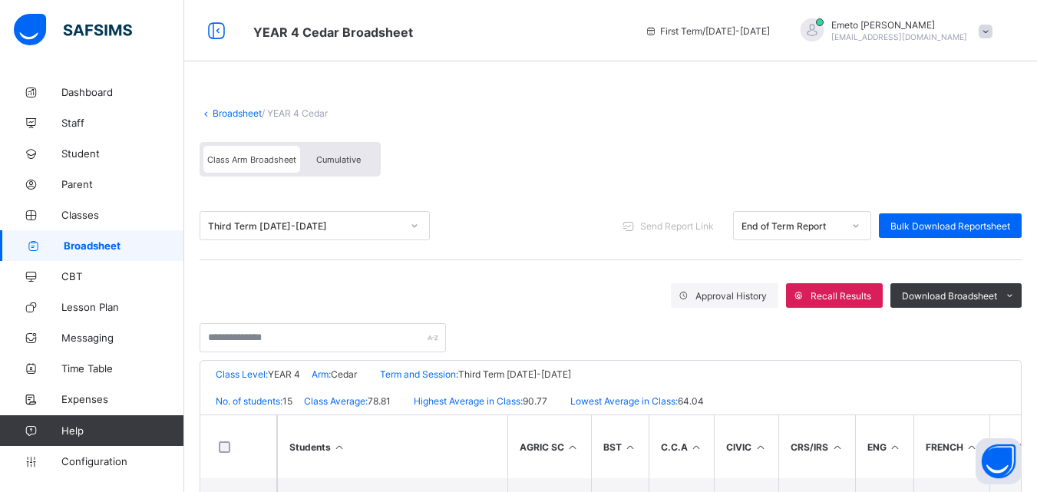
click at [233, 114] on link "Broadsheet" at bounding box center [237, 113] width 49 height 12
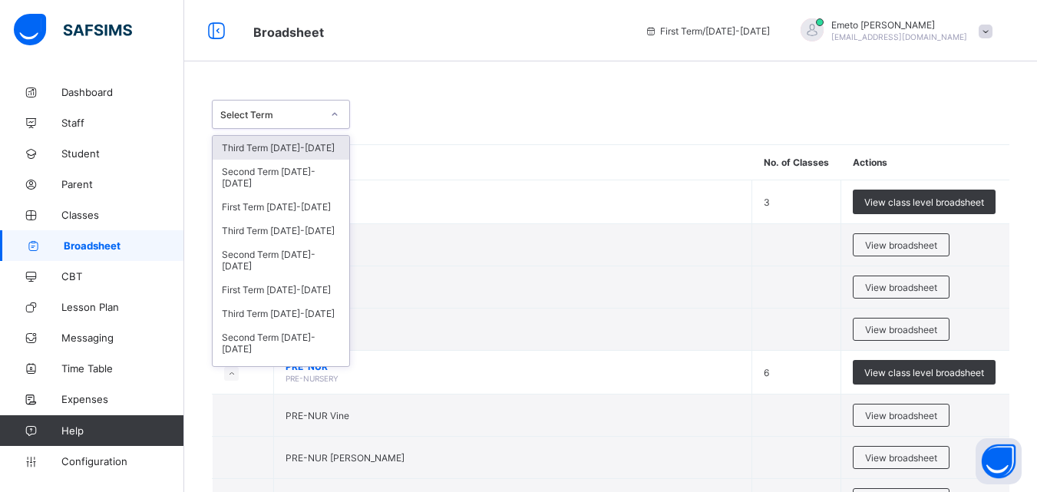
click at [337, 113] on icon at bounding box center [334, 114] width 9 height 15
click at [276, 233] on div "Third Term [DATE]-[DATE]" at bounding box center [281, 231] width 137 height 24
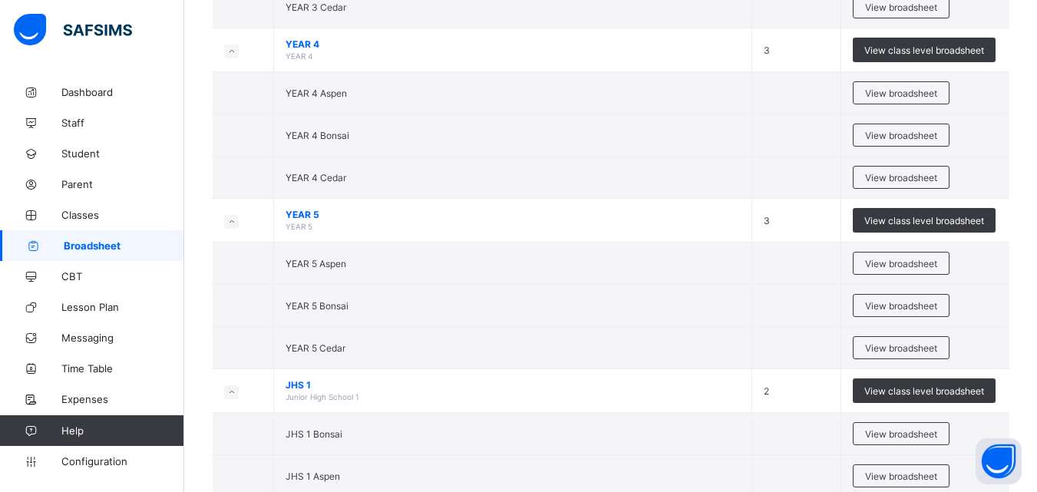
scroll to position [1632, 0]
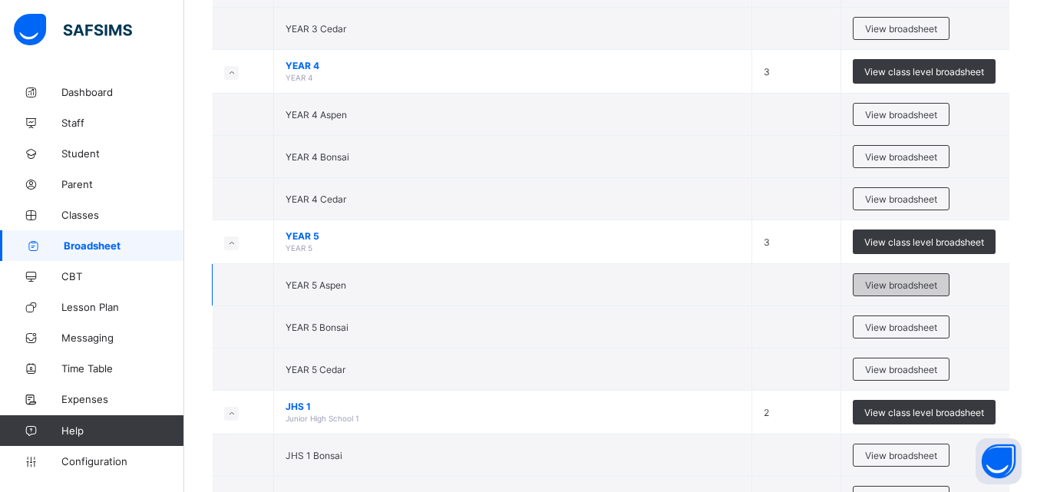
click at [920, 286] on span "View broadsheet" at bounding box center [901, 285] width 72 height 12
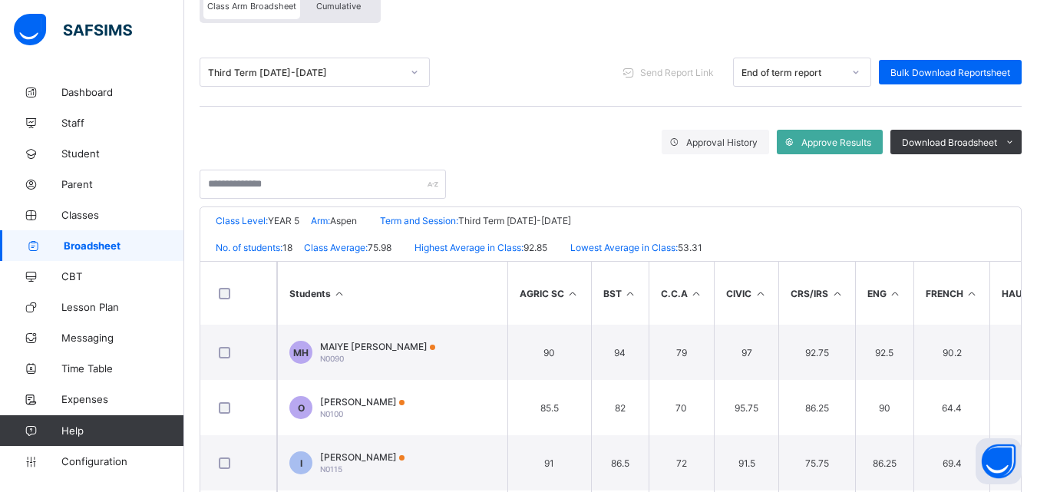
scroll to position [77, 0]
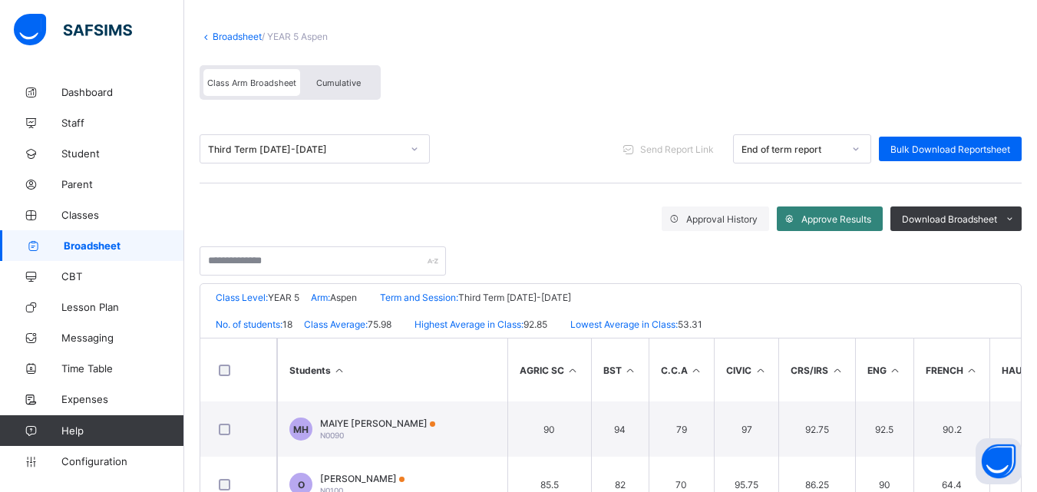
click at [833, 218] on span "Approve Results" at bounding box center [836, 219] width 70 height 12
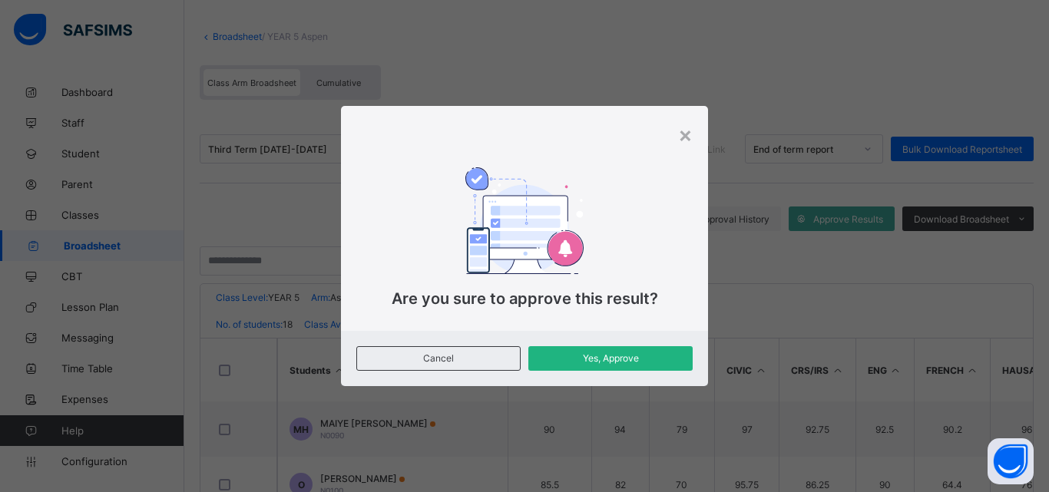
click at [623, 358] on span "Yes, Approve" at bounding box center [610, 358] width 141 height 12
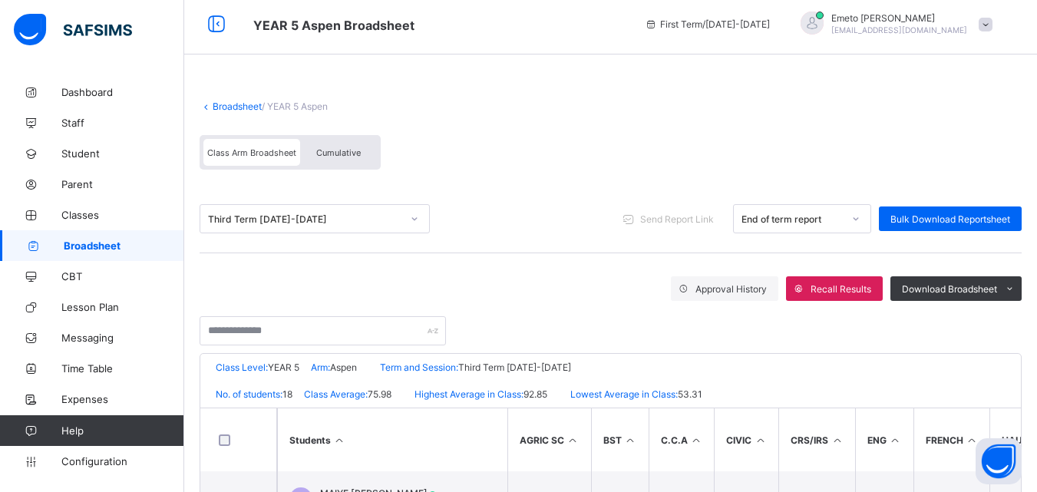
scroll to position [0, 0]
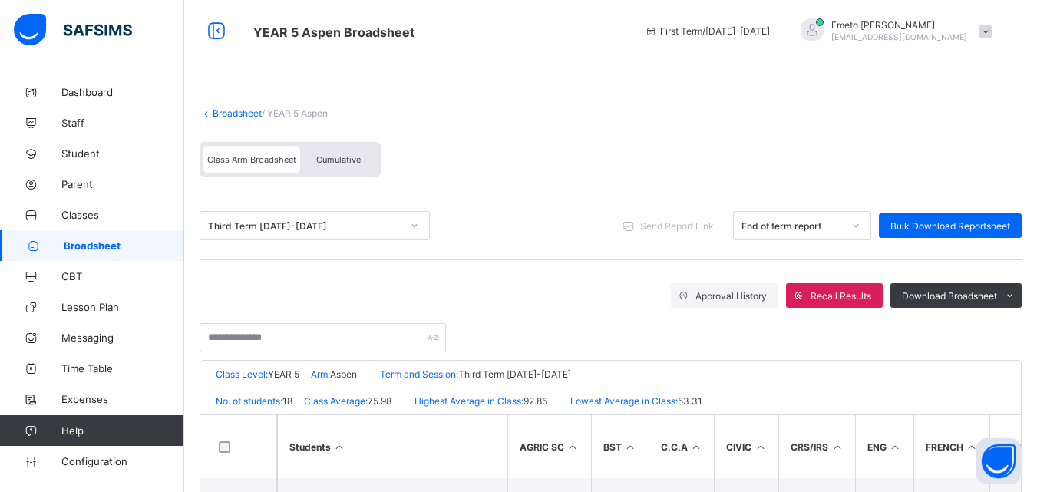
click at [245, 112] on link "Broadsheet" at bounding box center [237, 113] width 49 height 12
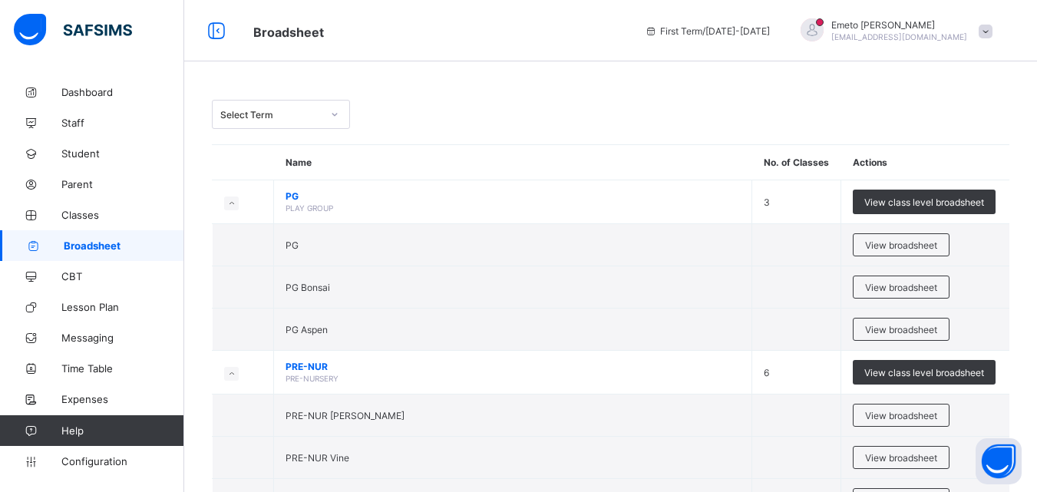
click at [335, 113] on icon at bounding box center [334, 114] width 9 height 15
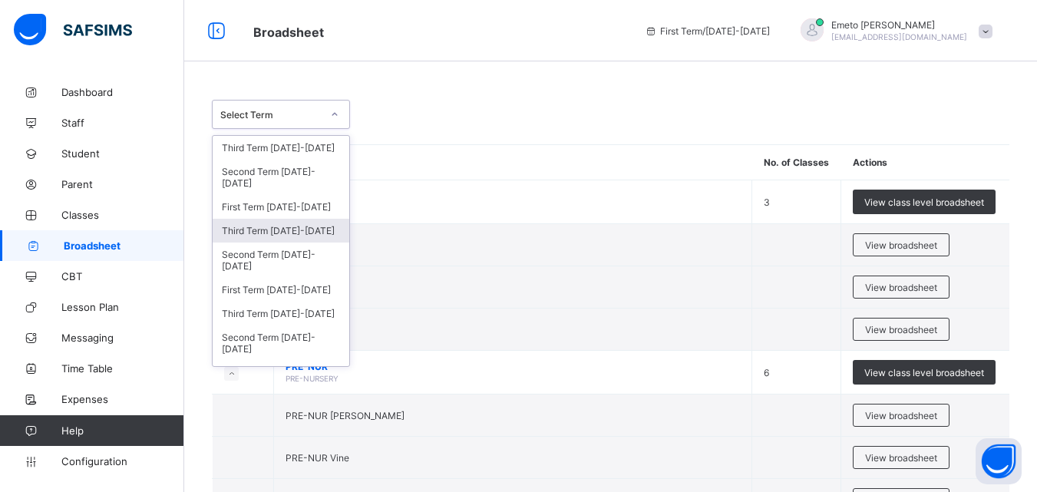
click at [276, 230] on div "Third Term [DATE]-[DATE]" at bounding box center [281, 231] width 137 height 24
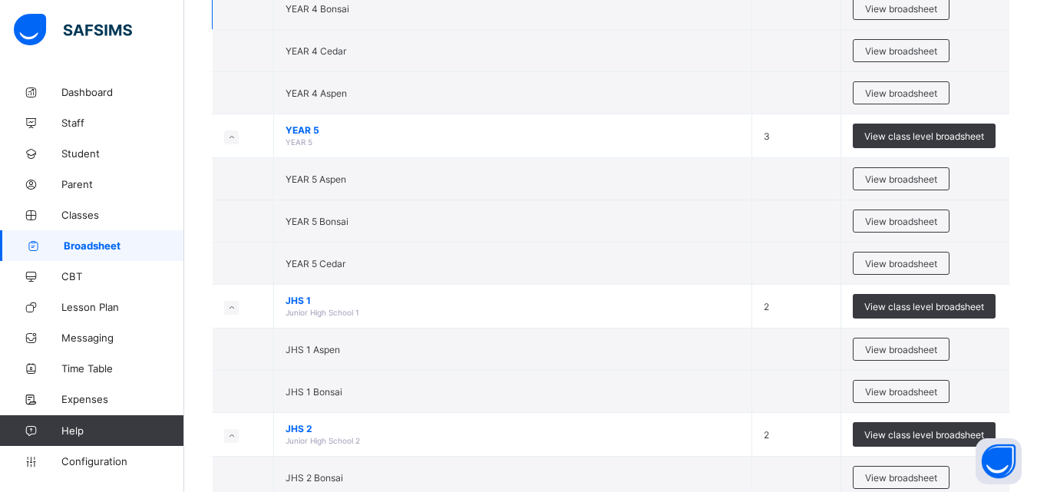
scroll to position [1766, 0]
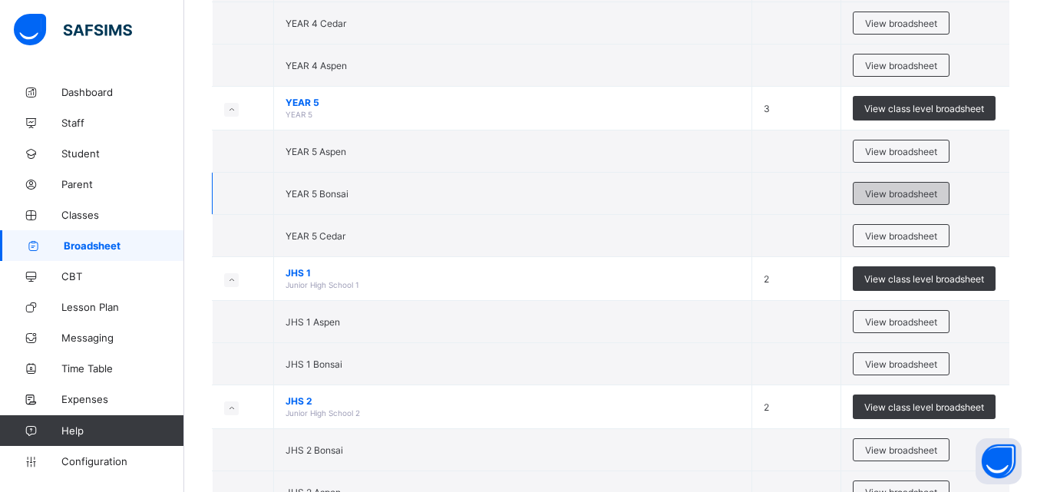
click at [896, 193] on span "View broadsheet" at bounding box center [901, 194] width 72 height 12
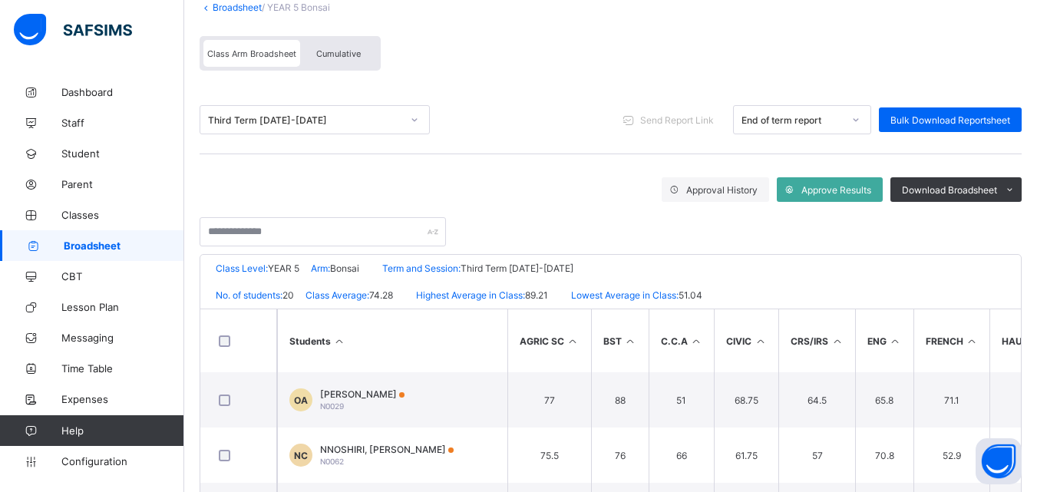
scroll to position [184, 0]
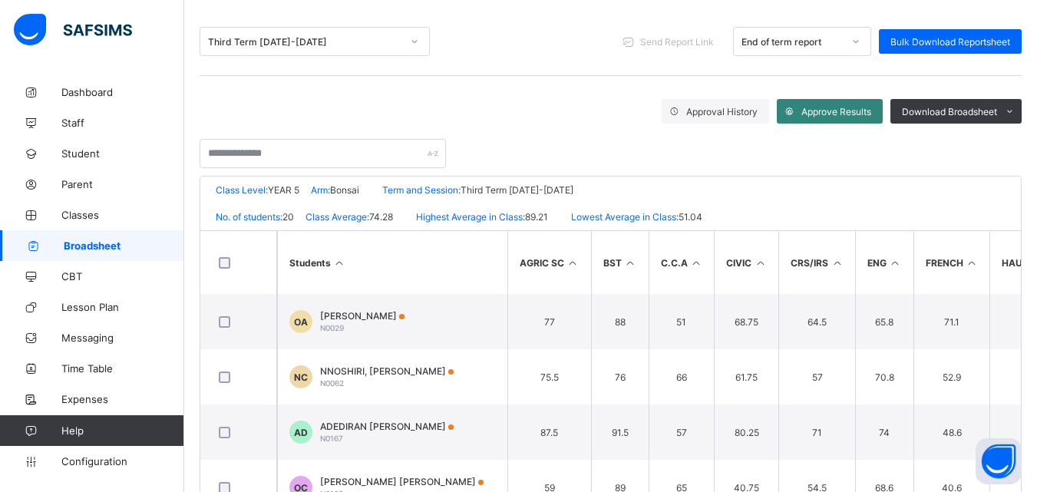
click at [841, 111] on span "Approve Results" at bounding box center [836, 112] width 70 height 12
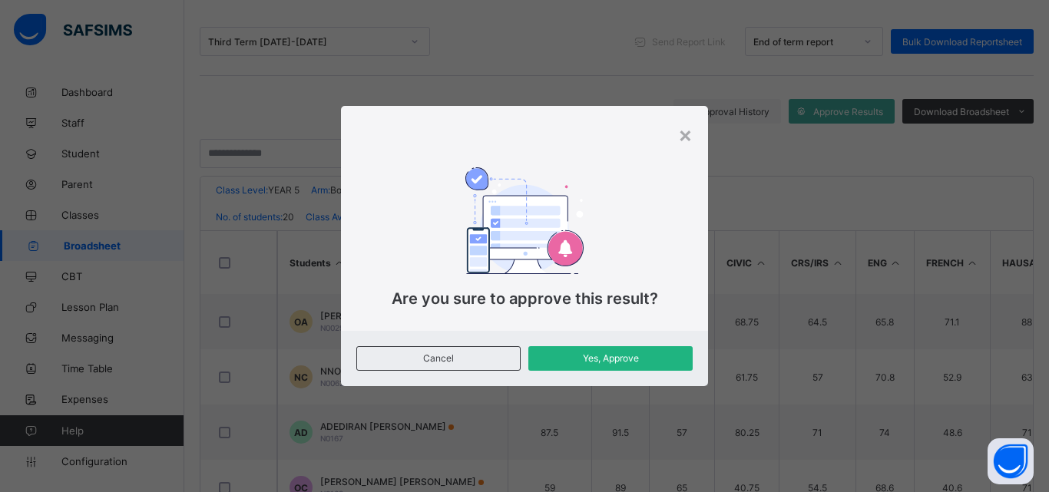
click at [612, 358] on span "Yes, Approve" at bounding box center [610, 358] width 141 height 12
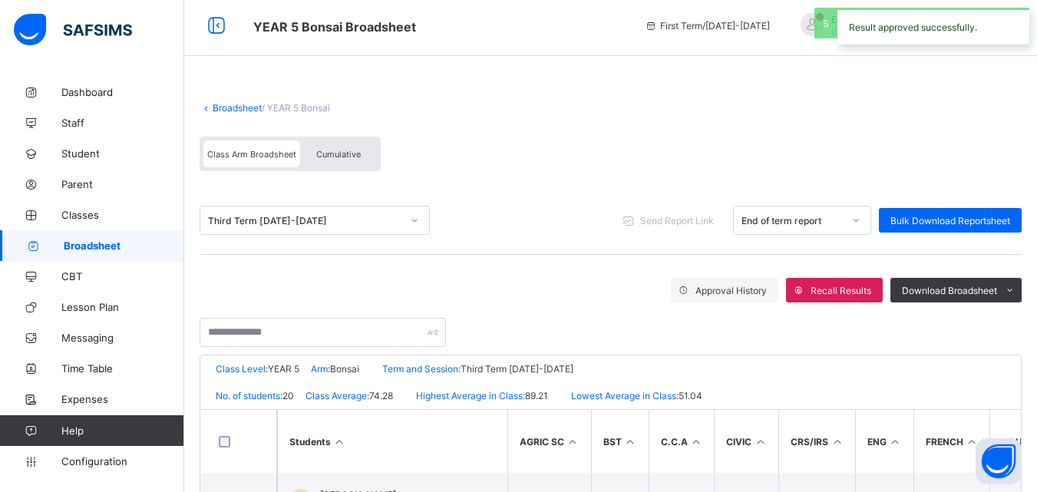
scroll to position [0, 0]
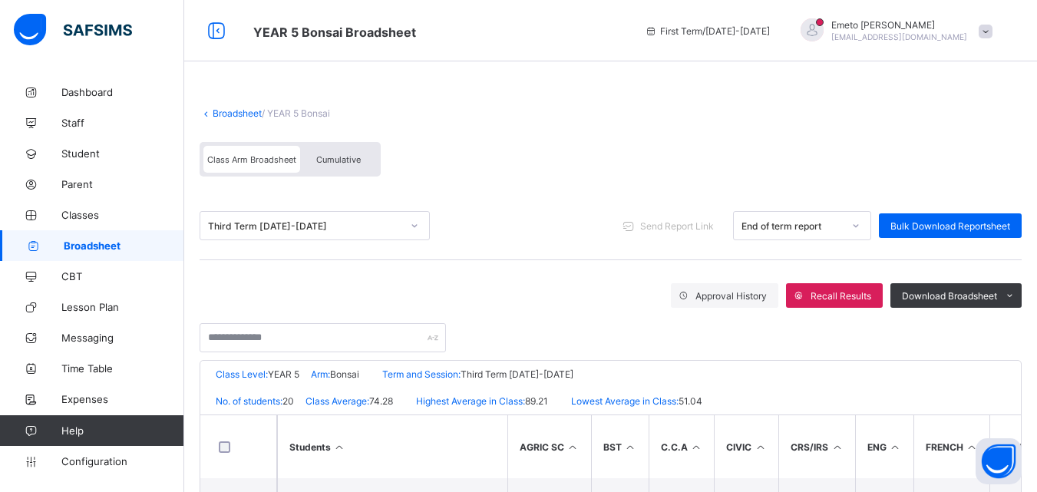
click at [239, 114] on link "Broadsheet" at bounding box center [237, 113] width 49 height 12
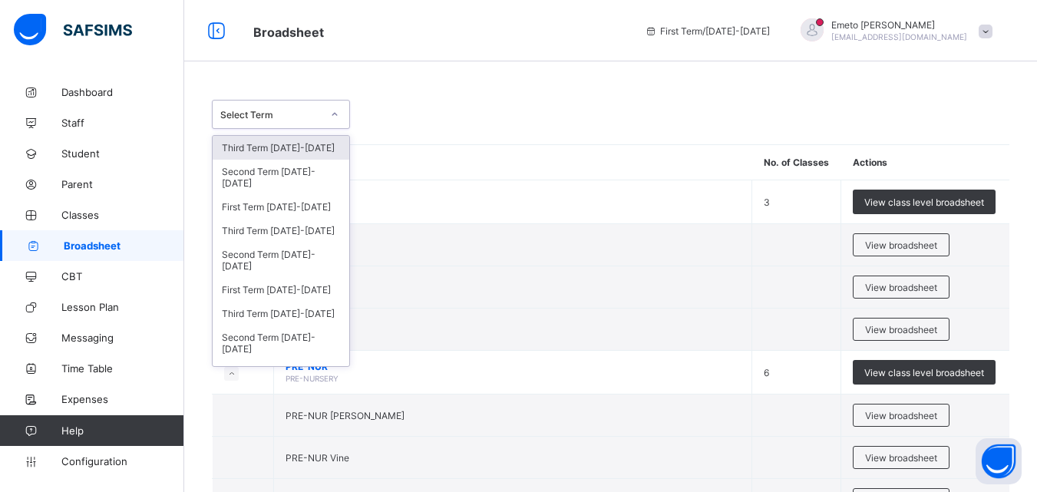
click at [331, 115] on icon at bounding box center [334, 114] width 9 height 15
click at [284, 230] on div "Third Term [DATE]-[DATE]" at bounding box center [281, 231] width 137 height 24
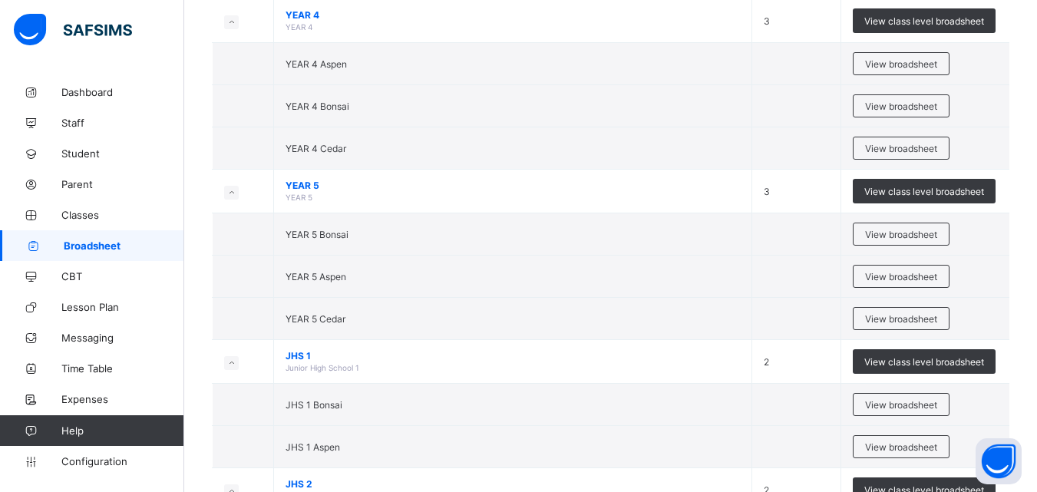
scroll to position [1689, 0]
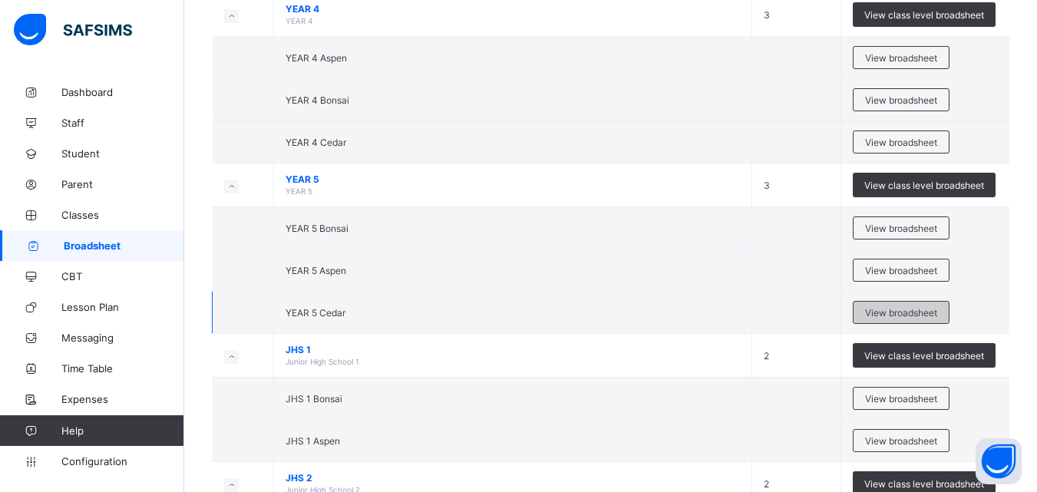
click at [897, 317] on span "View broadsheet" at bounding box center [901, 313] width 72 height 12
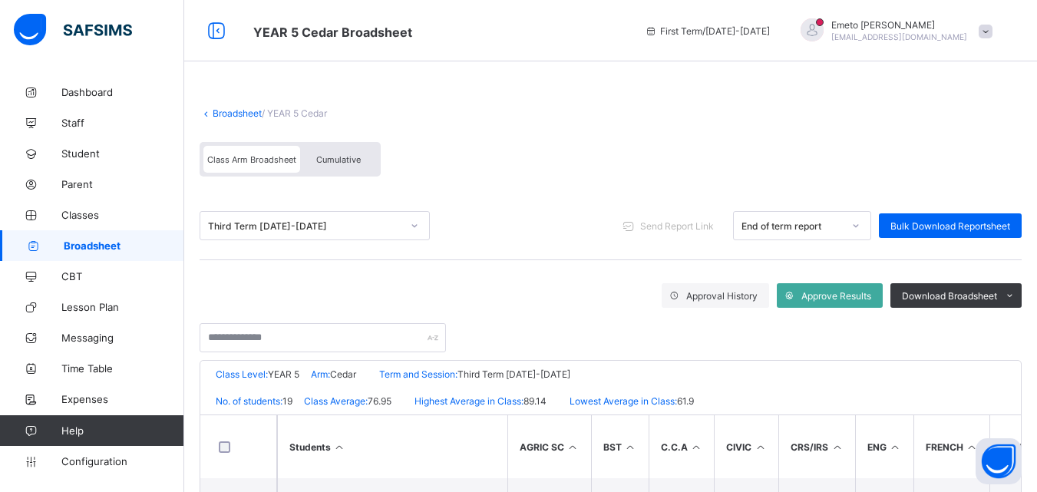
click at [242, 112] on link "Broadsheet" at bounding box center [237, 113] width 49 height 12
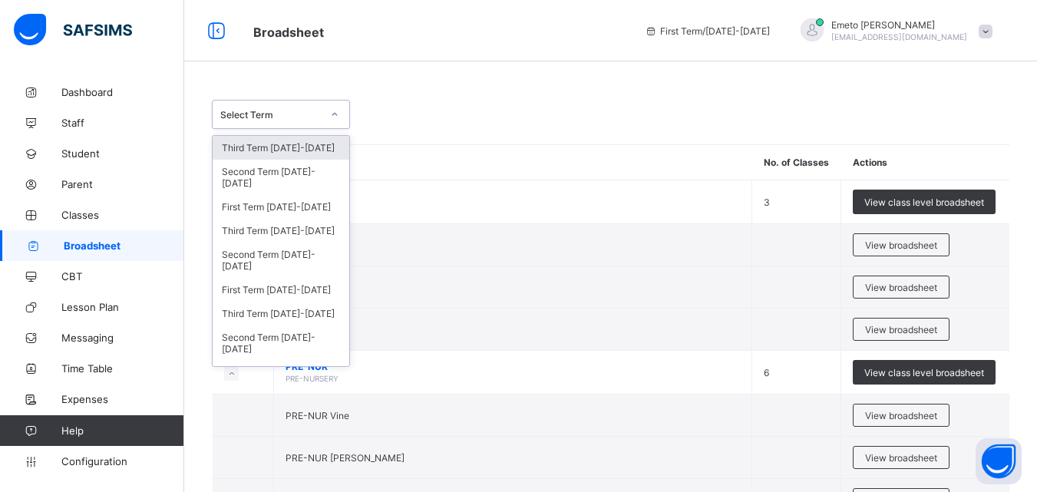
click at [334, 115] on icon at bounding box center [334, 114] width 9 height 15
click at [279, 233] on div "Third Term [DATE]-[DATE]" at bounding box center [281, 231] width 137 height 24
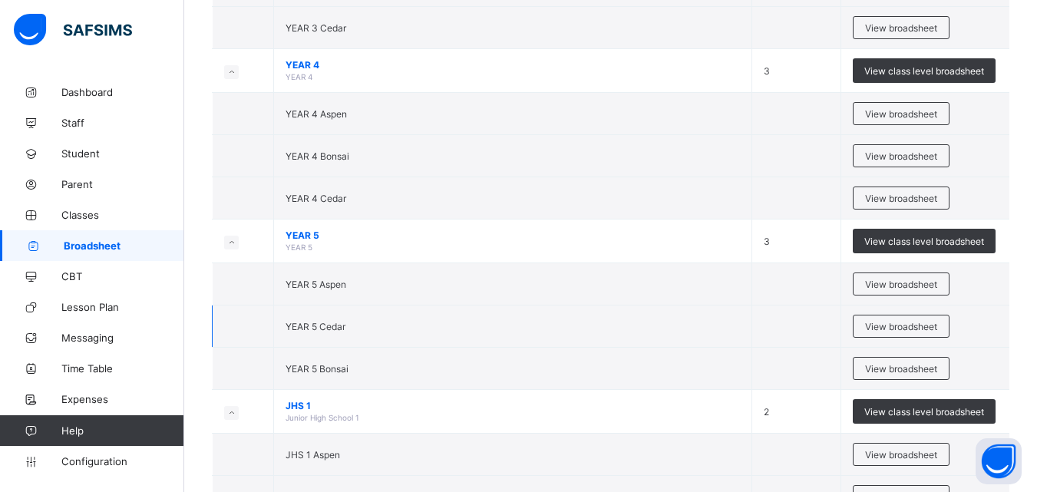
scroll to position [1632, 0]
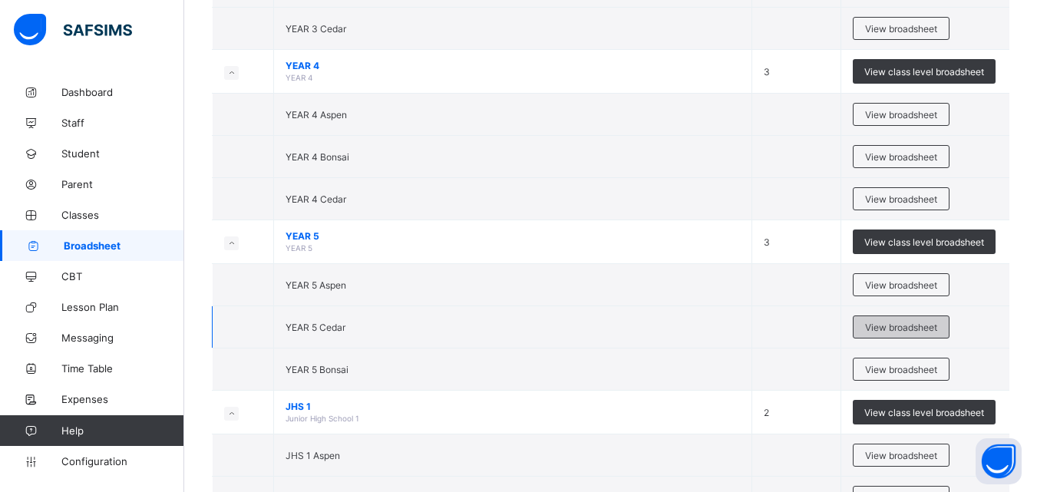
click at [917, 328] on span "View broadsheet" at bounding box center [901, 328] width 72 height 12
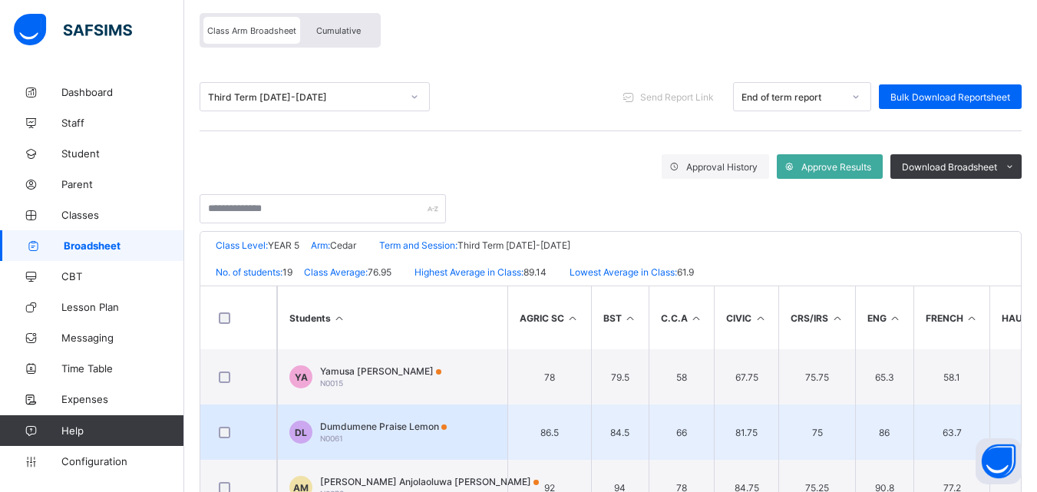
scroll to position [107, 0]
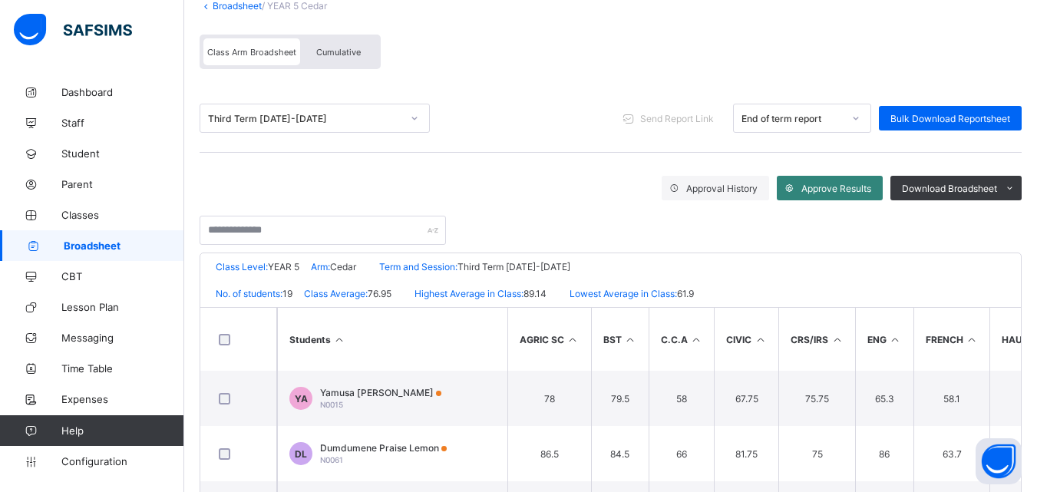
click at [849, 190] on span "Approve Results" at bounding box center [836, 189] width 70 height 12
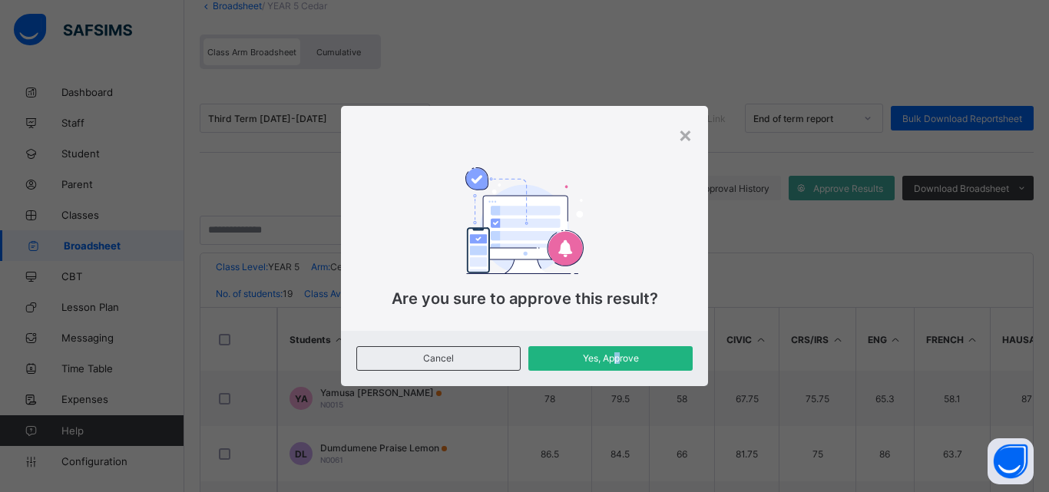
click at [617, 359] on span "Yes, Approve" at bounding box center [610, 358] width 141 height 12
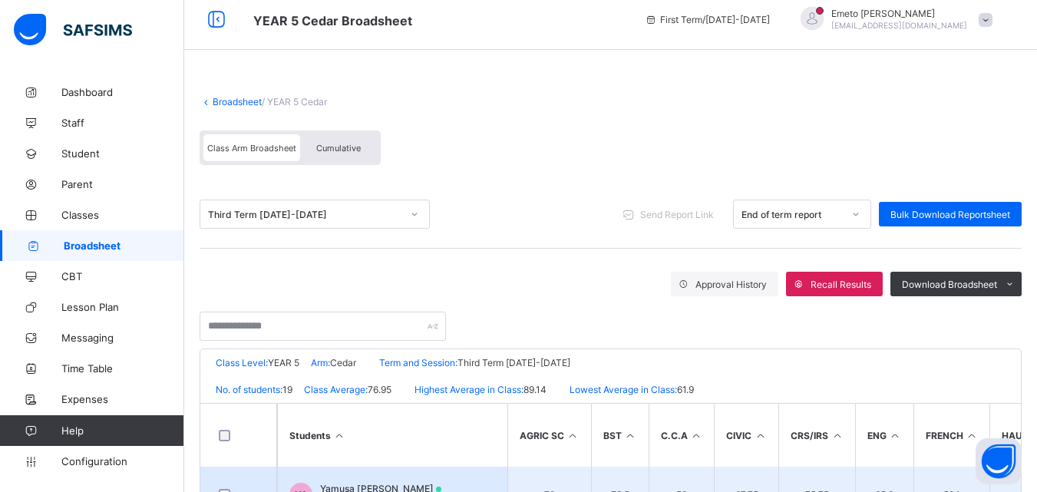
scroll to position [0, 0]
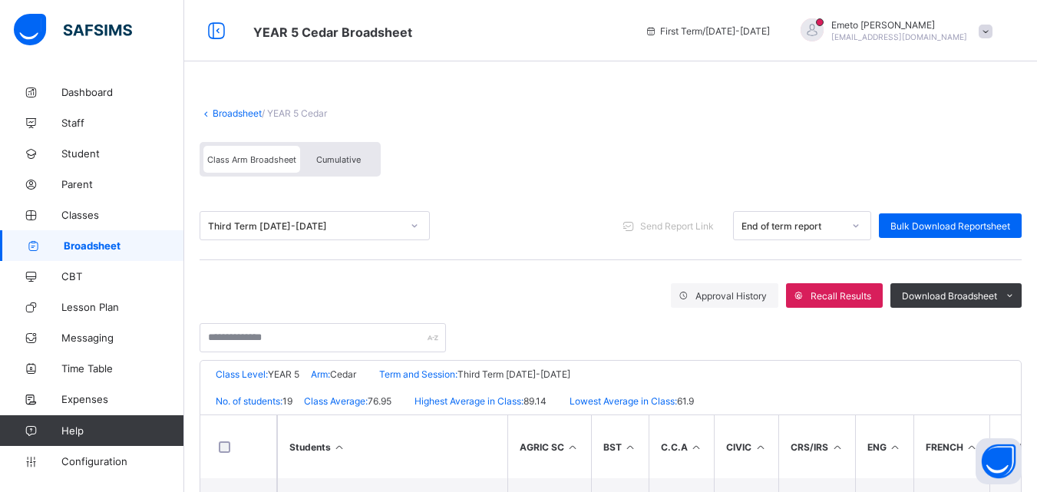
click at [236, 109] on link "Broadsheet" at bounding box center [237, 113] width 49 height 12
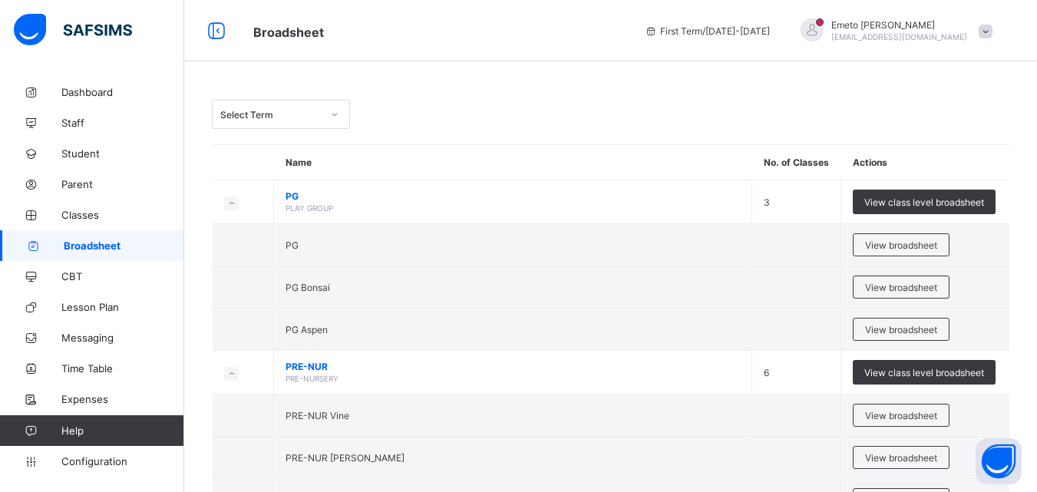
click at [333, 112] on icon at bounding box center [334, 114] width 9 height 15
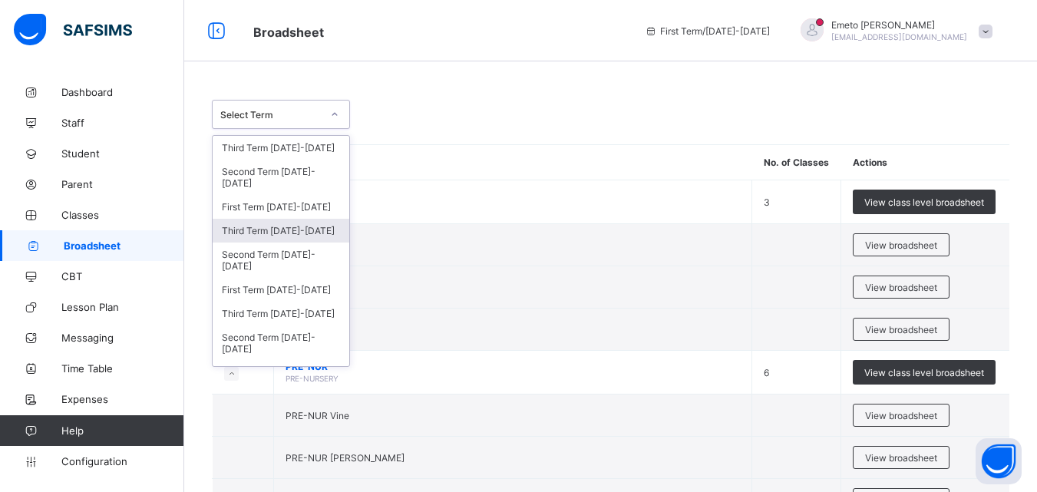
click at [269, 231] on div "Third Term [DATE]-[DATE]" at bounding box center [281, 231] width 137 height 24
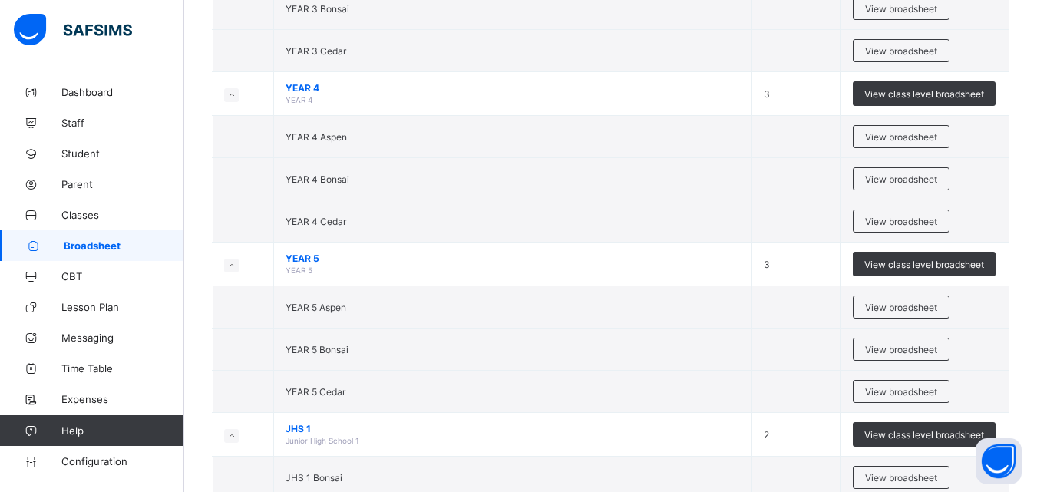
scroll to position [1689, 0]
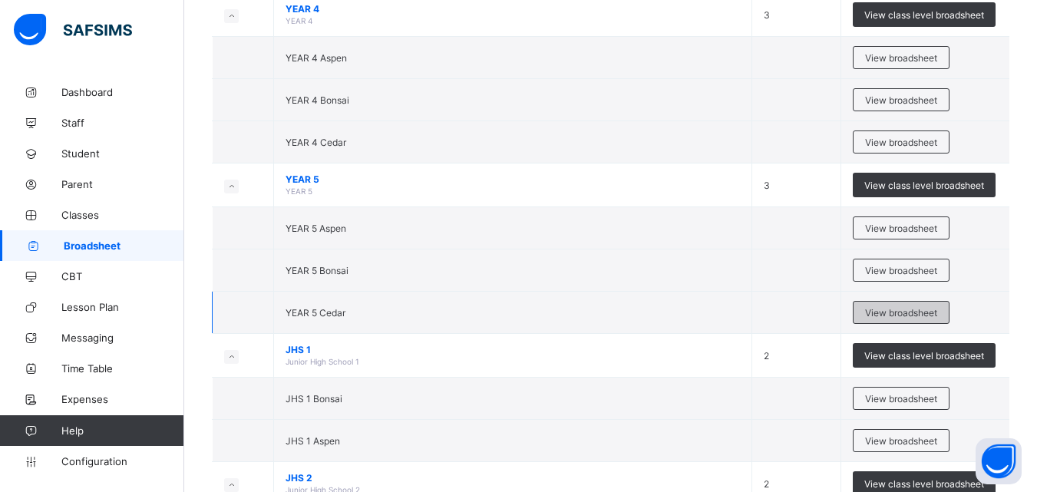
click at [931, 312] on span "View broadsheet" at bounding box center [901, 313] width 72 height 12
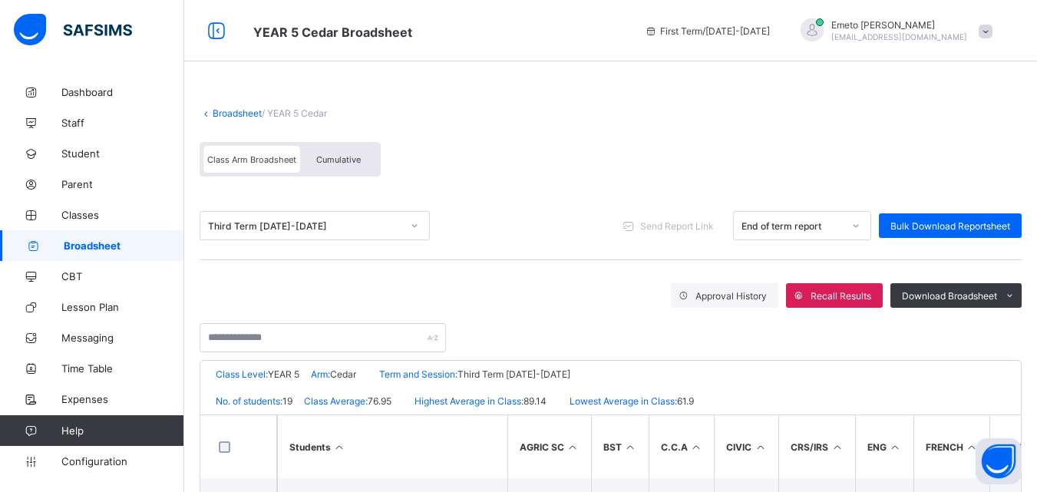
click at [230, 112] on link "Broadsheet" at bounding box center [237, 113] width 49 height 12
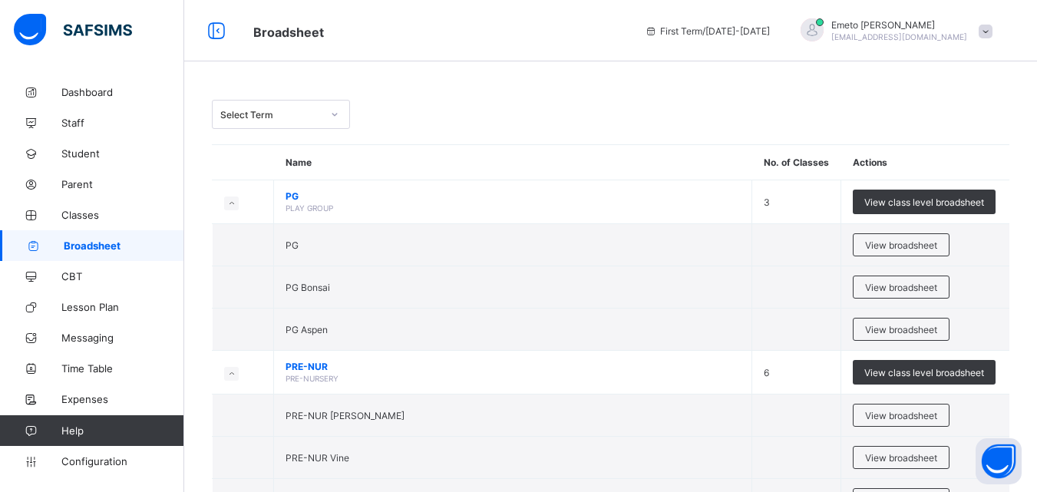
click at [334, 114] on icon at bounding box center [334, 114] width 9 height 15
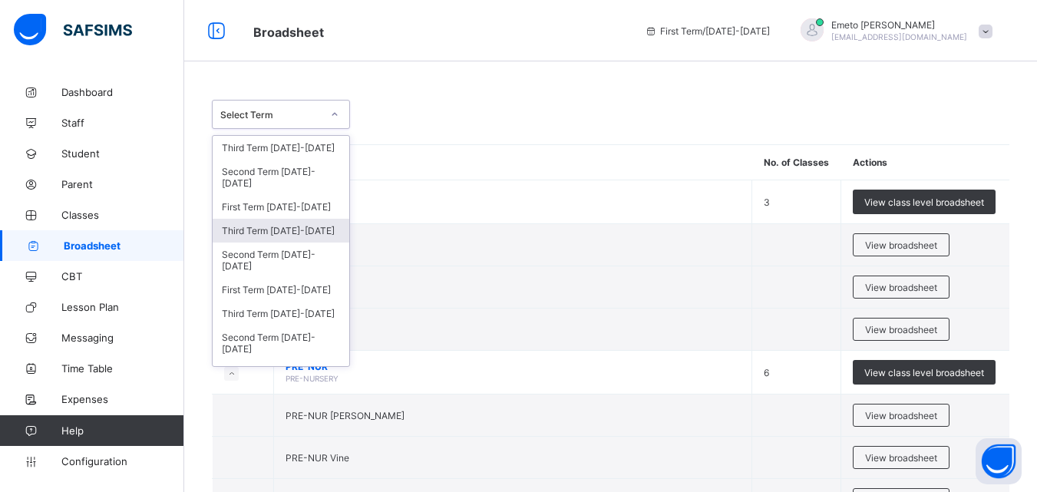
click at [272, 230] on div "Third Term [DATE]-[DATE]" at bounding box center [281, 231] width 137 height 24
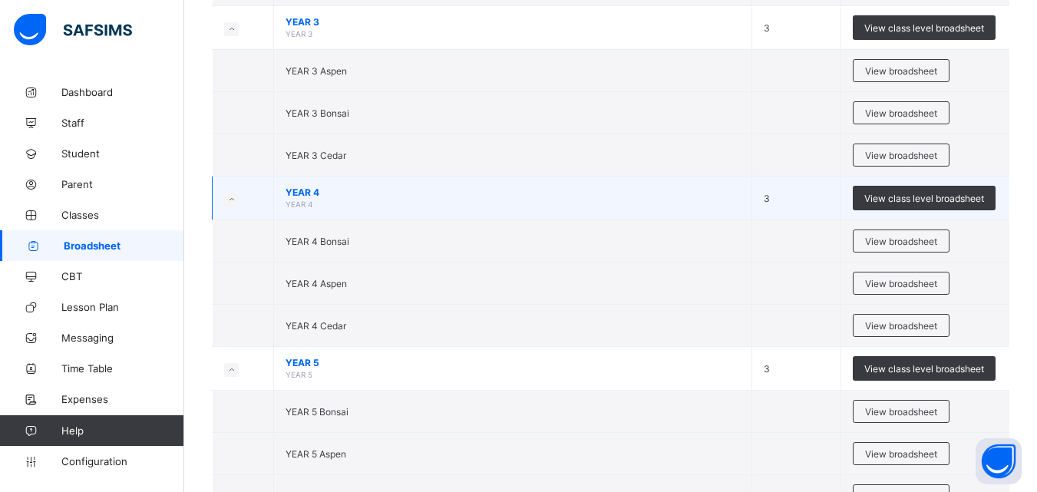
scroll to position [1612, 0]
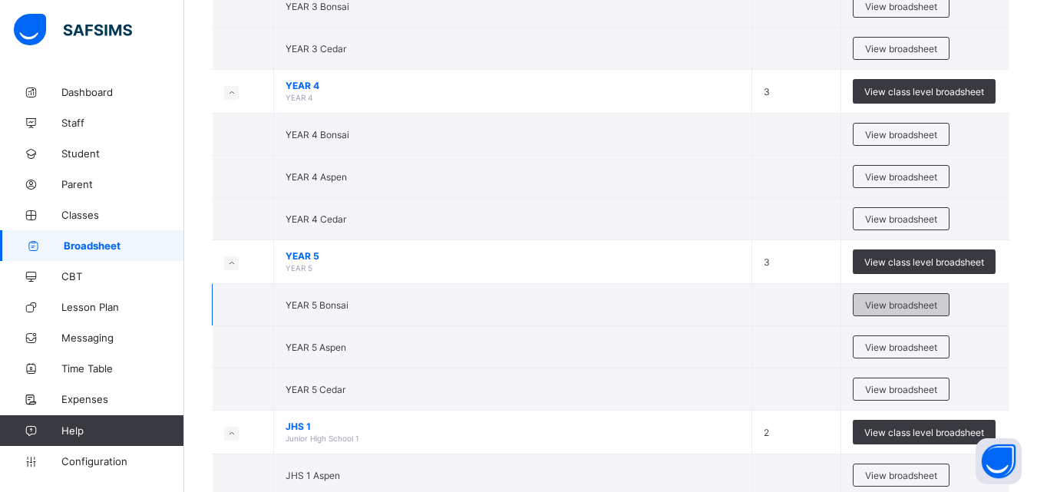
click at [898, 306] on span "View broadsheet" at bounding box center [901, 305] width 72 height 12
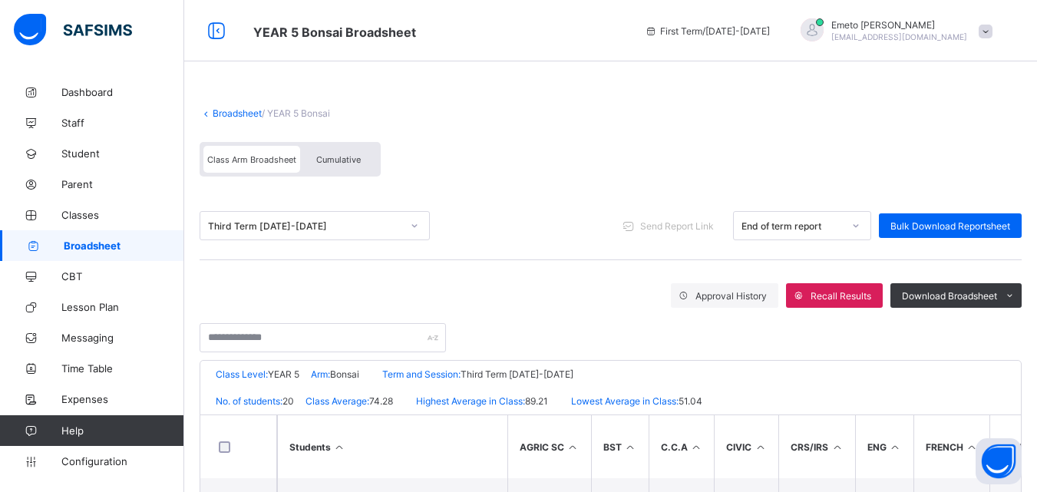
click at [254, 110] on link "Broadsheet" at bounding box center [237, 113] width 49 height 12
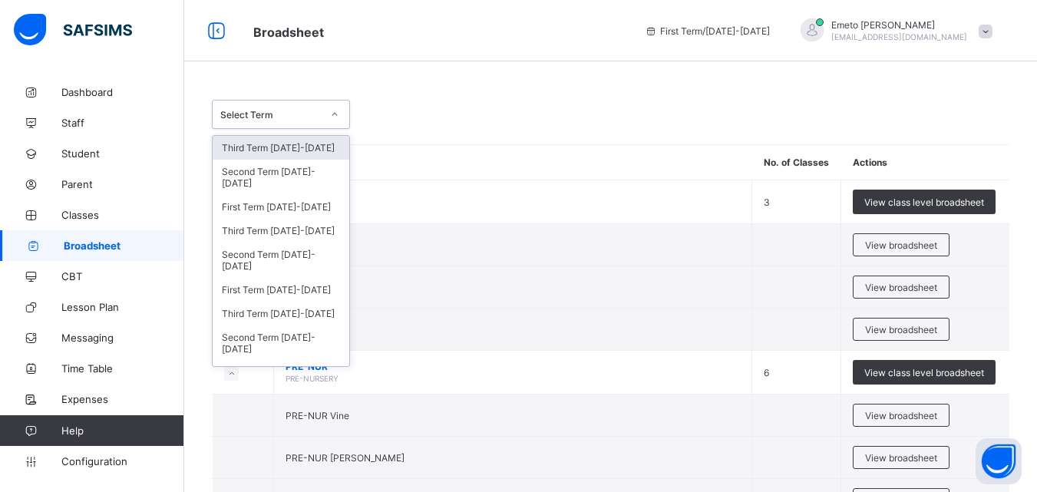
click at [334, 114] on icon at bounding box center [334, 114] width 9 height 15
click at [291, 232] on div "Third Term [DATE]-[DATE]" at bounding box center [281, 231] width 137 height 24
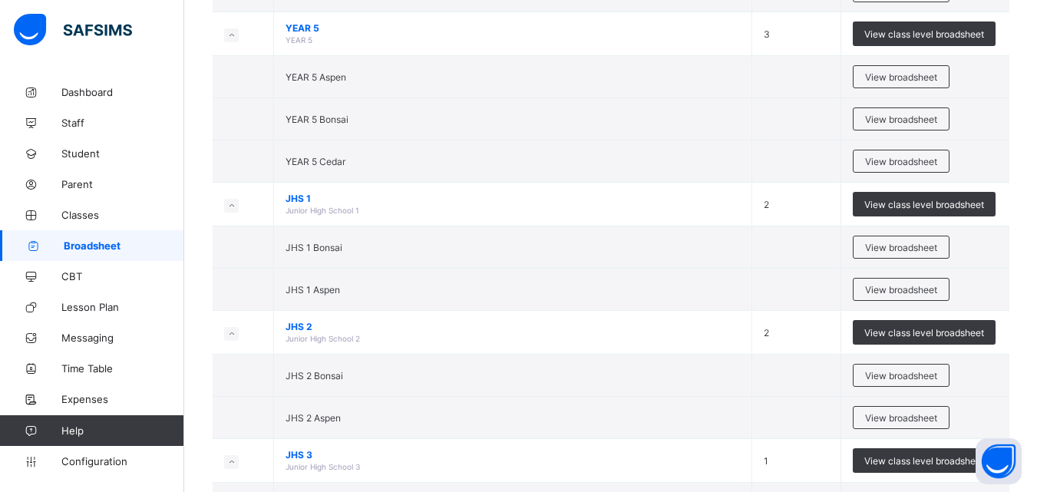
scroll to position [1785, 0]
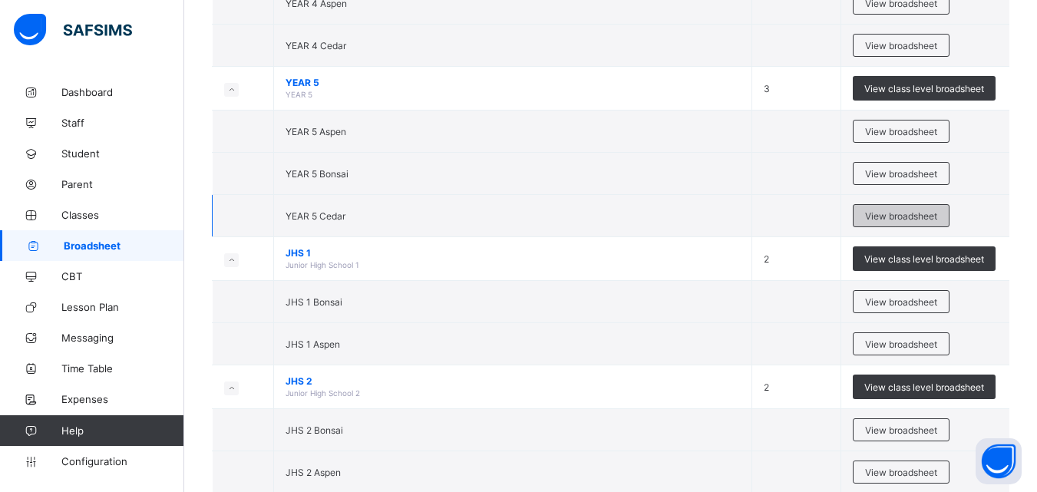
click at [878, 213] on span "View broadsheet" at bounding box center [901, 216] width 72 height 12
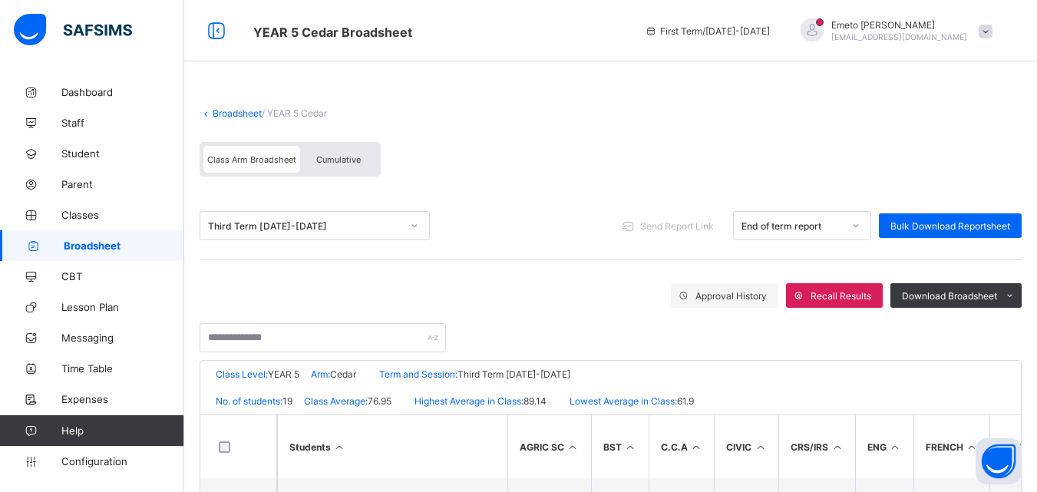
click at [238, 111] on link "Broadsheet" at bounding box center [237, 113] width 49 height 12
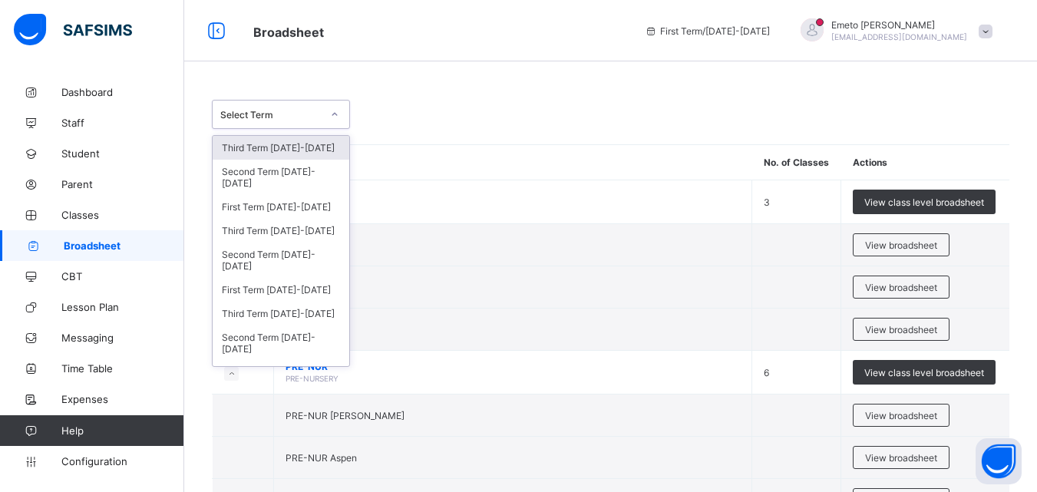
click at [336, 113] on icon at bounding box center [334, 114] width 9 height 15
click at [269, 230] on div "Third Term [DATE]-[DATE]" at bounding box center [281, 231] width 137 height 24
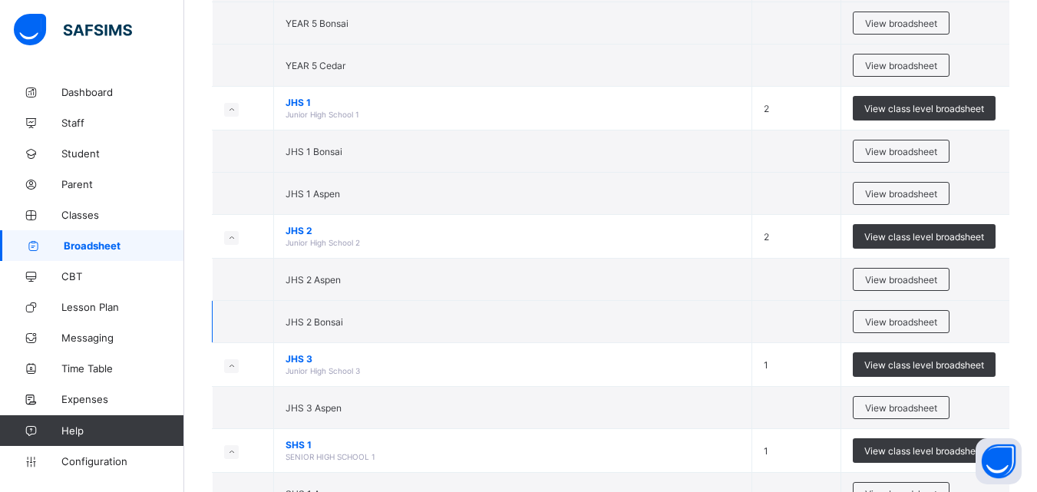
scroll to position [1939, 0]
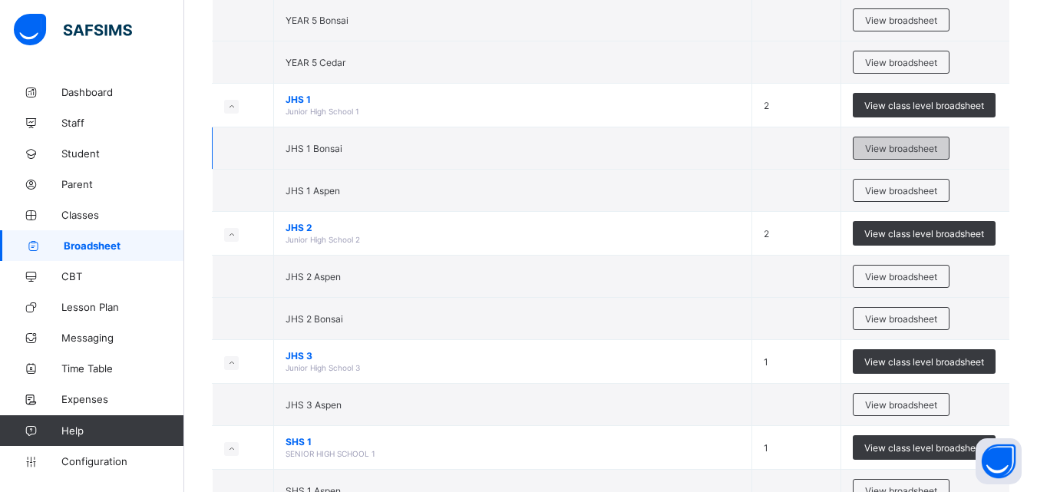
click at [911, 144] on span "View broadsheet" at bounding box center [901, 149] width 72 height 12
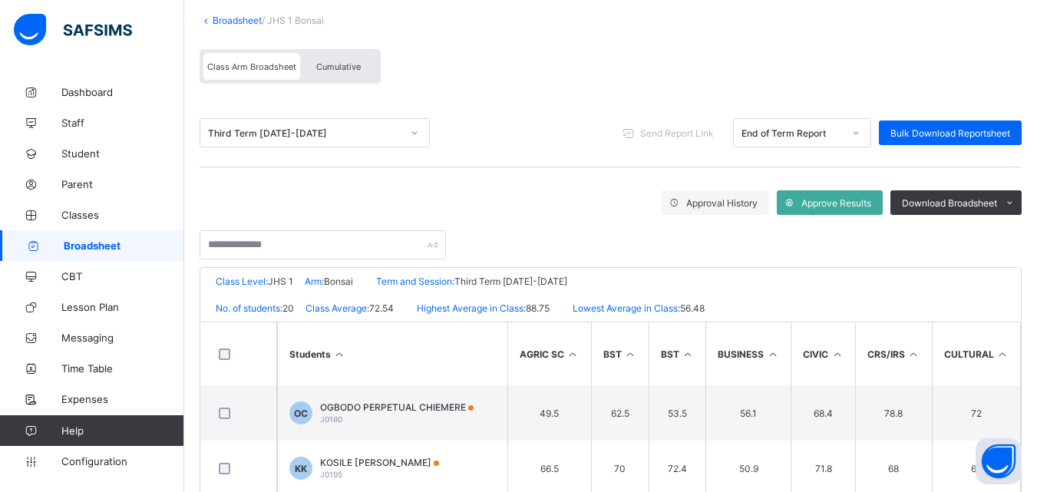
scroll to position [154, 0]
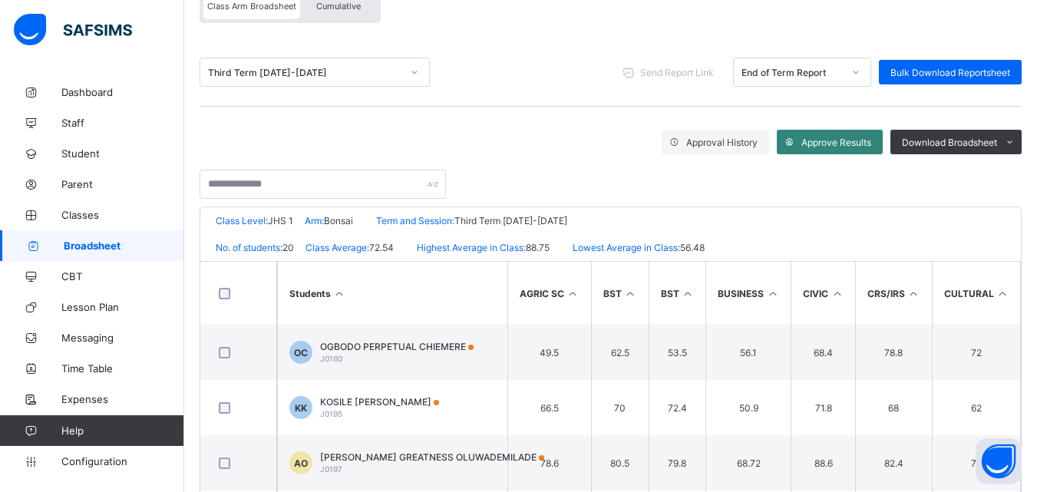
click at [845, 140] on span "Approve Results" at bounding box center [836, 143] width 70 height 12
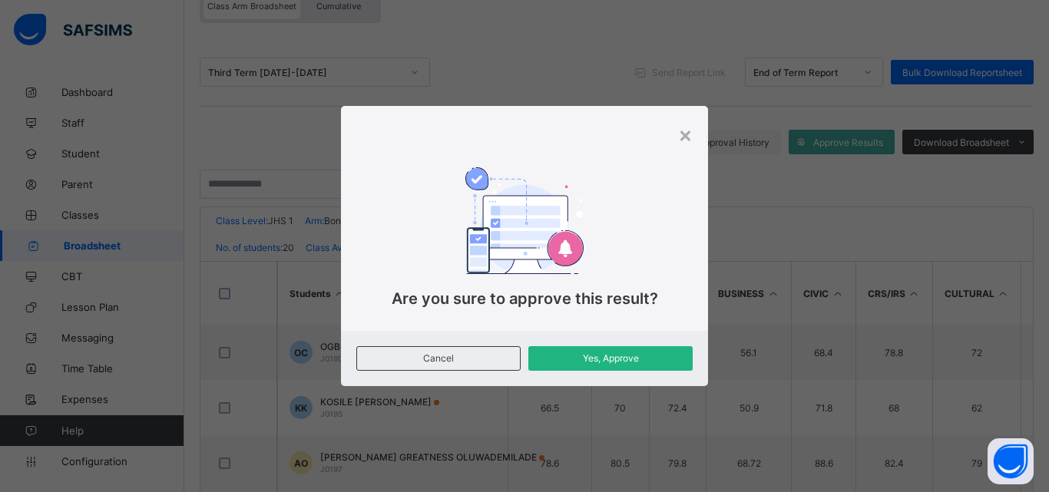
click at [630, 358] on span "Yes, Approve" at bounding box center [610, 358] width 141 height 12
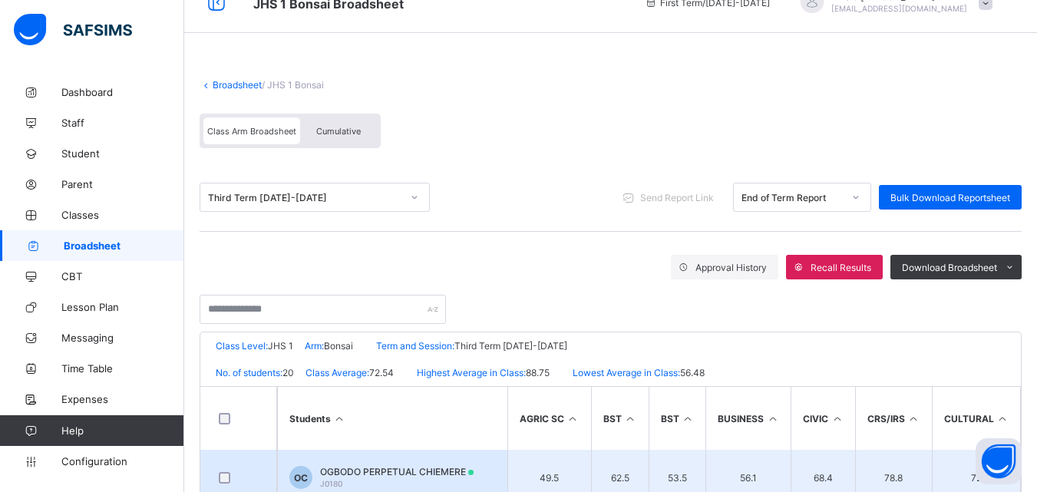
scroll to position [0, 0]
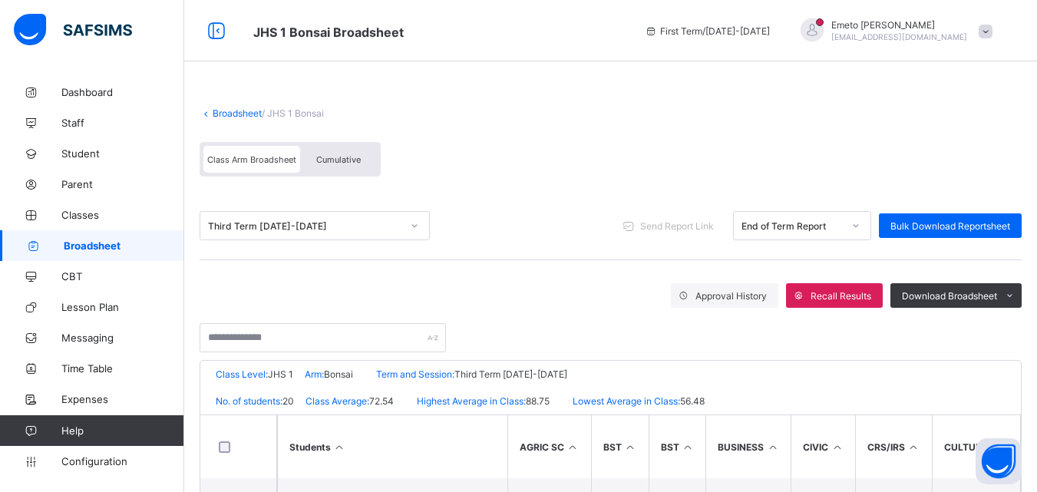
click at [239, 111] on link "Broadsheet" at bounding box center [237, 113] width 49 height 12
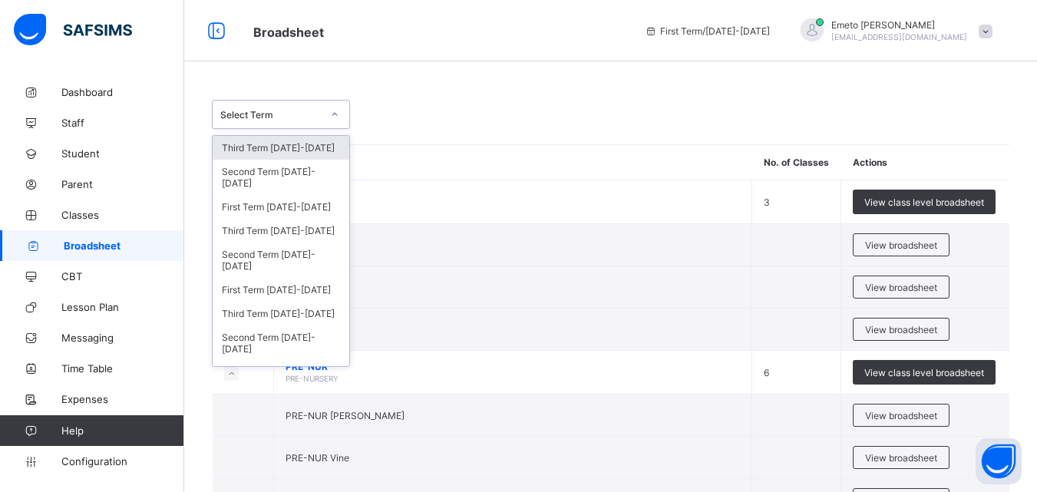
click at [336, 114] on icon at bounding box center [334, 114] width 9 height 15
drag, startPoint x: 272, startPoint y: 239, endPoint x: 266, endPoint y: 254, distance: 16.5
click at [275, 241] on div "Third Term [DATE]-[DATE]" at bounding box center [281, 231] width 137 height 24
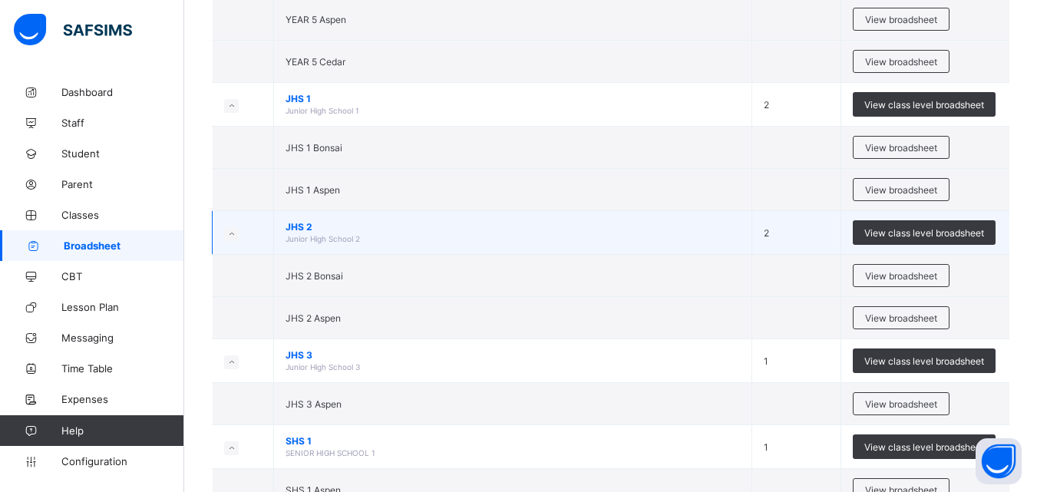
scroll to position [1862, 0]
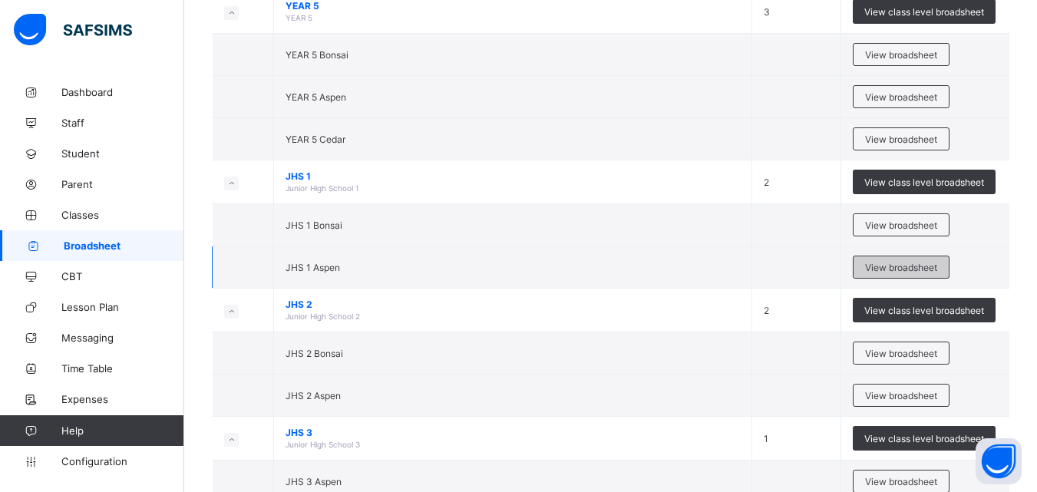
click at [918, 268] on span "View broadsheet" at bounding box center [901, 268] width 72 height 12
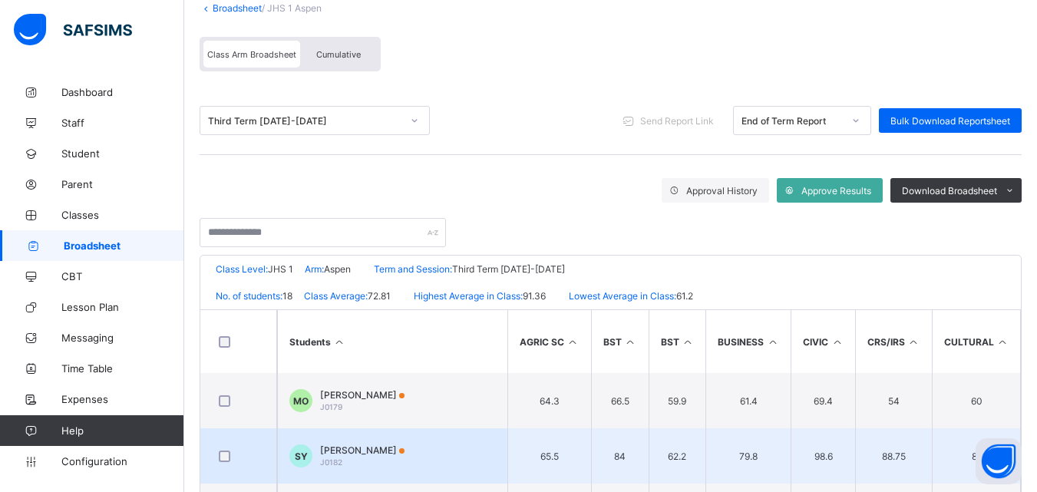
scroll to position [77, 0]
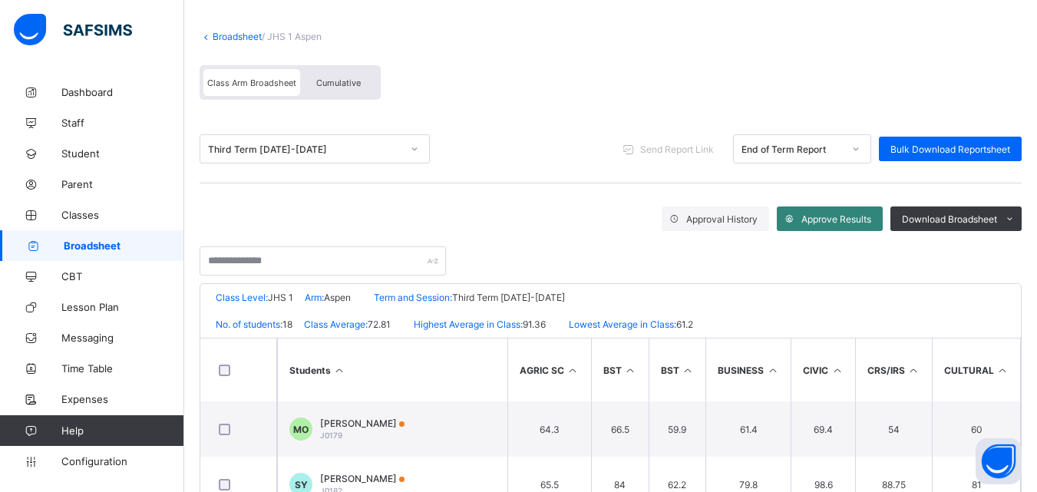
click at [849, 220] on span "Approve Results" at bounding box center [836, 219] width 70 height 12
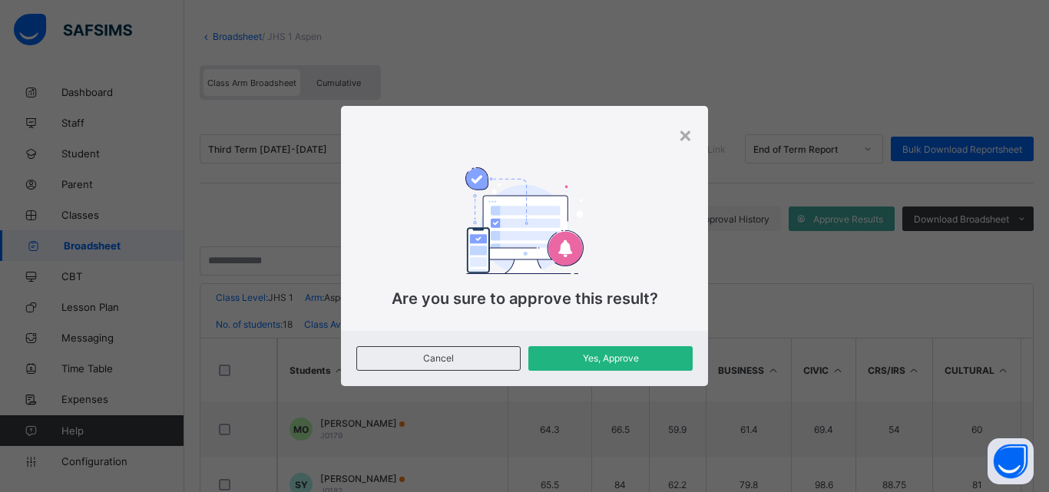
click at [637, 362] on span "Yes, Approve" at bounding box center [610, 358] width 141 height 12
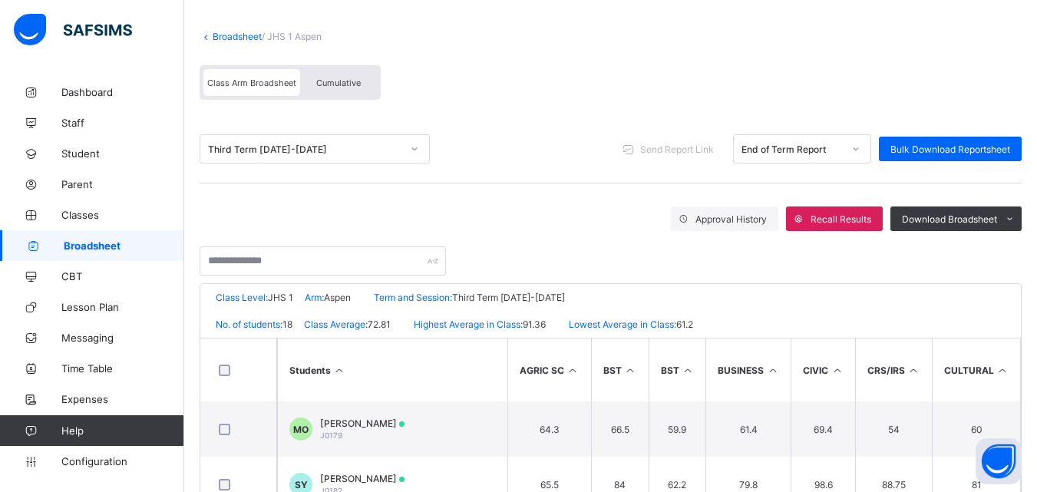
click at [221, 39] on link "Broadsheet" at bounding box center [237, 37] width 49 height 12
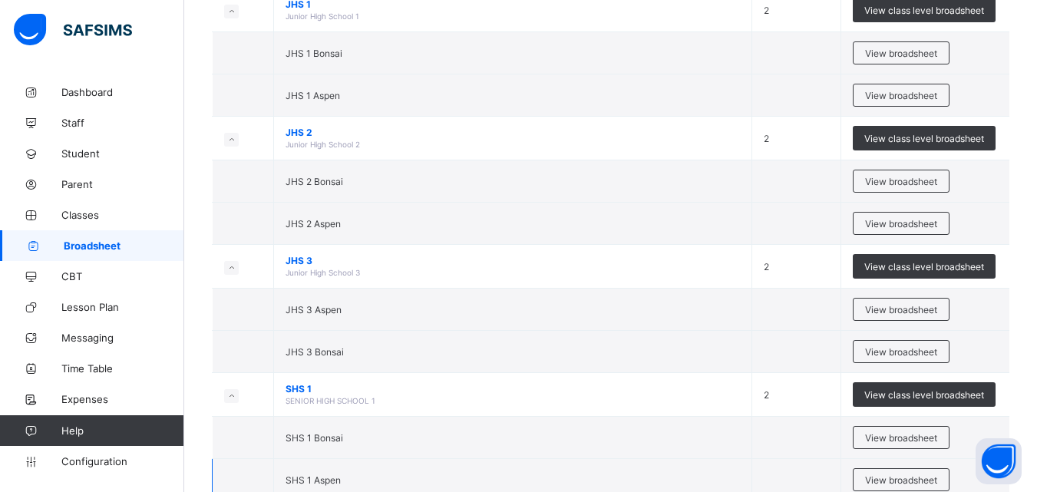
scroll to position [1849, 0]
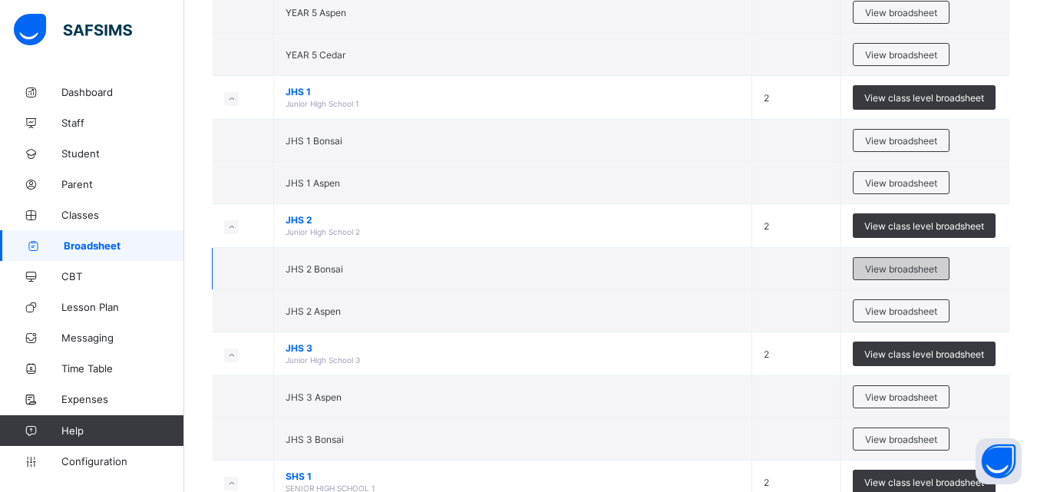
click at [914, 263] on div "View broadsheet" at bounding box center [901, 268] width 97 height 23
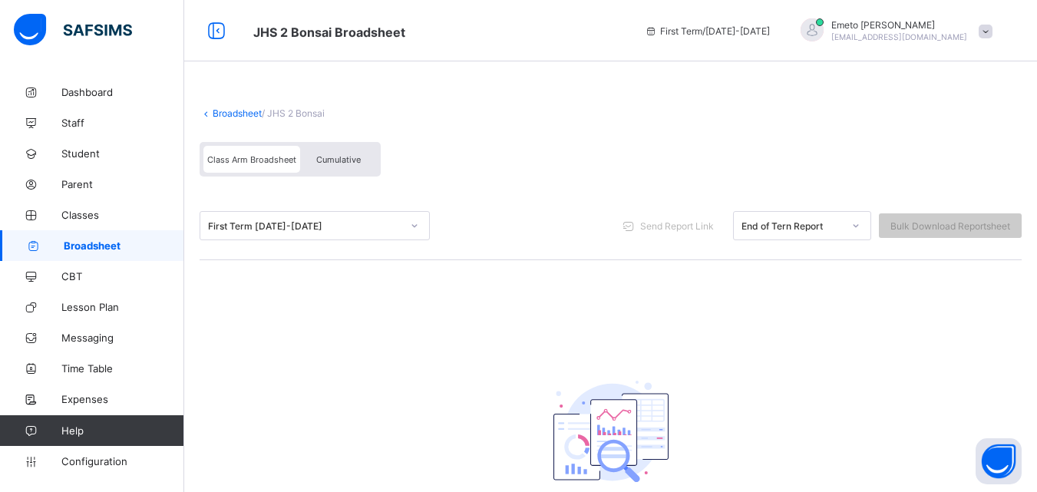
click at [233, 110] on link "Broadsheet" at bounding box center [237, 113] width 49 height 12
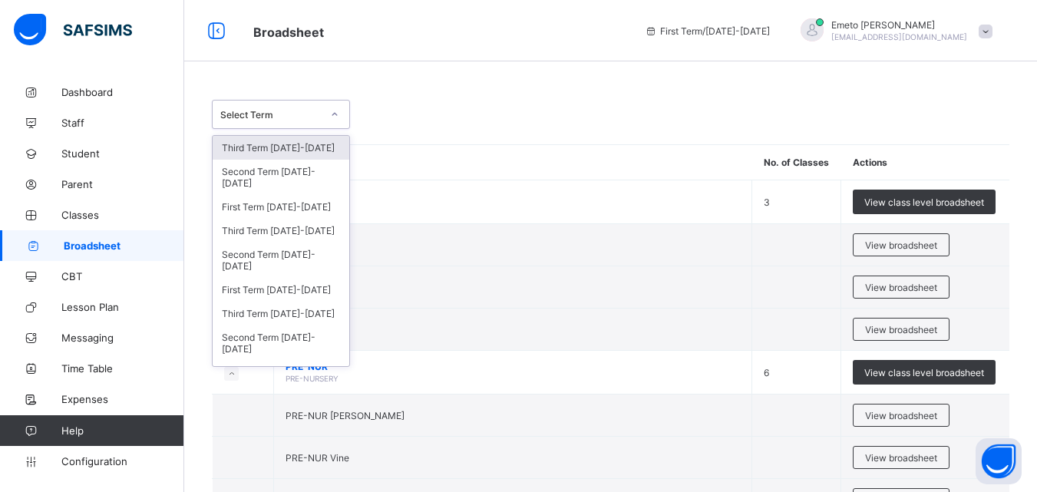
click at [334, 114] on icon at bounding box center [334, 114] width 5 height 3
click at [270, 232] on div "Third Term [DATE]-[DATE]" at bounding box center [281, 231] width 137 height 24
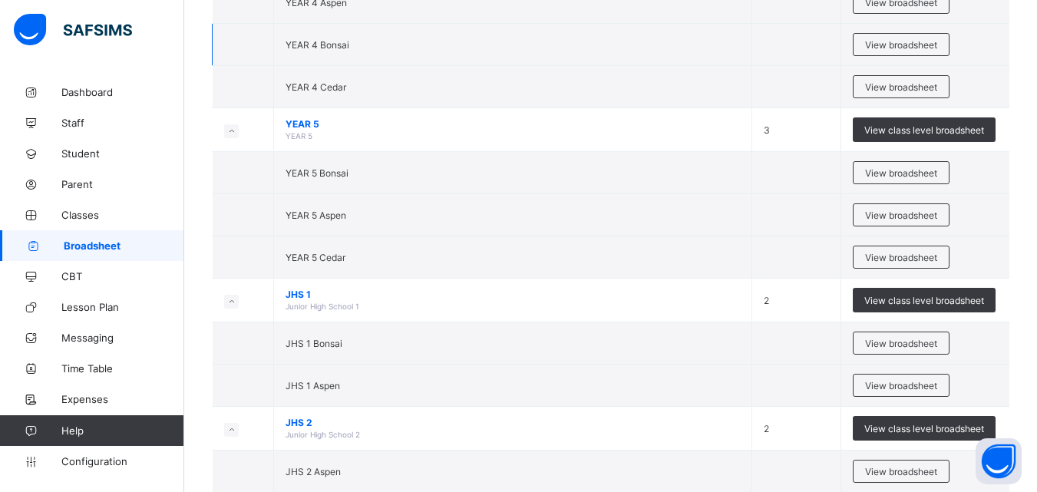
scroll to position [1919, 0]
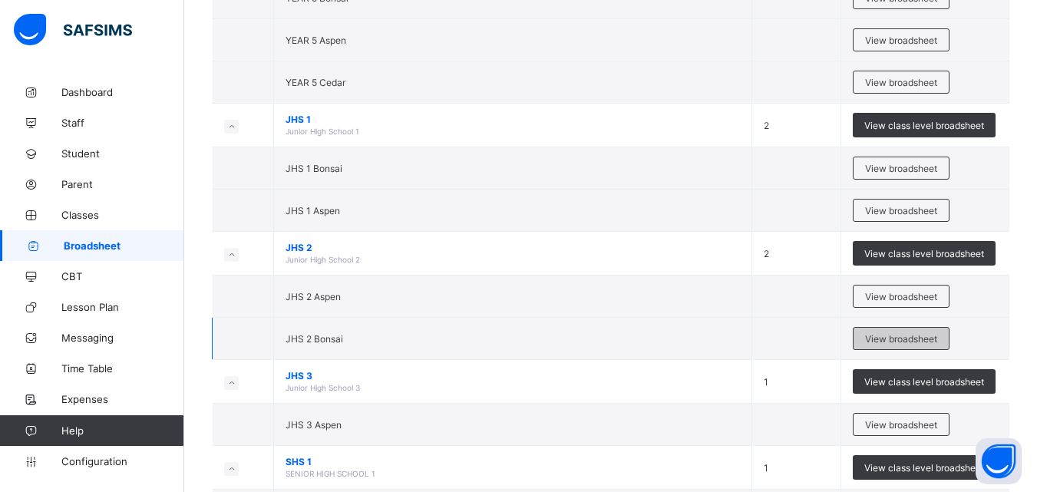
click at [912, 335] on span "View broadsheet" at bounding box center [901, 339] width 72 height 12
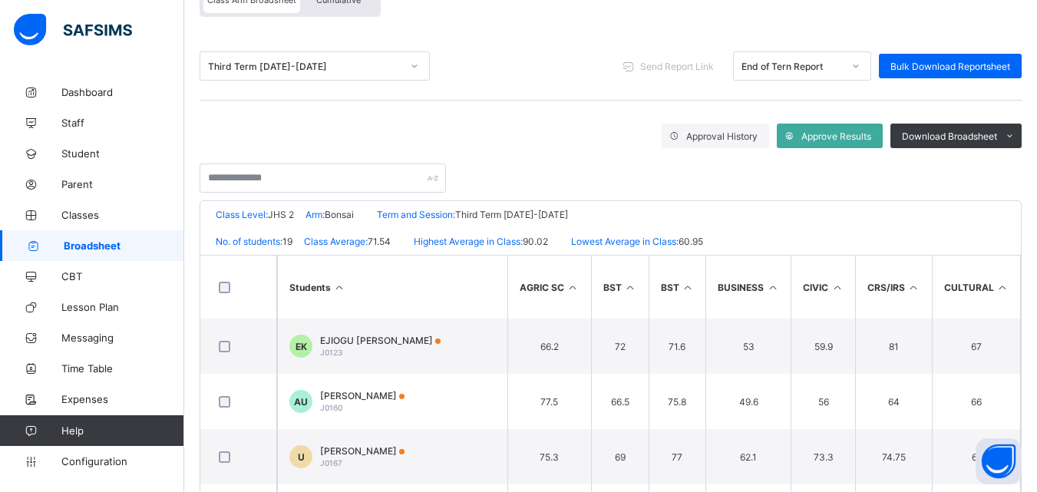
scroll to position [154, 0]
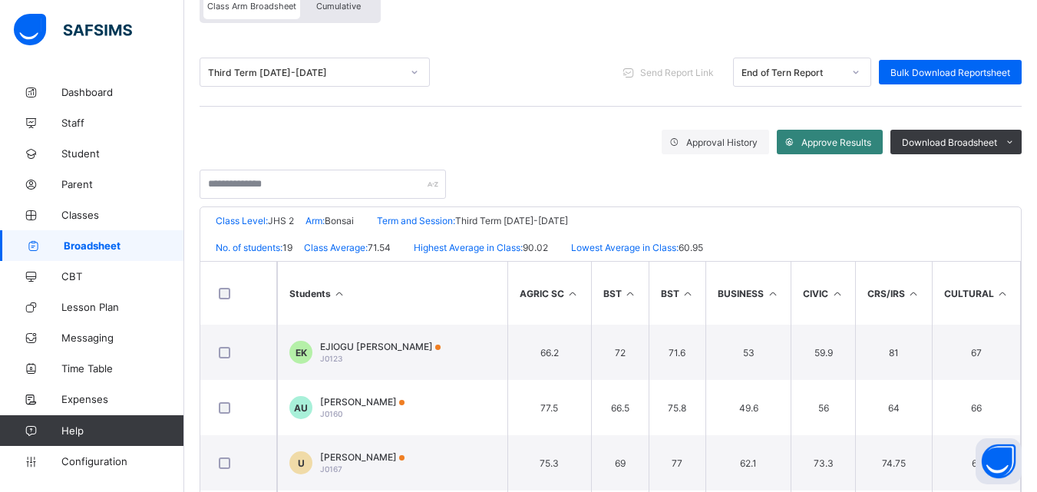
click at [837, 143] on span "Approve Results" at bounding box center [836, 143] width 70 height 12
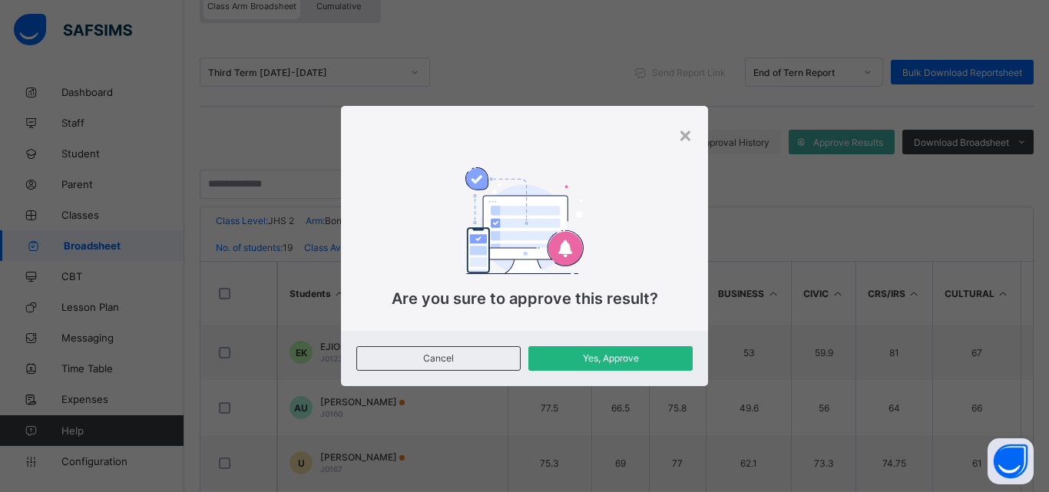
click at [619, 358] on span "Yes, Approve" at bounding box center [610, 358] width 141 height 12
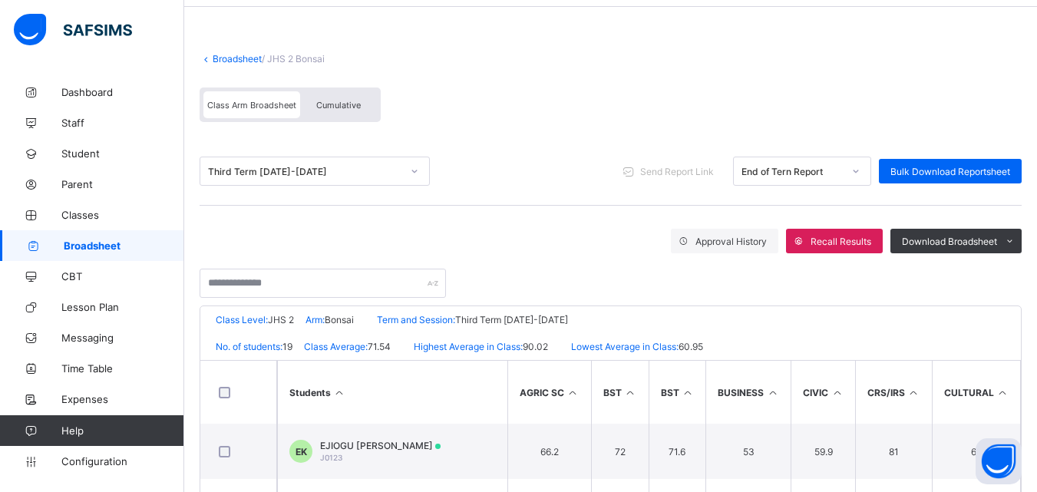
scroll to position [0, 0]
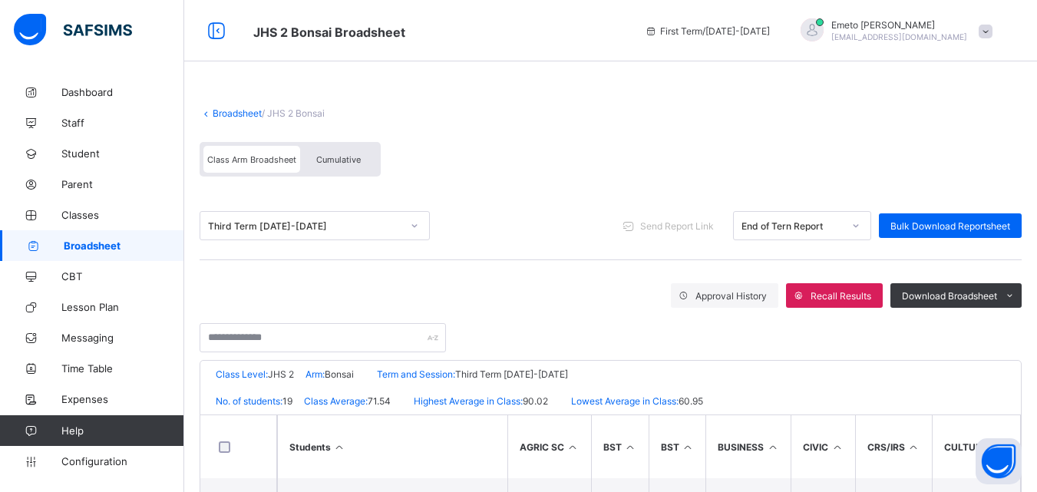
click at [253, 112] on link "Broadsheet" at bounding box center [237, 113] width 49 height 12
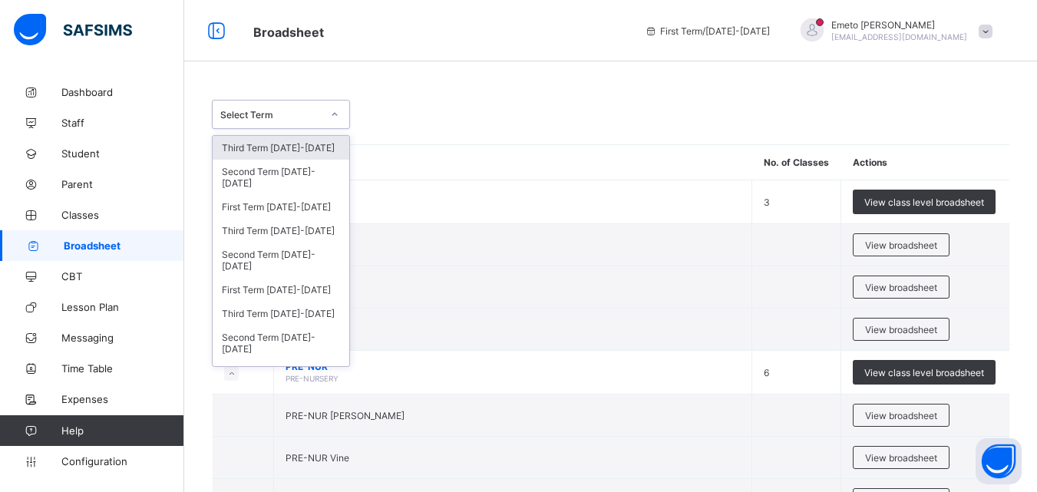
click at [332, 114] on icon at bounding box center [334, 114] width 9 height 15
drag, startPoint x: 282, startPoint y: 236, endPoint x: 274, endPoint y: 245, distance: 12.5
click at [277, 242] on div "Third Term [DATE]-[DATE]" at bounding box center [281, 231] width 137 height 24
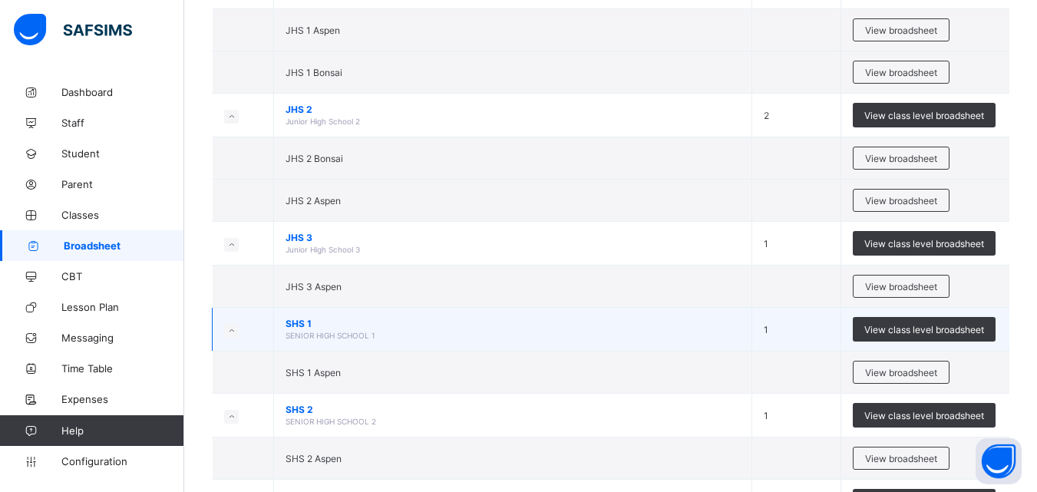
scroll to position [2016, 0]
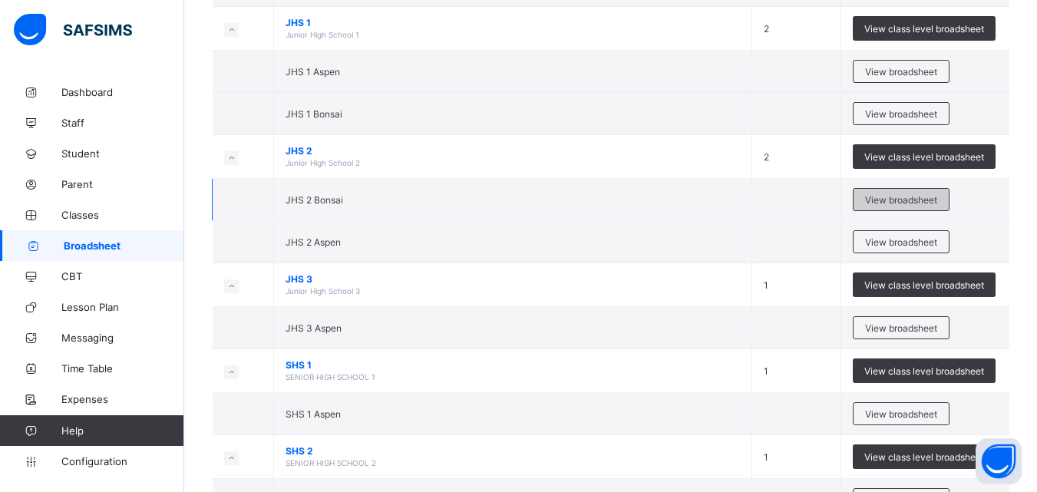
click at [910, 197] on span "View broadsheet" at bounding box center [901, 200] width 72 height 12
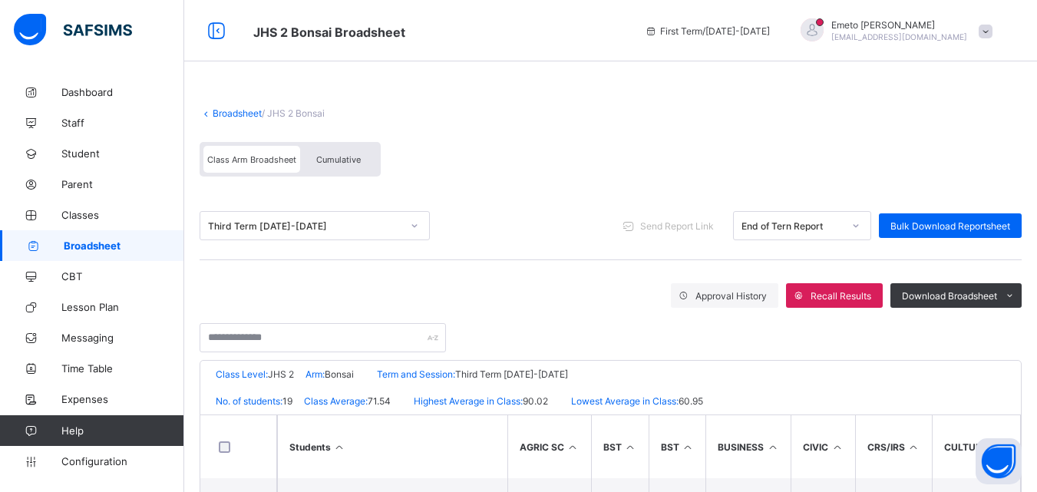
click at [219, 116] on link "Broadsheet" at bounding box center [237, 113] width 49 height 12
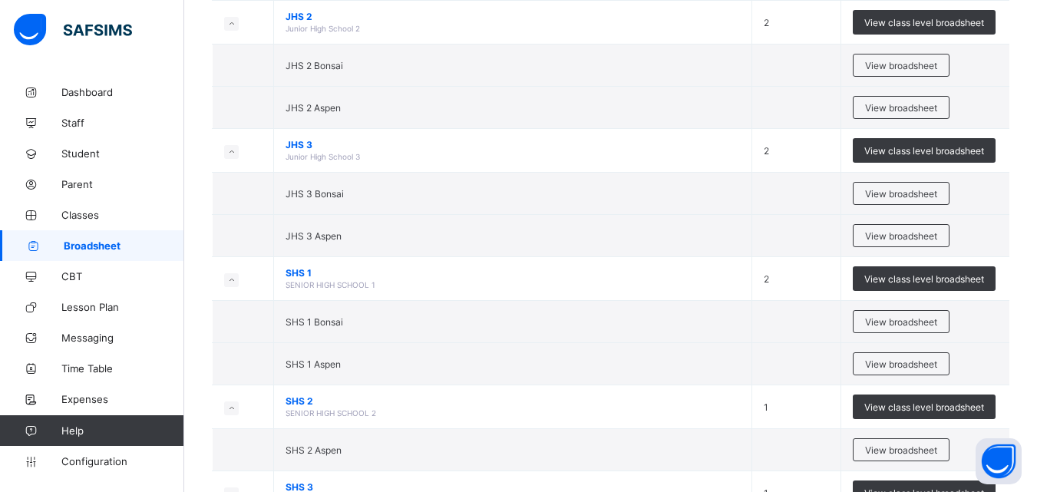
scroll to position [1926, 0]
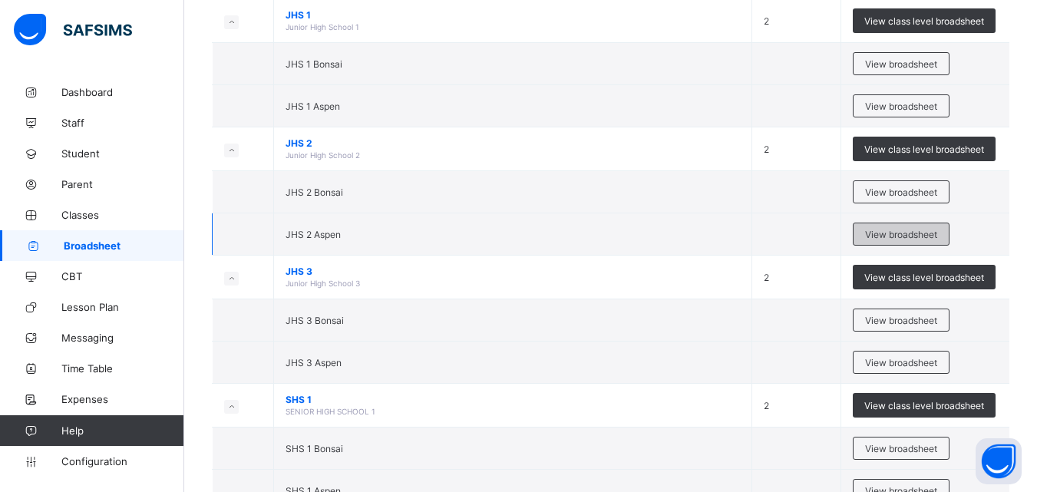
click at [895, 231] on span "View broadsheet" at bounding box center [901, 235] width 72 height 12
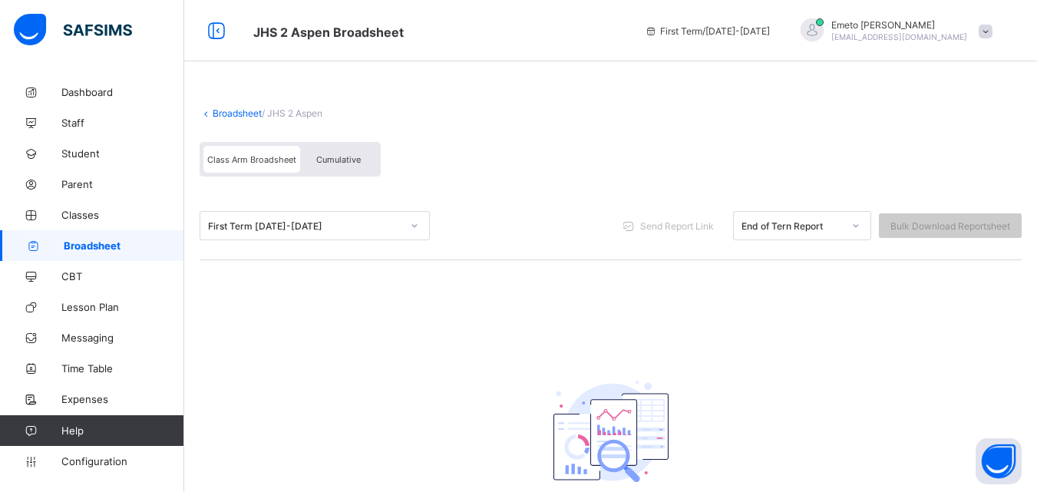
click at [236, 117] on link "Broadsheet" at bounding box center [237, 113] width 49 height 12
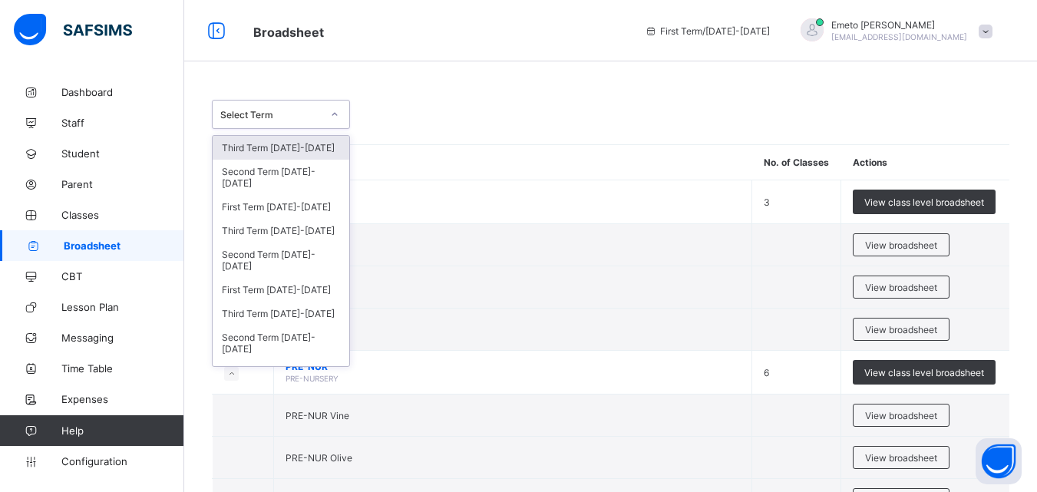
click at [335, 115] on icon at bounding box center [334, 114] width 5 height 3
click at [293, 230] on div "Third Term [DATE]-[DATE]" at bounding box center [281, 231] width 137 height 24
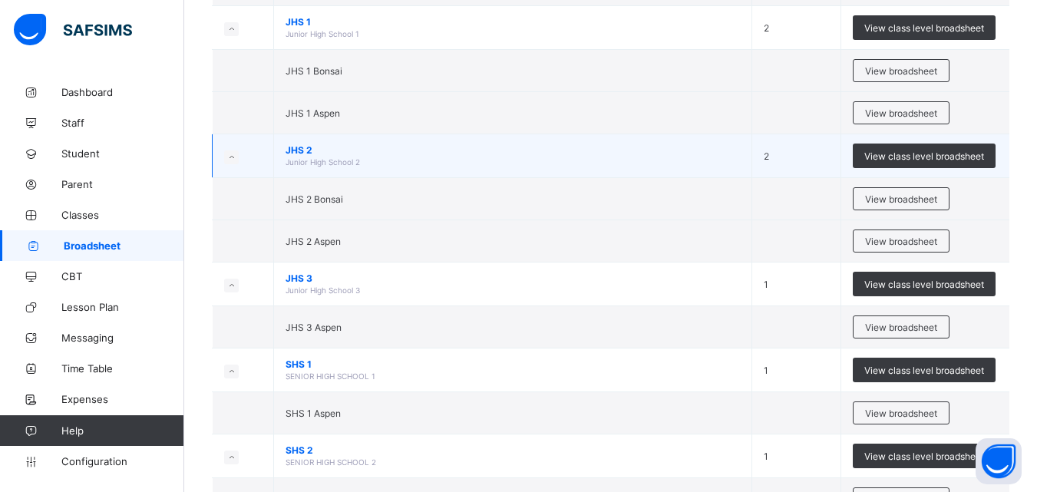
scroll to position [2016, 0]
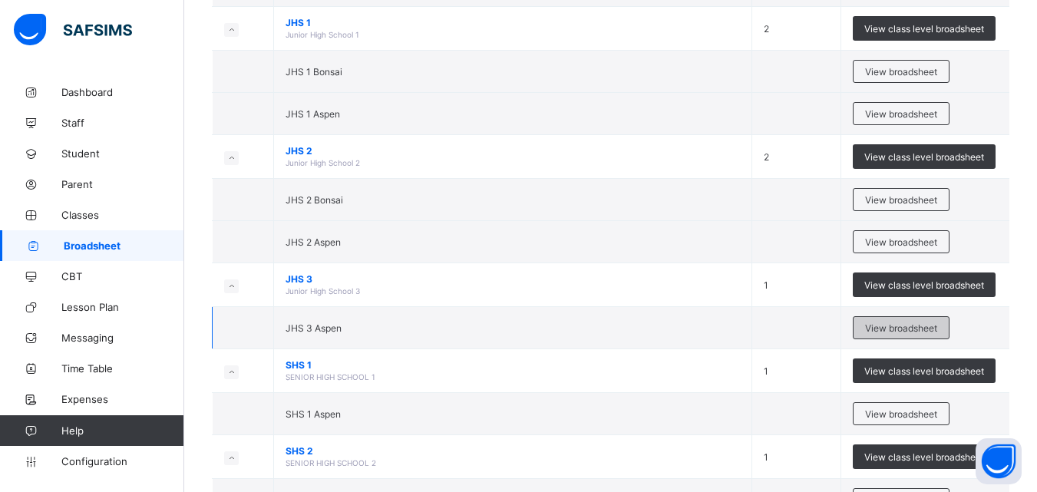
click at [899, 330] on span "View broadsheet" at bounding box center [901, 328] width 72 height 12
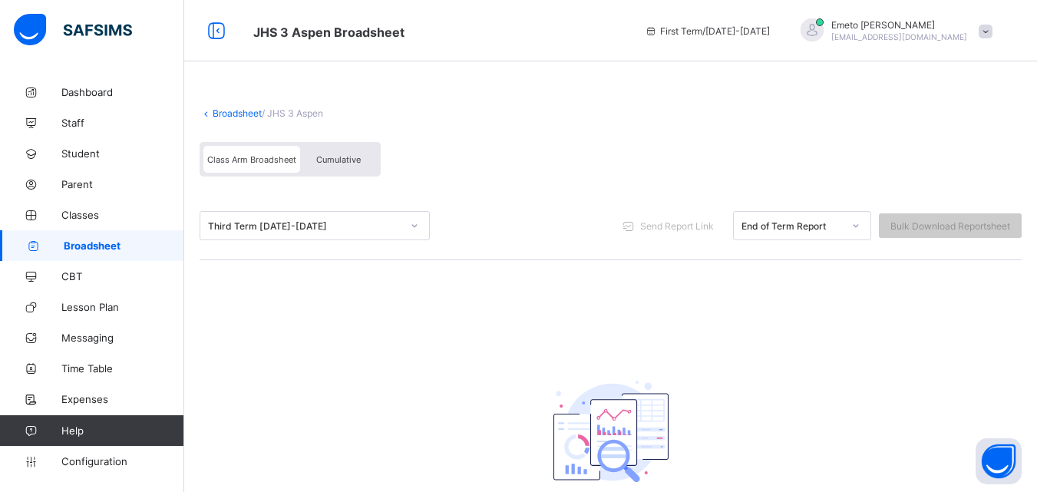
click at [243, 109] on link "Broadsheet" at bounding box center [237, 113] width 49 height 12
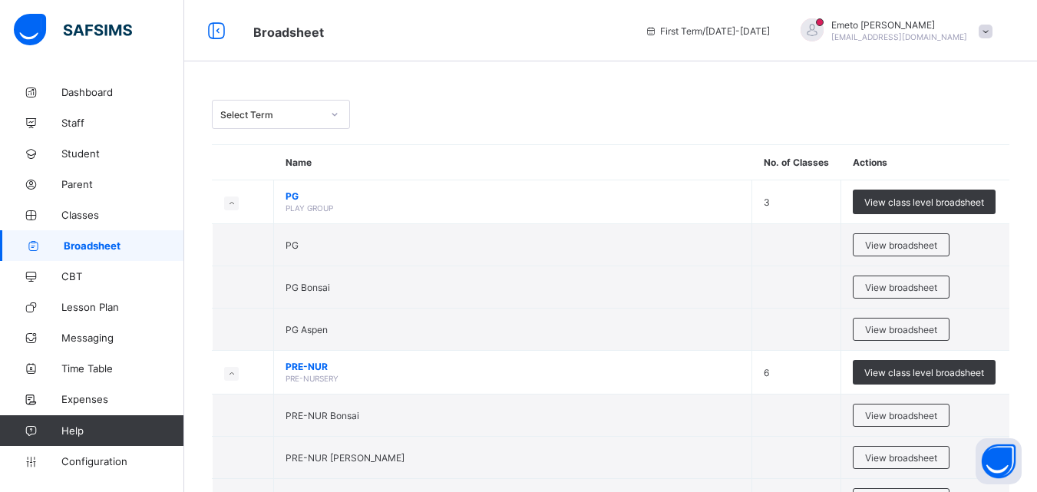
click at [332, 112] on icon at bounding box center [334, 114] width 9 height 15
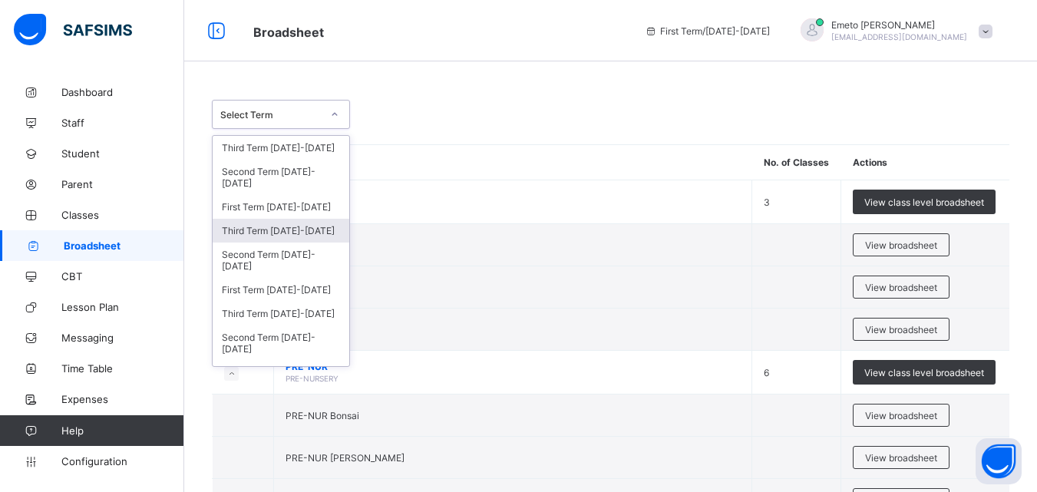
click at [254, 232] on div "Third Term [DATE]-[DATE]" at bounding box center [281, 231] width 137 height 24
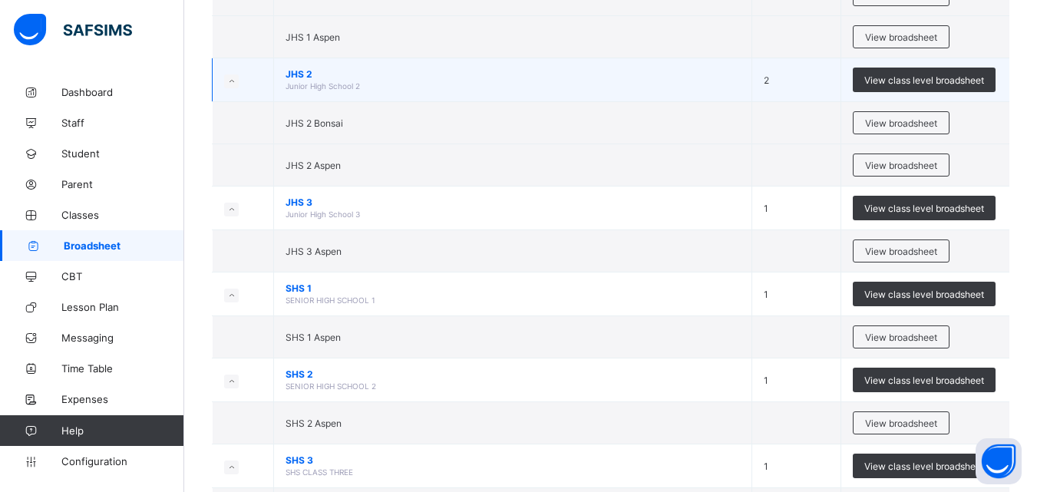
scroll to position [2016, 0]
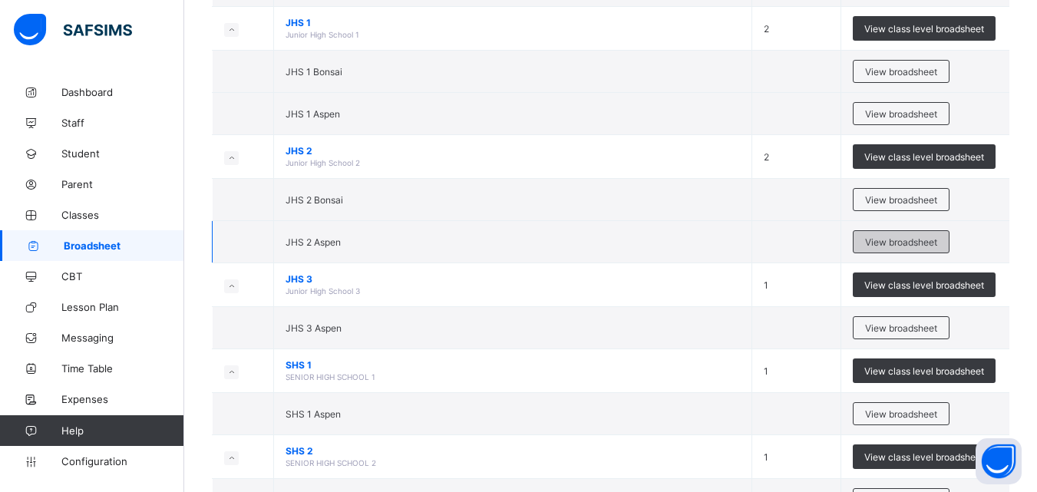
click at [907, 243] on span "View broadsheet" at bounding box center [901, 242] width 72 height 12
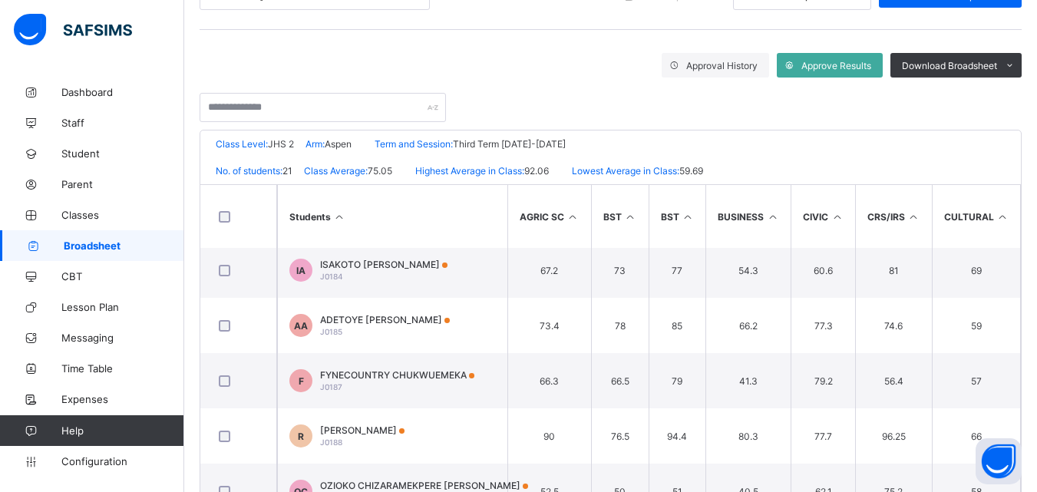
scroll to position [77, 0]
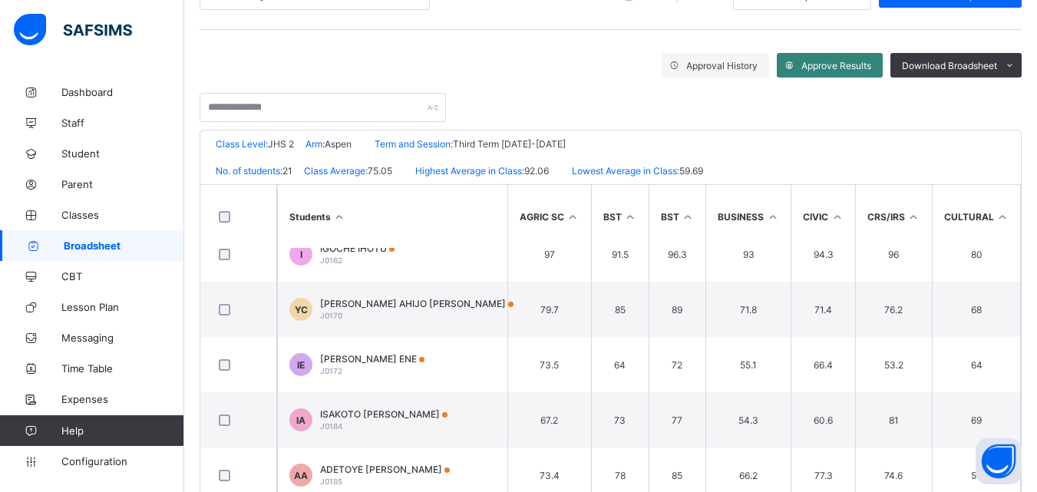
click at [826, 65] on span "Approve Results" at bounding box center [836, 66] width 70 height 12
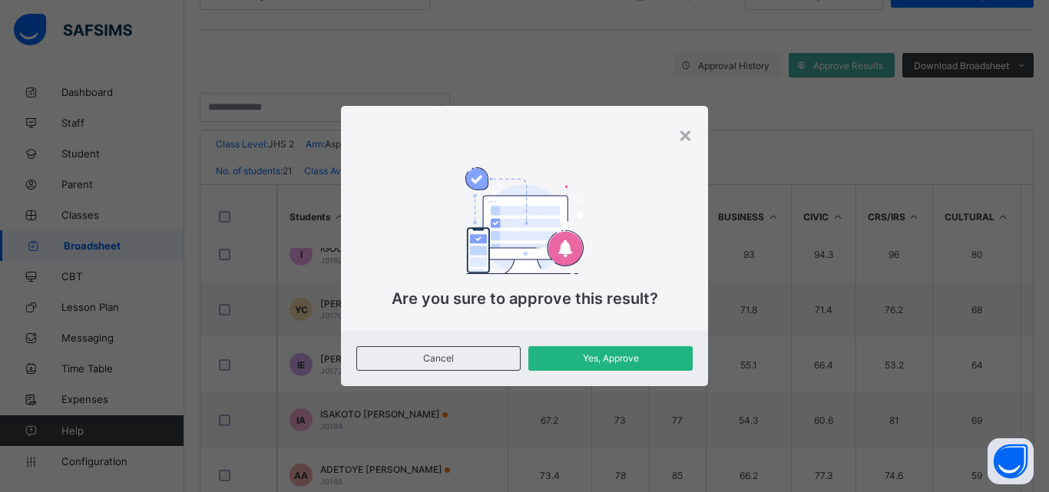
click at [571, 357] on span "Yes, Approve" at bounding box center [610, 358] width 141 height 12
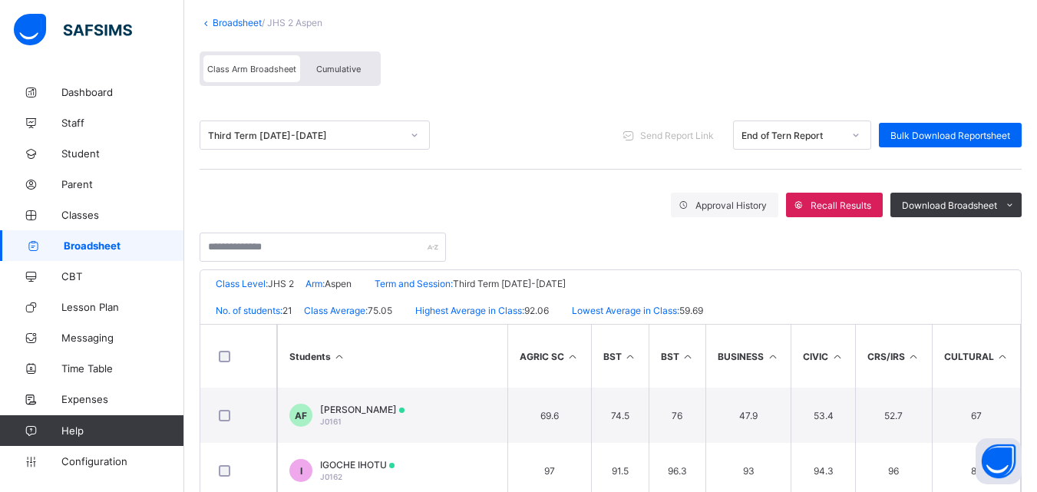
scroll to position [0, 0]
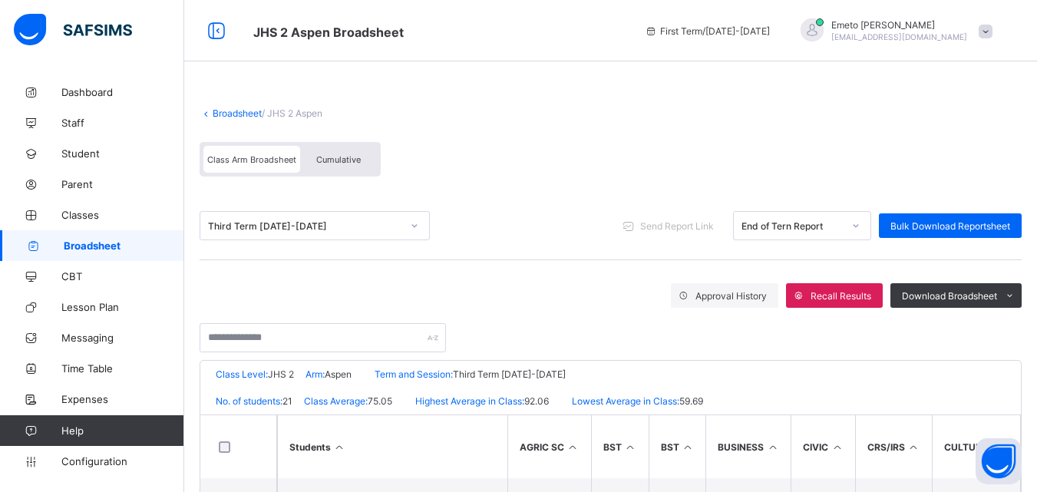
click at [242, 113] on link "Broadsheet" at bounding box center [237, 113] width 49 height 12
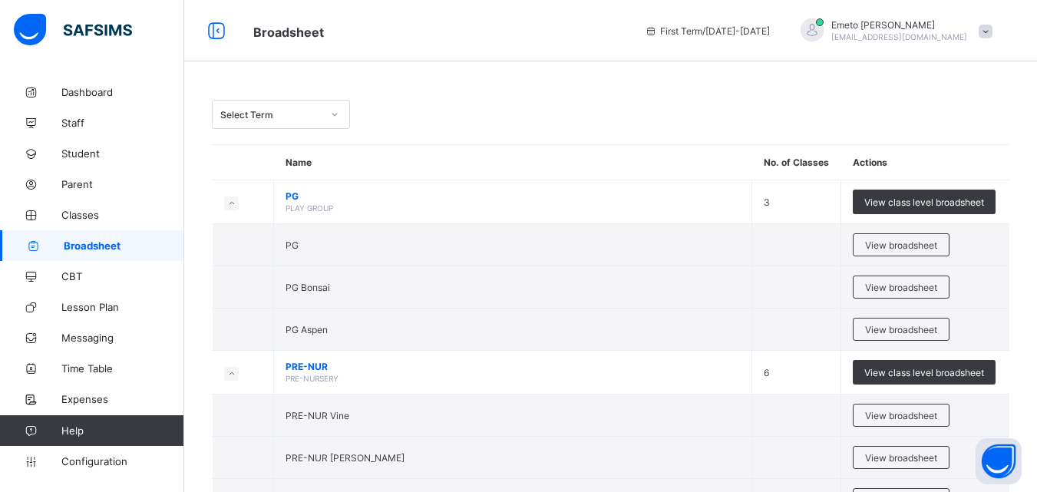
click at [332, 114] on icon at bounding box center [334, 114] width 9 height 15
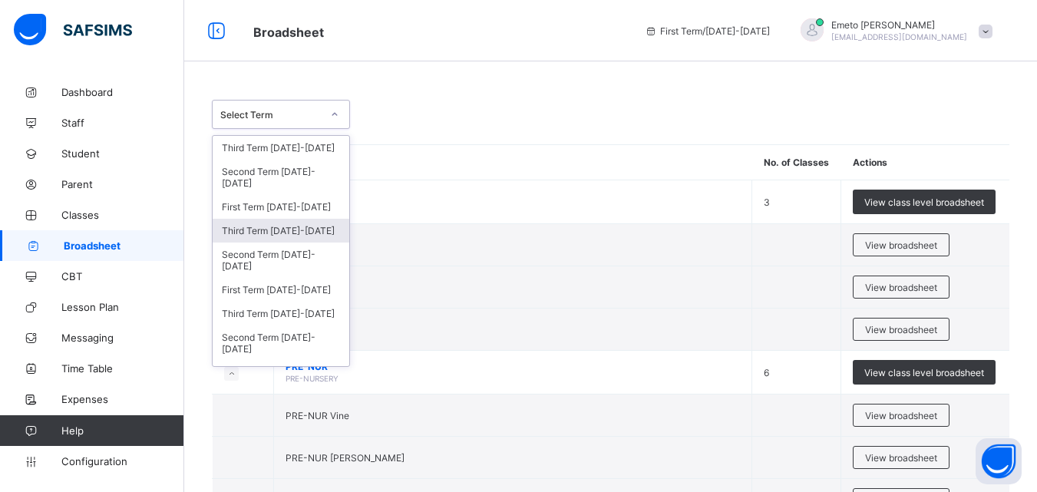
click at [269, 227] on div "Third Term [DATE]-[DATE]" at bounding box center [281, 231] width 137 height 24
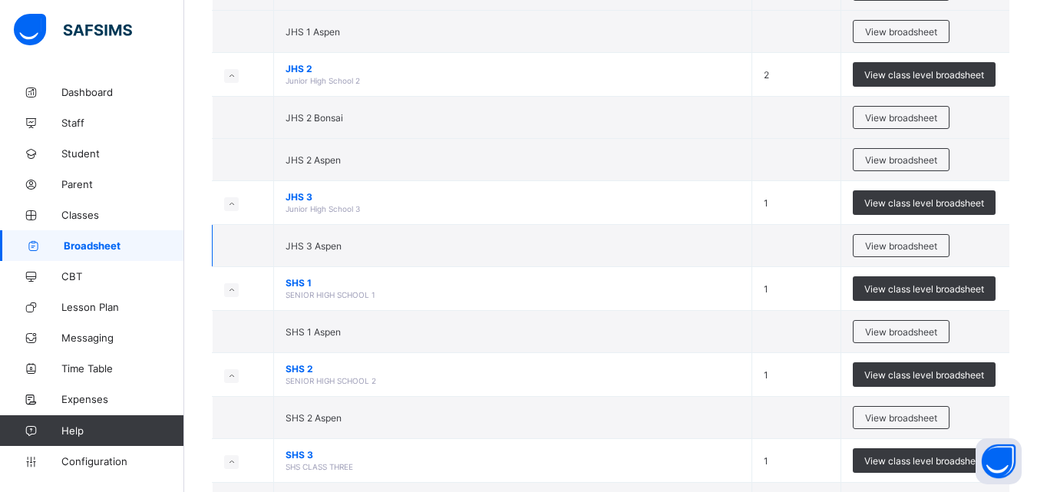
scroll to position [2169, 0]
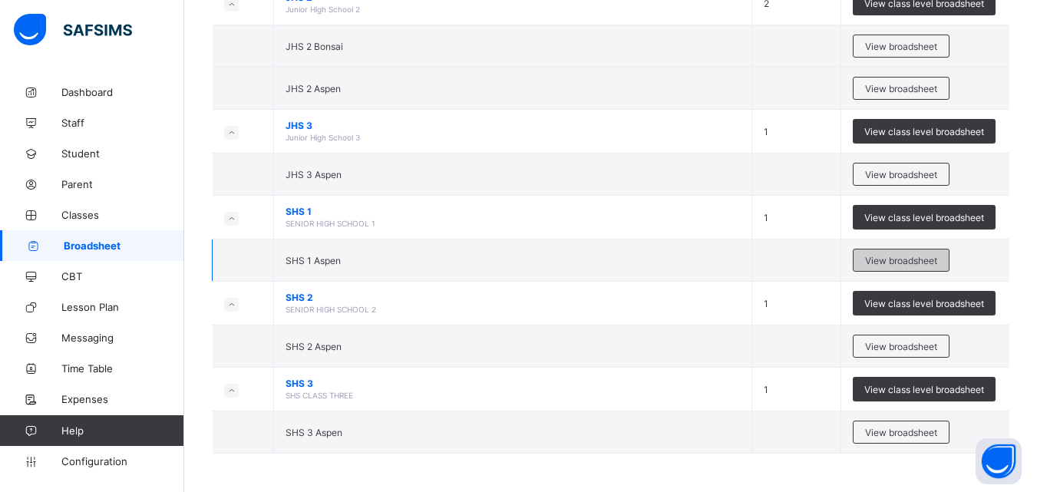
click at [900, 257] on span "View broadsheet" at bounding box center [901, 261] width 72 height 12
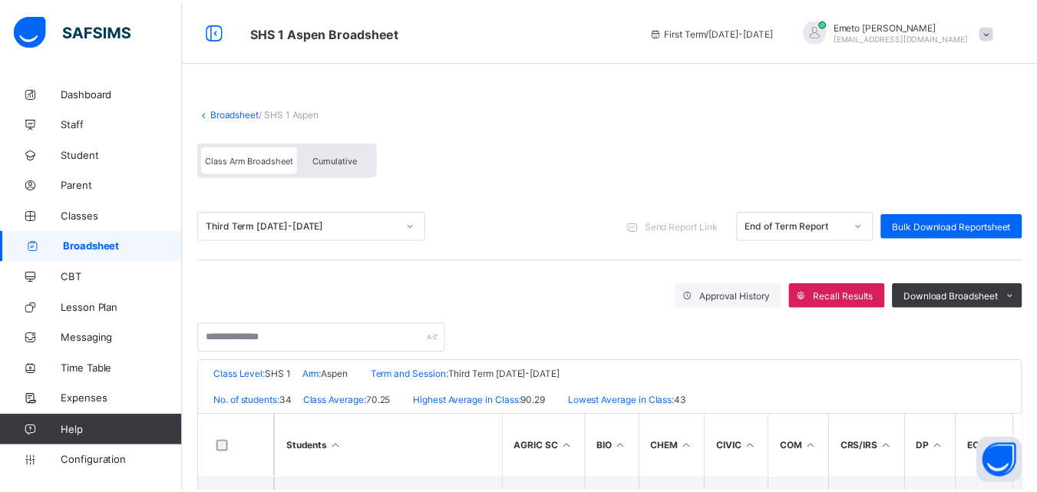
scroll to position [154, 0]
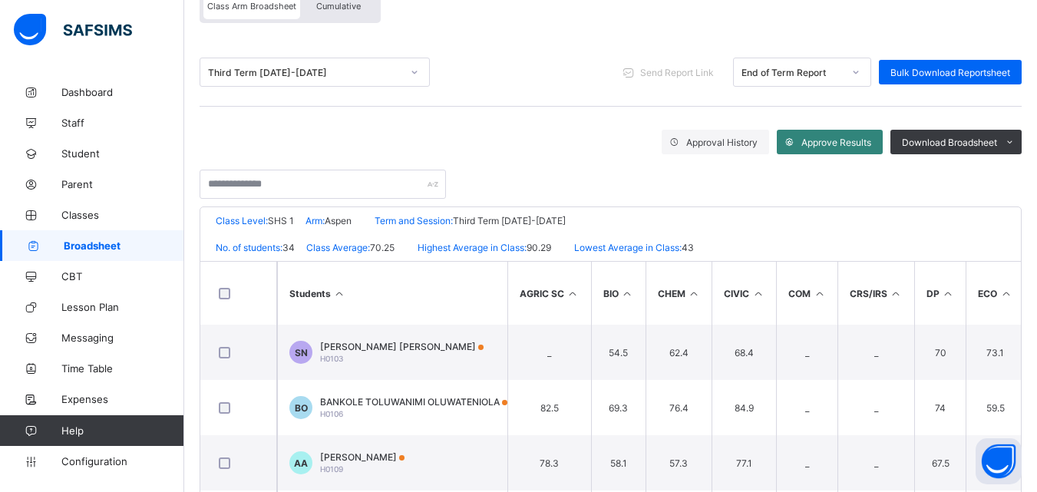
click at [845, 140] on span "Approve Results" at bounding box center [836, 143] width 70 height 12
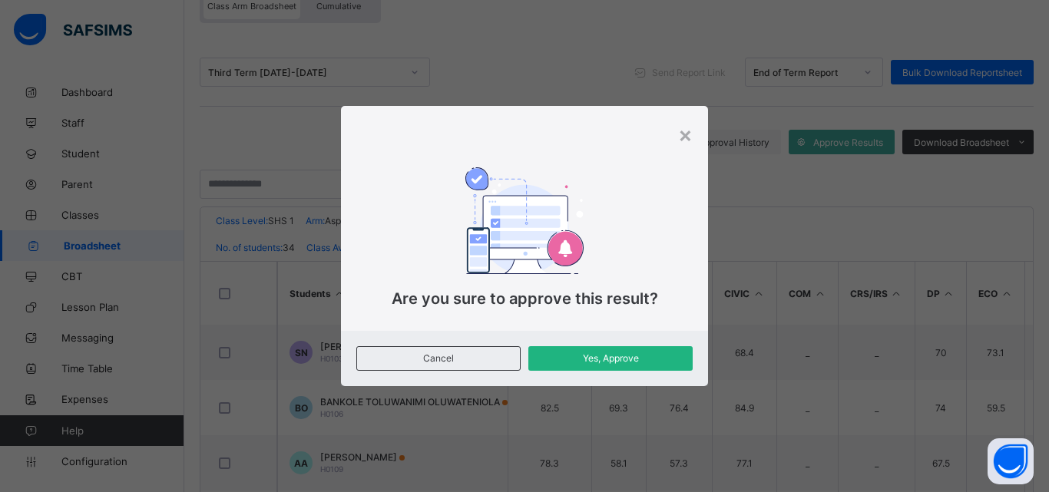
click at [613, 356] on span "Yes, Approve" at bounding box center [610, 358] width 141 height 12
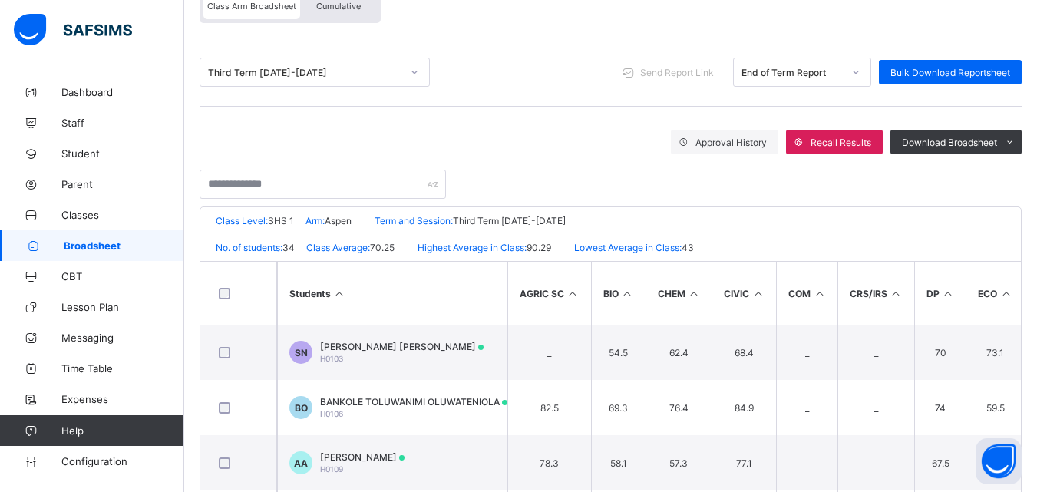
click at [248, 127] on div "Approval History Recall Results Download Broadsheet PDF Excel sheet" at bounding box center [611, 160] width 822 height 77
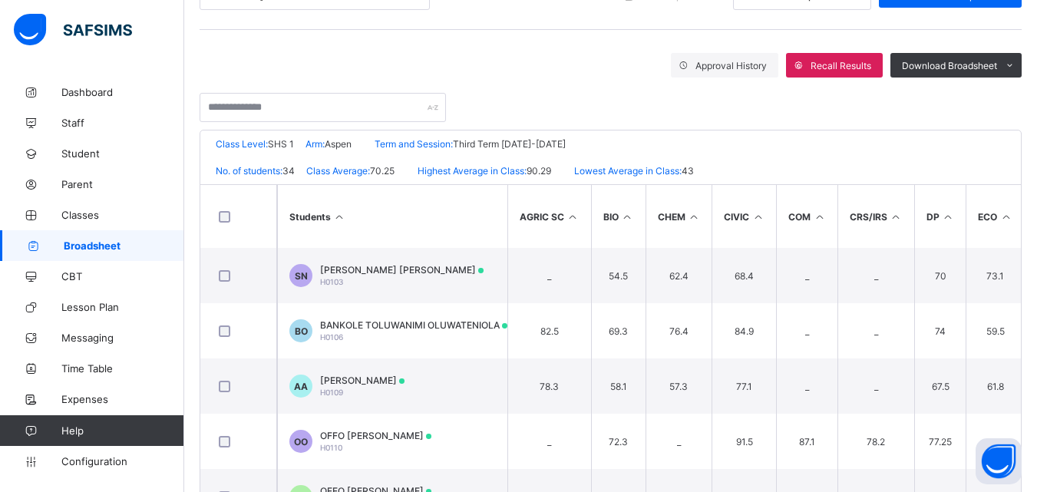
scroll to position [0, 0]
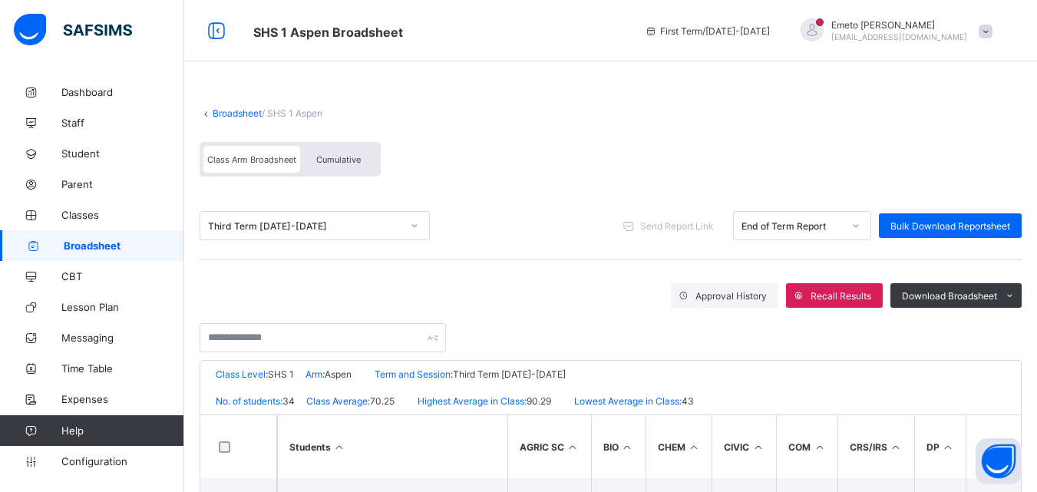
click at [253, 111] on link "Broadsheet" at bounding box center [237, 113] width 49 height 12
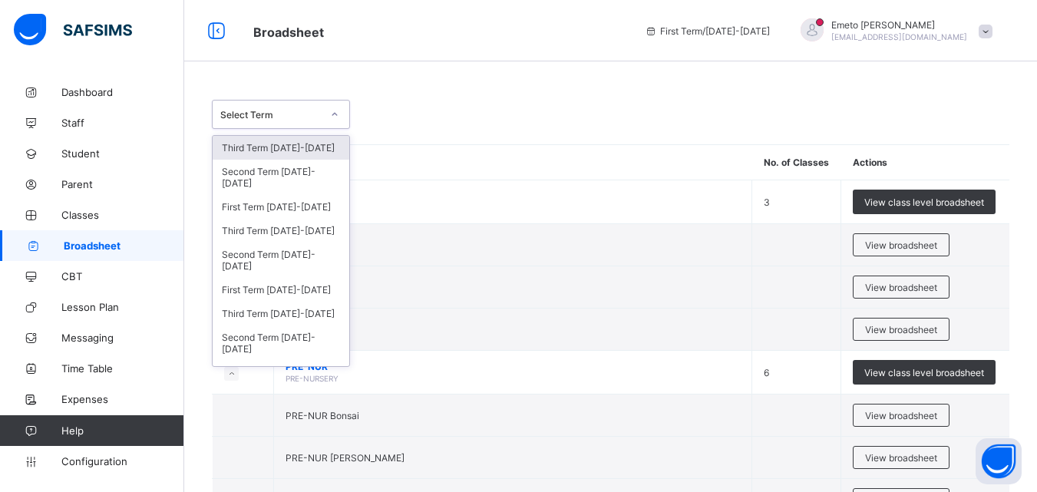
click at [339, 112] on div at bounding box center [335, 114] width 26 height 25
click at [265, 227] on div "Third Term [DATE]-[DATE]" at bounding box center [281, 231] width 137 height 24
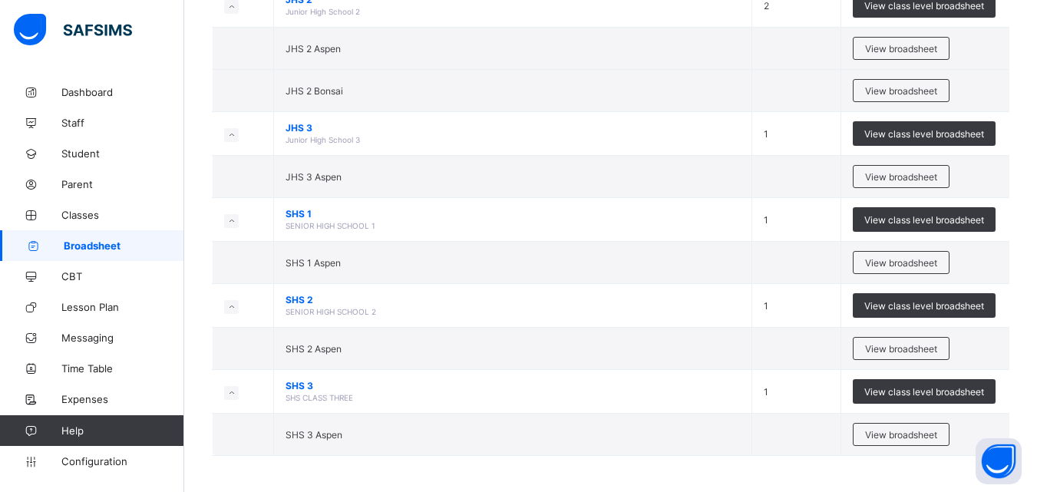
scroll to position [2169, 0]
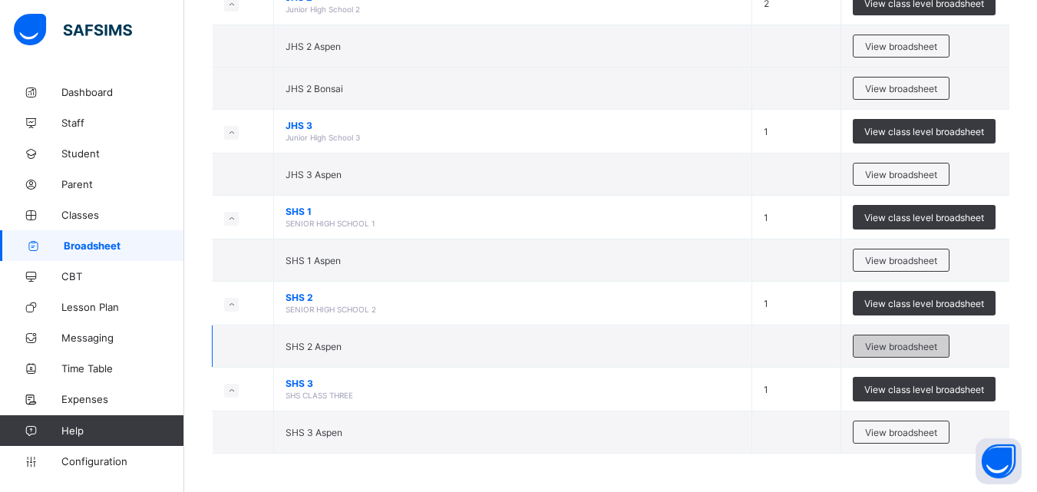
click at [911, 343] on span "View broadsheet" at bounding box center [901, 347] width 72 height 12
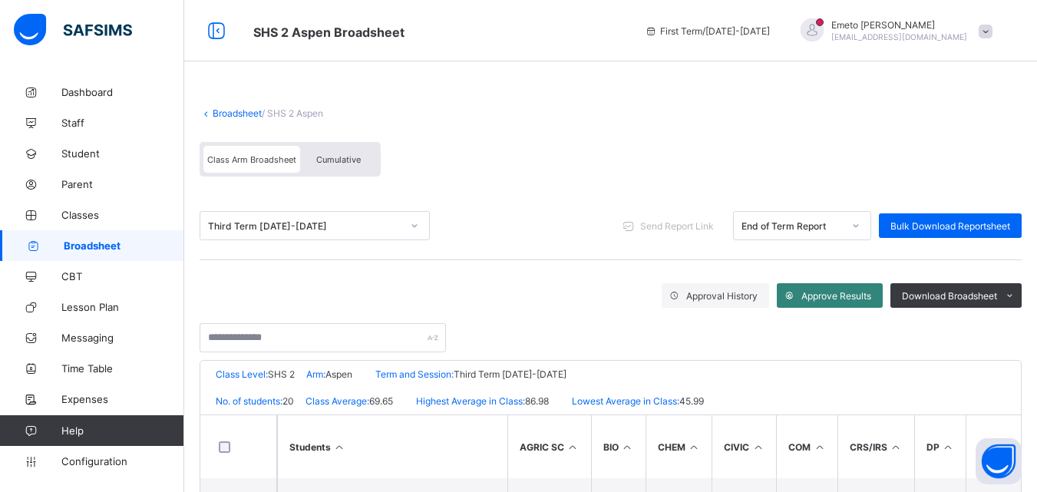
click at [847, 295] on span "Approve Results" at bounding box center [836, 296] width 70 height 12
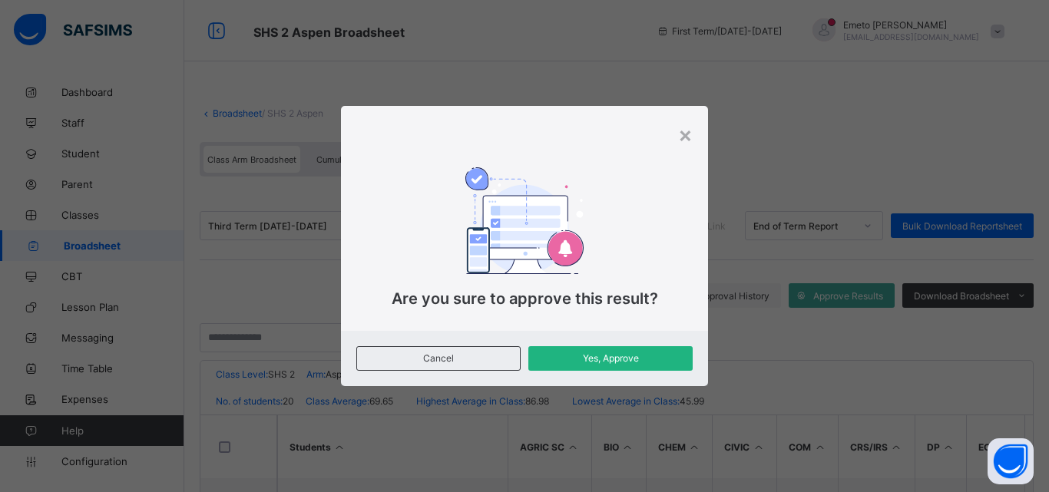
click at [619, 358] on span "Yes, Approve" at bounding box center [610, 358] width 141 height 12
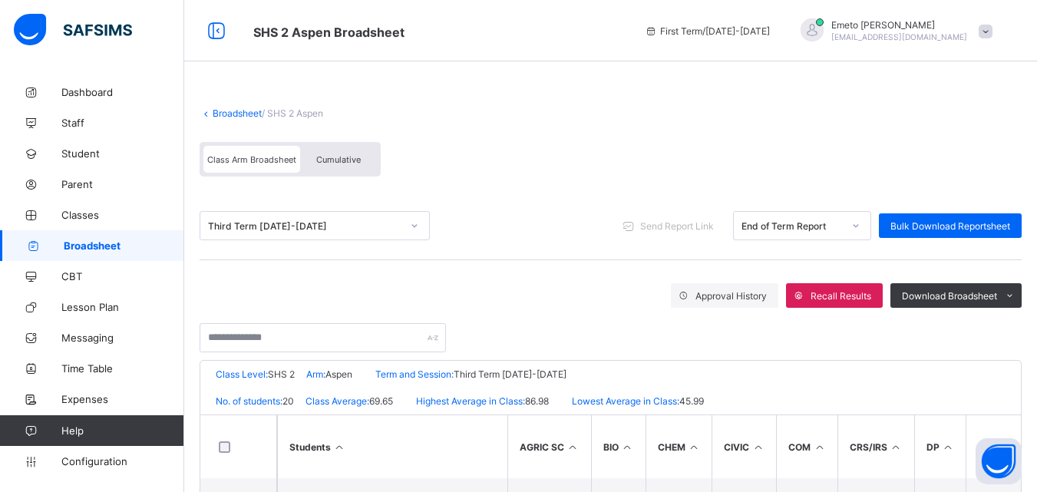
click at [233, 112] on link "Broadsheet" at bounding box center [237, 113] width 49 height 12
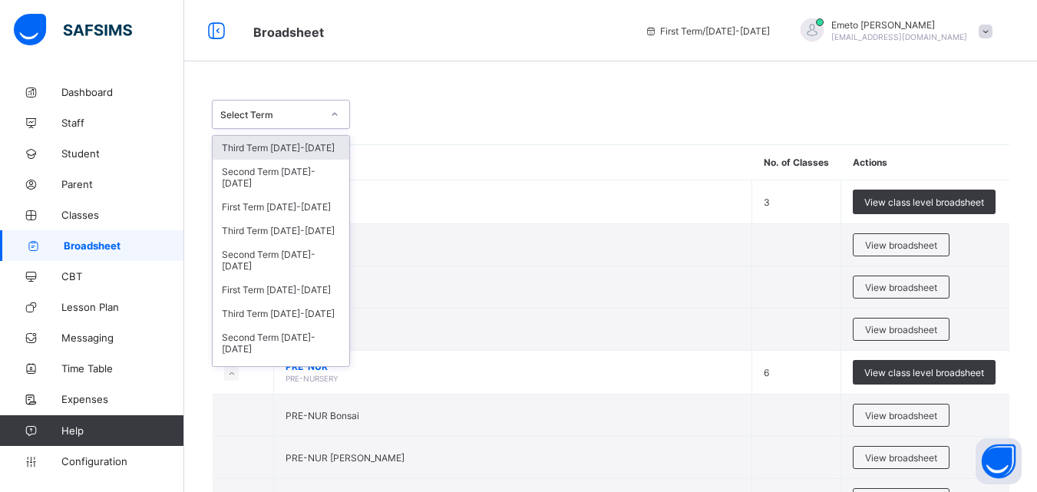
click at [337, 115] on icon at bounding box center [334, 114] width 9 height 15
